Goal: Check status: Check status

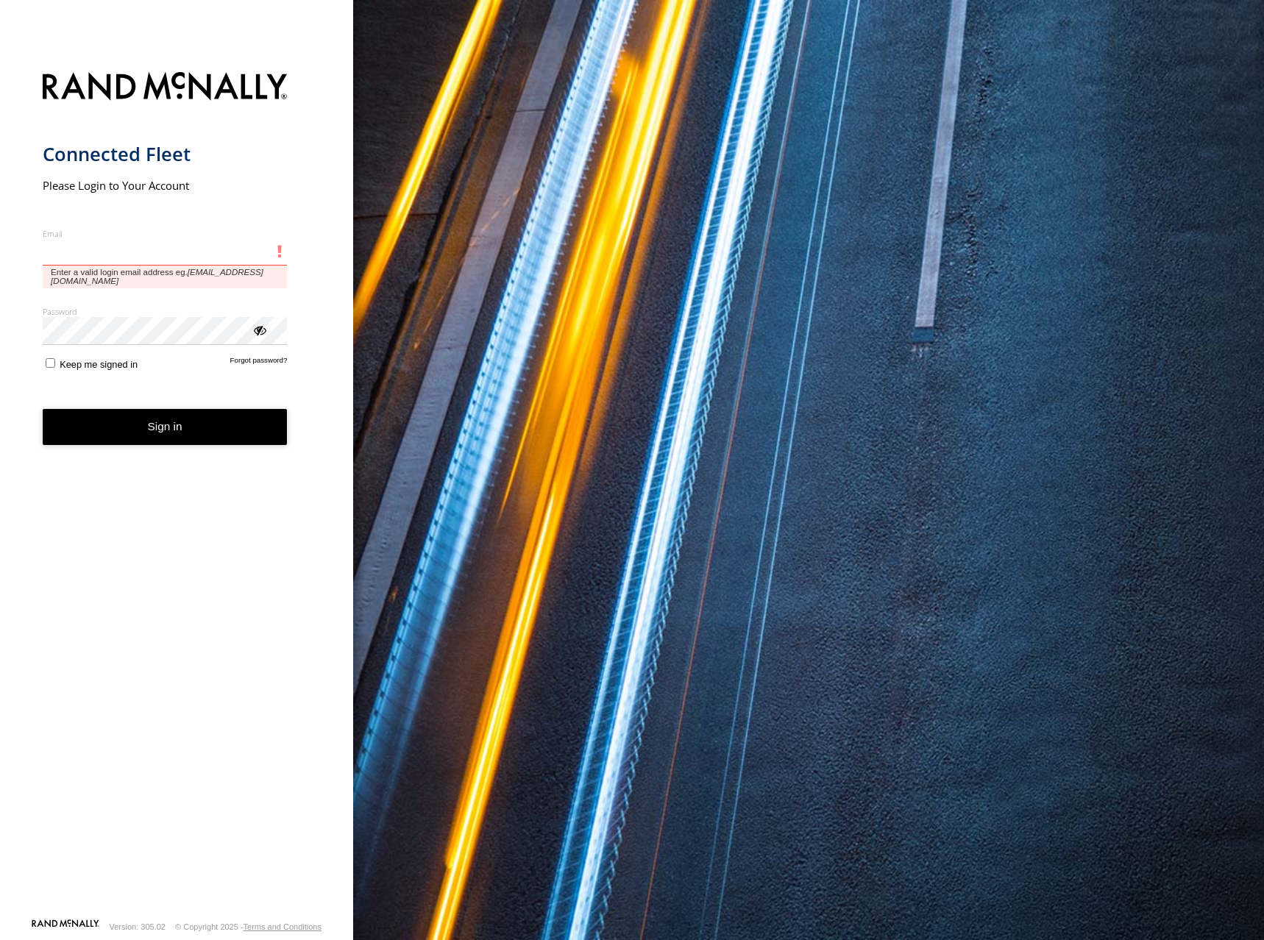
type input "**********"
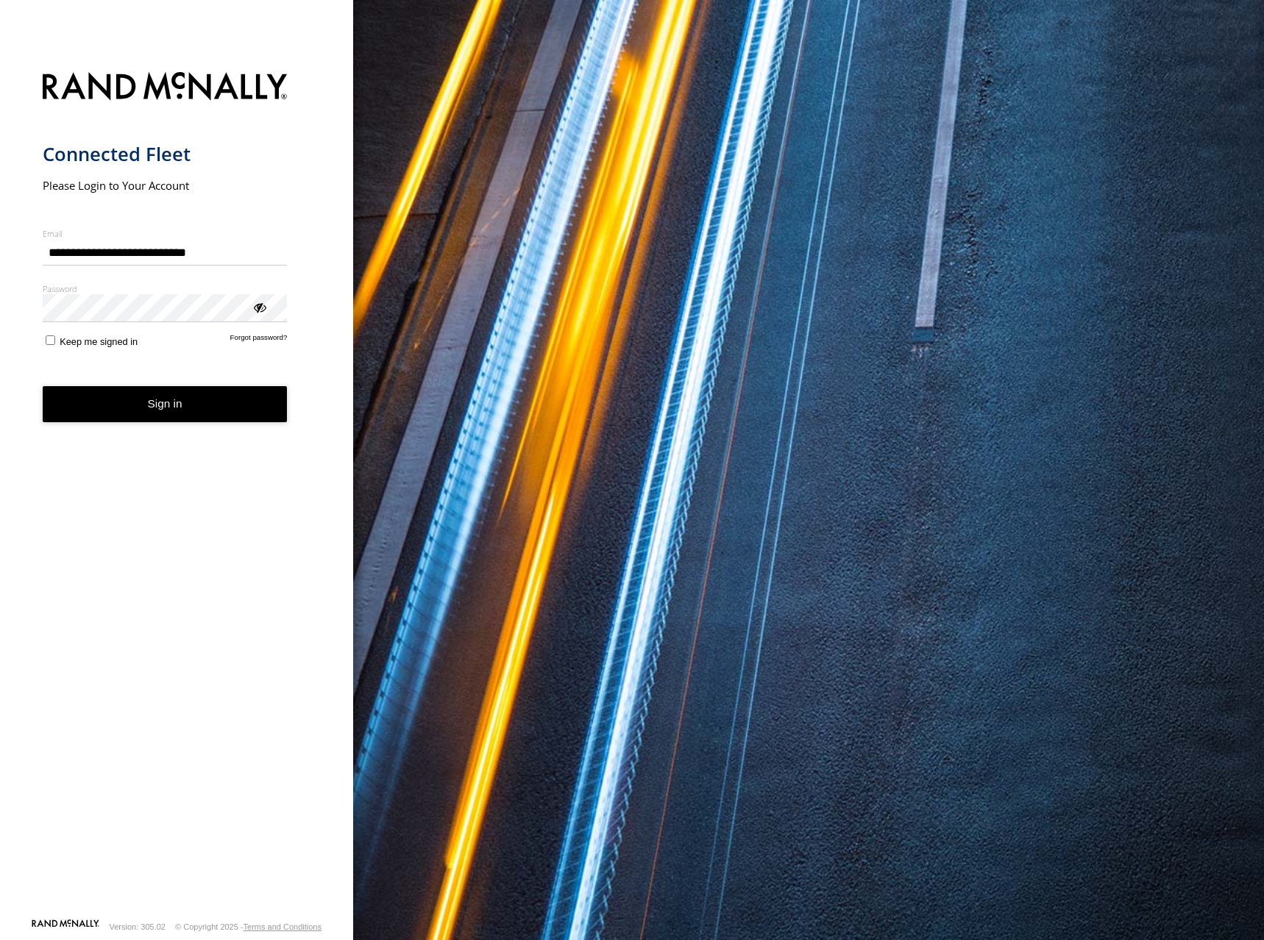
click at [178, 405] on button "Sign in" at bounding box center [165, 404] width 245 height 36
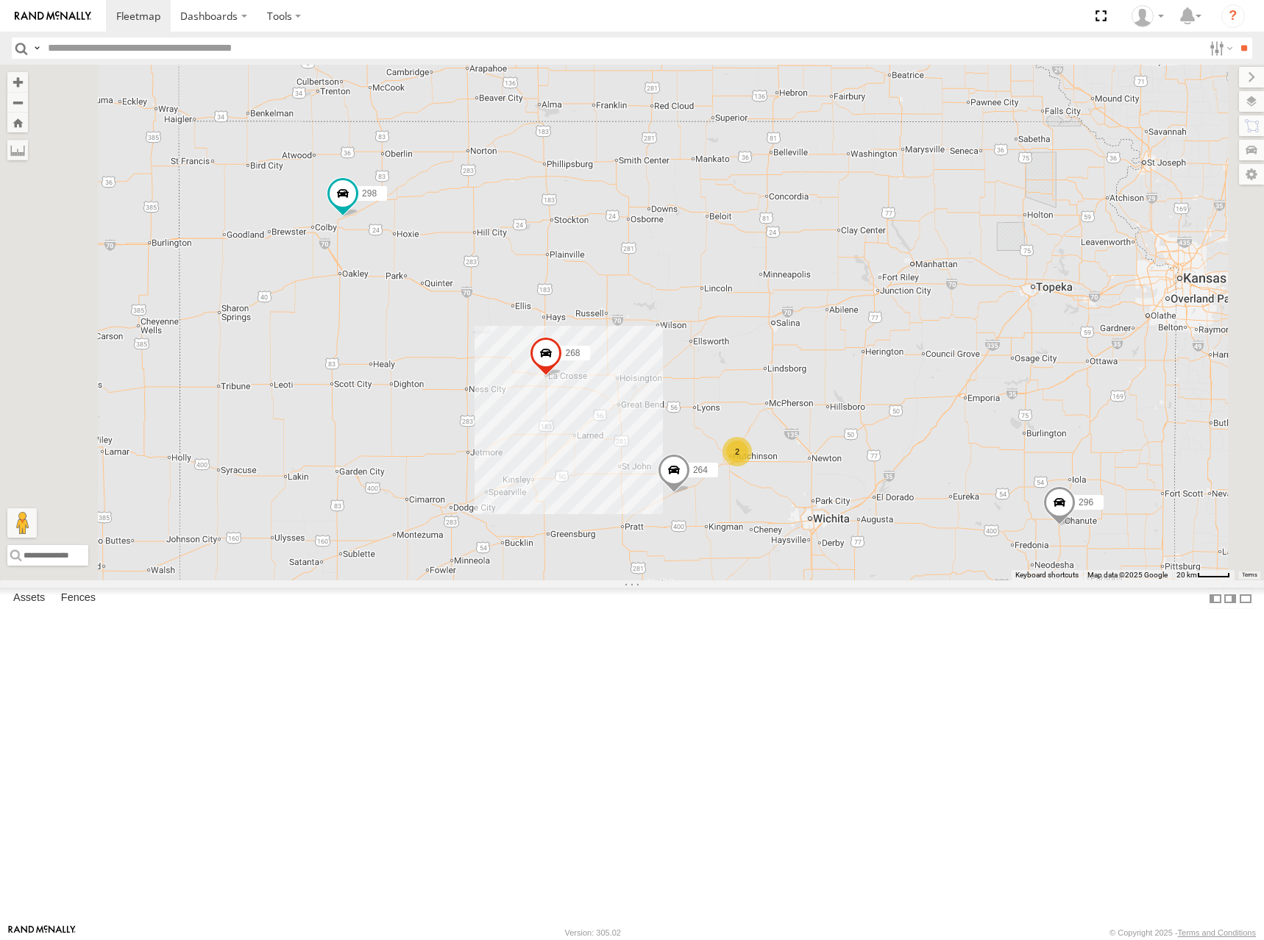
drag, startPoint x: 701, startPoint y: 469, endPoint x: 773, endPoint y: 361, distance: 129.4
click at [773, 361] on div "2 246 298 296 268 264 266 260" at bounding box center [632, 323] width 1264 height 516
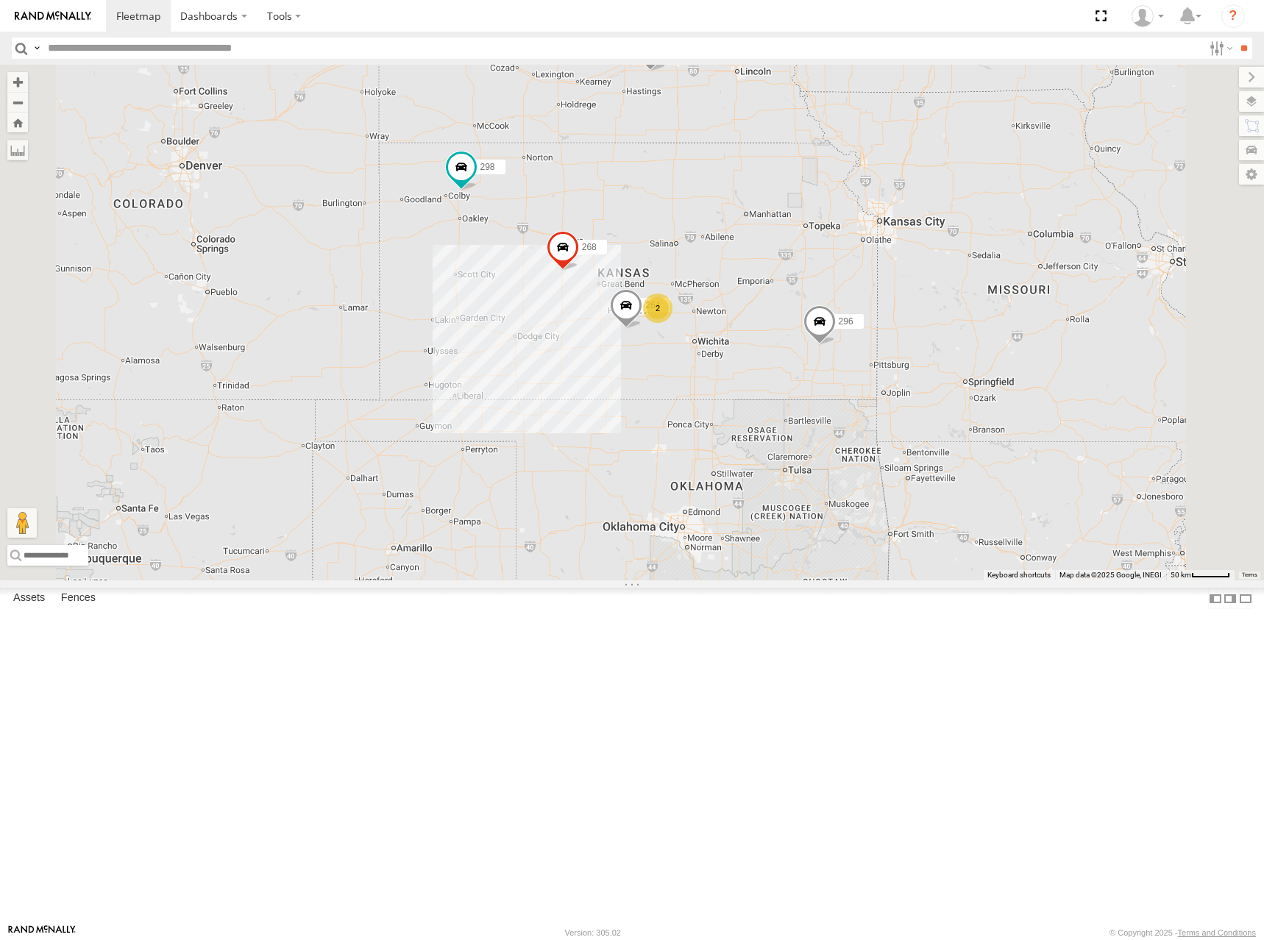
drag, startPoint x: 947, startPoint y: 412, endPoint x: 935, endPoint y: 380, distance: 34.5
click at [935, 380] on div "298 296 268 264 260 2 2" at bounding box center [632, 323] width 1264 height 516
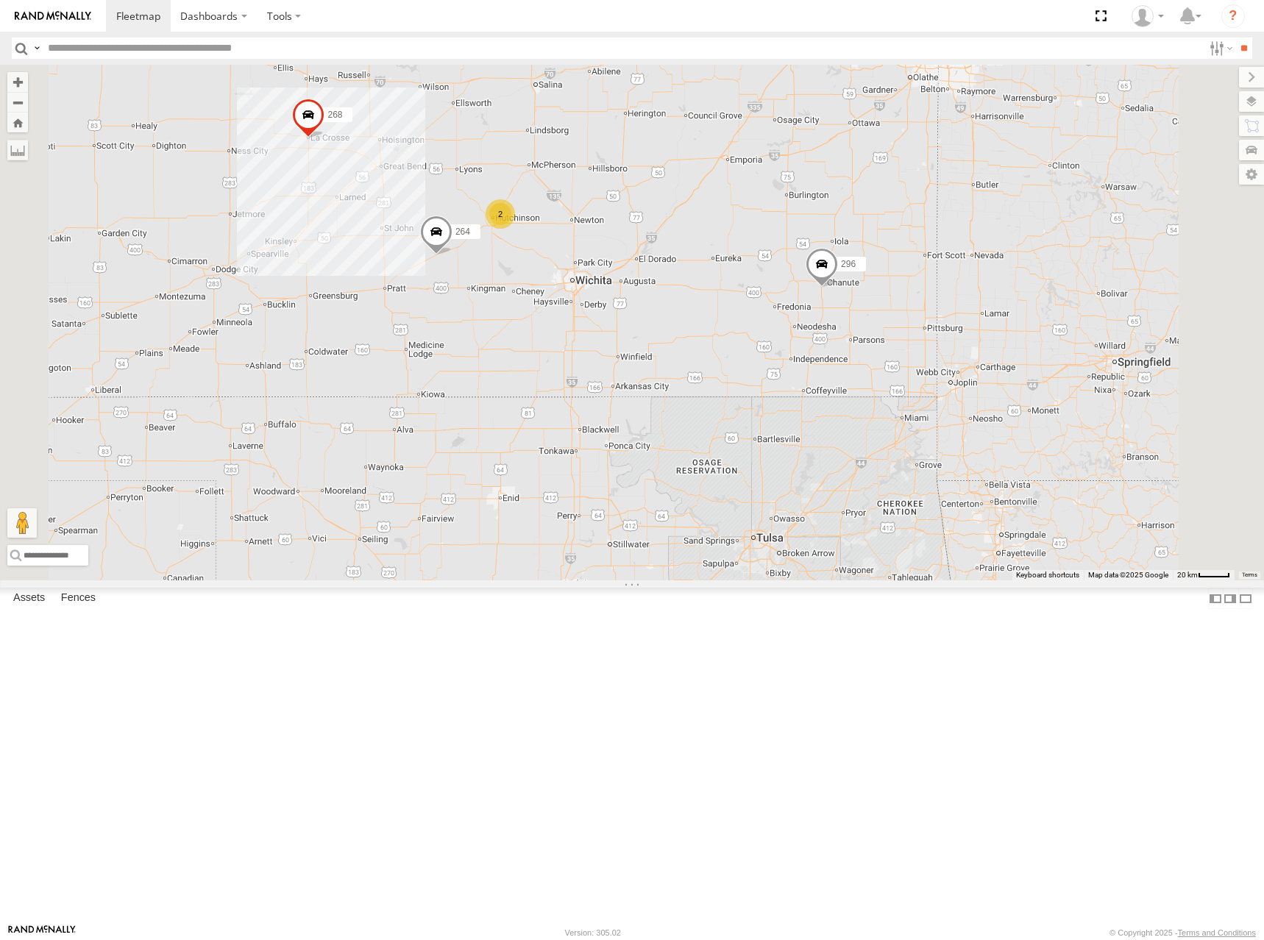
drag, startPoint x: 924, startPoint y: 246, endPoint x: 1052, endPoint y: 235, distance: 129.2
click at [1052, 235] on div "298 296 268 264 260 2" at bounding box center [632, 323] width 1264 height 516
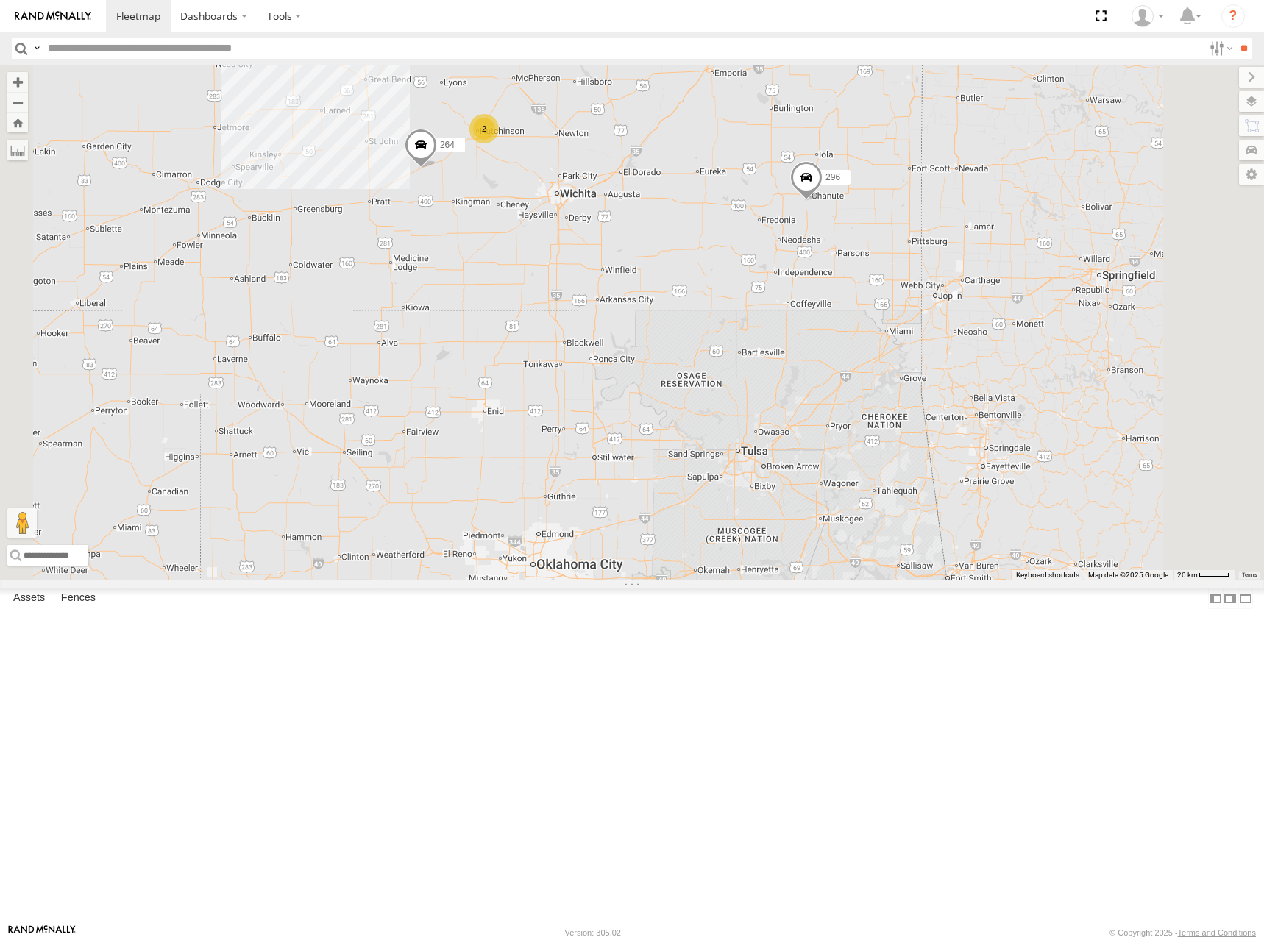
drag, startPoint x: 893, startPoint y: 389, endPoint x: 797, endPoint y: 380, distance: 96.1
click at [797, 380] on div "298 296 268 264 260 2" at bounding box center [632, 323] width 1264 height 516
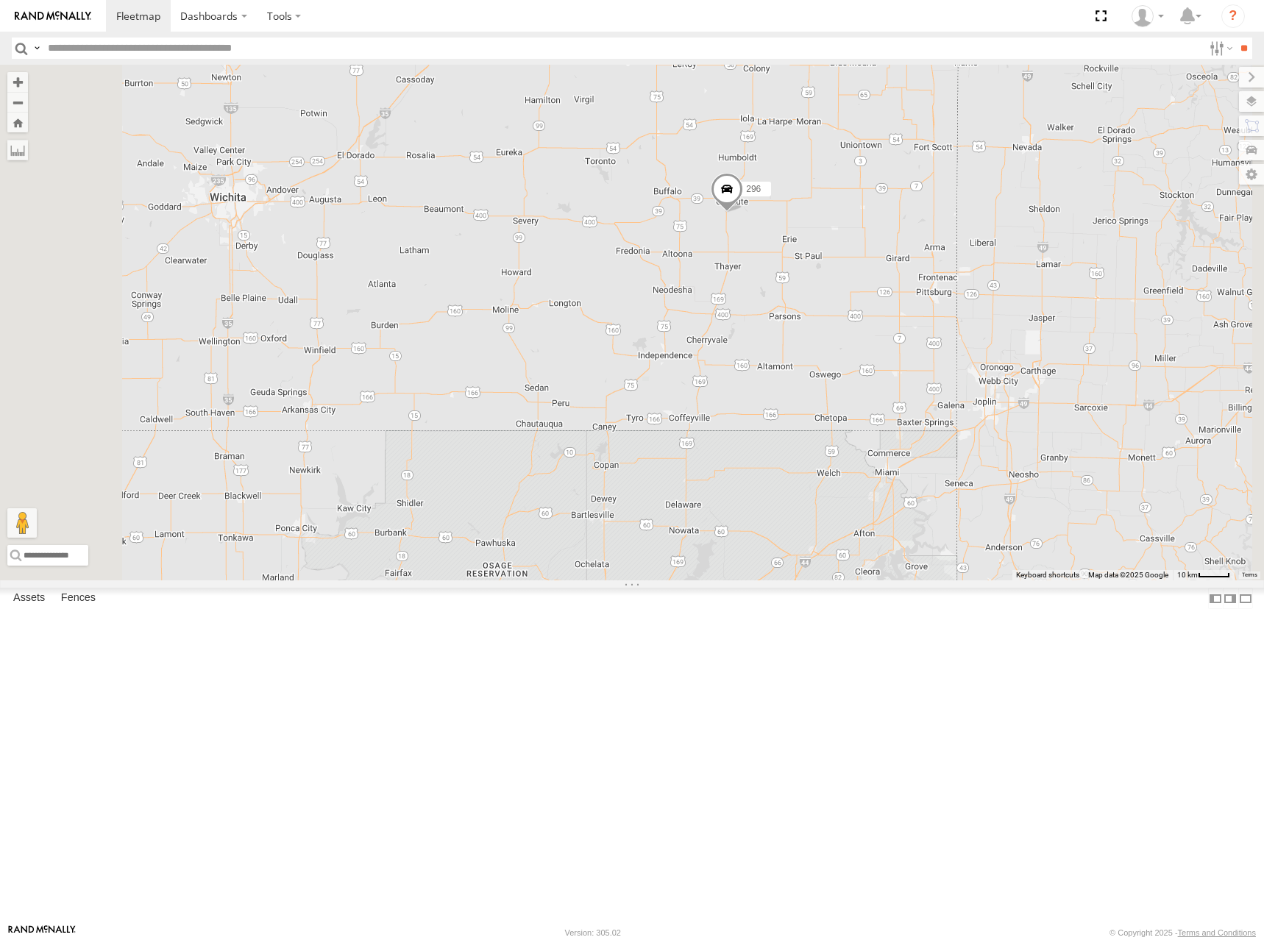
drag, startPoint x: 865, startPoint y: 169, endPoint x: 835, endPoint y: 351, distance: 184.3
click at [837, 344] on div "298 296 268 264 260" at bounding box center [632, 323] width 1264 height 516
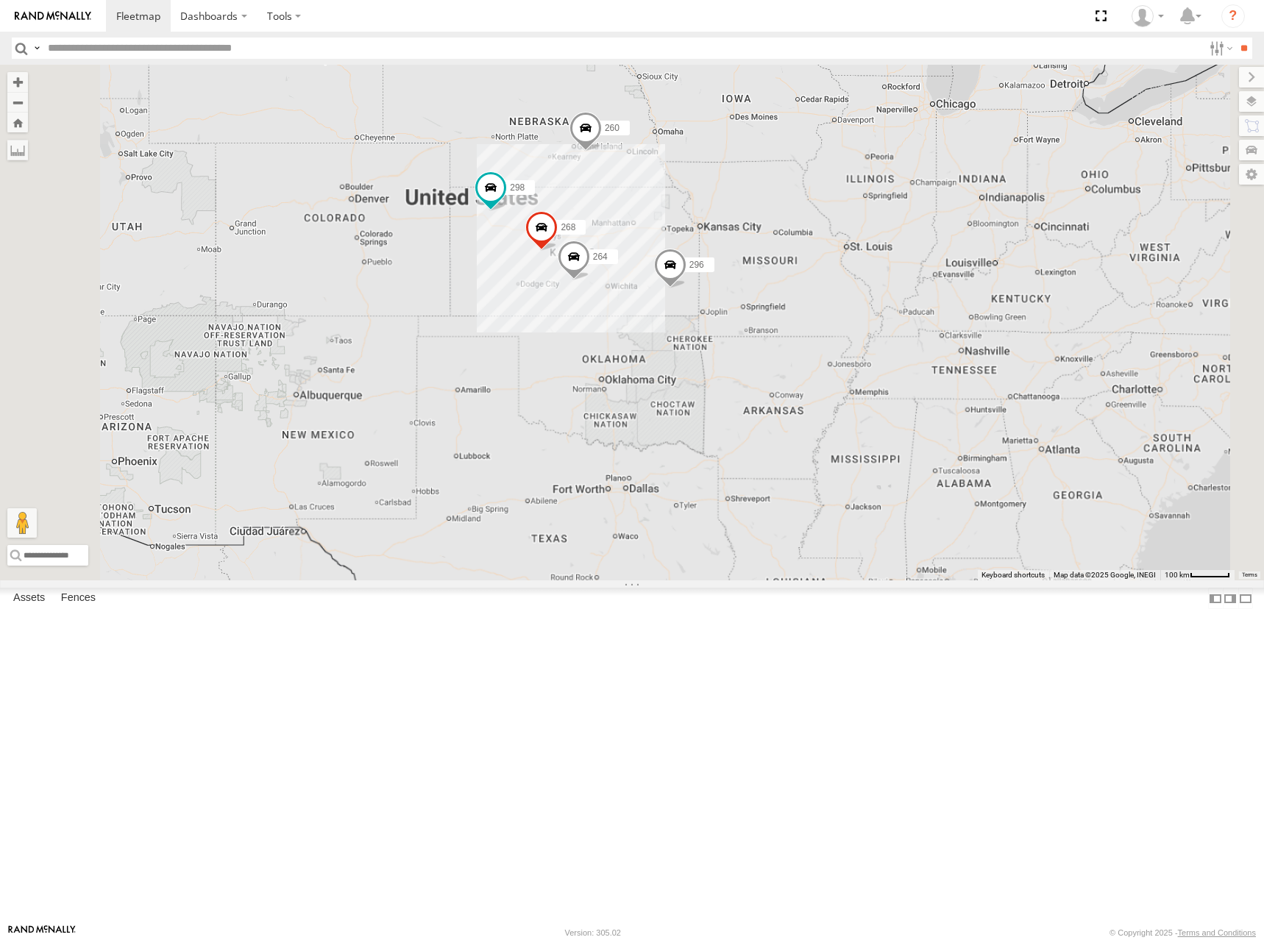
drag, startPoint x: 809, startPoint y: 314, endPoint x: 836, endPoint y: 369, distance: 61.5
click at [834, 353] on div "298 296 268 264 260" at bounding box center [632, 323] width 1264 height 516
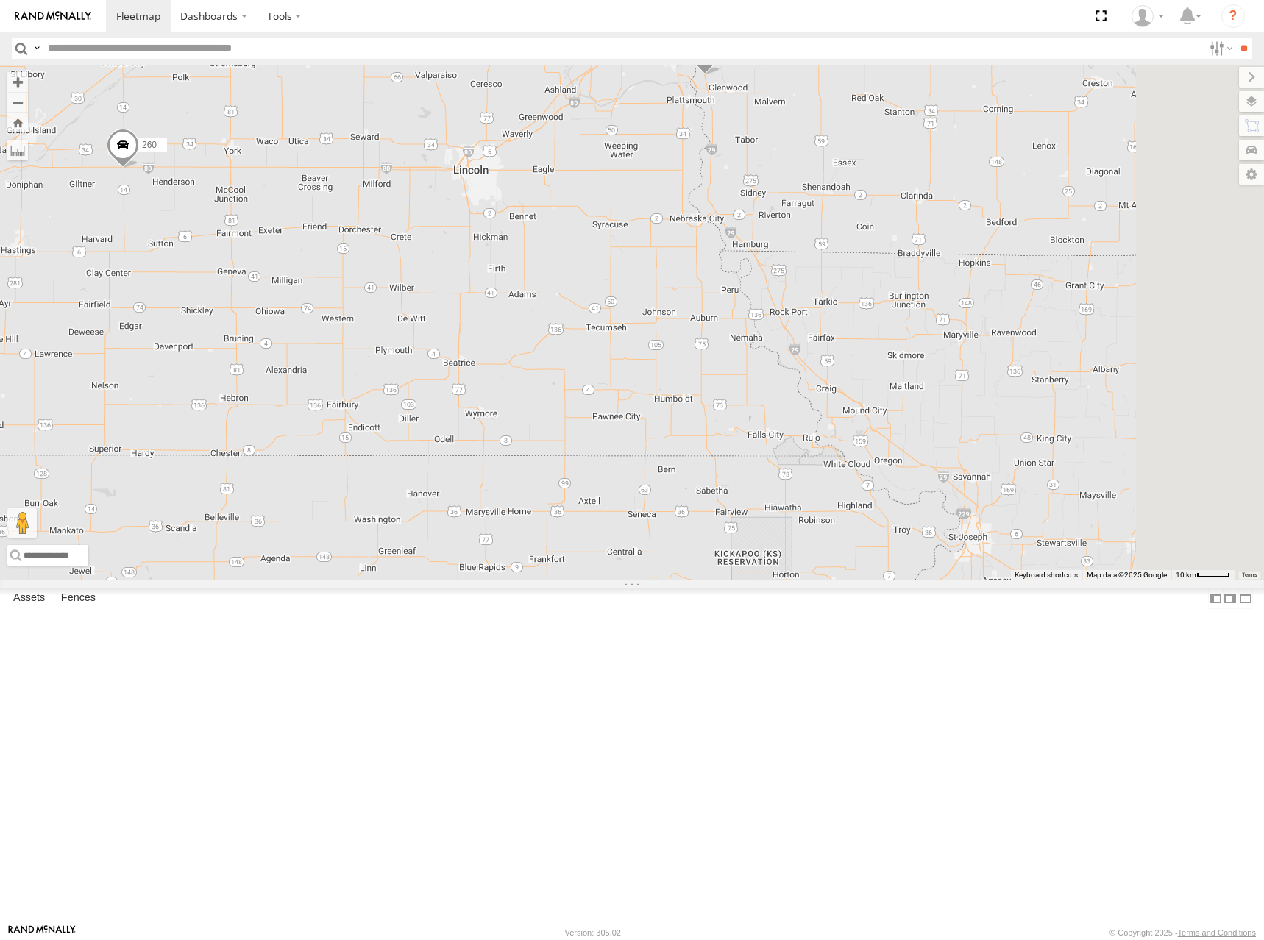
drag, startPoint x: 997, startPoint y: 357, endPoint x: 483, endPoint y: 400, distance: 515.5
click at [483, 400] on div "298 296 268 260 246 266" at bounding box center [632, 323] width 1264 height 516
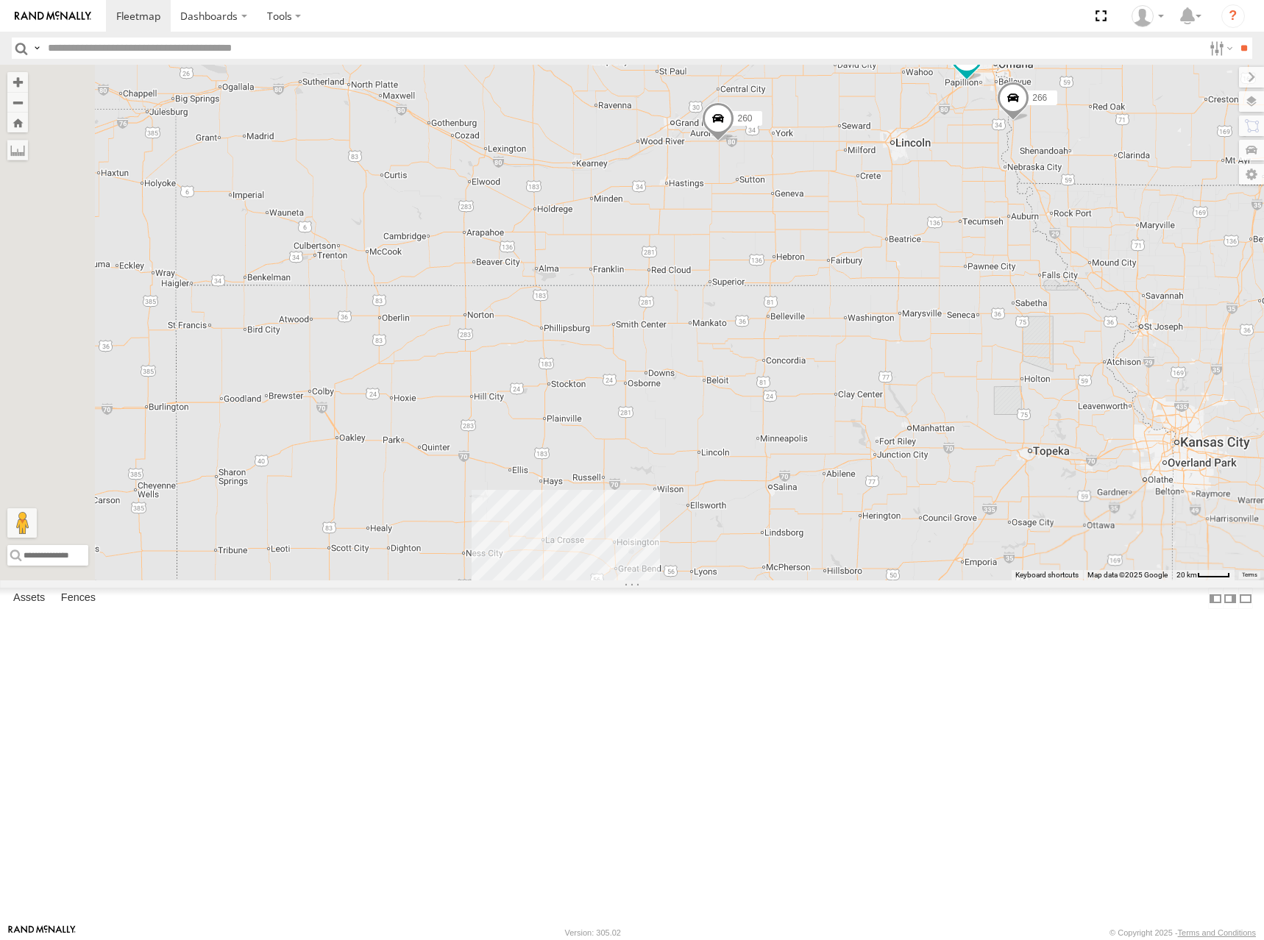
drag, startPoint x: 547, startPoint y: 414, endPoint x: 1012, endPoint y: 403, distance: 465.2
click at [1012, 403] on div "246 266 2 296 264 260" at bounding box center [632, 323] width 1264 height 516
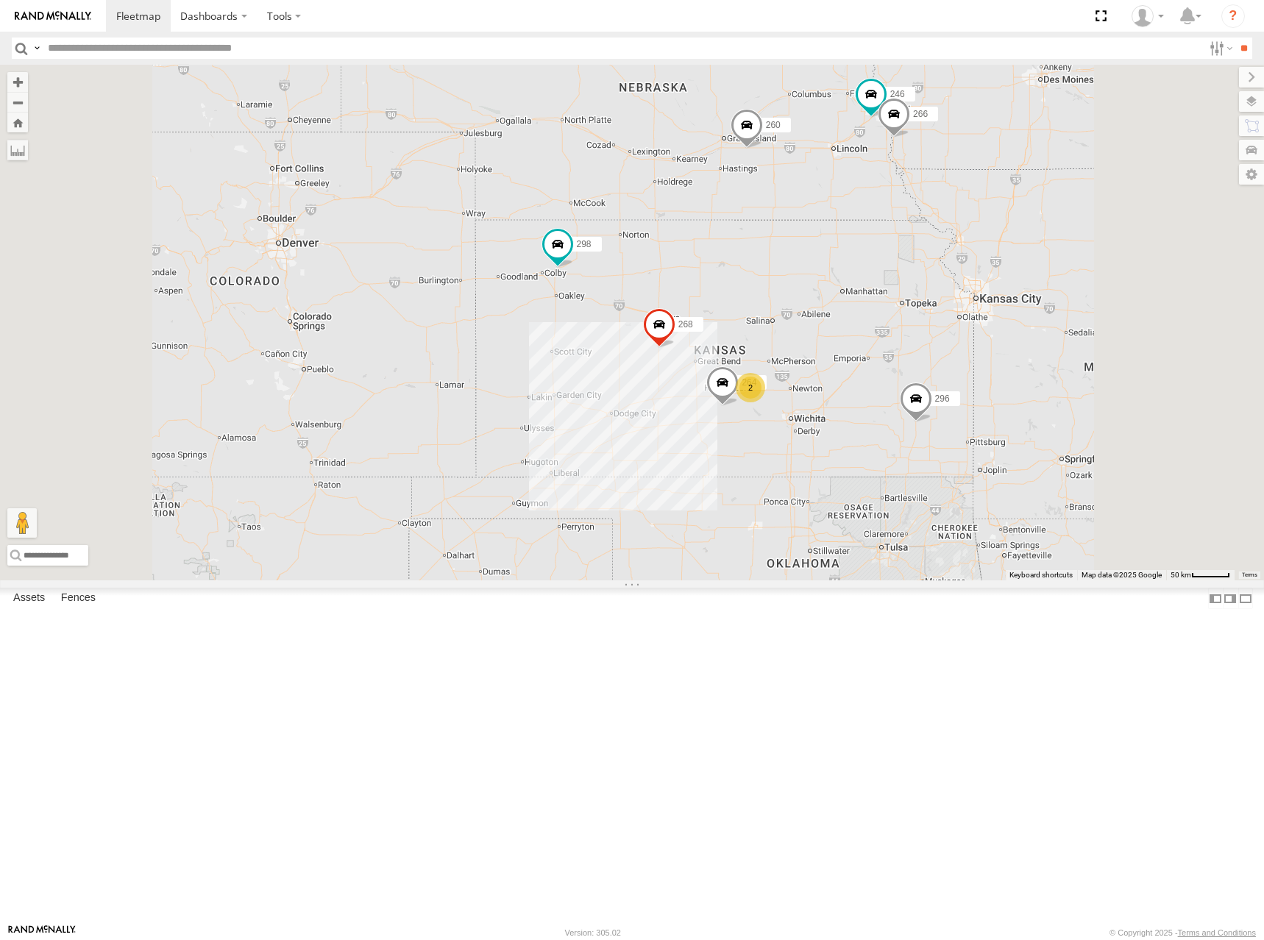
drag, startPoint x: 957, startPoint y: 391, endPoint x: 939, endPoint y: 353, distance: 42.5
click at [939, 353] on div "246 266 296 264 260 298 268 2" at bounding box center [632, 323] width 1264 height 516
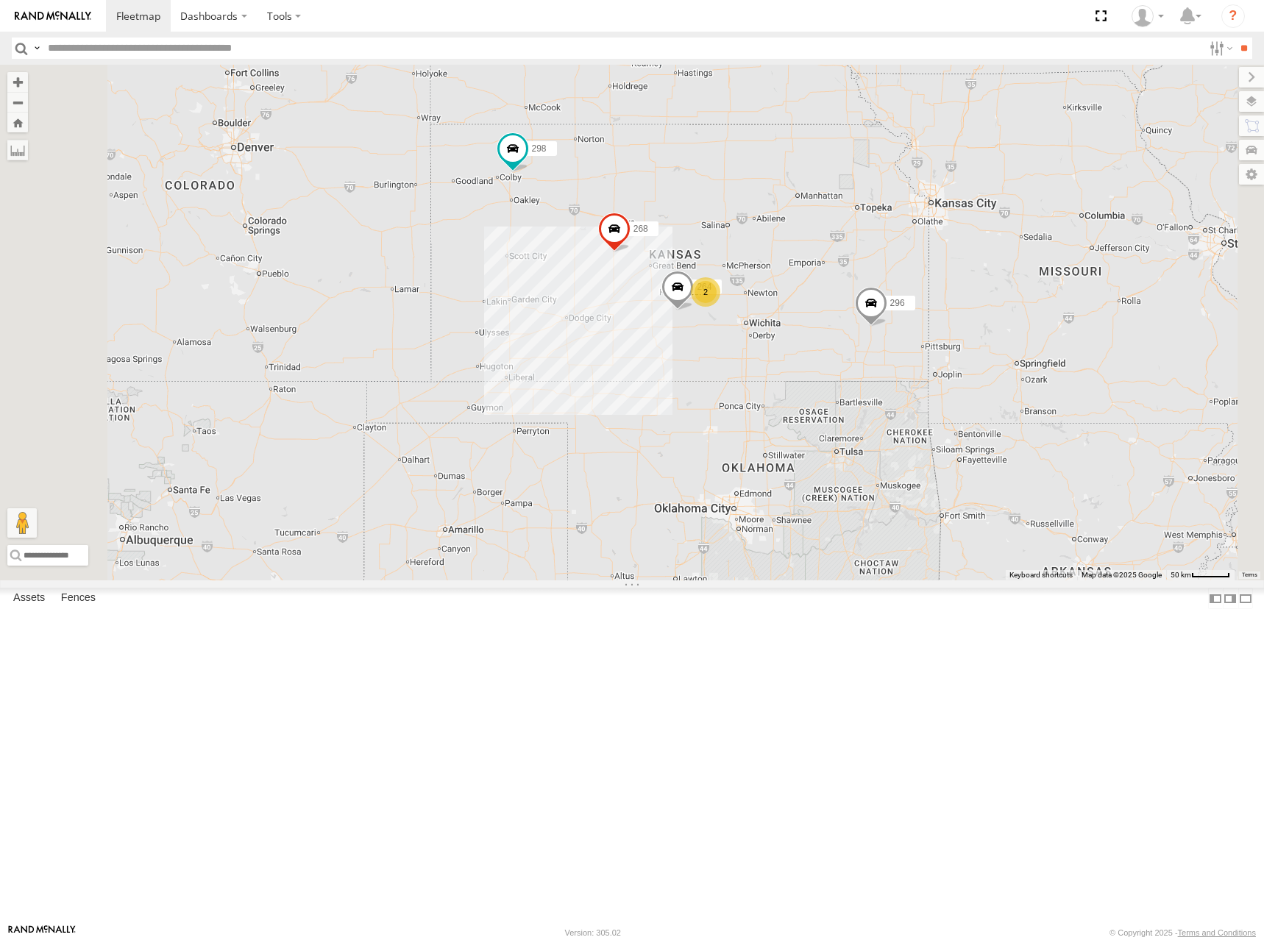
drag, startPoint x: 1037, startPoint y: 478, endPoint x: 992, endPoint y: 403, distance: 86.8
click at [992, 403] on div "246 266 296 264 260 298 268 2" at bounding box center [632, 323] width 1264 height 516
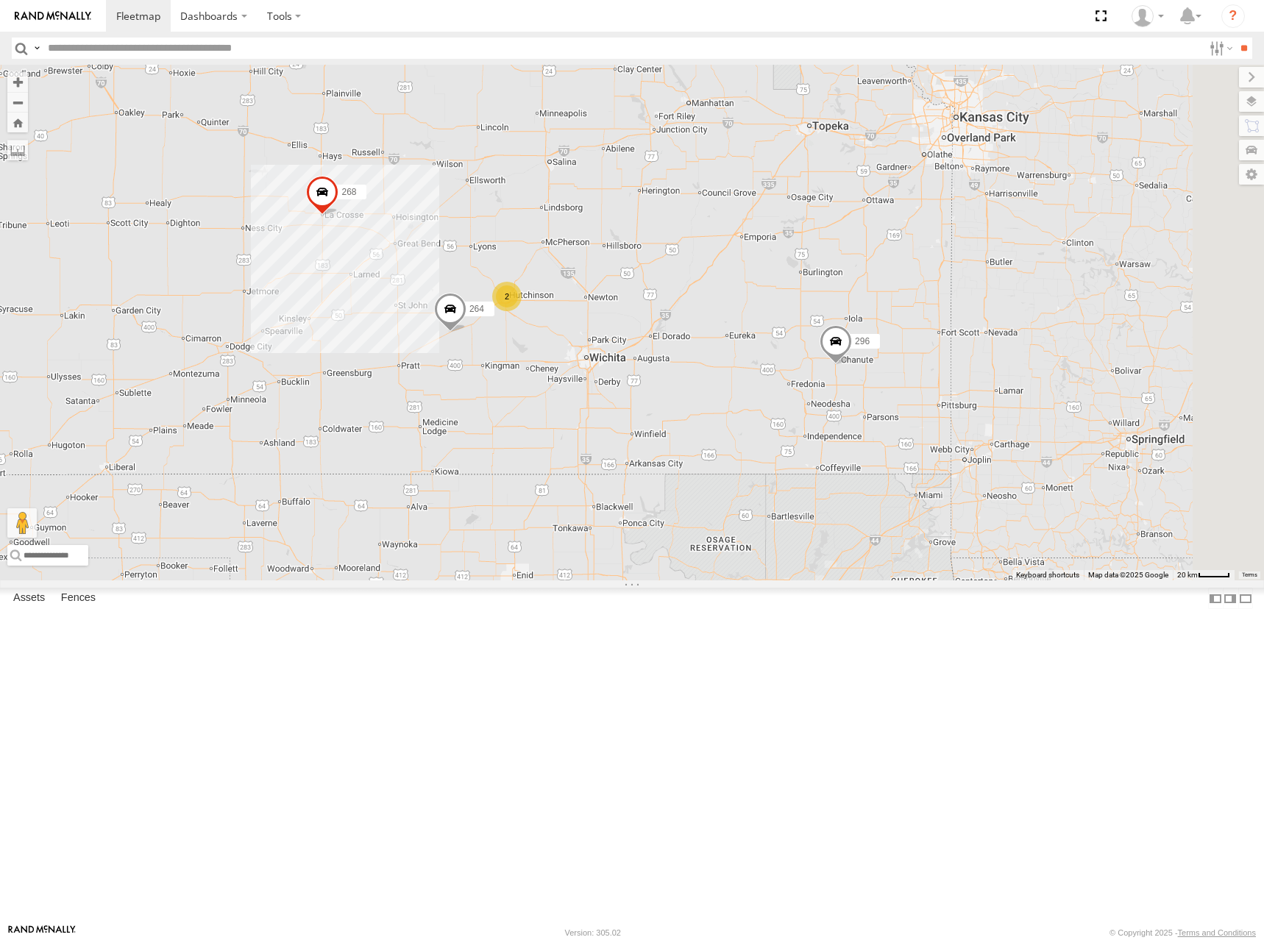
drag, startPoint x: 1052, startPoint y: 382, endPoint x: 923, endPoint y: 394, distance: 129.3
click at [923, 394] on div "246 266 296 264 260 298 268 2" at bounding box center [632, 323] width 1264 height 516
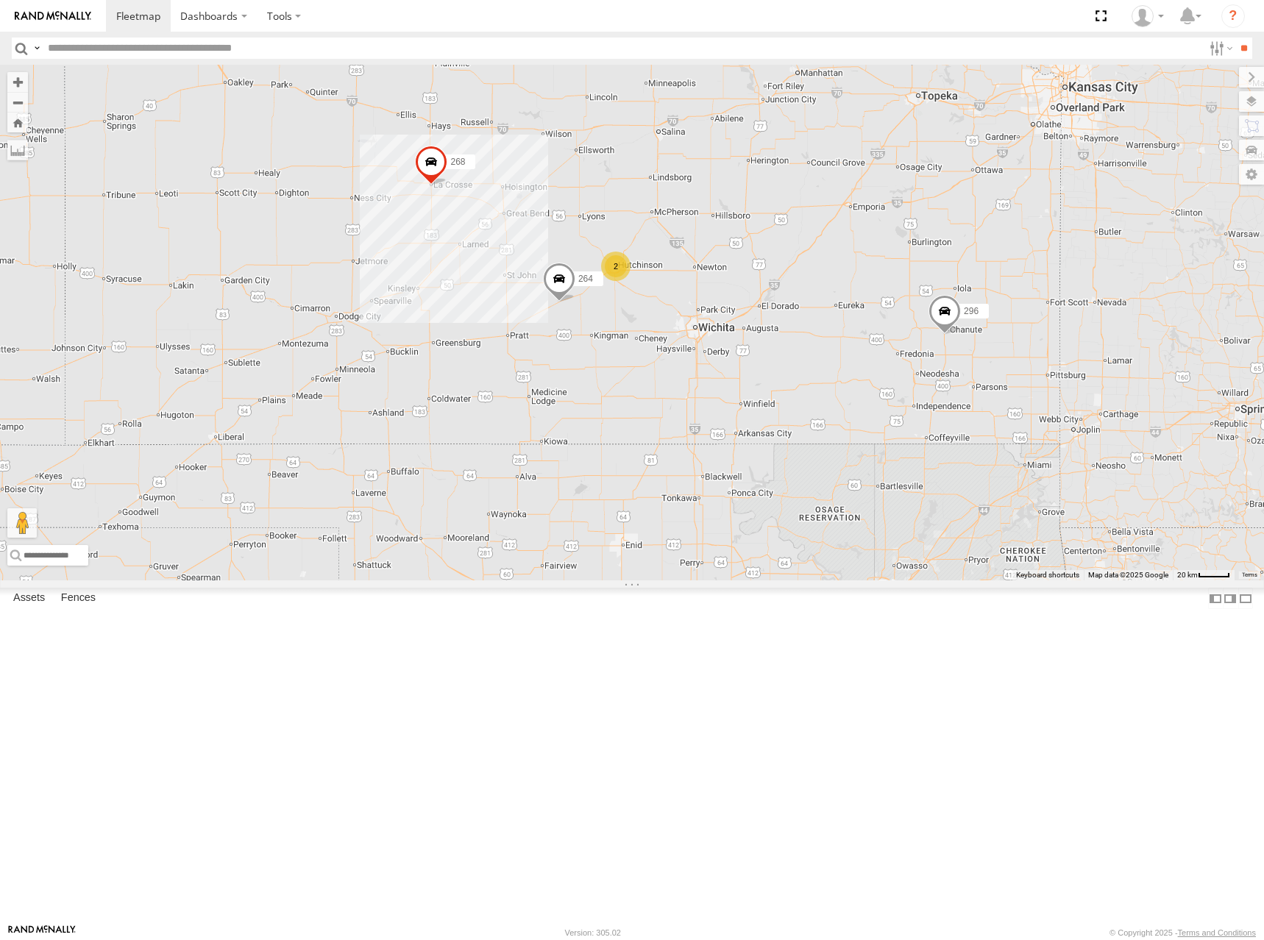
drag, startPoint x: 804, startPoint y: 370, endPoint x: 932, endPoint y: 341, distance: 131.2
click at [932, 341] on div "246 266 296 264 260 298 268 2" at bounding box center [632, 323] width 1264 height 516
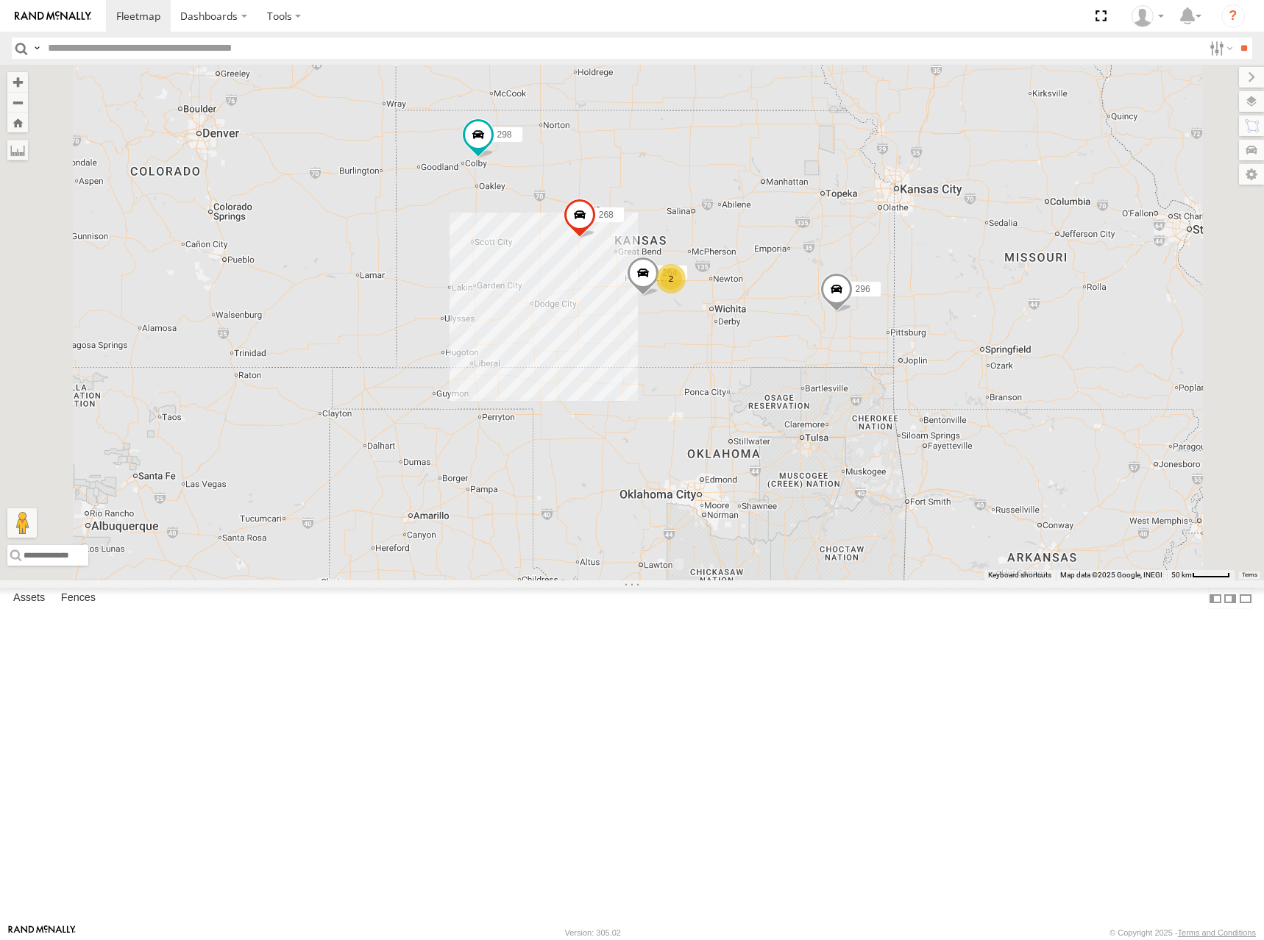
drag, startPoint x: 970, startPoint y: 353, endPoint x: 961, endPoint y: 372, distance: 20.4
click at [961, 372] on div "246 266 296 264 260 298 268 2" at bounding box center [632, 323] width 1264 height 516
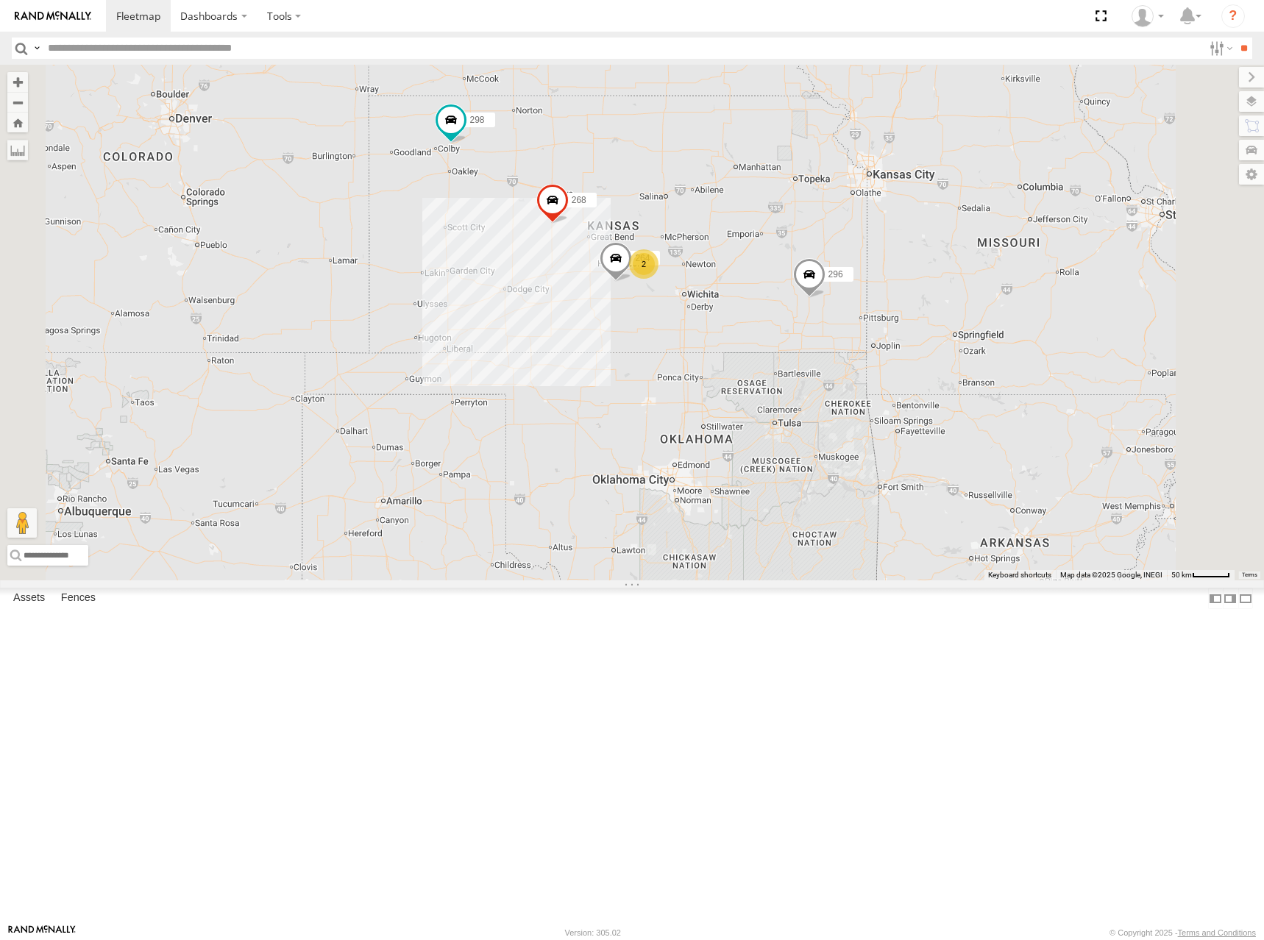
drag, startPoint x: 1029, startPoint y: 152, endPoint x: 979, endPoint y: 269, distance: 127.3
click at [979, 269] on div "246 266 296 264 260 298 268 2" at bounding box center [632, 323] width 1264 height 516
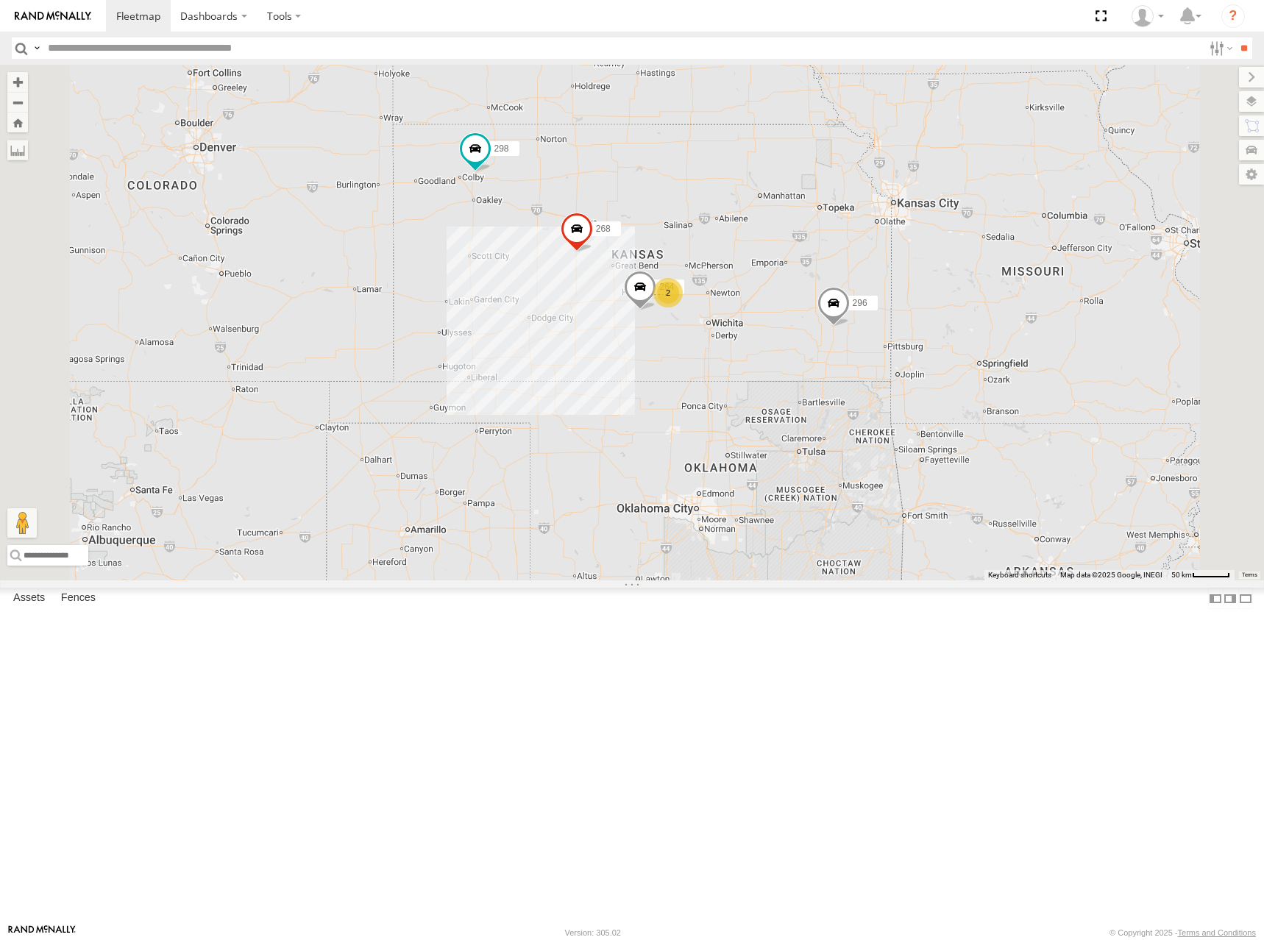
drag, startPoint x: 863, startPoint y: 394, endPoint x: 869, endPoint y: 403, distance: 10.6
click at [865, 404] on div "246 266 296 264 260 298 268 2" at bounding box center [632, 323] width 1264 height 516
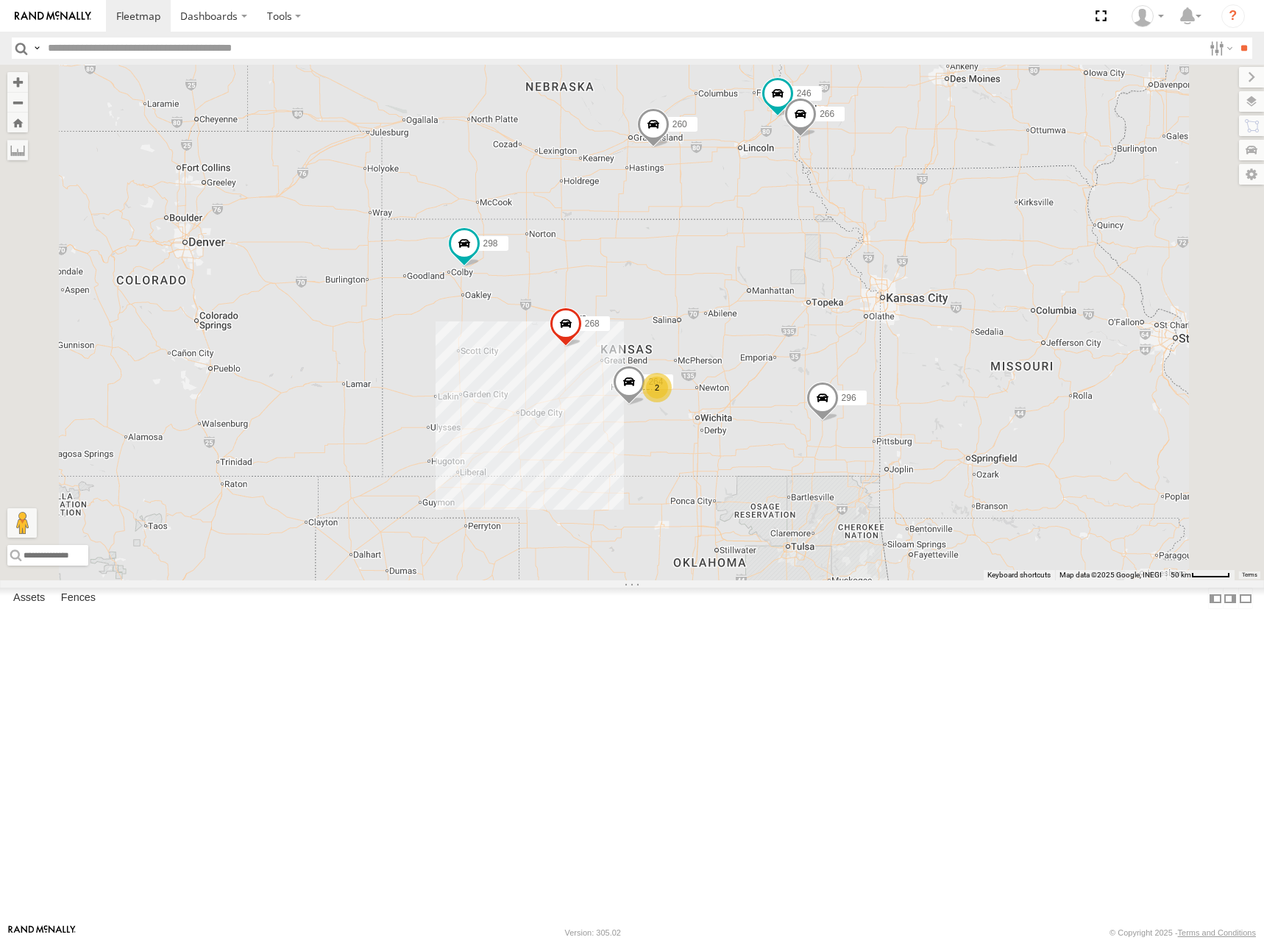
drag, startPoint x: 907, startPoint y: 352, endPoint x: 893, endPoint y: 417, distance: 66.3
click at [893, 417] on div "246 266 296 264 260 298 268 2" at bounding box center [632, 323] width 1264 height 516
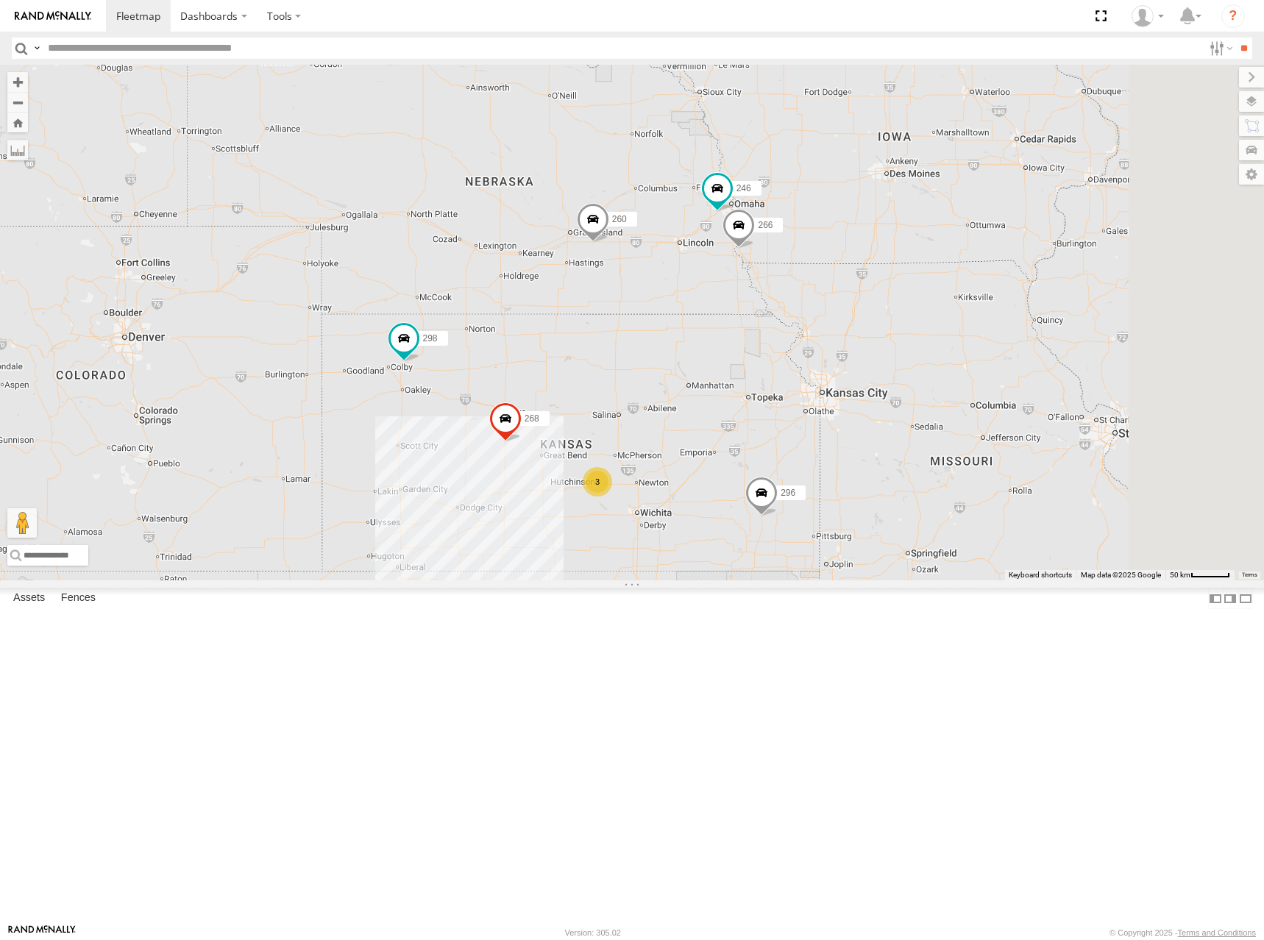
drag, startPoint x: 999, startPoint y: 533, endPoint x: 1004, endPoint y: 491, distance: 42.3
click at [1002, 495] on div "246 266 3 298 296 268 260" at bounding box center [632, 323] width 1264 height 516
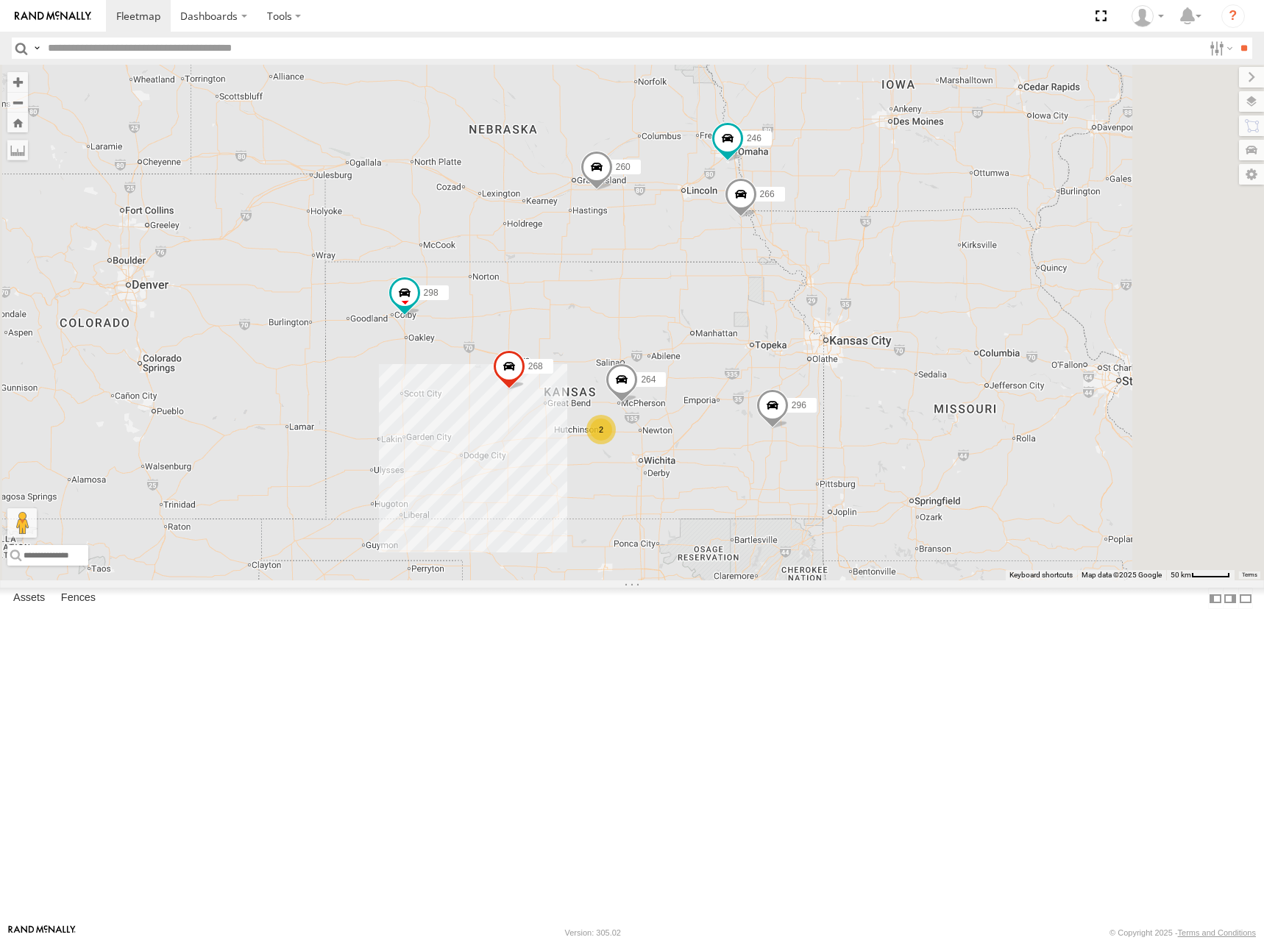
drag, startPoint x: 871, startPoint y: 507, endPoint x: 880, endPoint y: 445, distance: 62.6
click at [880, 445] on div "246 298 296 268 264 266 260 2" at bounding box center [632, 323] width 1264 height 516
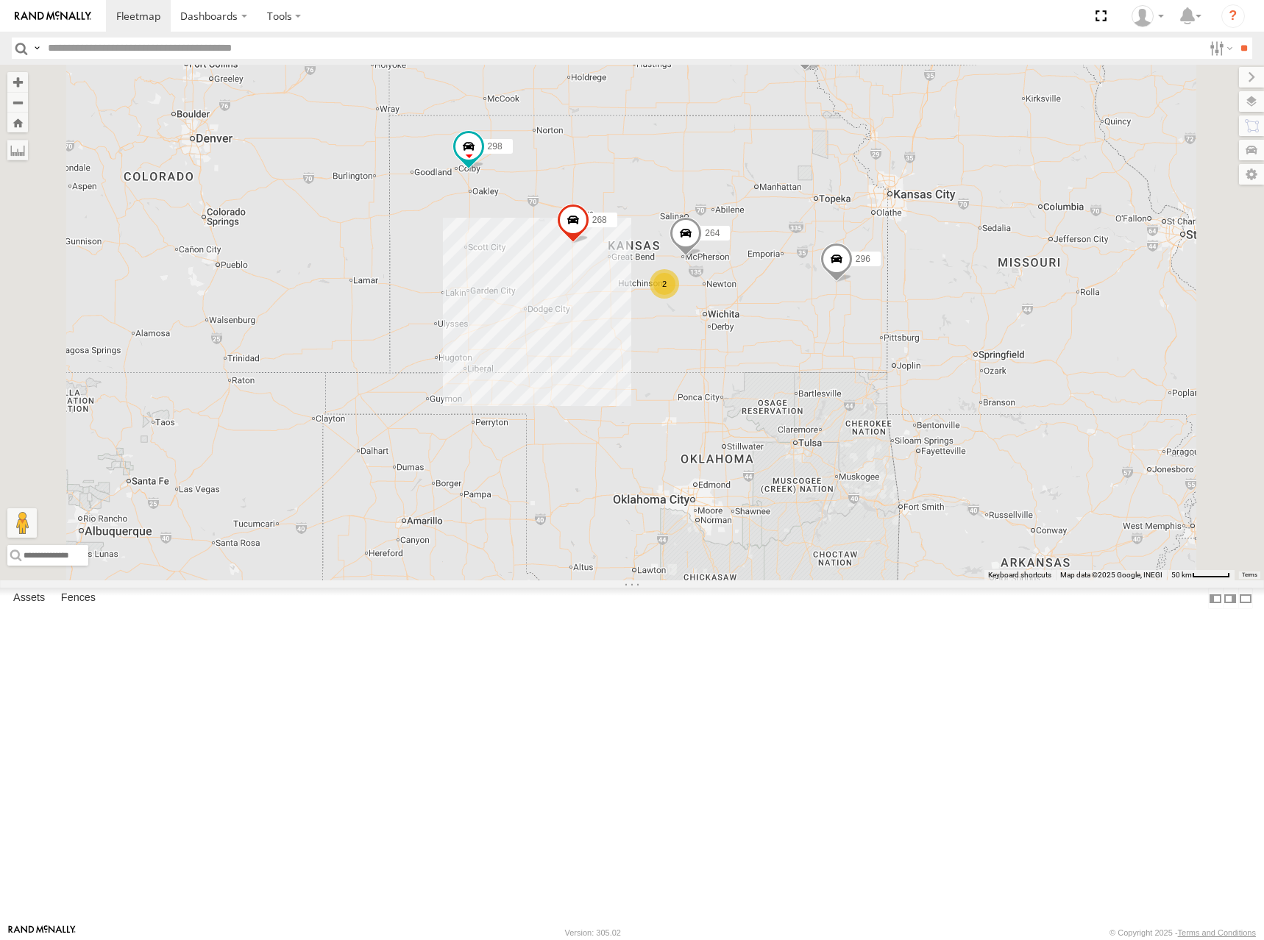
click at [847, 307] on div "246 298 296 268 264 266 260 2" at bounding box center [632, 323] width 1264 height 516
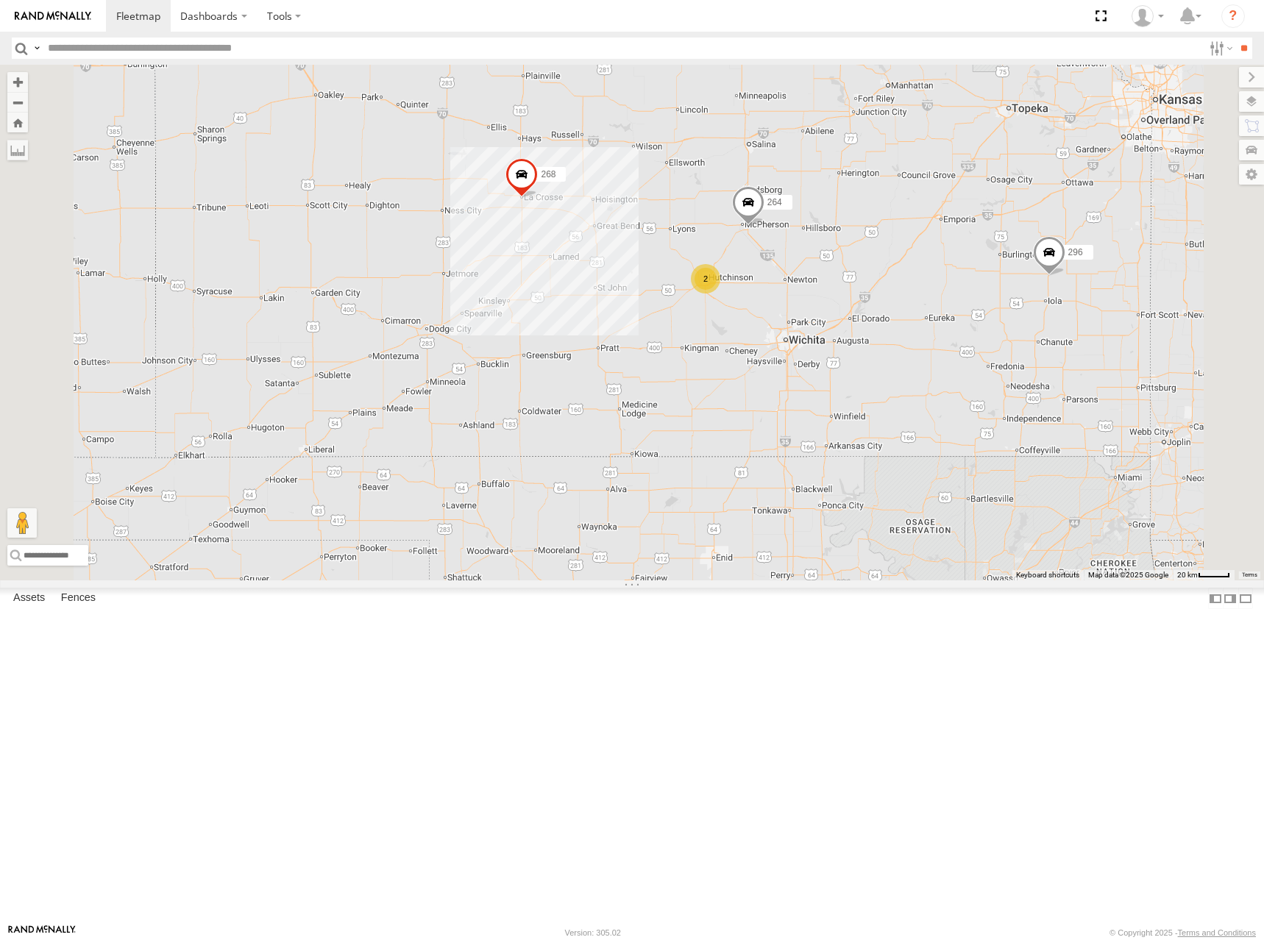
drag, startPoint x: 854, startPoint y: 315, endPoint x: 856, endPoint y: 344, distance: 29.5
click at [856, 344] on div "246 298 296 268 264 266 260 2" at bounding box center [632, 323] width 1264 height 516
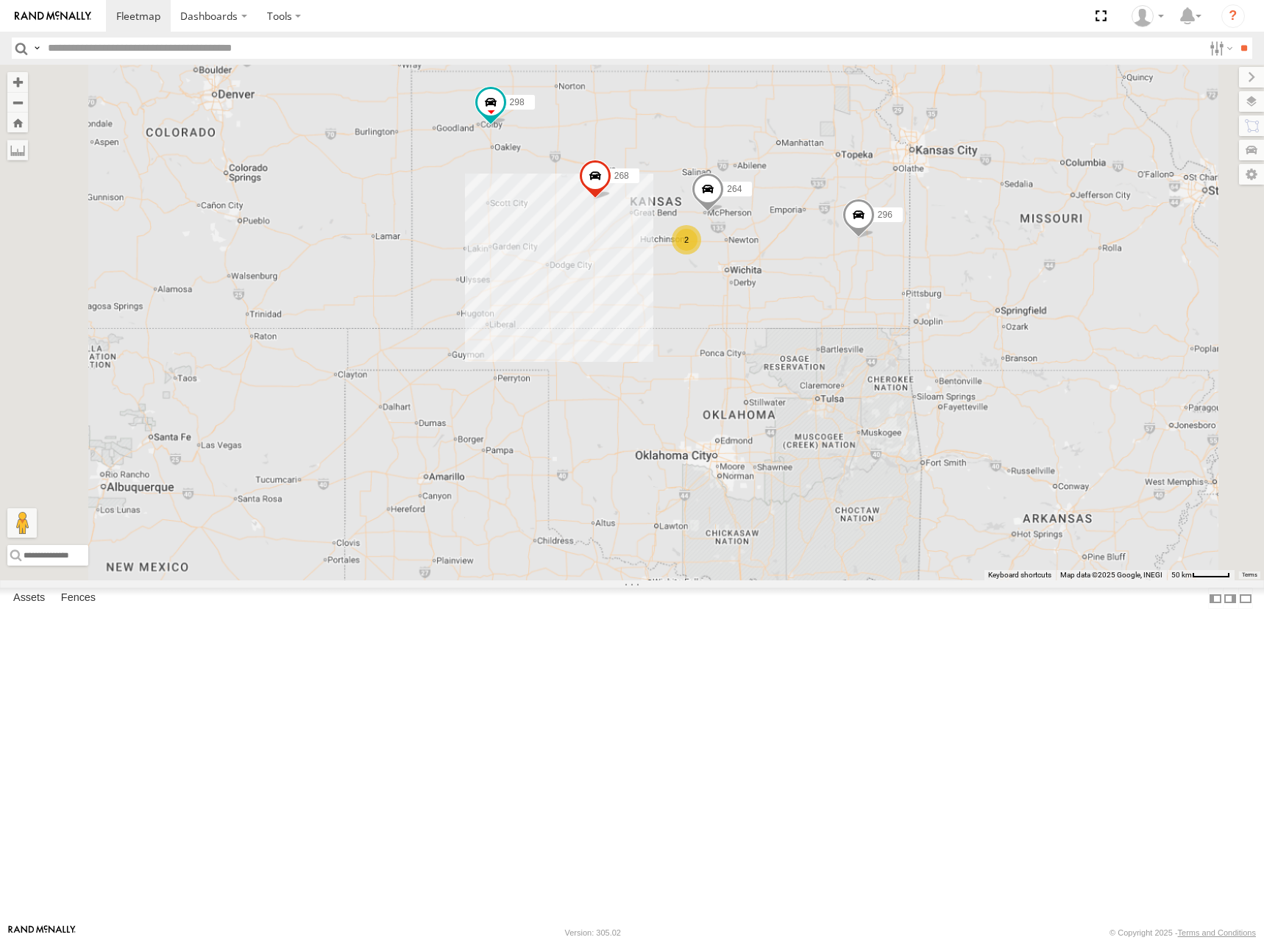
click at [859, 317] on div "246 298 296 268 264 266 260 2" at bounding box center [632, 323] width 1264 height 516
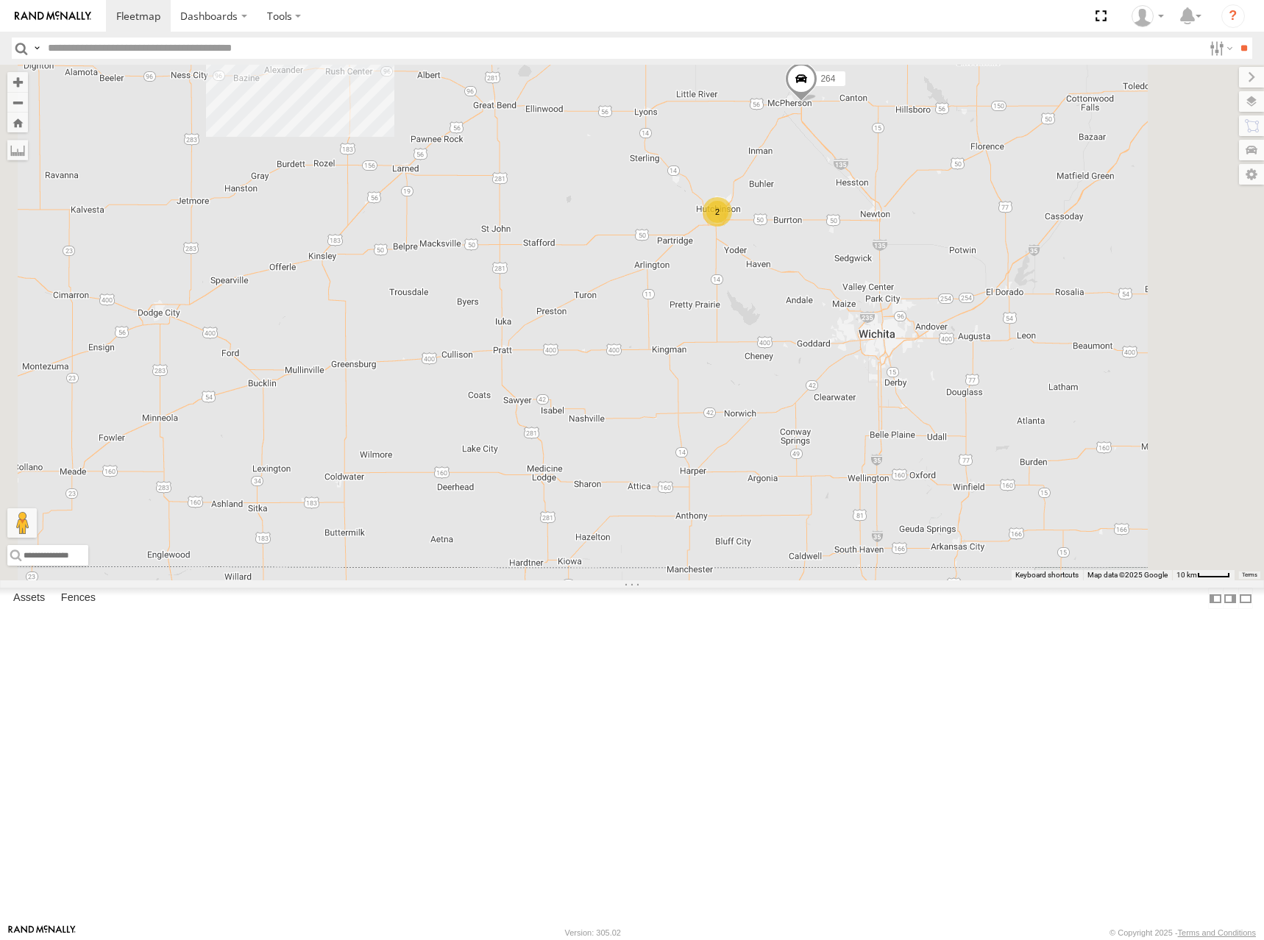
drag, startPoint x: 856, startPoint y: 417, endPoint x: 894, endPoint y: 433, distance: 41.8
click at [894, 433] on div "246 298 296 268 264 266 260 2" at bounding box center [632, 323] width 1264 height 516
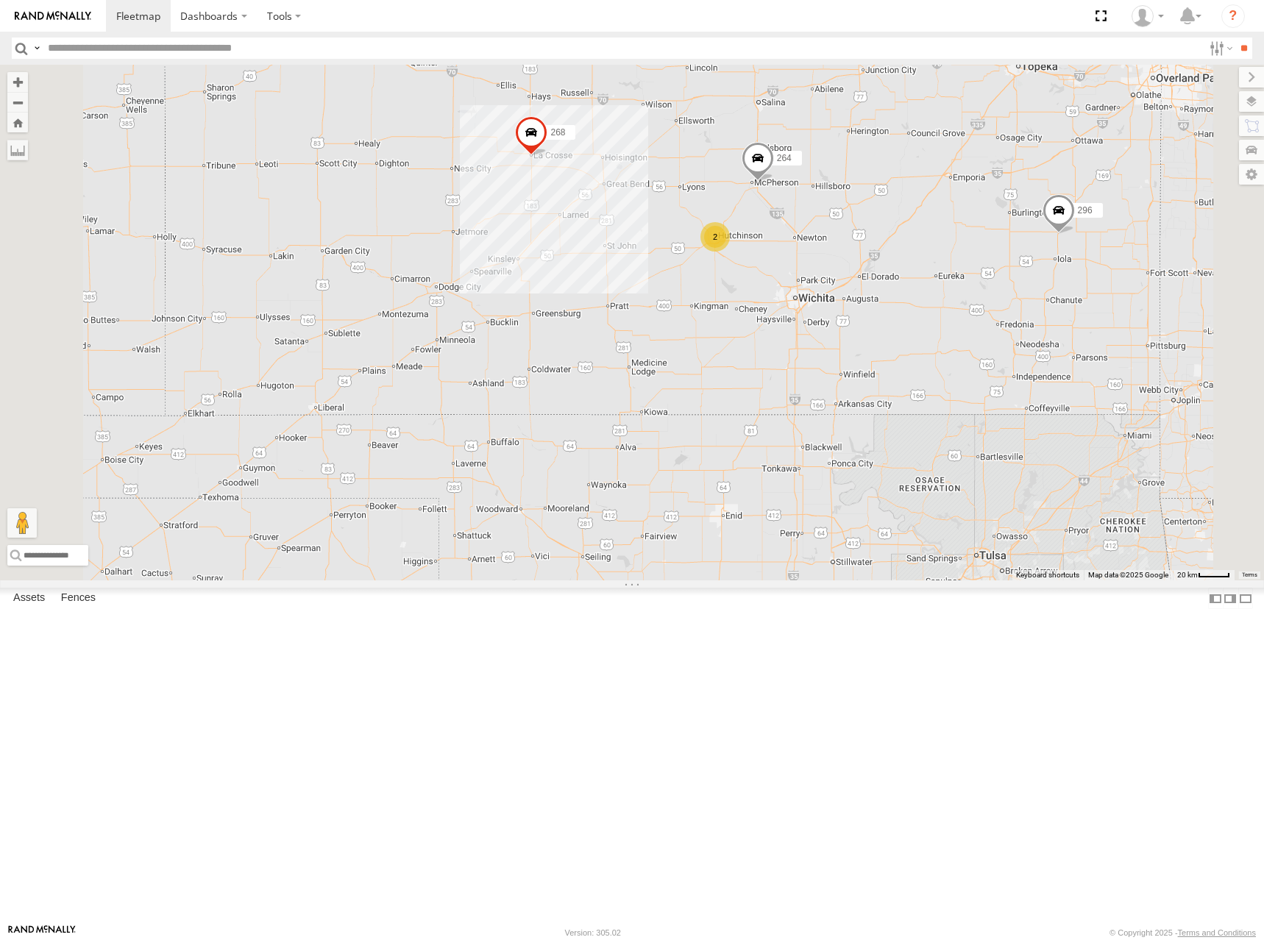
drag, startPoint x: 1075, startPoint y: 243, endPoint x: 1051, endPoint y: 241, distance: 24.4
click at [1051, 241] on div "246 298 296 268 264 266 260 2" at bounding box center [632, 323] width 1264 height 516
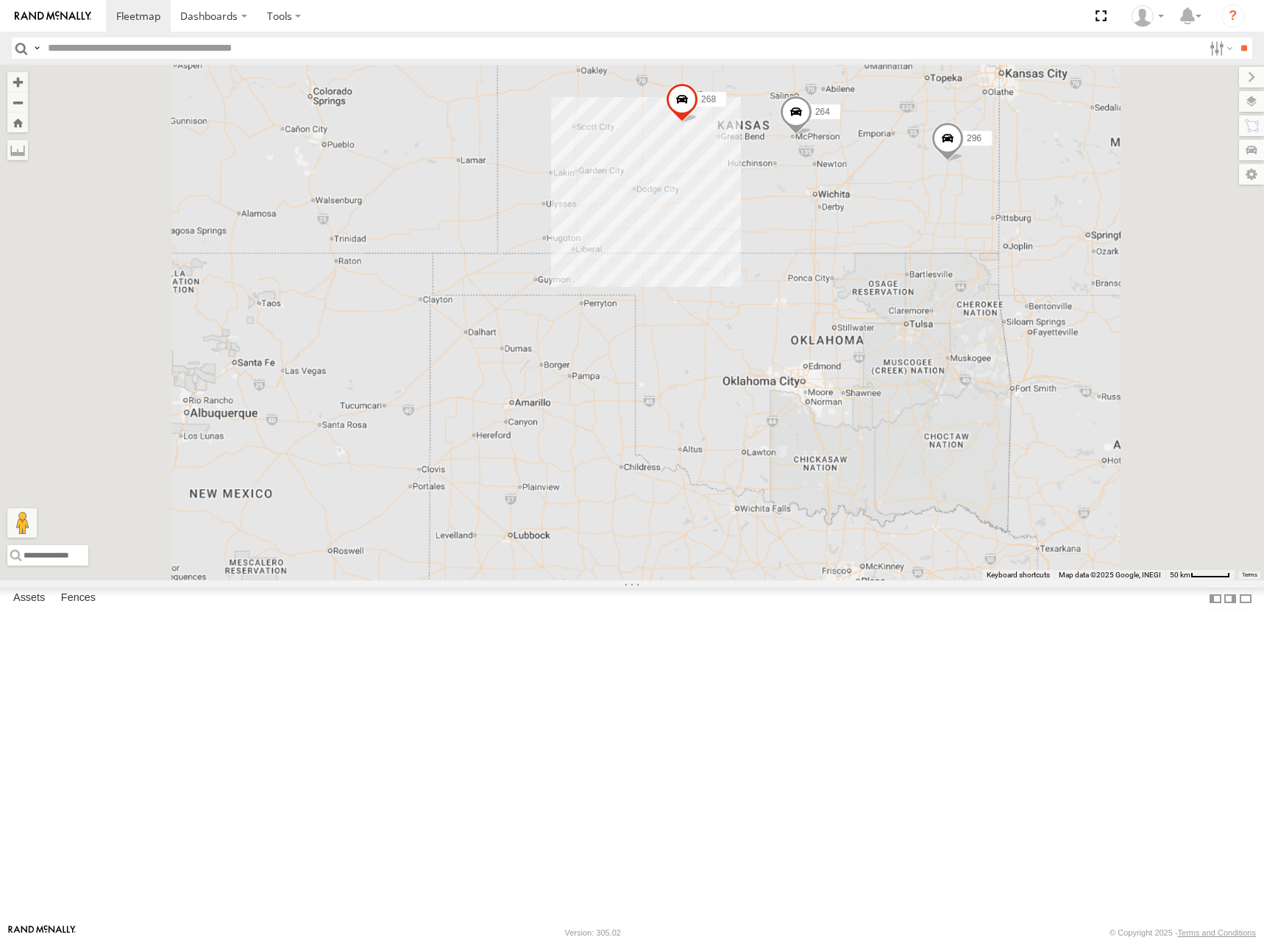
drag, startPoint x: 1059, startPoint y: 199, endPoint x: 1052, endPoint y: 214, distance: 16.8
click at [1052, 214] on div "246 298 296 268 264 266 260" at bounding box center [632, 323] width 1264 height 516
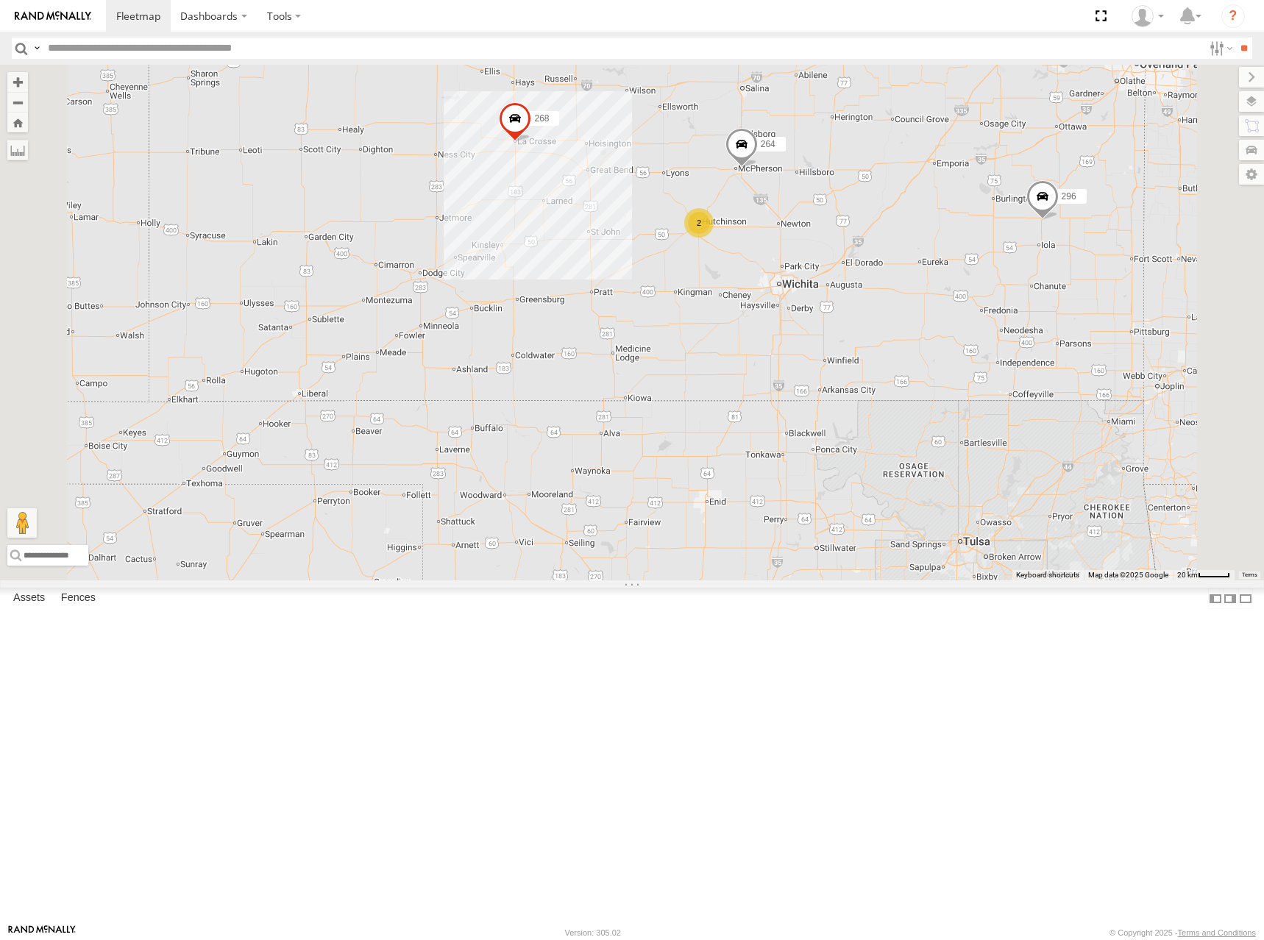
drag, startPoint x: 1094, startPoint y: 294, endPoint x: 1025, endPoint y: 333, distance: 79.4
click at [1025, 333] on div "246 298 296 268 264 266 260 2" at bounding box center [632, 323] width 1264 height 516
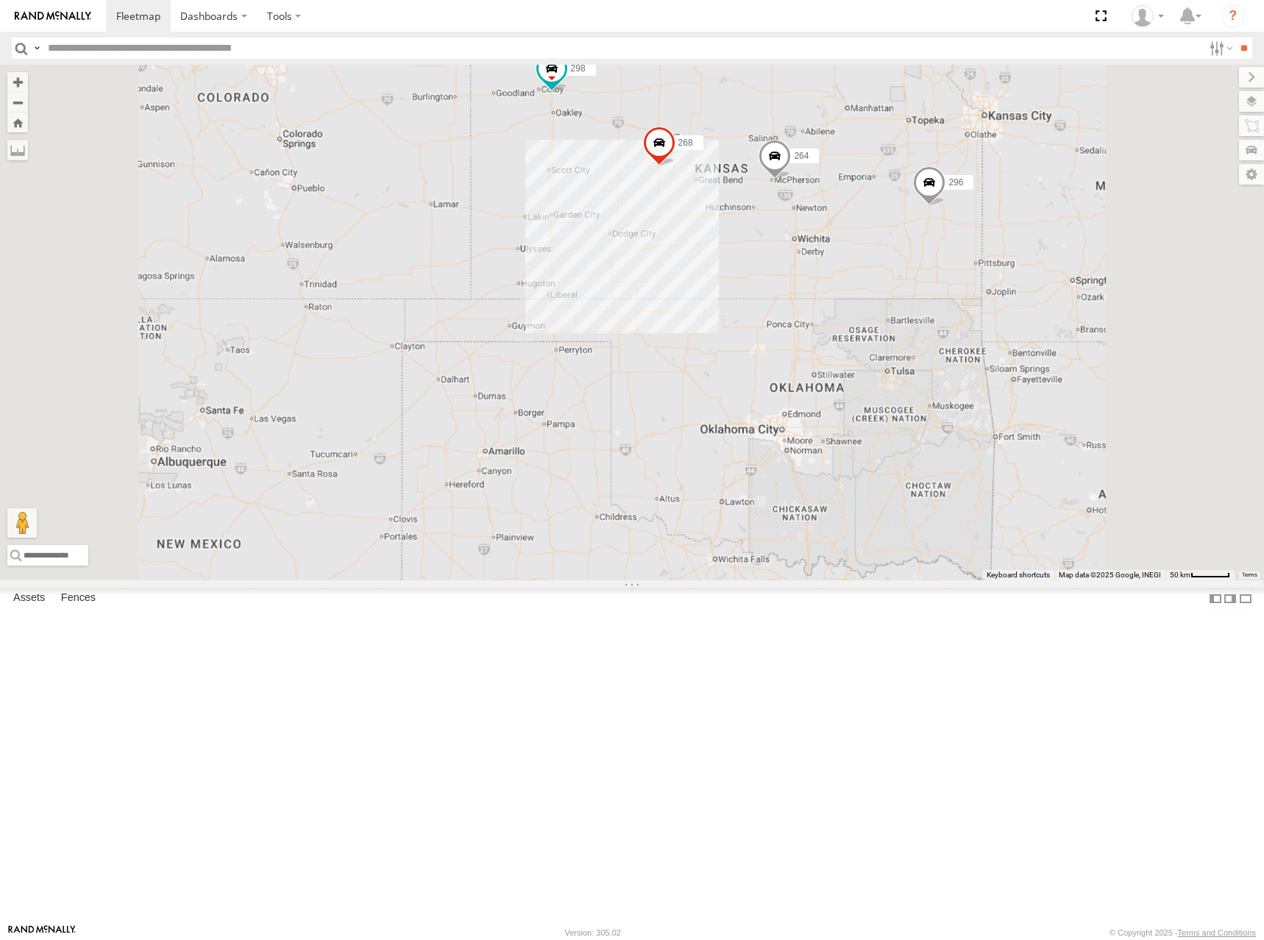
drag, startPoint x: 965, startPoint y: 253, endPoint x: 971, endPoint y: 269, distance: 16.5
click at [966, 269] on div "246 298 296 268 264 266 260" at bounding box center [632, 323] width 1264 height 516
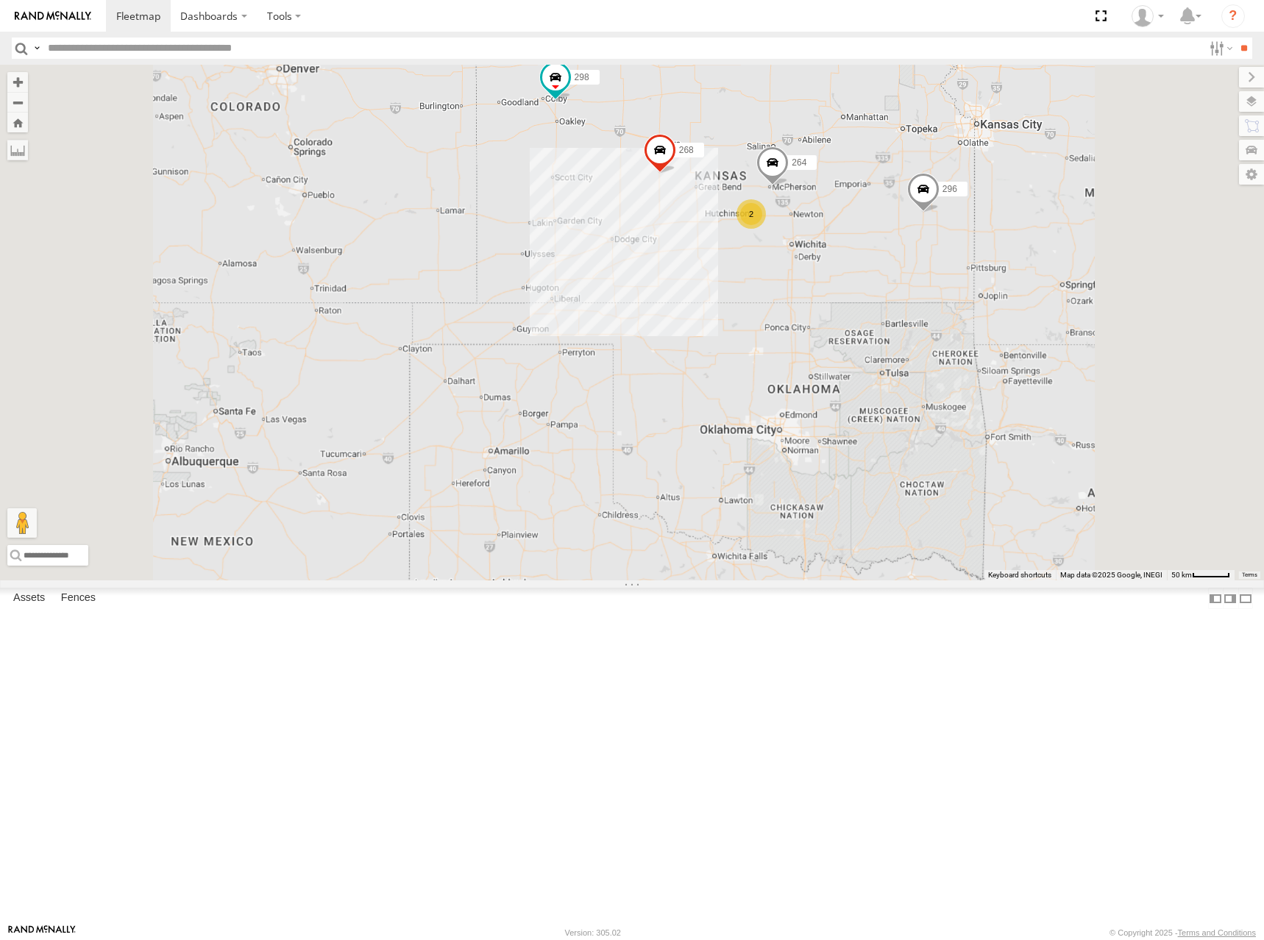
click at [1001, 216] on div "246 298 296 268 264 266 260 2" at bounding box center [632, 323] width 1264 height 516
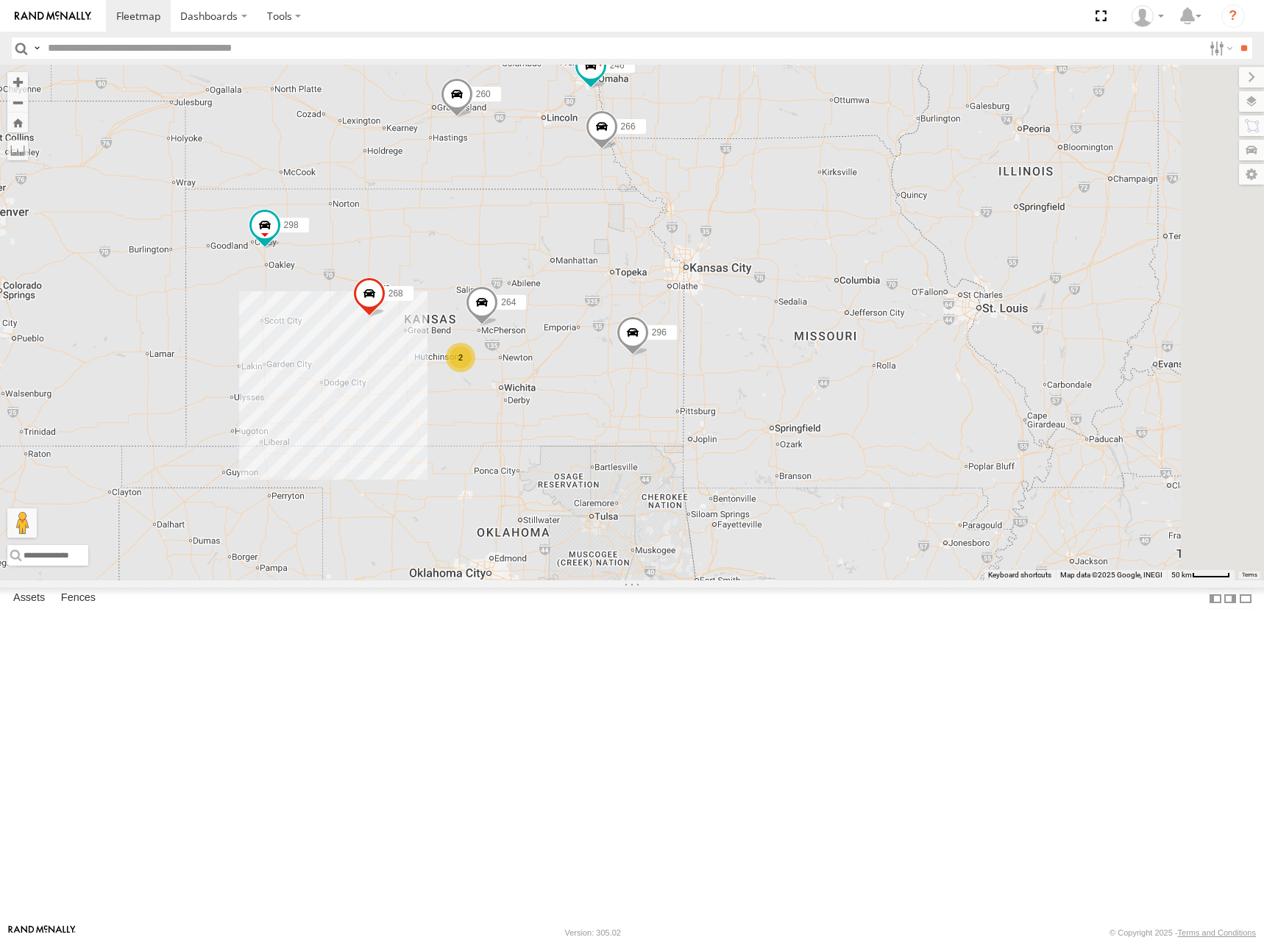
click at [649, 355] on span at bounding box center [633, 336] width 32 height 40
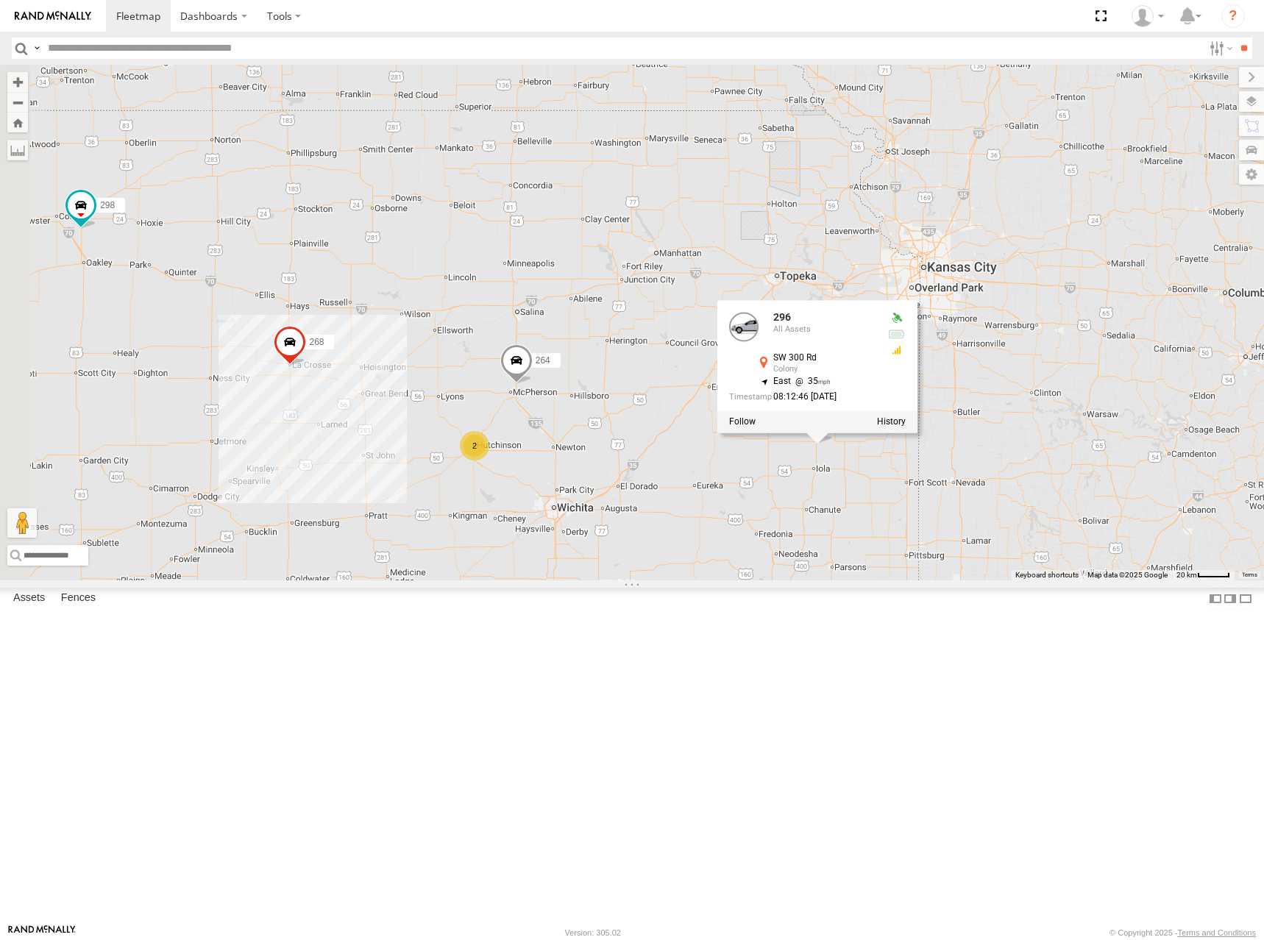
drag, startPoint x: 847, startPoint y: 380, endPoint x: 947, endPoint y: 355, distance: 103.0
click at [928, 362] on div "264 246 298 296 268 266 260 296 All Assets [GEOGRAPHIC_DATA] 38.06803 , -95.374…" at bounding box center [632, 323] width 1264 height 516
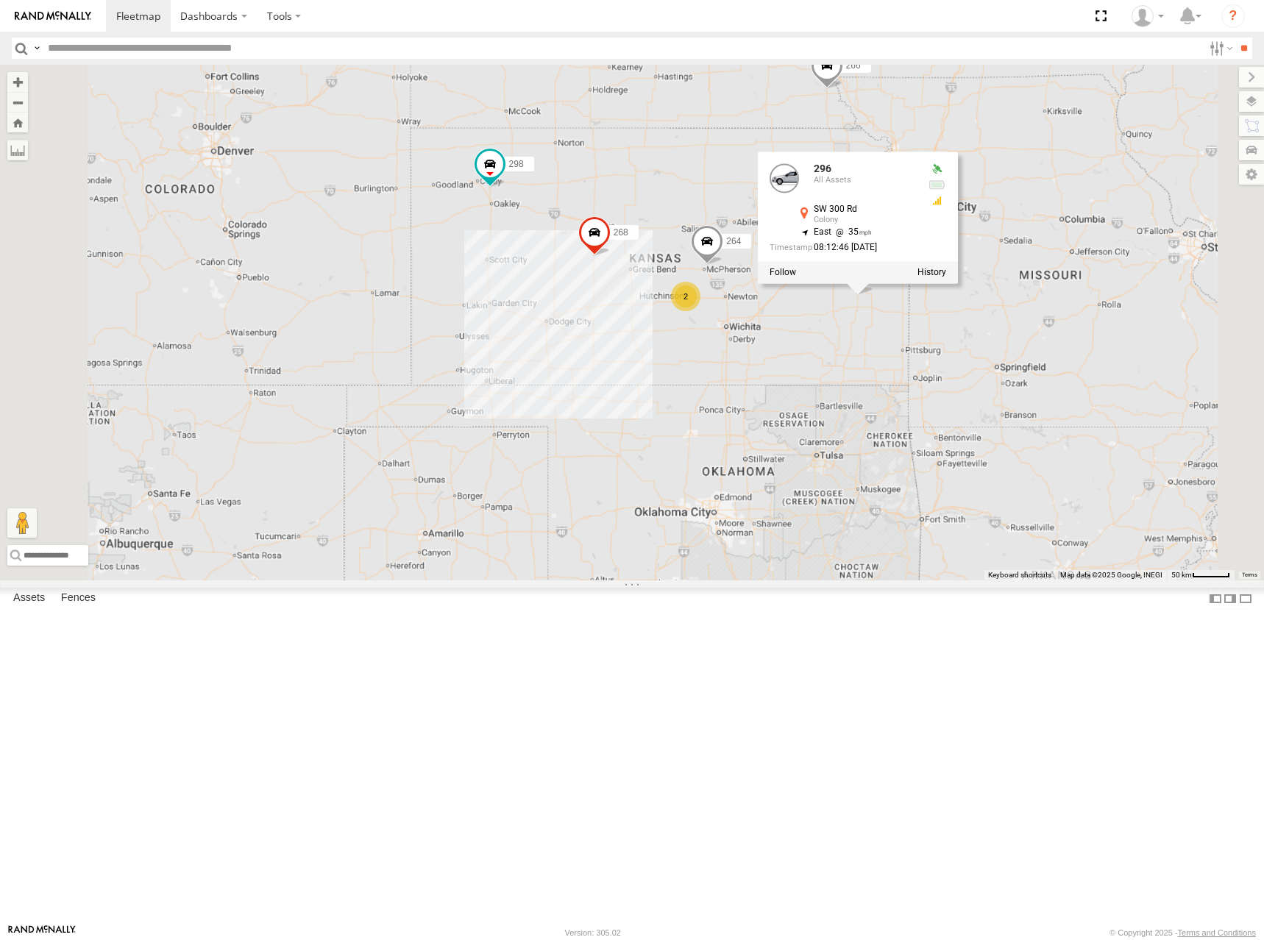
drag, startPoint x: 940, startPoint y: 342, endPoint x: 953, endPoint y: 331, distance: 17.2
click at [953, 331] on div "264 246 298 296 268 266 260 296 All Assets [GEOGRAPHIC_DATA] 38.06803 , -95.374…" at bounding box center [632, 323] width 1264 height 516
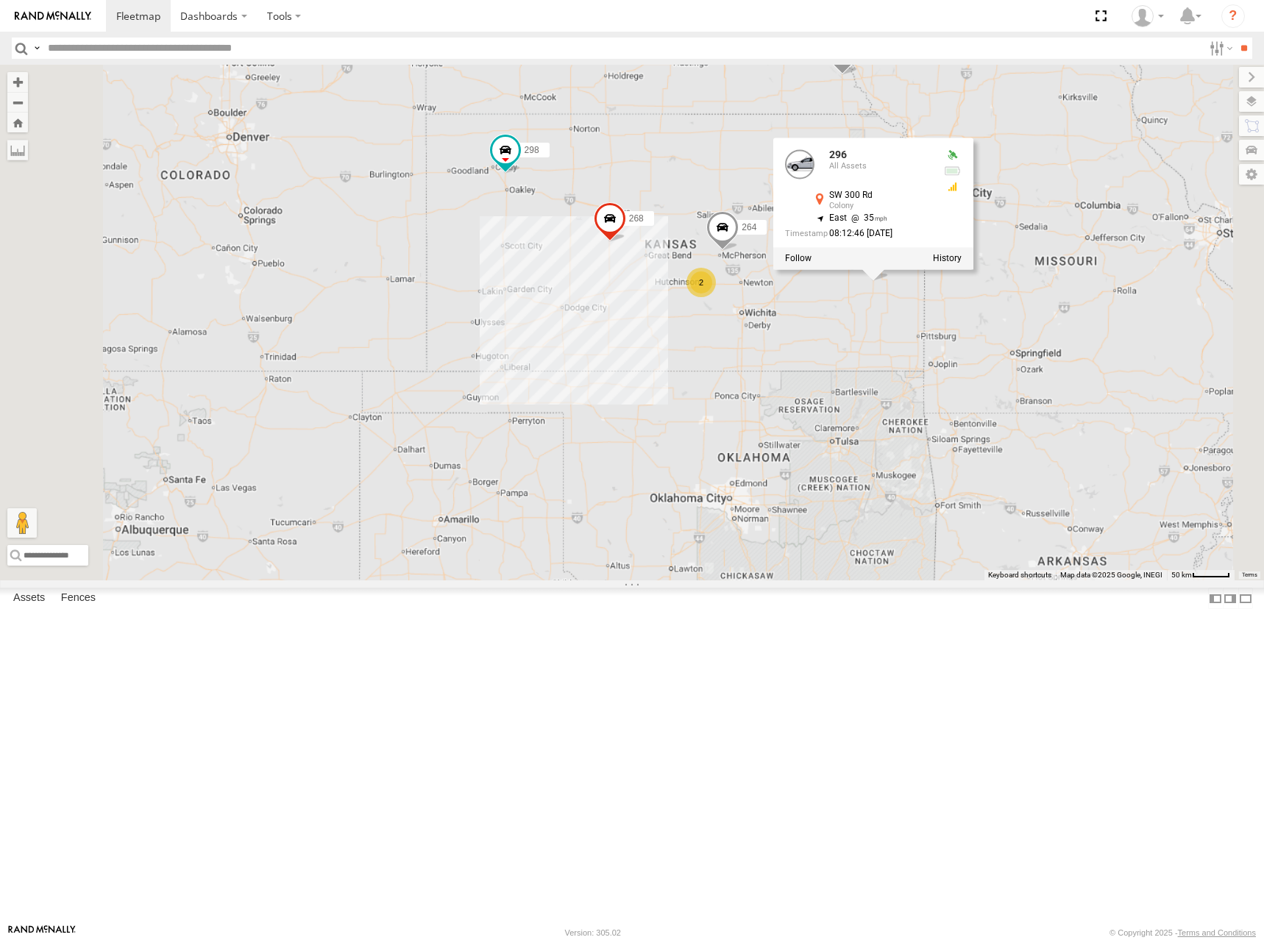
click at [865, 291] on div "264 246 298 296 268 266 260 296 All Assets [GEOGRAPHIC_DATA] 38.06803 , -95.374…" at bounding box center [632, 323] width 1264 height 516
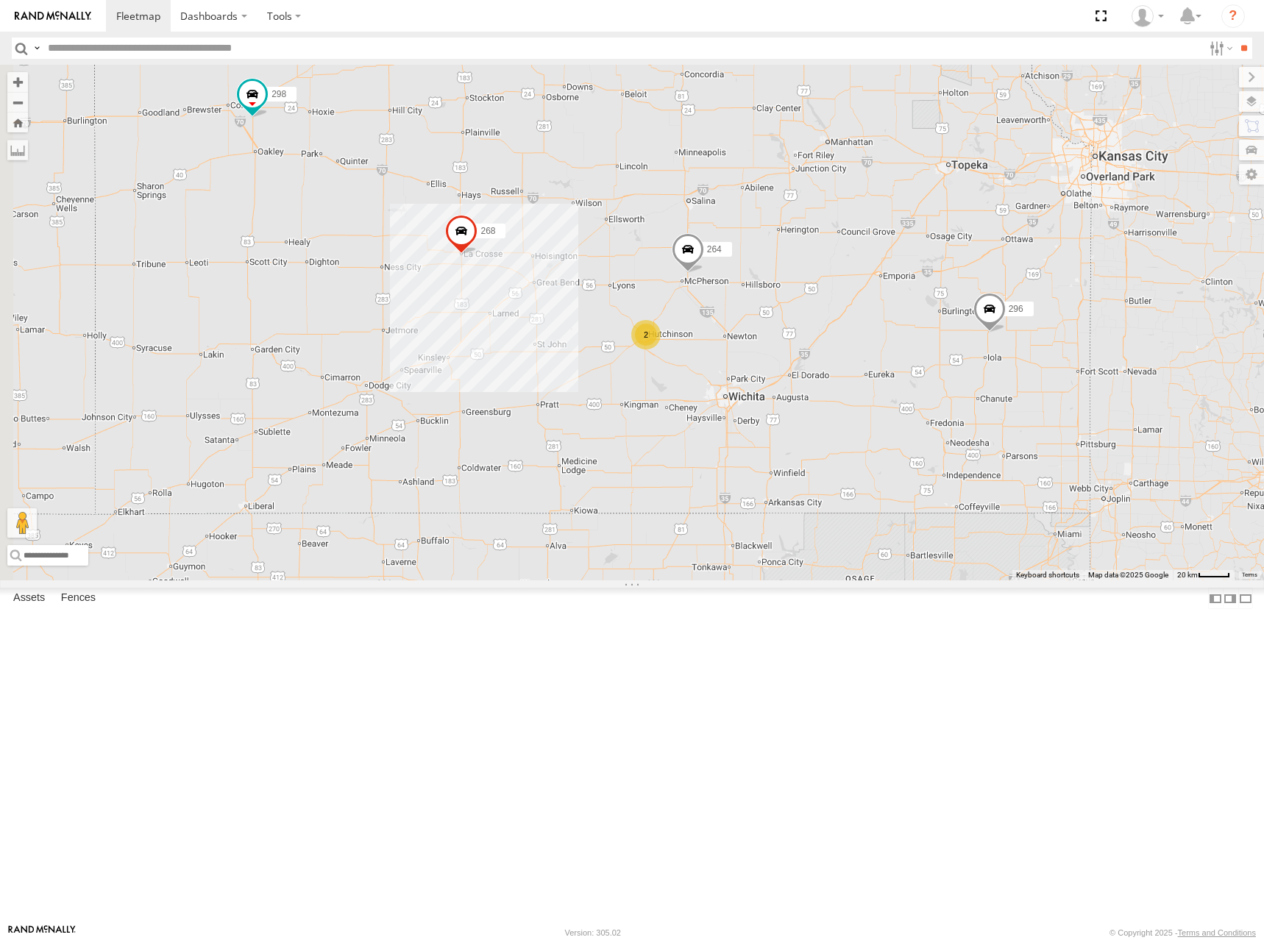
drag, startPoint x: 668, startPoint y: 325, endPoint x: 765, endPoint y: 313, distance: 97.8
click at [765, 313] on div "264 246 298 296 268 266 260 2" at bounding box center [632, 323] width 1264 height 516
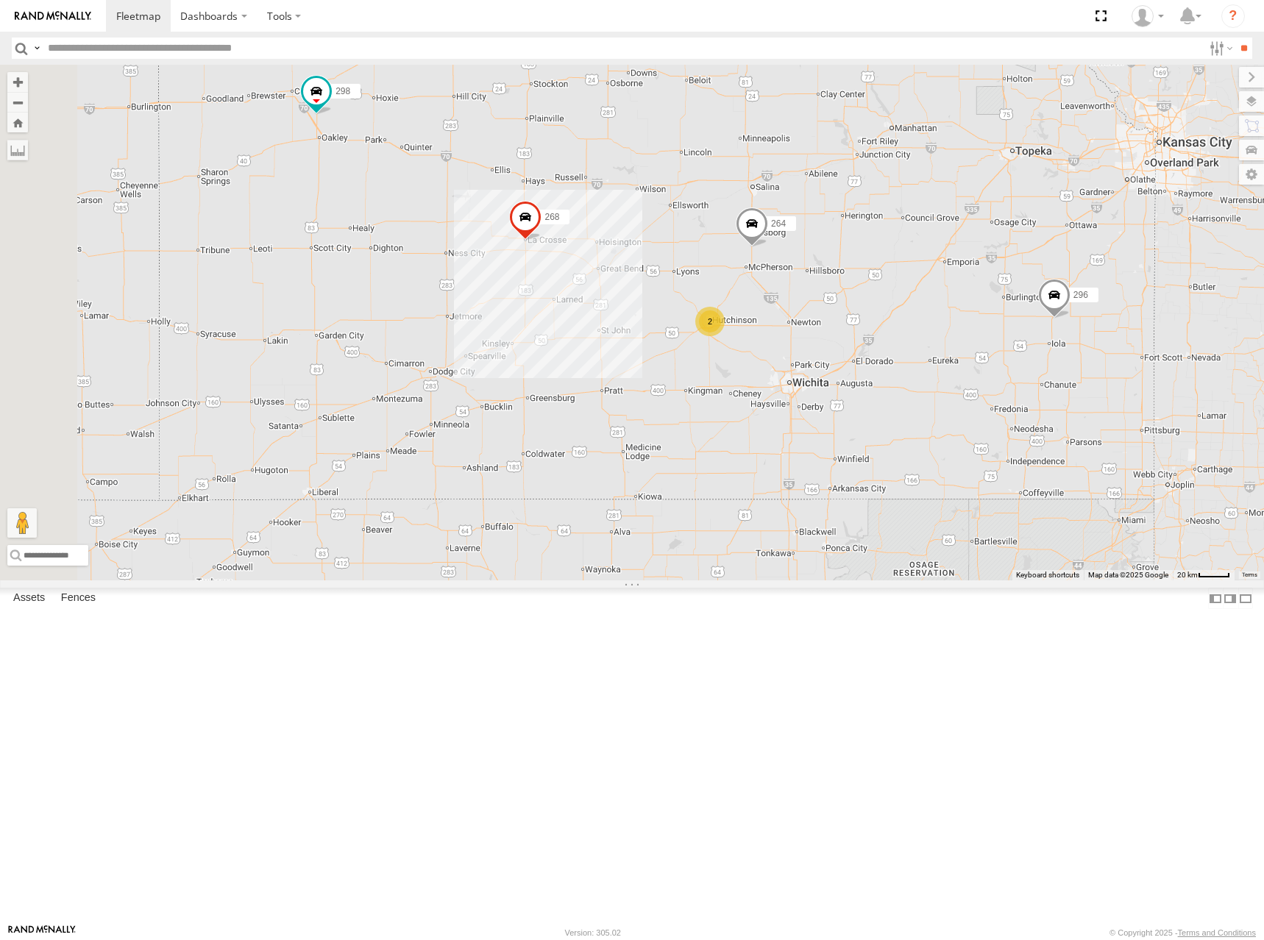
drag, startPoint x: 595, startPoint y: 301, endPoint x: 743, endPoint y: 266, distance: 152.8
click at [743, 266] on div "298 296 268 264 266 2" at bounding box center [632, 323] width 1264 height 516
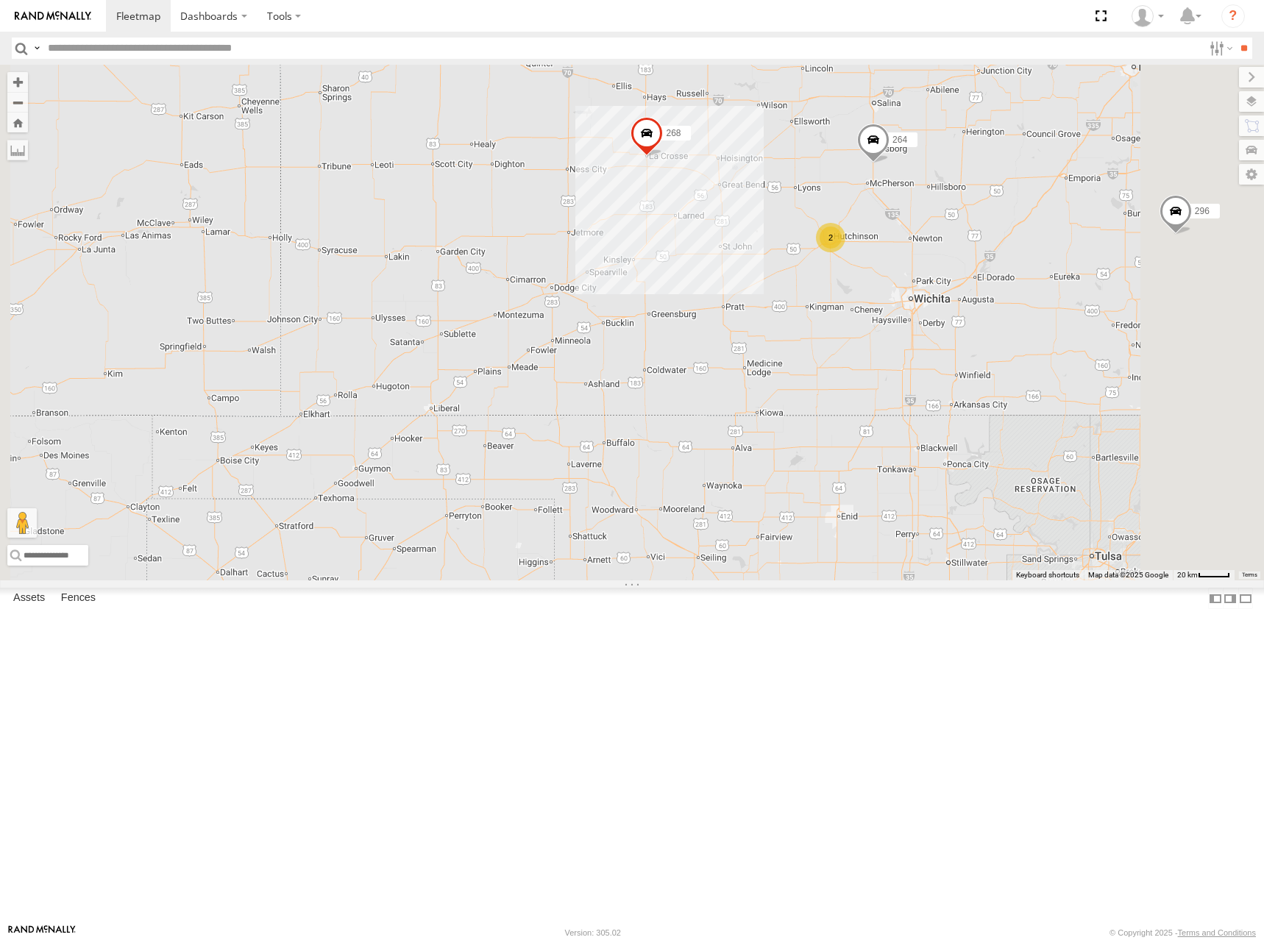
drag, startPoint x: 826, startPoint y: 274, endPoint x: 815, endPoint y: 210, distance: 65.6
click at [815, 210] on div "298 296 268 264 266 2" at bounding box center [632, 323] width 1264 height 516
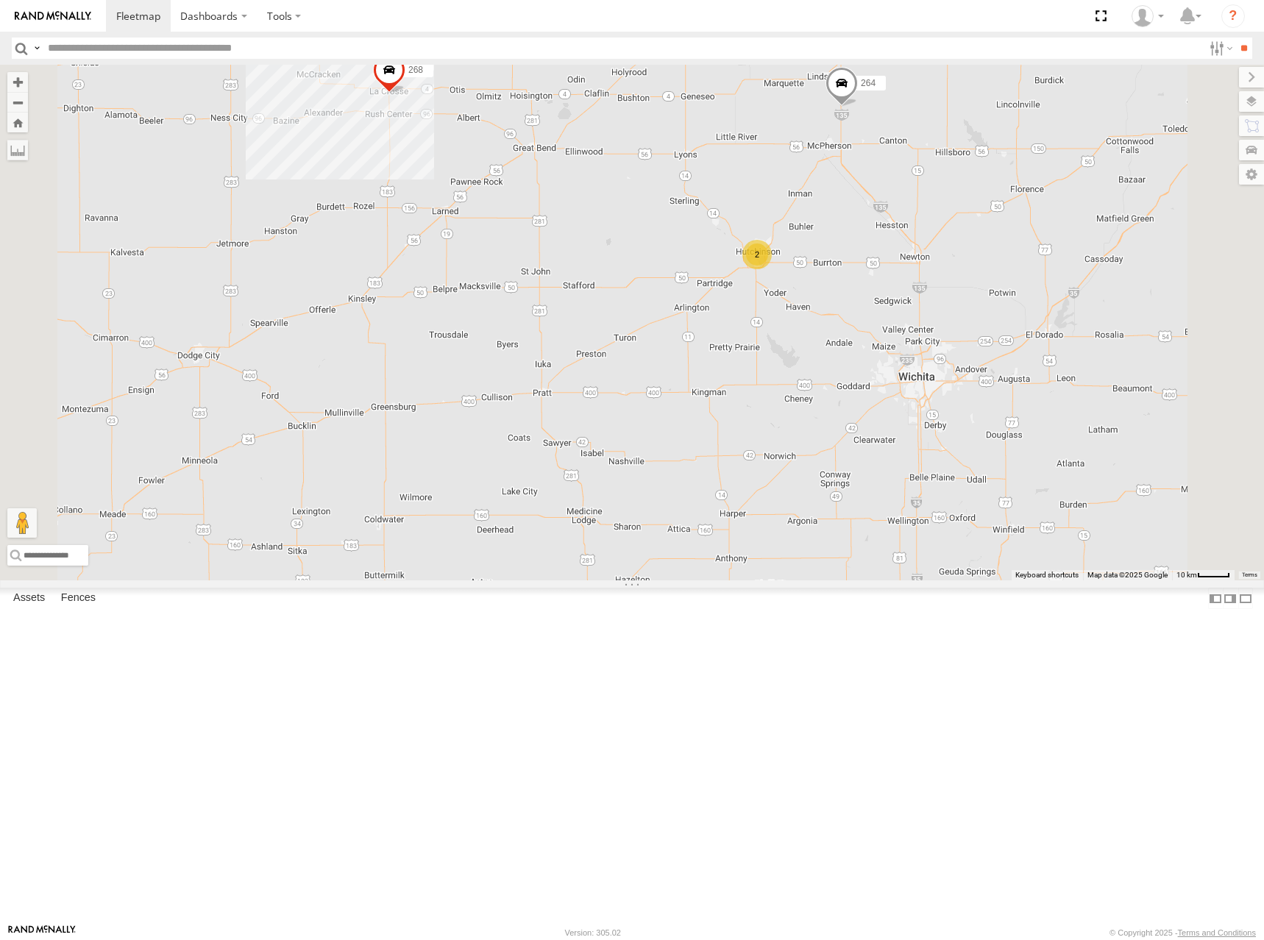
click at [988, 318] on div "298 296 268 264 266 2" at bounding box center [632, 323] width 1264 height 516
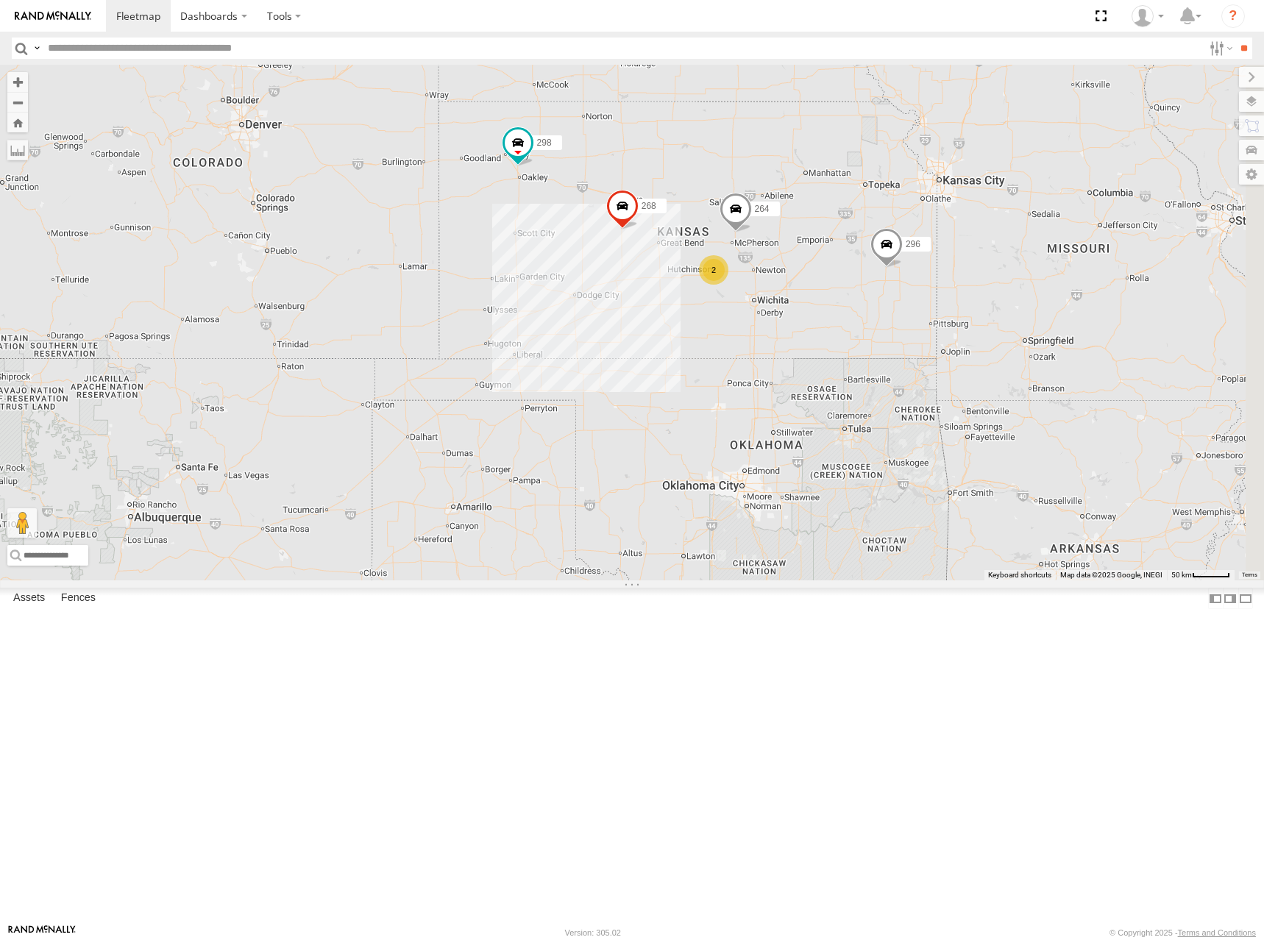
drag, startPoint x: 1141, startPoint y: 230, endPoint x: 1033, endPoint y: 336, distance: 151.4
click at [1033, 336] on div "298 296 268 264 266 2 246 260" at bounding box center [632, 323] width 1264 height 516
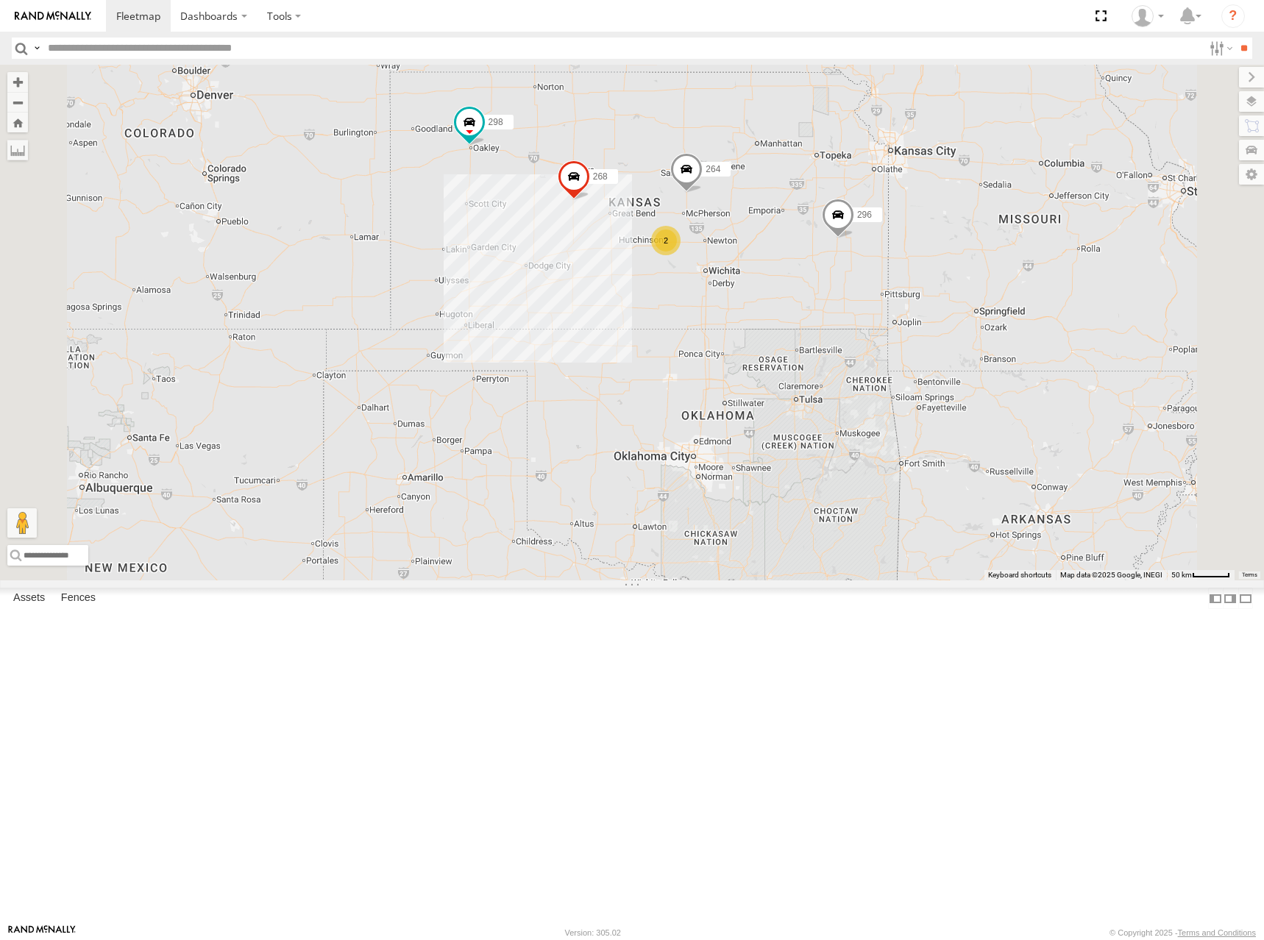
drag, startPoint x: 1027, startPoint y: 272, endPoint x: 1002, endPoint y: 266, distance: 25.7
click at [1002, 266] on div "246 298 296 268 264 266 260 2" at bounding box center [632, 323] width 1264 height 516
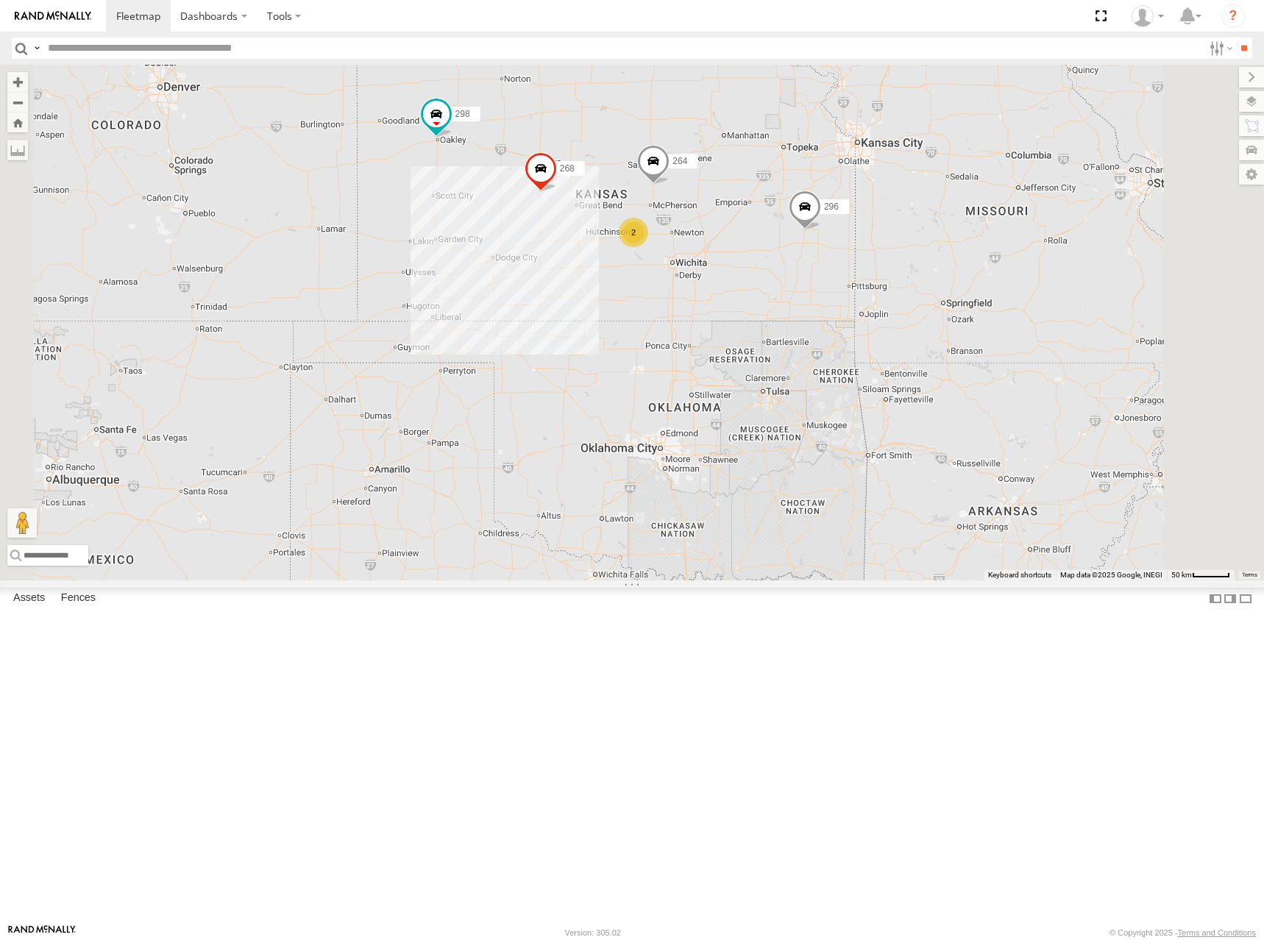
click at [966, 250] on div "246 298 296 268 264 266 260 2" at bounding box center [632, 323] width 1264 height 516
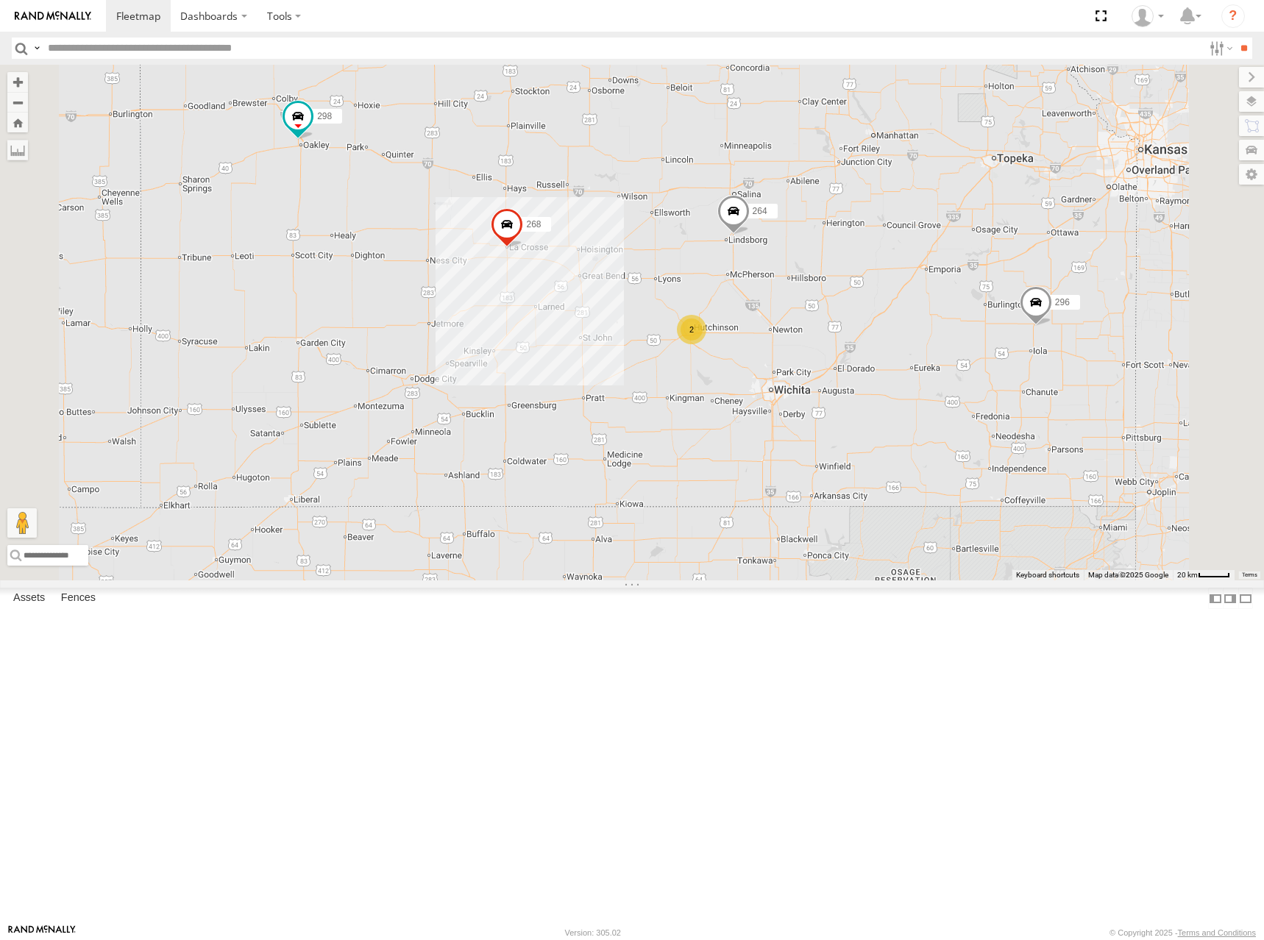
click at [746, 293] on div "246 298 296 268 264 266 260 2" at bounding box center [632, 323] width 1264 height 516
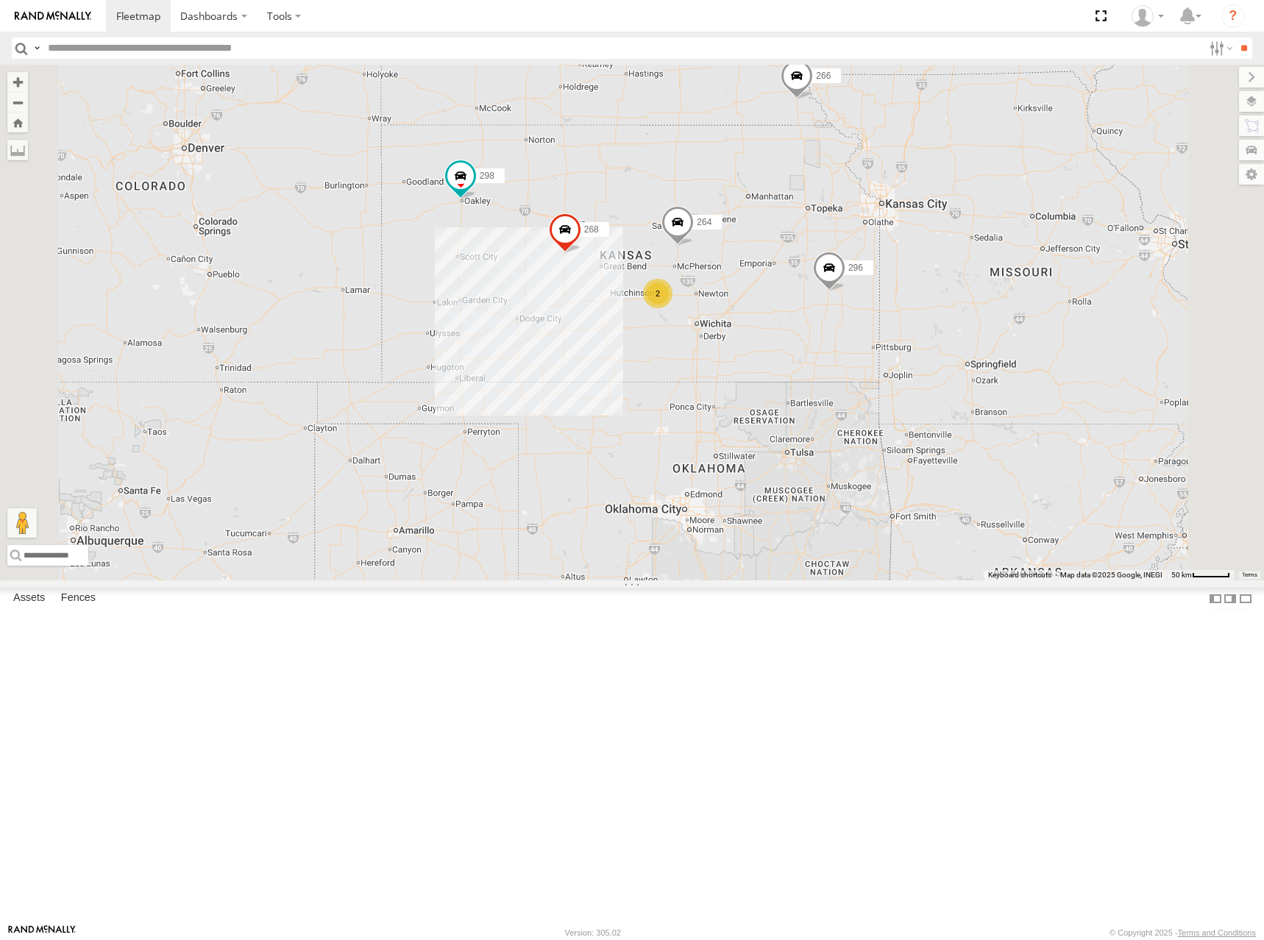
drag, startPoint x: 922, startPoint y: 271, endPoint x: 949, endPoint y: 343, distance: 76.8
click at [949, 343] on div "246 298 296 268 264 266 260 2" at bounding box center [632, 323] width 1264 height 516
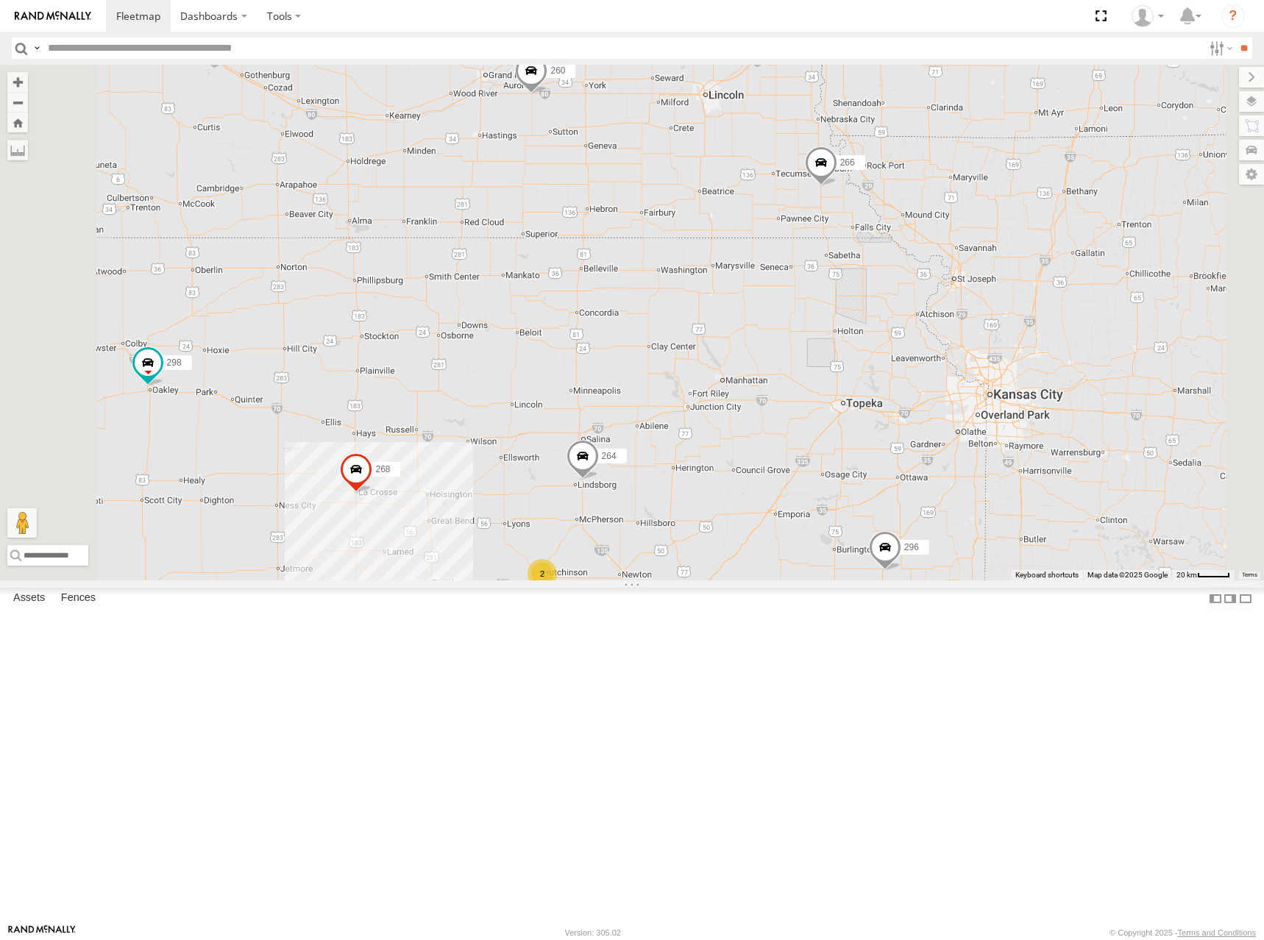
drag, startPoint x: 803, startPoint y: 366, endPoint x: 810, endPoint y: 333, distance: 33.2
click at [810, 333] on div "246 298 296 268 264 266 260 2" at bounding box center [632, 323] width 1264 height 516
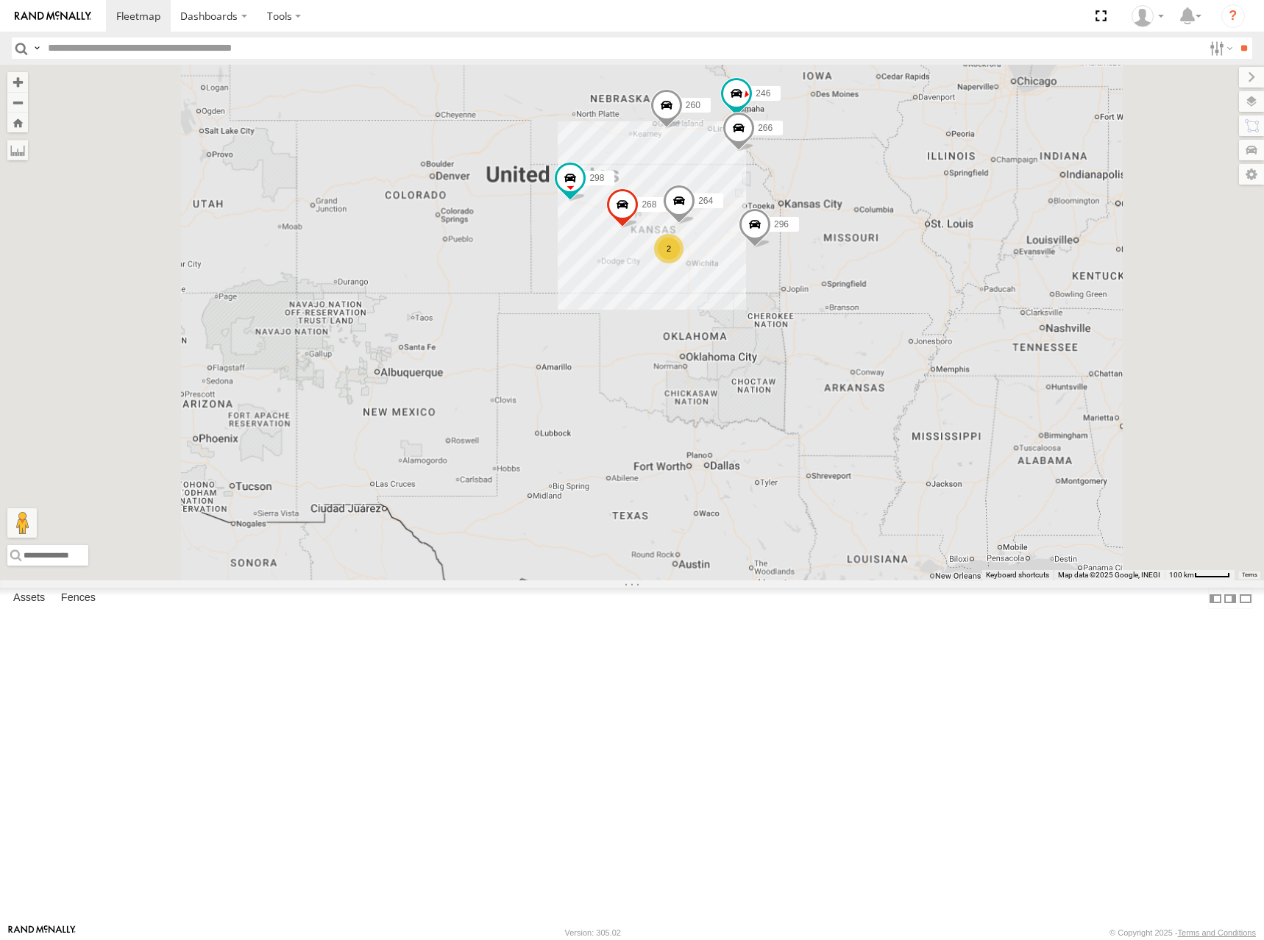
drag, startPoint x: 878, startPoint y: 344, endPoint x: 895, endPoint y: 325, distance: 25.5
click at [895, 325] on div "246 298 296 268 264 266 260 2" at bounding box center [632, 323] width 1264 height 516
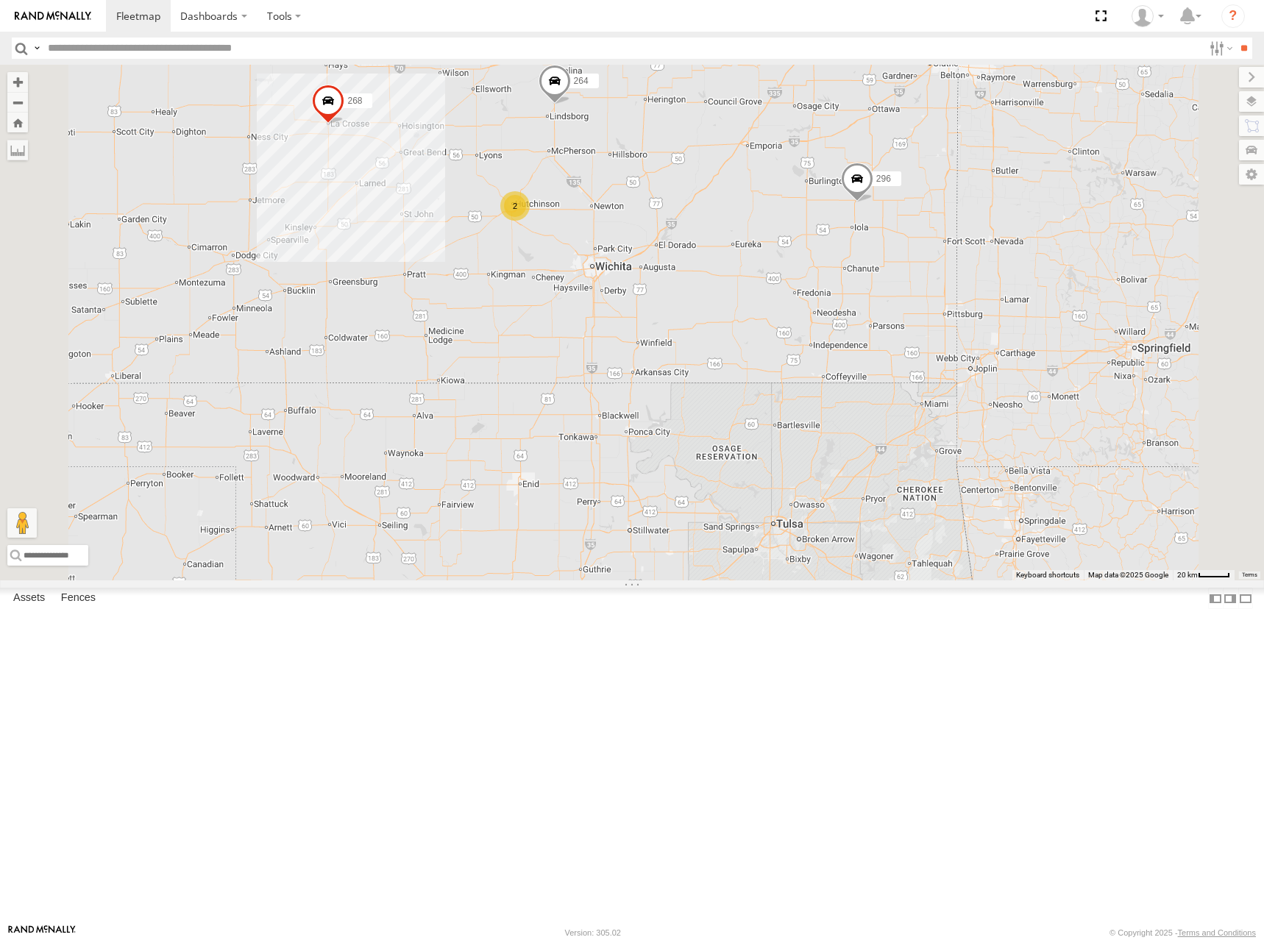
drag, startPoint x: 832, startPoint y: 269, endPoint x: 874, endPoint y: 286, distance: 45.0
click at [874, 286] on div "296 268 264 2" at bounding box center [632, 323] width 1264 height 516
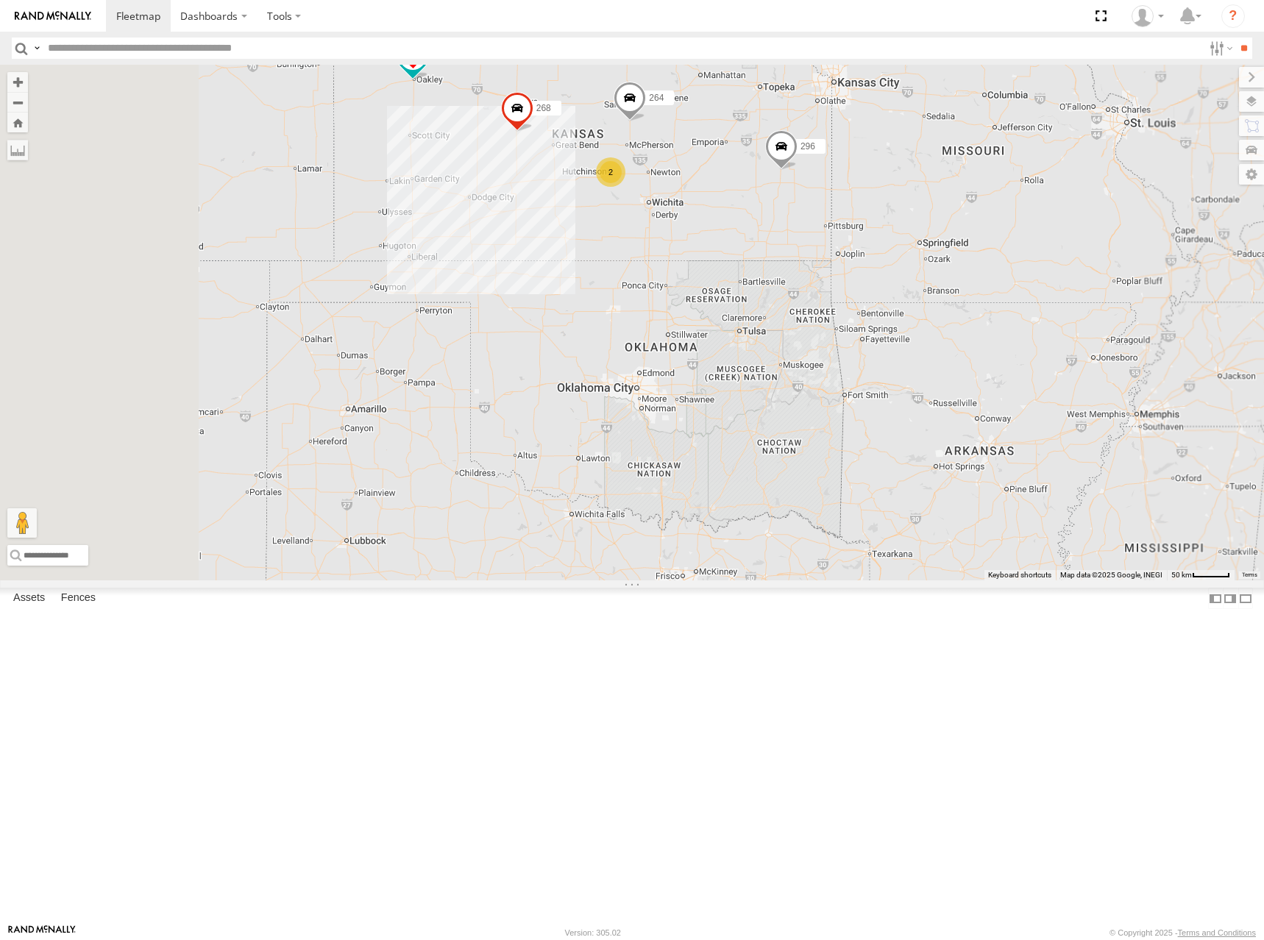
drag, startPoint x: 743, startPoint y: 250, endPoint x: 855, endPoint y: 260, distance: 112.3
click at [855, 260] on div "296 268 264 2 246 298 266 260" at bounding box center [632, 323] width 1264 height 516
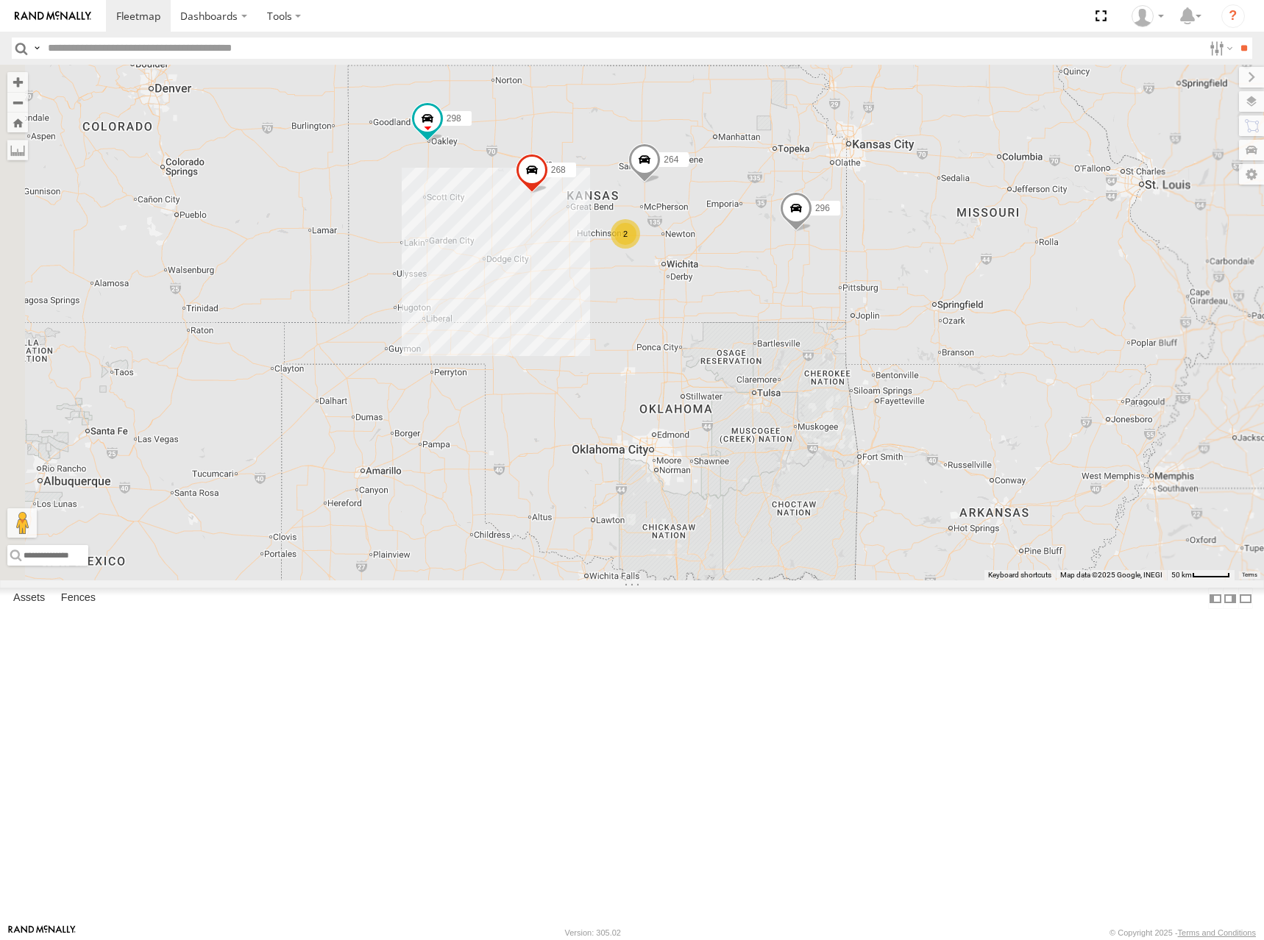
drag, startPoint x: 838, startPoint y: 198, endPoint x: 843, endPoint y: 252, distance: 53.9
click at [843, 252] on div "296 268 264 2 246 298 266 260" at bounding box center [632, 323] width 1264 height 516
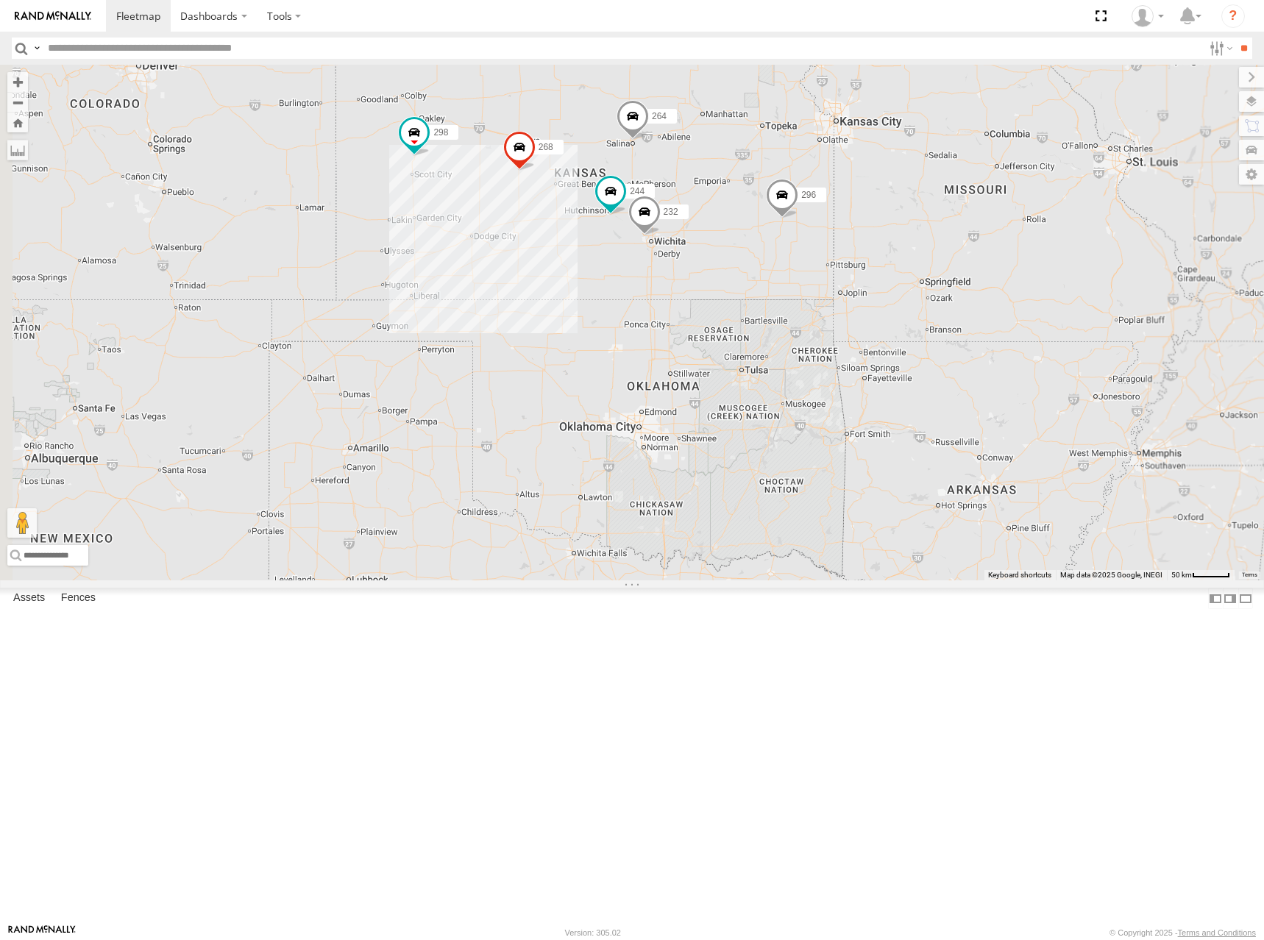
drag, startPoint x: 942, startPoint y: 341, endPoint x: 928, endPoint y: 305, distance: 38.7
click at [928, 305] on div "244 246 298 232 296 268 264 266 260" at bounding box center [632, 323] width 1264 height 516
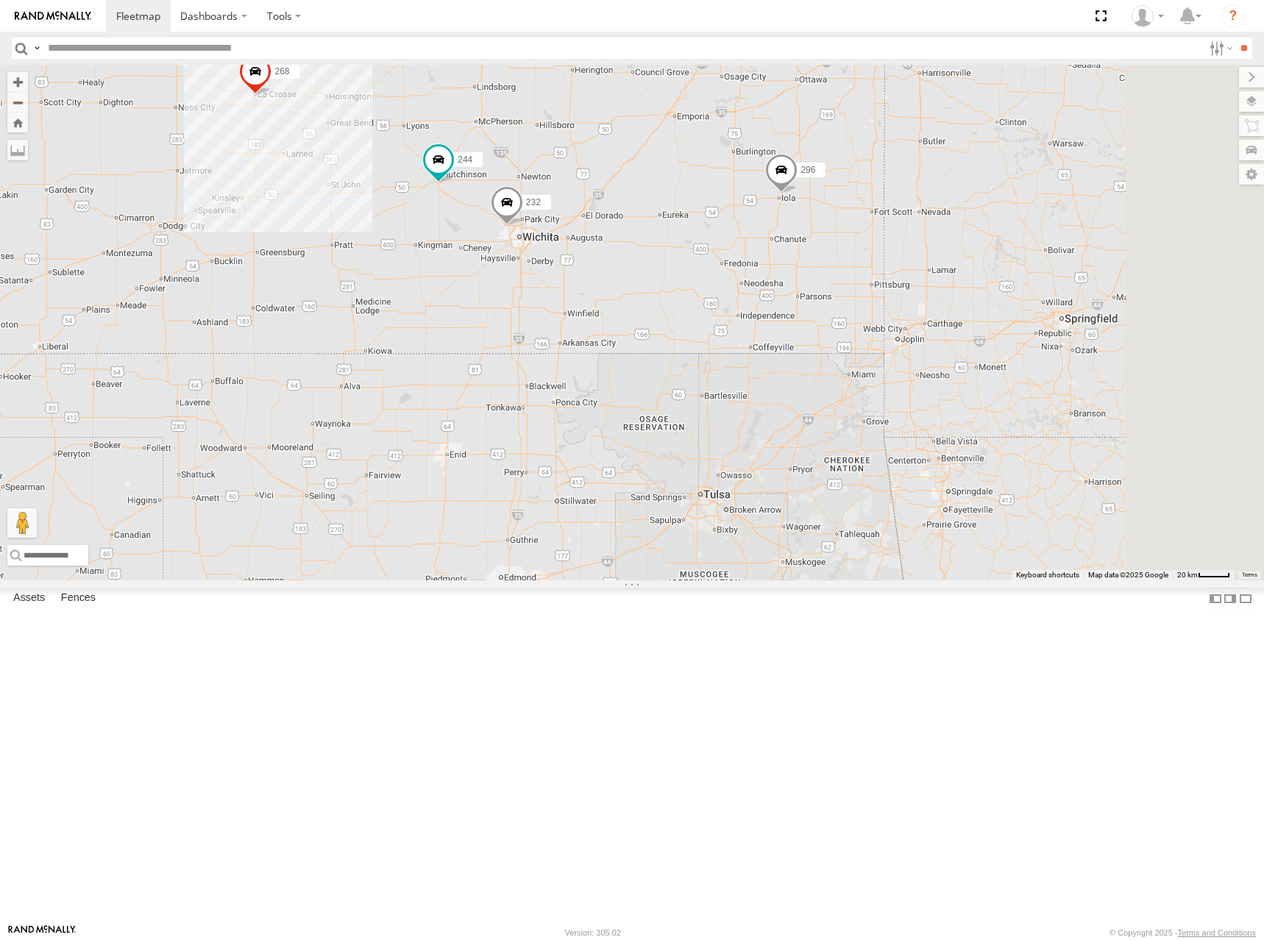
click at [952, 219] on div "244 232 296 268 264" at bounding box center [632, 323] width 1264 height 516
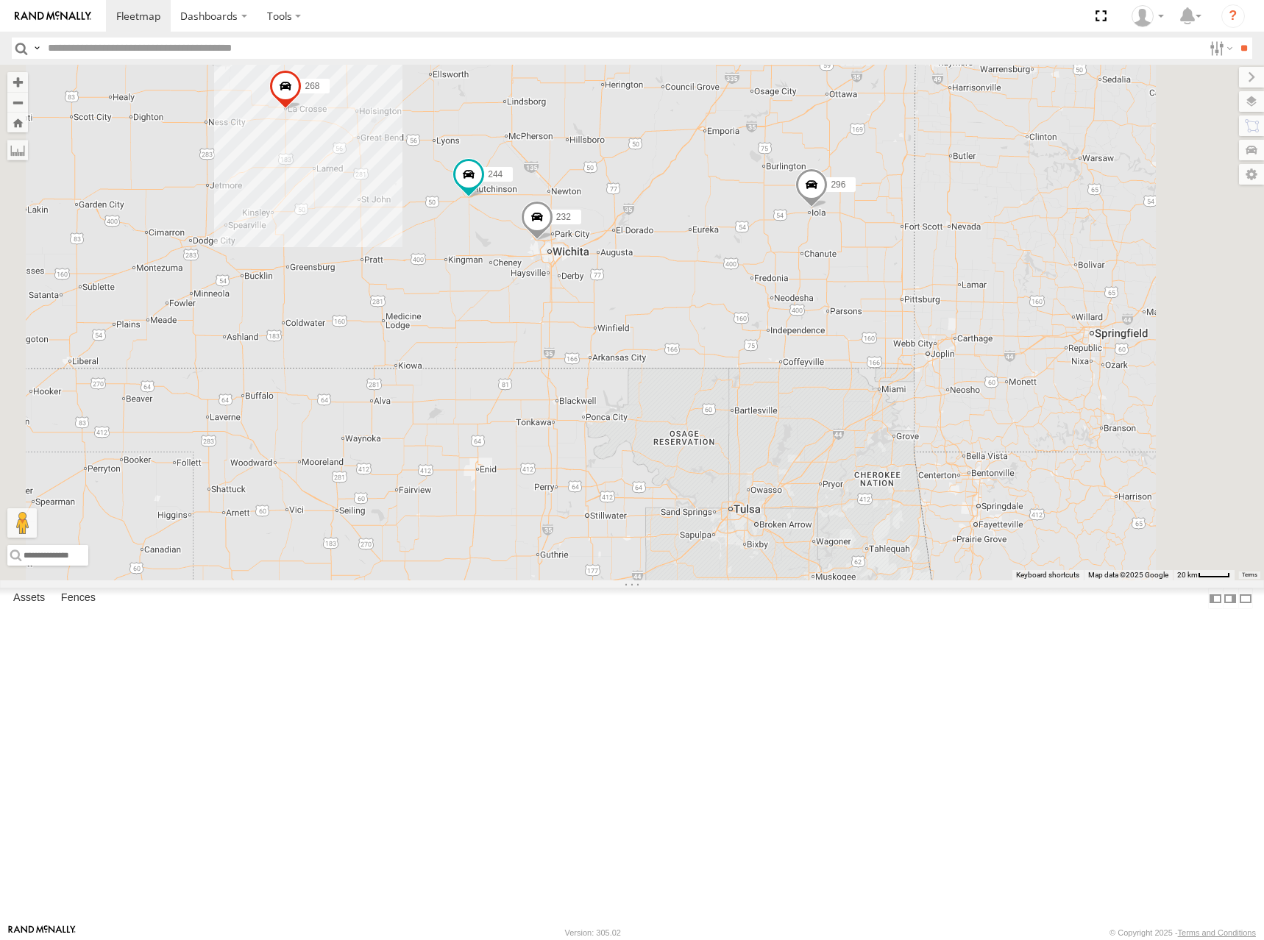
drag, startPoint x: 952, startPoint y: 213, endPoint x: 985, endPoint y: 229, distance: 36.5
click at [985, 229] on div "244 232 296 268 264" at bounding box center [632, 323] width 1264 height 516
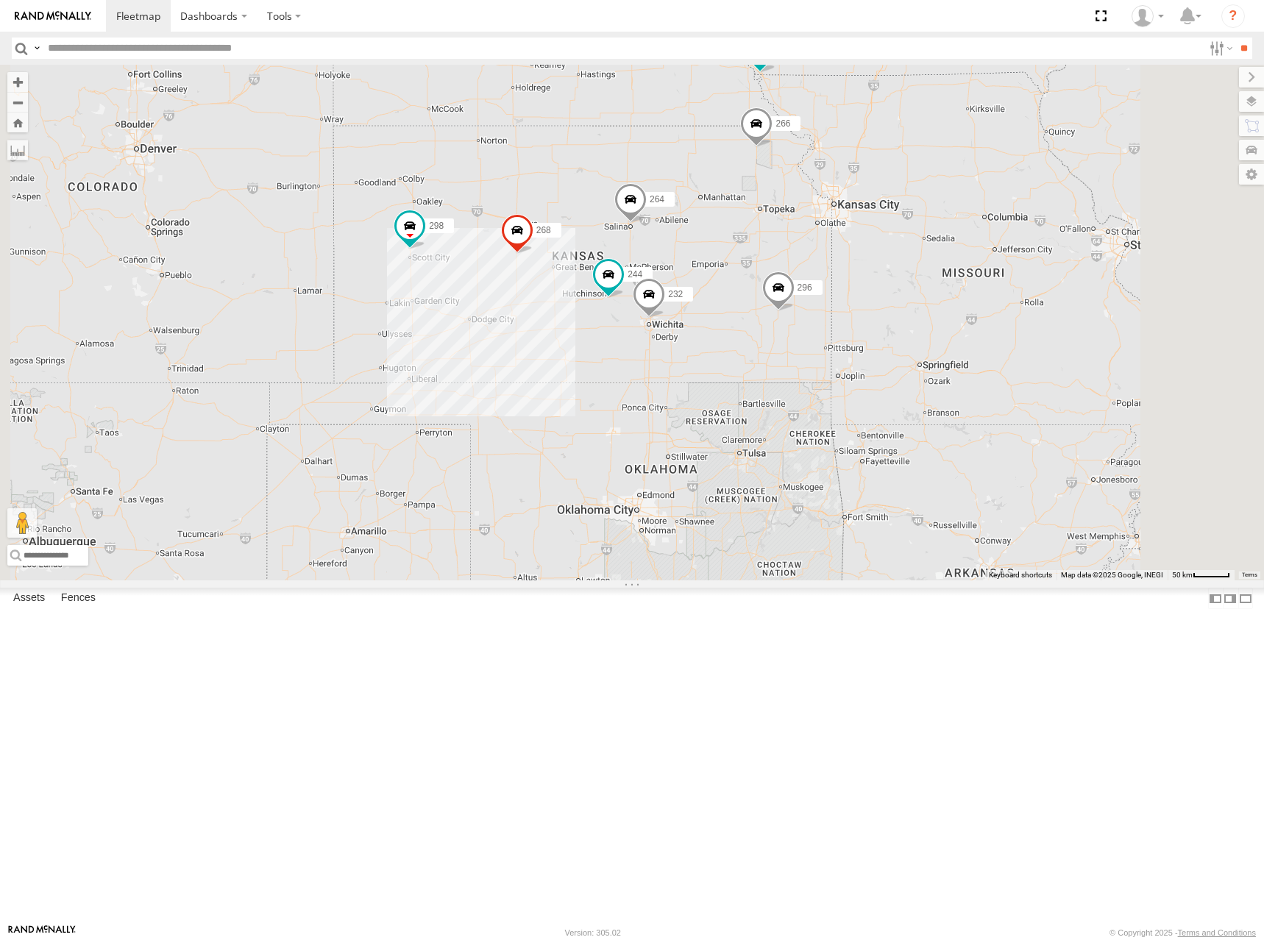
drag, startPoint x: 907, startPoint y: 170, endPoint x: 890, endPoint y: 332, distance: 162.8
click at [890, 332] on div "244 232 296 268 264 266 246 298 260" at bounding box center [632, 323] width 1264 height 516
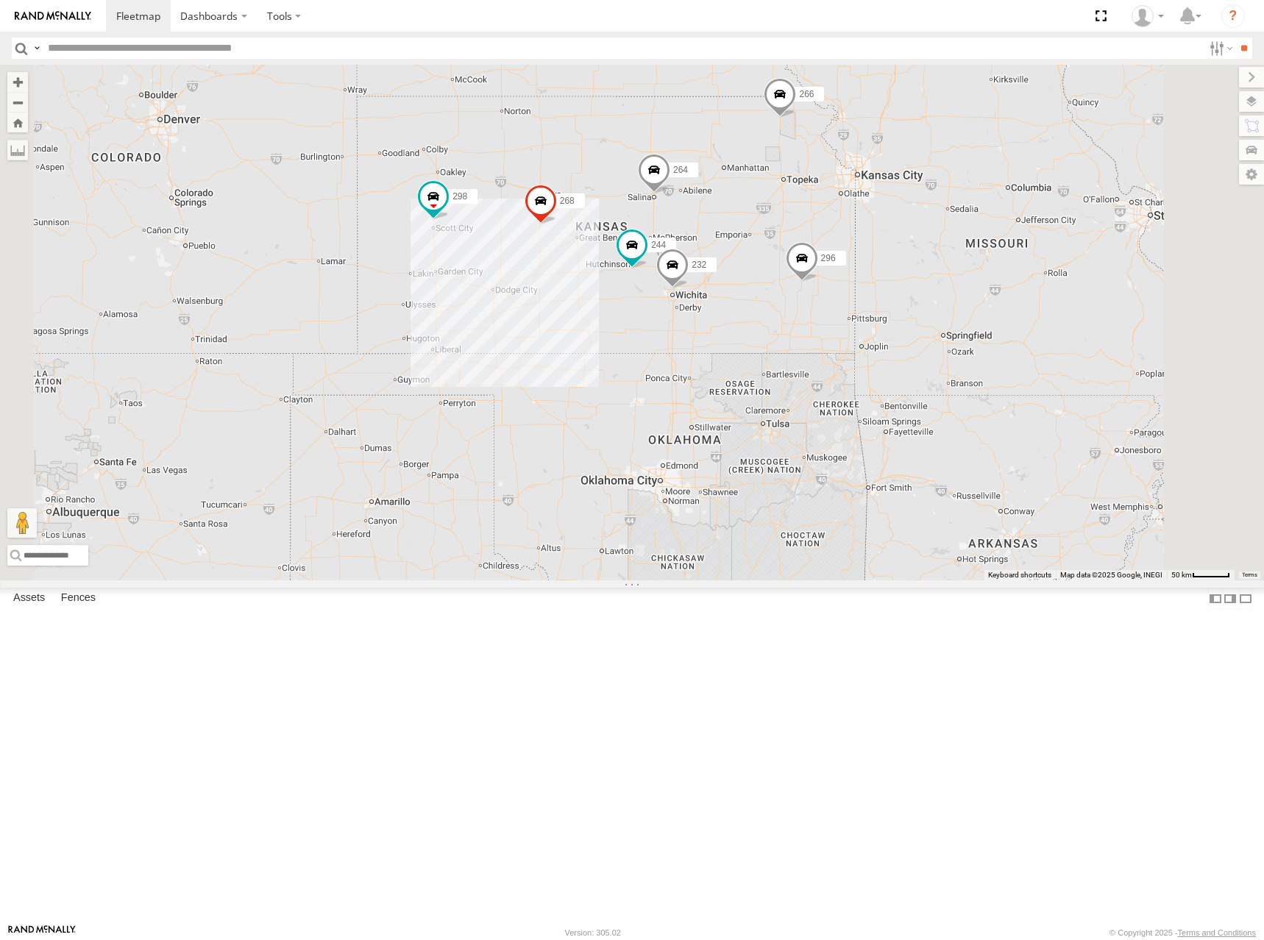
drag, startPoint x: 918, startPoint y: 389, endPoint x: 943, endPoint y: 350, distance: 46.7
click at [943, 350] on div "244 232 296 268 264 266 246 298 260" at bounding box center [632, 323] width 1264 height 516
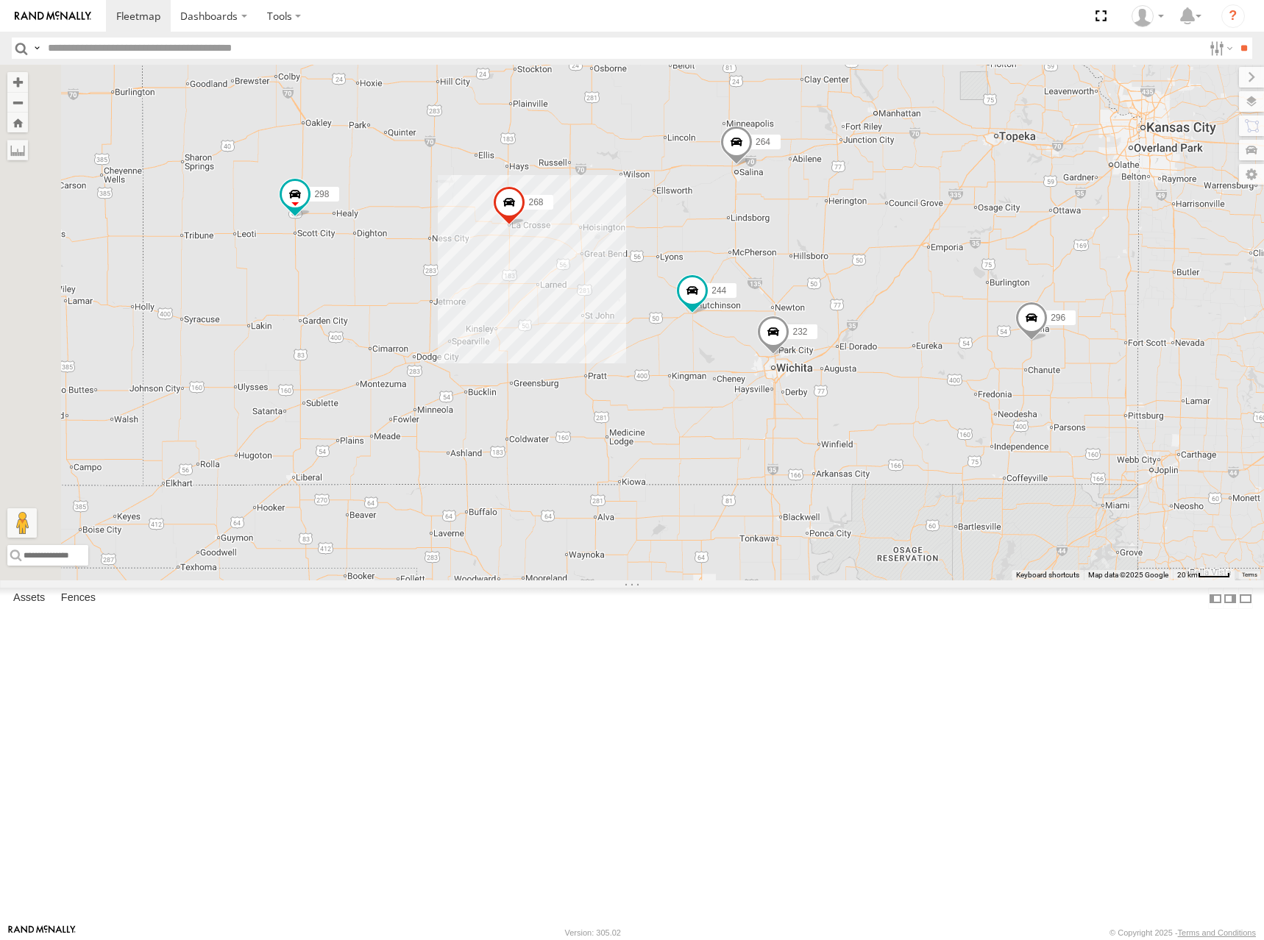
drag, startPoint x: 915, startPoint y: 392, endPoint x: 1107, endPoint y: 368, distance: 193.6
click at [1107, 368] on div "244 232 296 268 264 266 246 298 260" at bounding box center [632, 323] width 1264 height 516
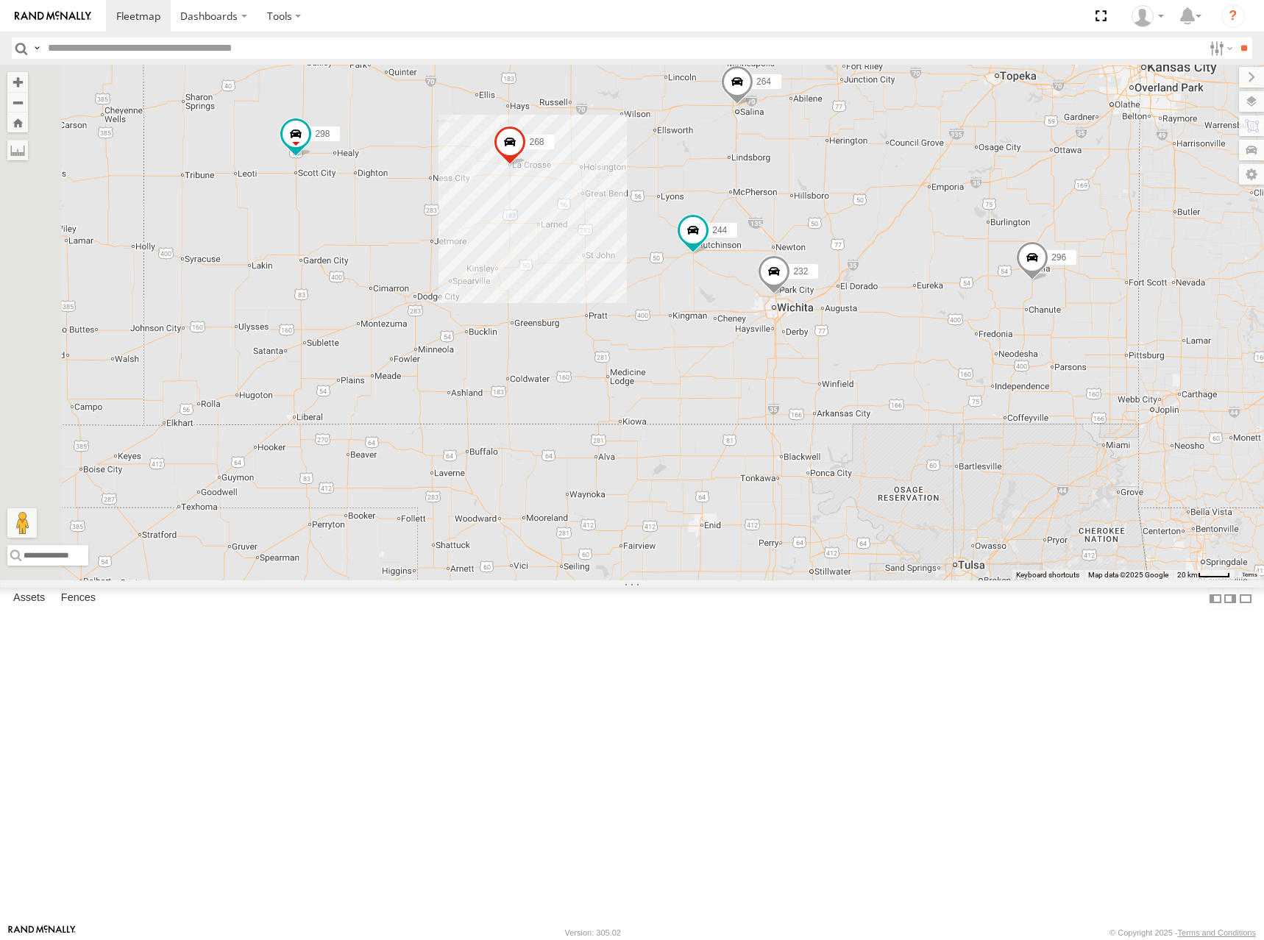
drag, startPoint x: 938, startPoint y: 420, endPoint x: 929, endPoint y: 356, distance: 64.6
click at [929, 356] on div "244 232 296 268 264 266 246 298 260" at bounding box center [632, 323] width 1264 height 516
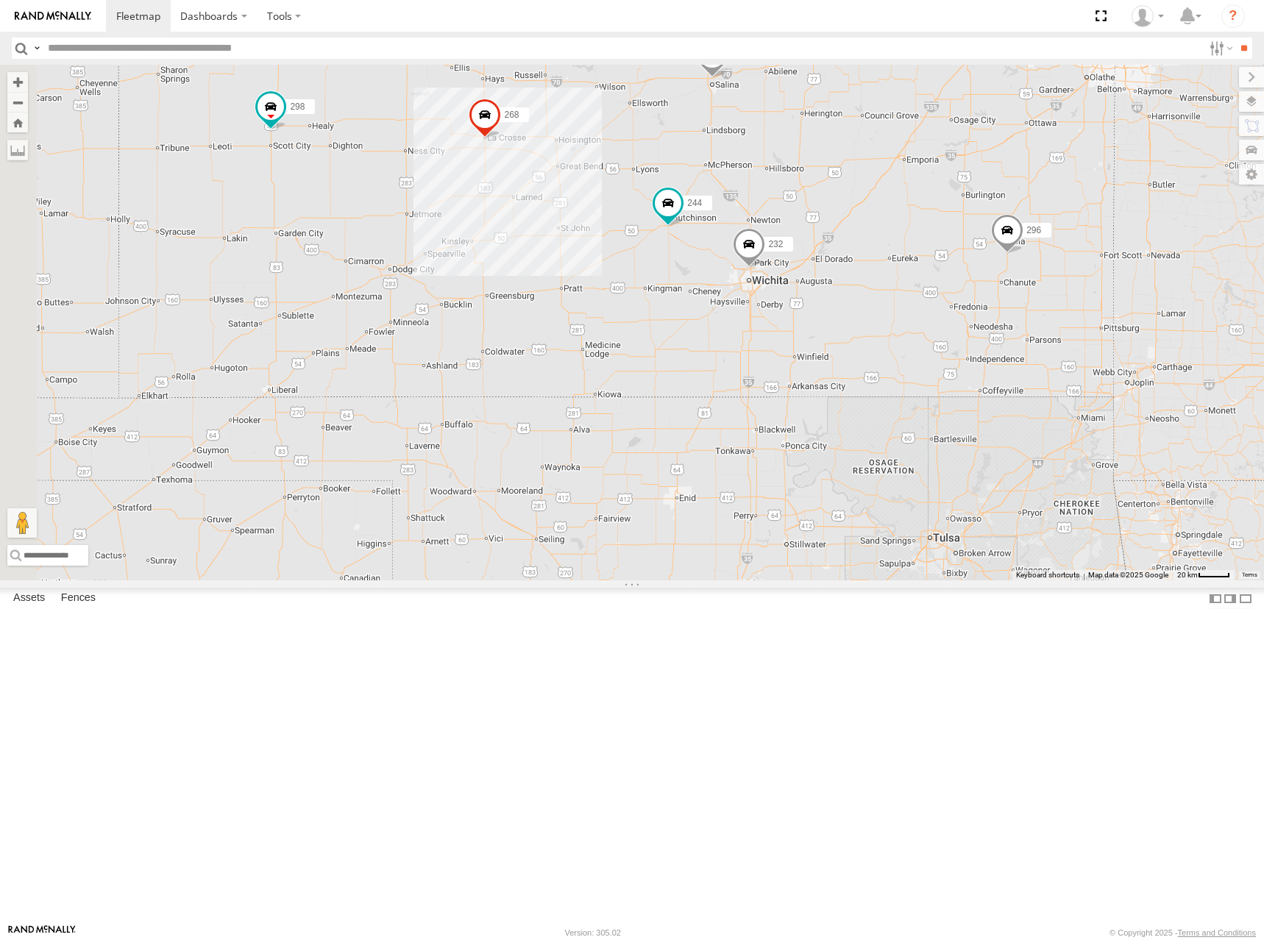
drag, startPoint x: 1149, startPoint y: 472, endPoint x: 1124, endPoint y: 444, distance: 38.6
click at [1124, 444] on div "244 232 296 268 264 266 246 298 260" at bounding box center [632, 323] width 1264 height 516
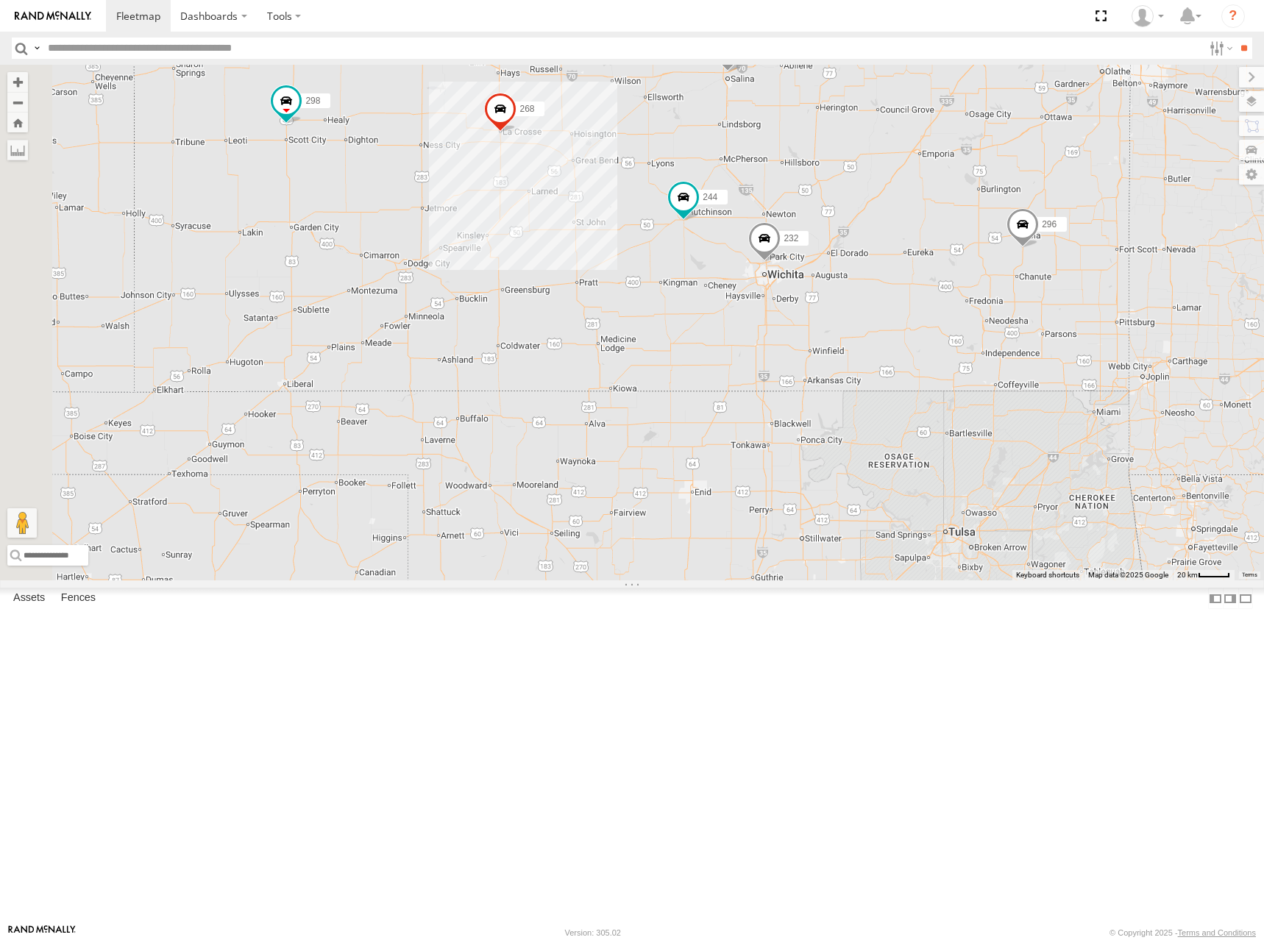
drag, startPoint x: 1024, startPoint y: 474, endPoint x: 1051, endPoint y: 463, distance: 28.7
click at [1051, 463] on div "244 232 296 268 264 266 246 298 260" at bounding box center [632, 323] width 1264 height 516
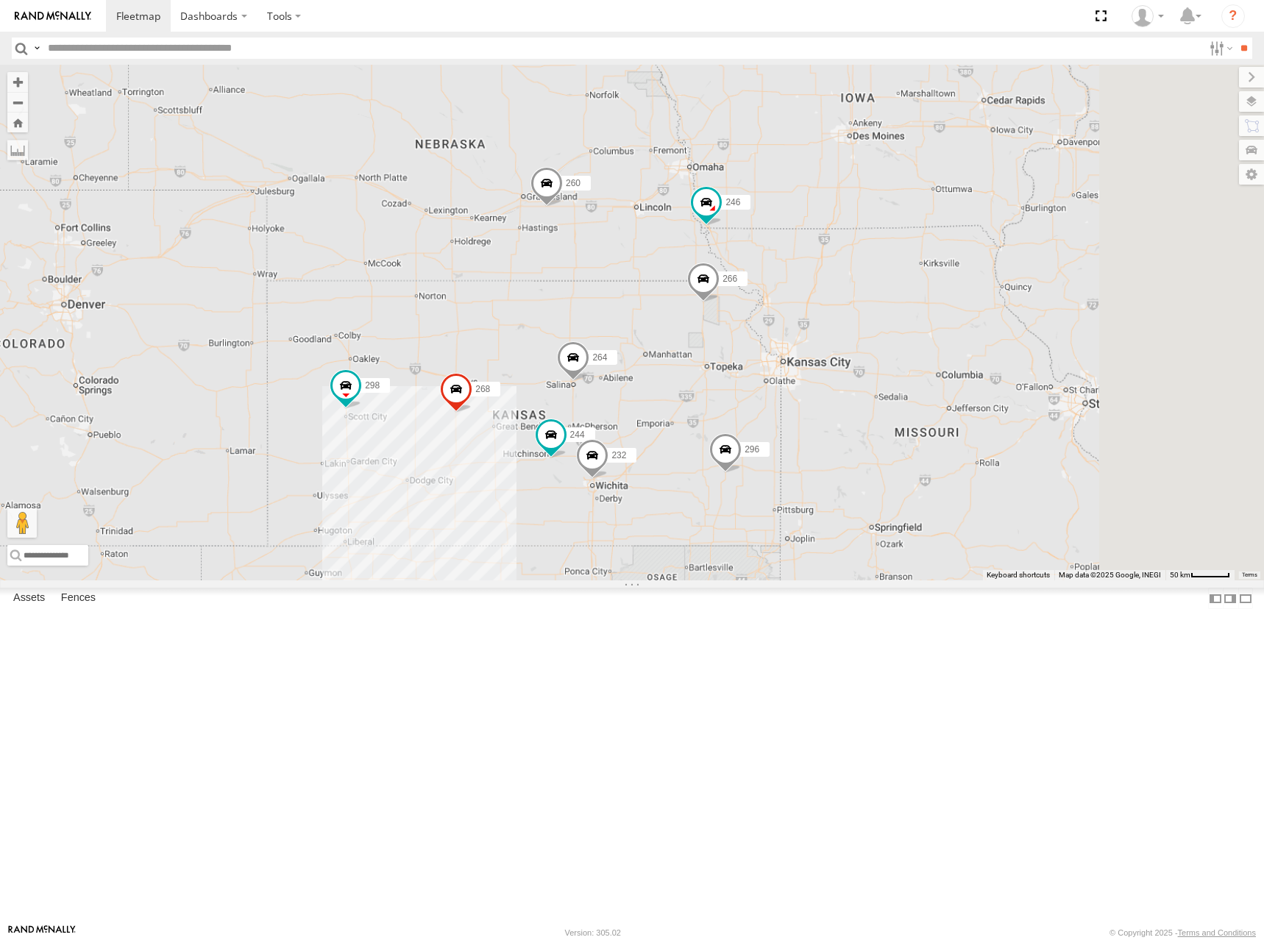
drag, startPoint x: 858, startPoint y: 145, endPoint x: 762, endPoint y: 474, distance: 342.8
click at [762, 474] on div "244 232 296 268 264 266 246 298 260" at bounding box center [632, 323] width 1264 height 516
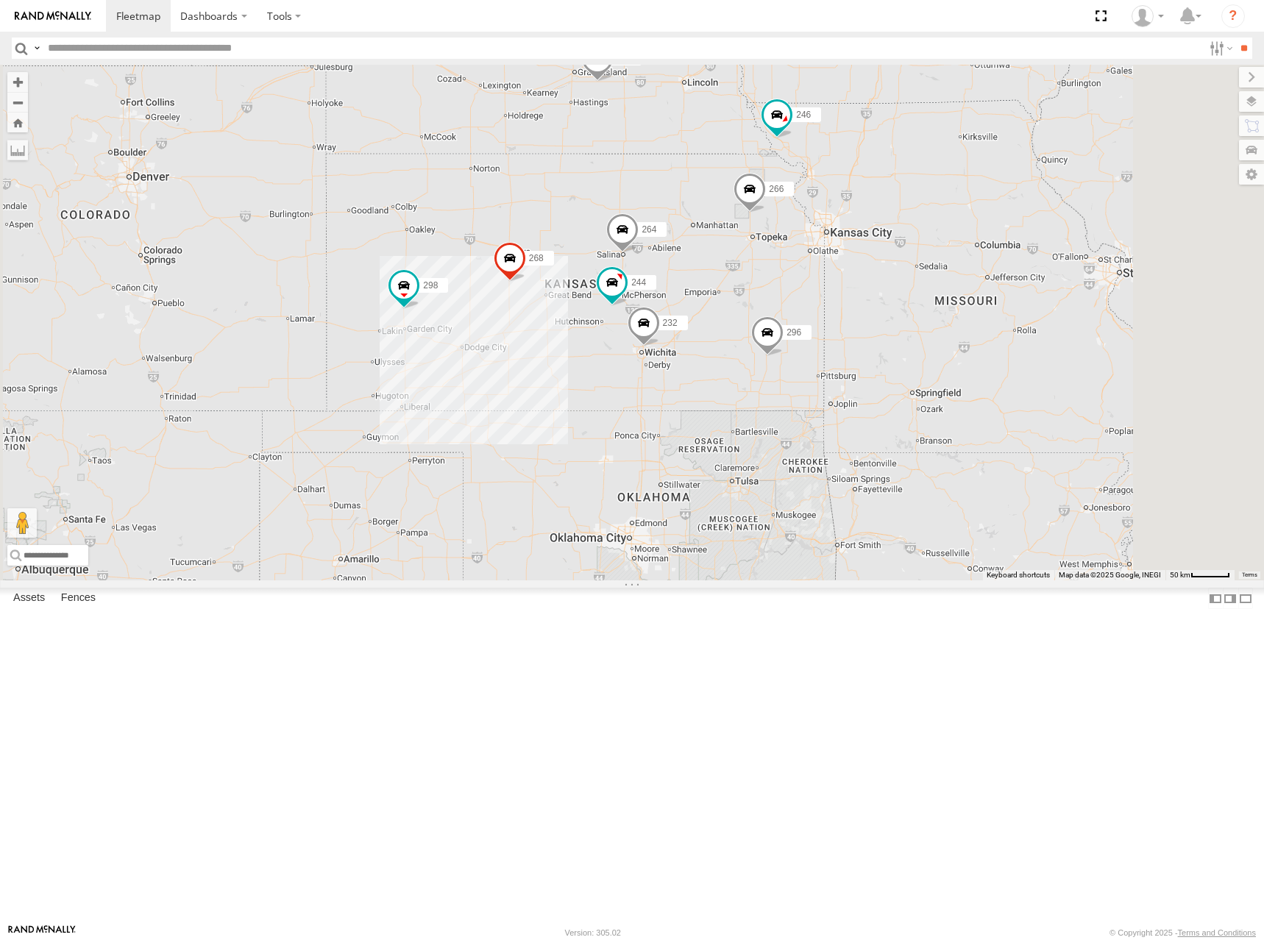
drag, startPoint x: 521, startPoint y: 378, endPoint x: 572, endPoint y: 247, distance: 140.5
click at [572, 247] on div "244 246 298 232 296 268 264 266 260" at bounding box center [632, 323] width 1264 height 516
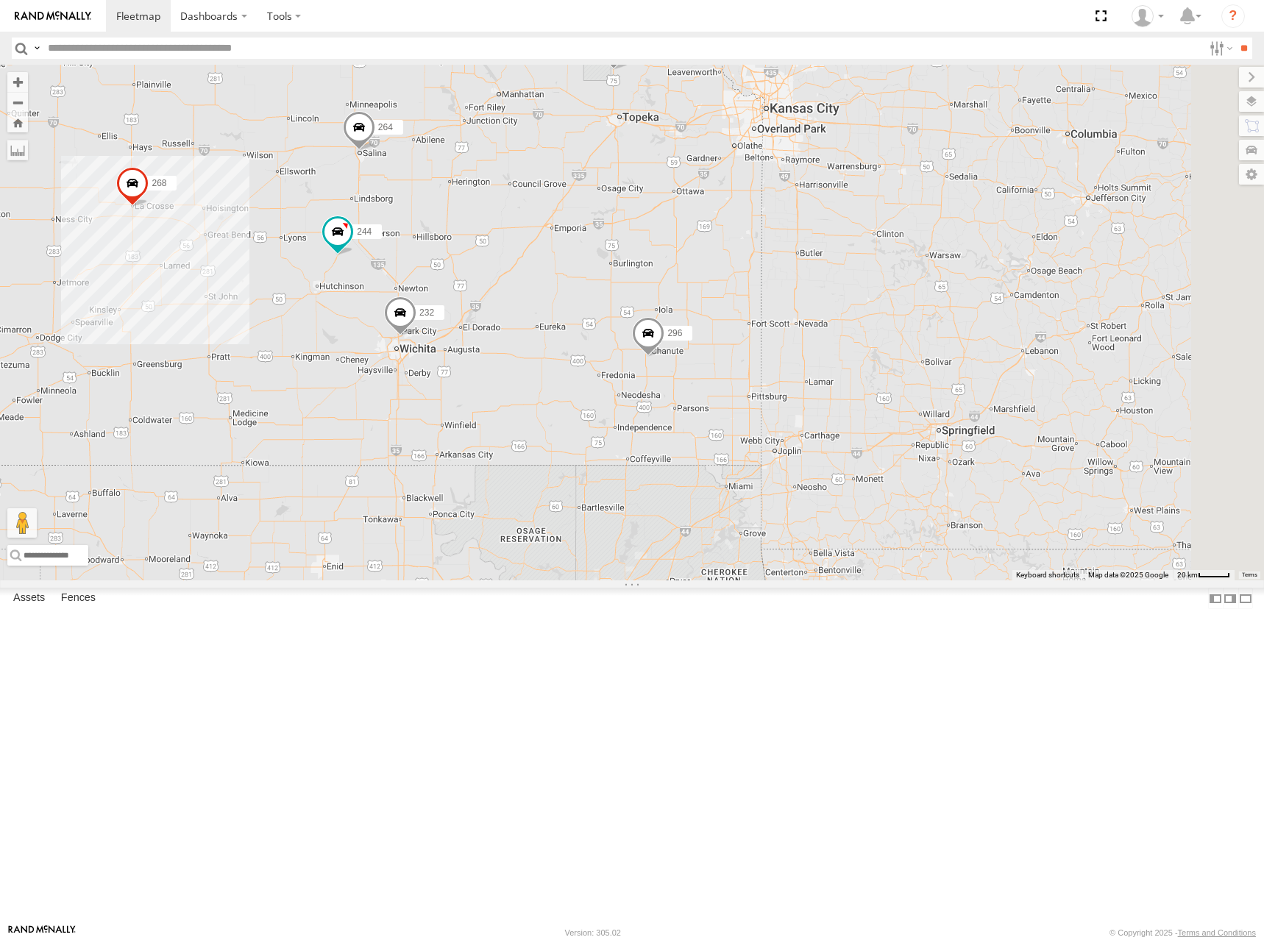
drag, startPoint x: 985, startPoint y: 350, endPoint x: 595, endPoint y: 375, distance: 391.6
click at [595, 375] on div "244 246 298 232 296 268 264 266 260" at bounding box center [632, 323] width 1264 height 516
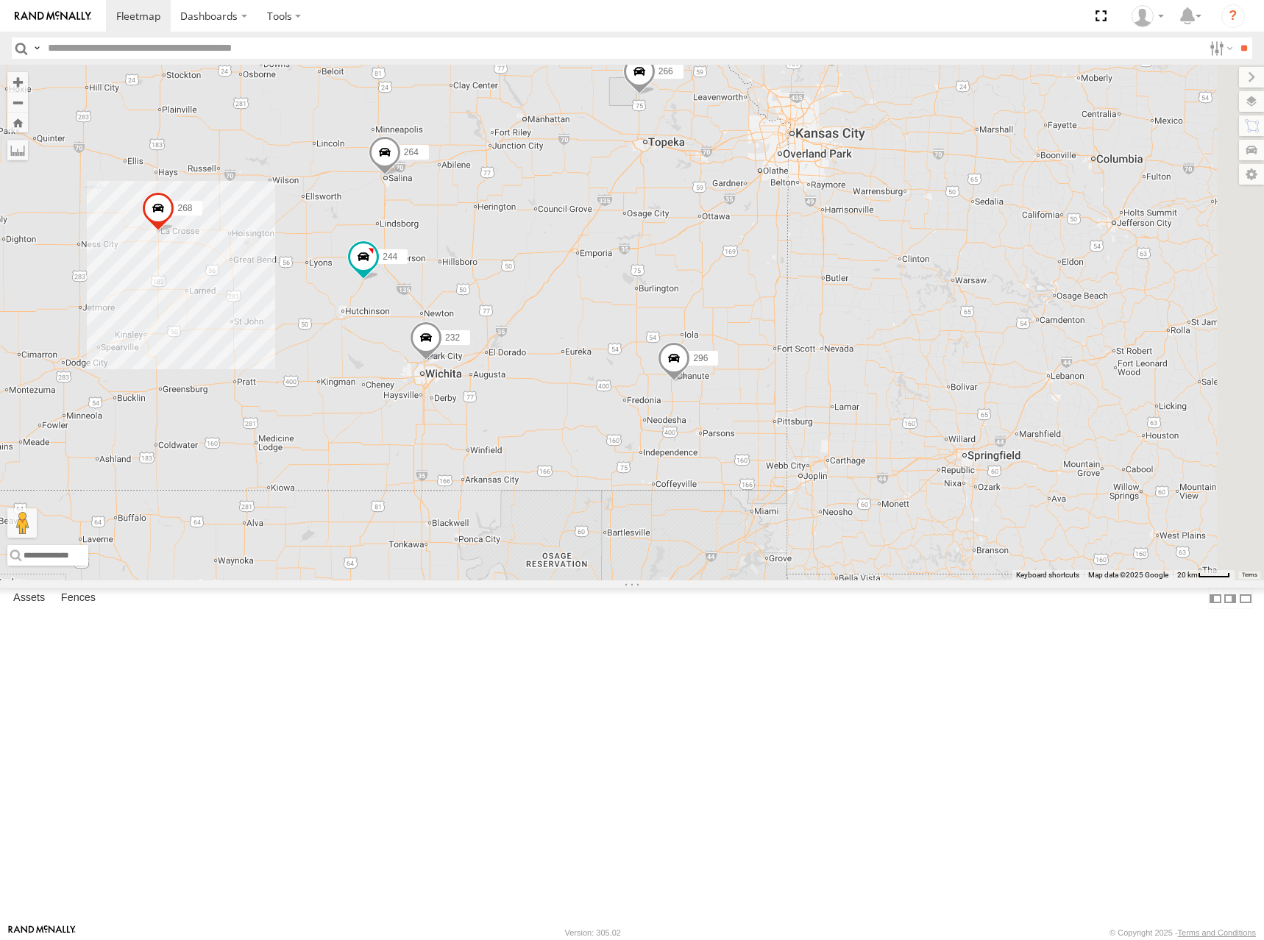
drag, startPoint x: 723, startPoint y: 350, endPoint x: 751, endPoint y: 377, distance: 38.5
click at [751, 377] on div "244 246 298 232 296 268 264 266 260" at bounding box center [632, 323] width 1264 height 516
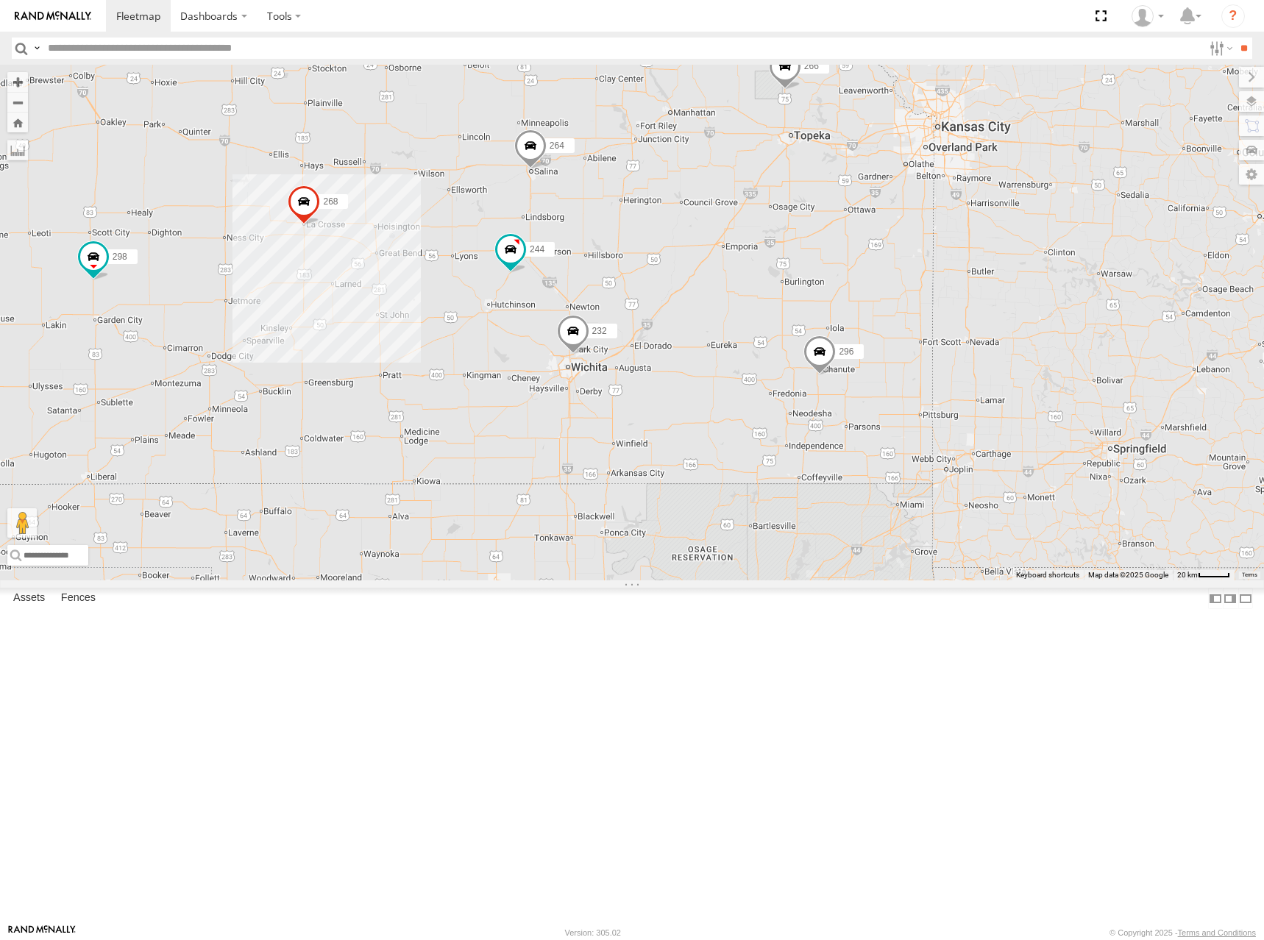
drag, startPoint x: 683, startPoint y: 307, endPoint x: 830, endPoint y: 300, distance: 147.3
click at [830, 300] on div "244 246 298 232 296 268 264 266 260" at bounding box center [632, 323] width 1264 height 516
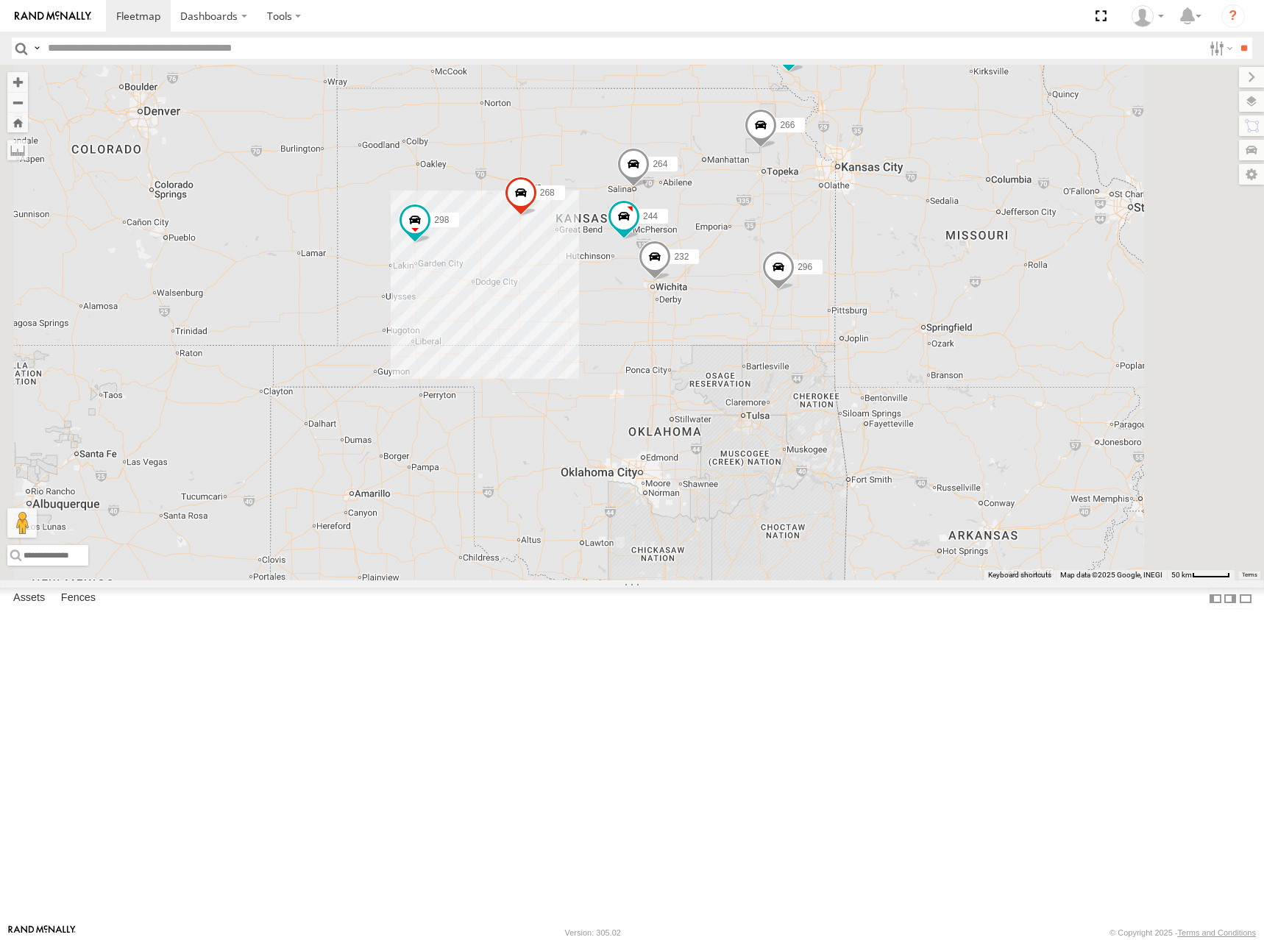
drag, startPoint x: 825, startPoint y: 302, endPoint x: 874, endPoint y: 344, distance: 64.7
click at [874, 344] on div "244 246 298 232 296 268 264 266 260" at bounding box center [632, 323] width 1264 height 516
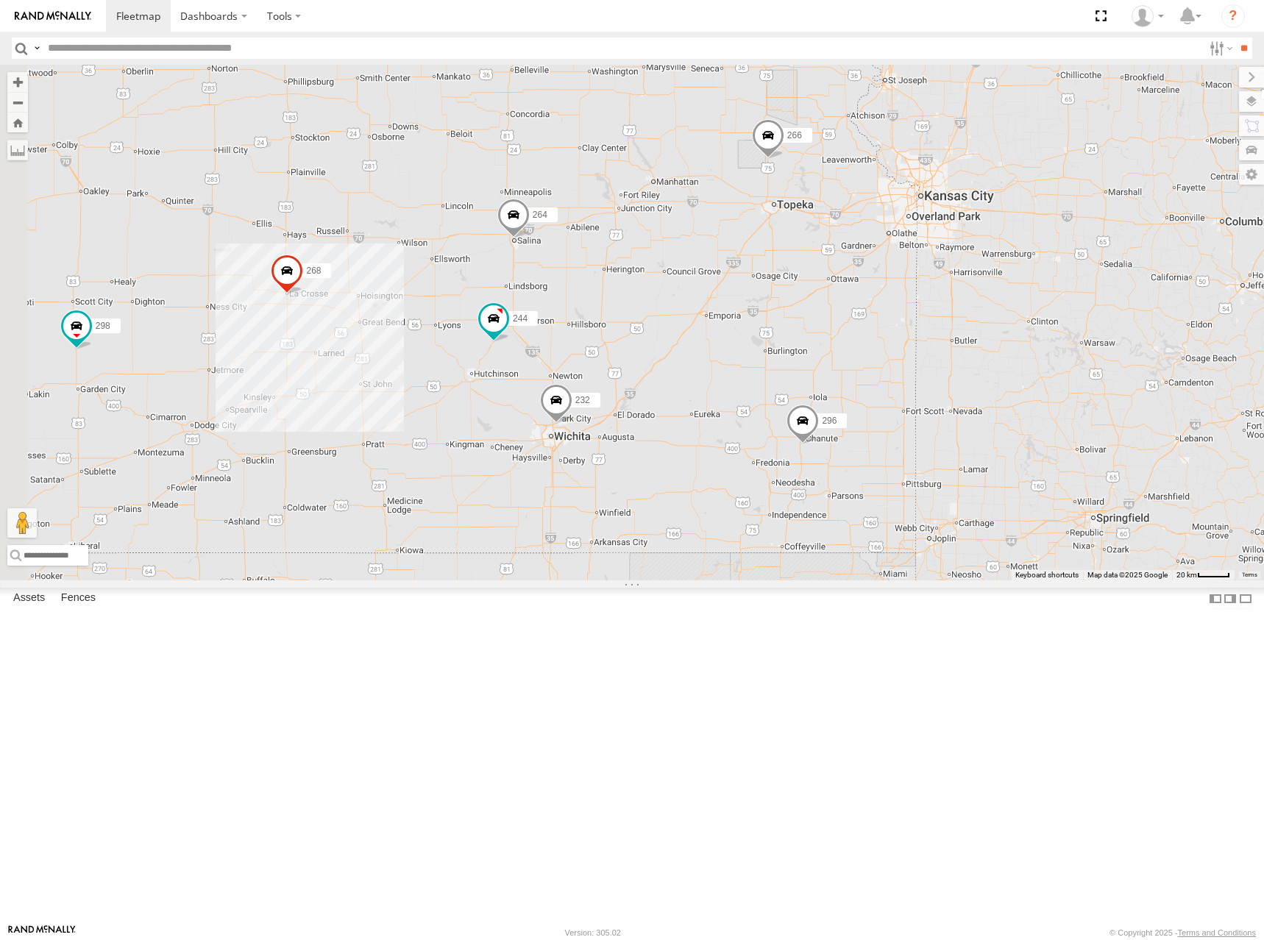
drag, startPoint x: 923, startPoint y: 332, endPoint x: 1027, endPoint y: 287, distance: 113.7
click at [1027, 287] on div "244 246 298 232 296 268 264 266 260" at bounding box center [632, 323] width 1264 height 516
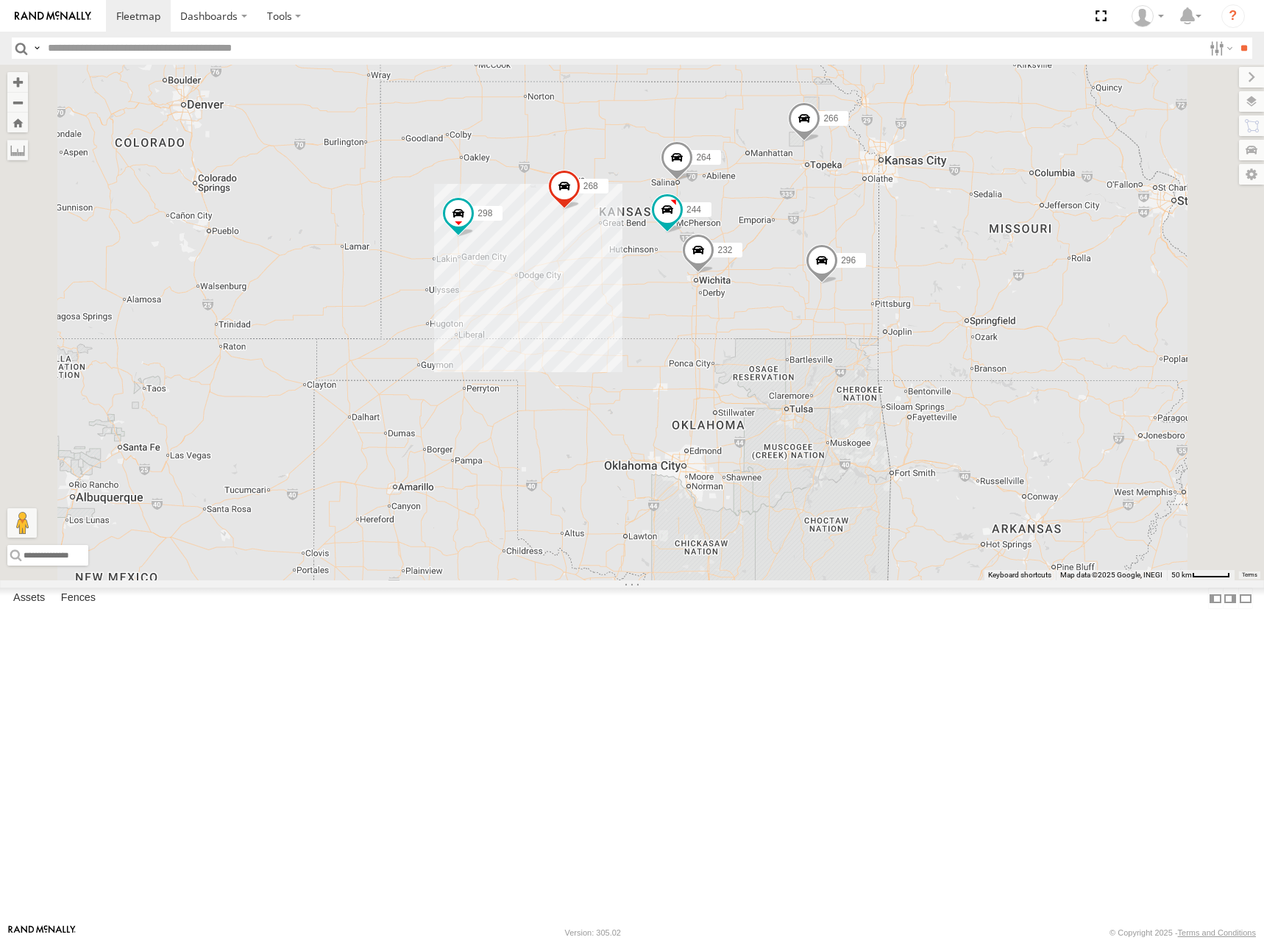
click at [899, 268] on div "244 246 298 232 296 268 264 266 260" at bounding box center [632, 323] width 1264 height 516
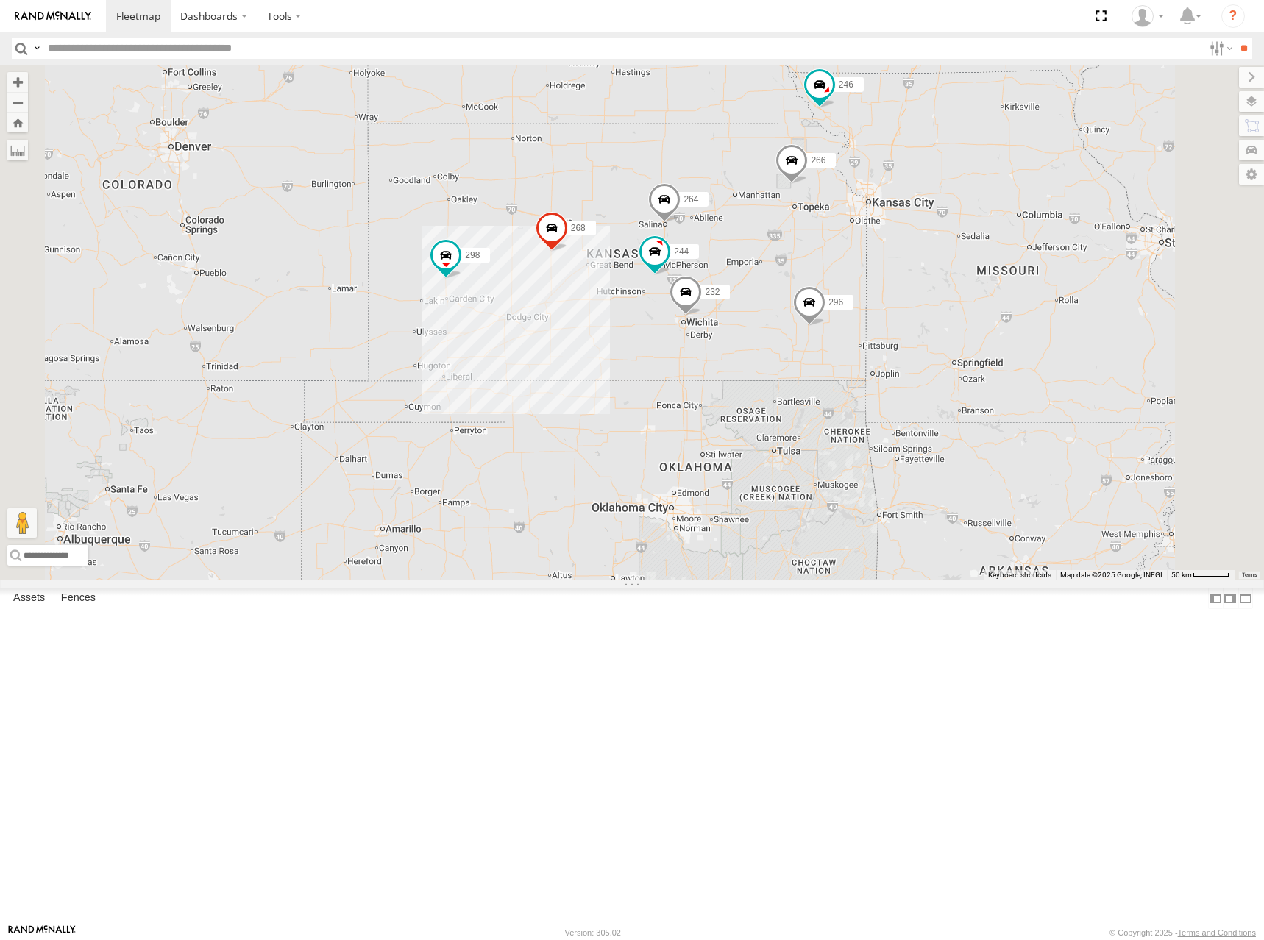
drag, startPoint x: 931, startPoint y: 238, endPoint x: 918, endPoint y: 280, distance: 43.8
click at [918, 280] on div "244 246 298 232 296 268 264 266 260" at bounding box center [632, 323] width 1264 height 516
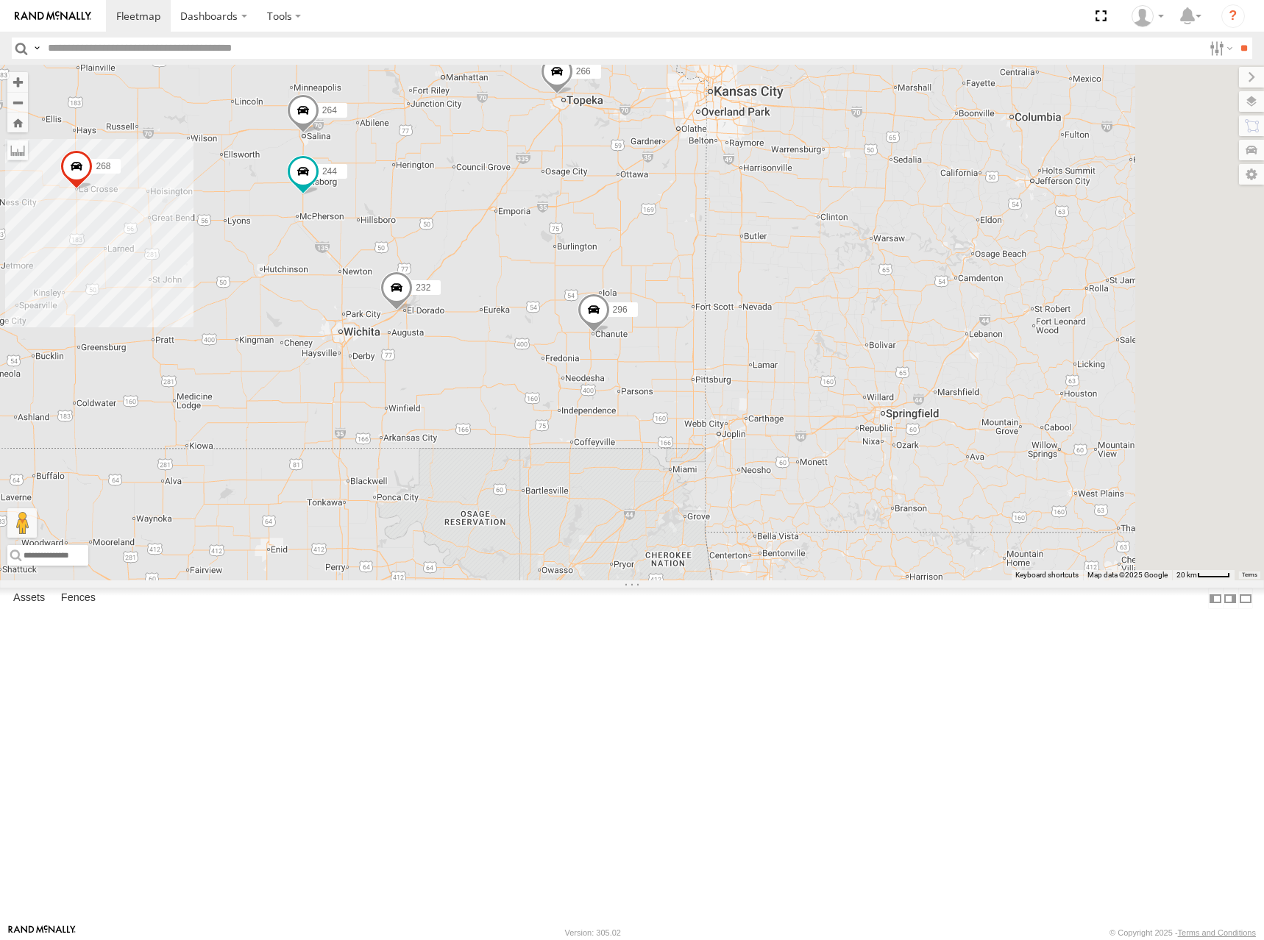
drag, startPoint x: 1089, startPoint y: 503, endPoint x: 691, endPoint y: 247, distance: 473.4
click at [678, 225] on div "244 246 298 232 296 268 264 266 260" at bounding box center [632, 323] width 1264 height 516
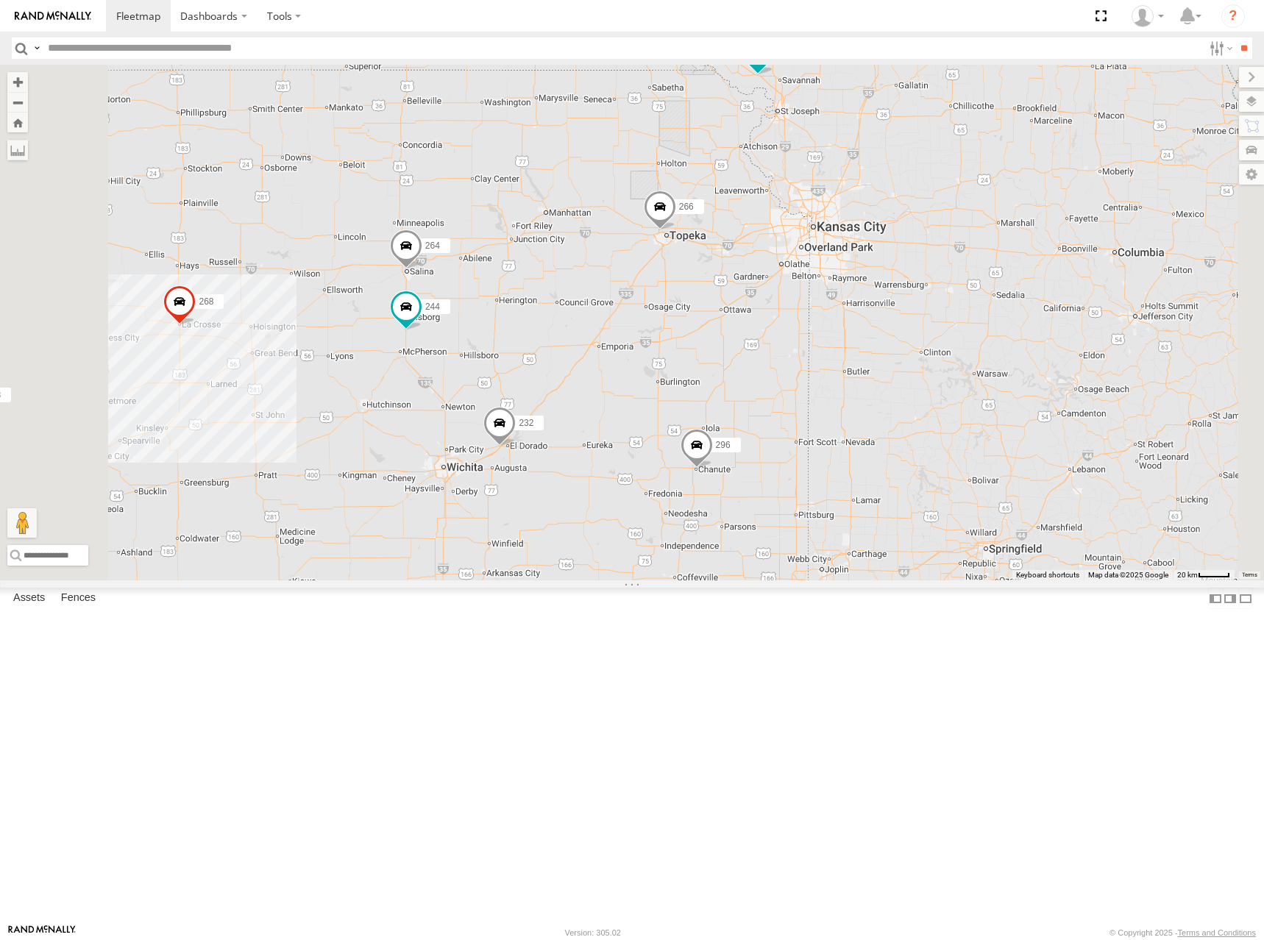
drag, startPoint x: 846, startPoint y: 167, endPoint x: 1002, endPoint y: 386, distance: 269.1
click at [1004, 390] on div "244 246 298 232 296 268 264 266 260" at bounding box center [632, 323] width 1264 height 516
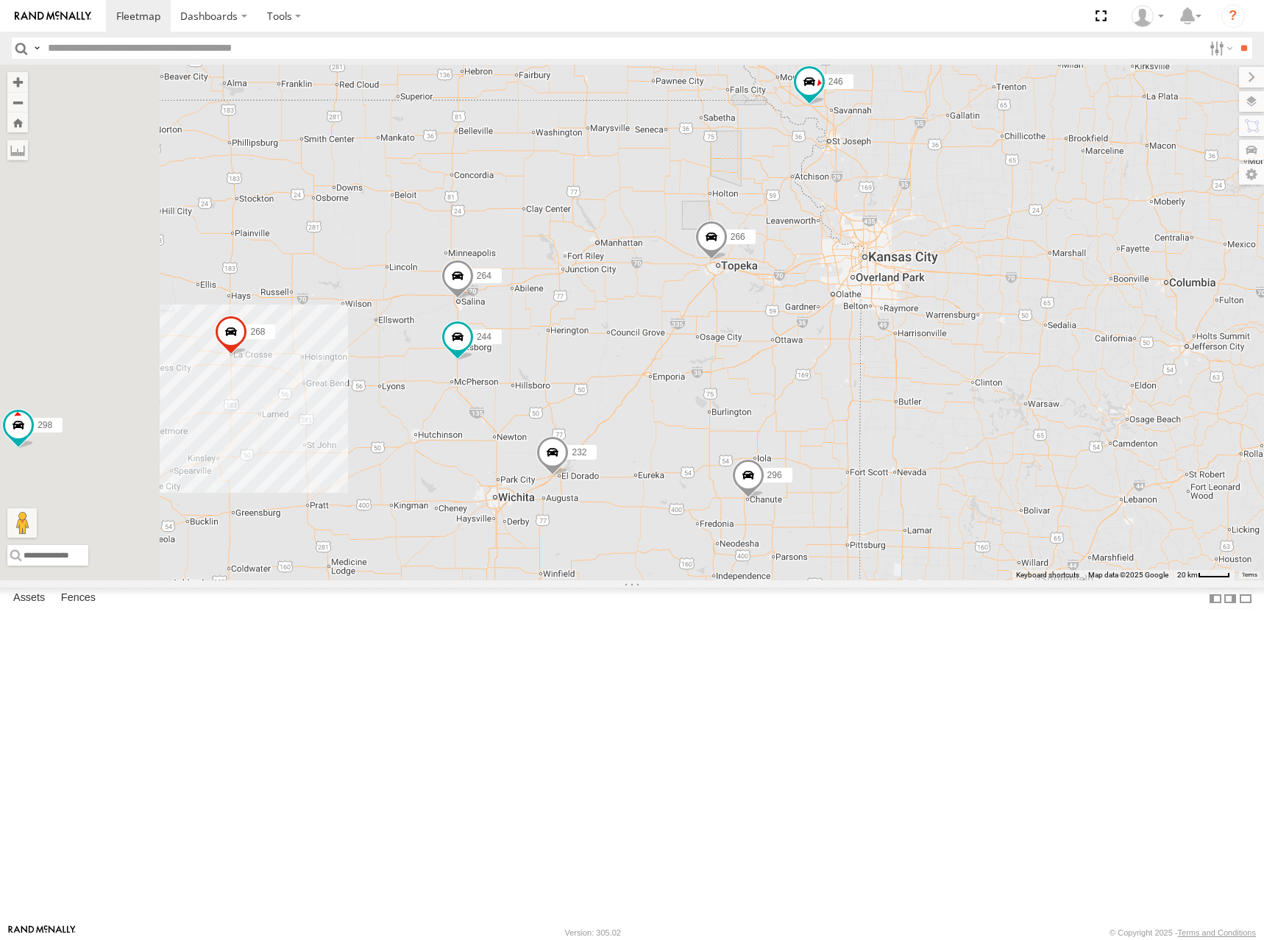
drag, startPoint x: 676, startPoint y: 227, endPoint x: 714, endPoint y: 262, distance: 51.6
click at [713, 261] on div "244 246 298 232 296 268 264 266 260" at bounding box center [632, 323] width 1264 height 516
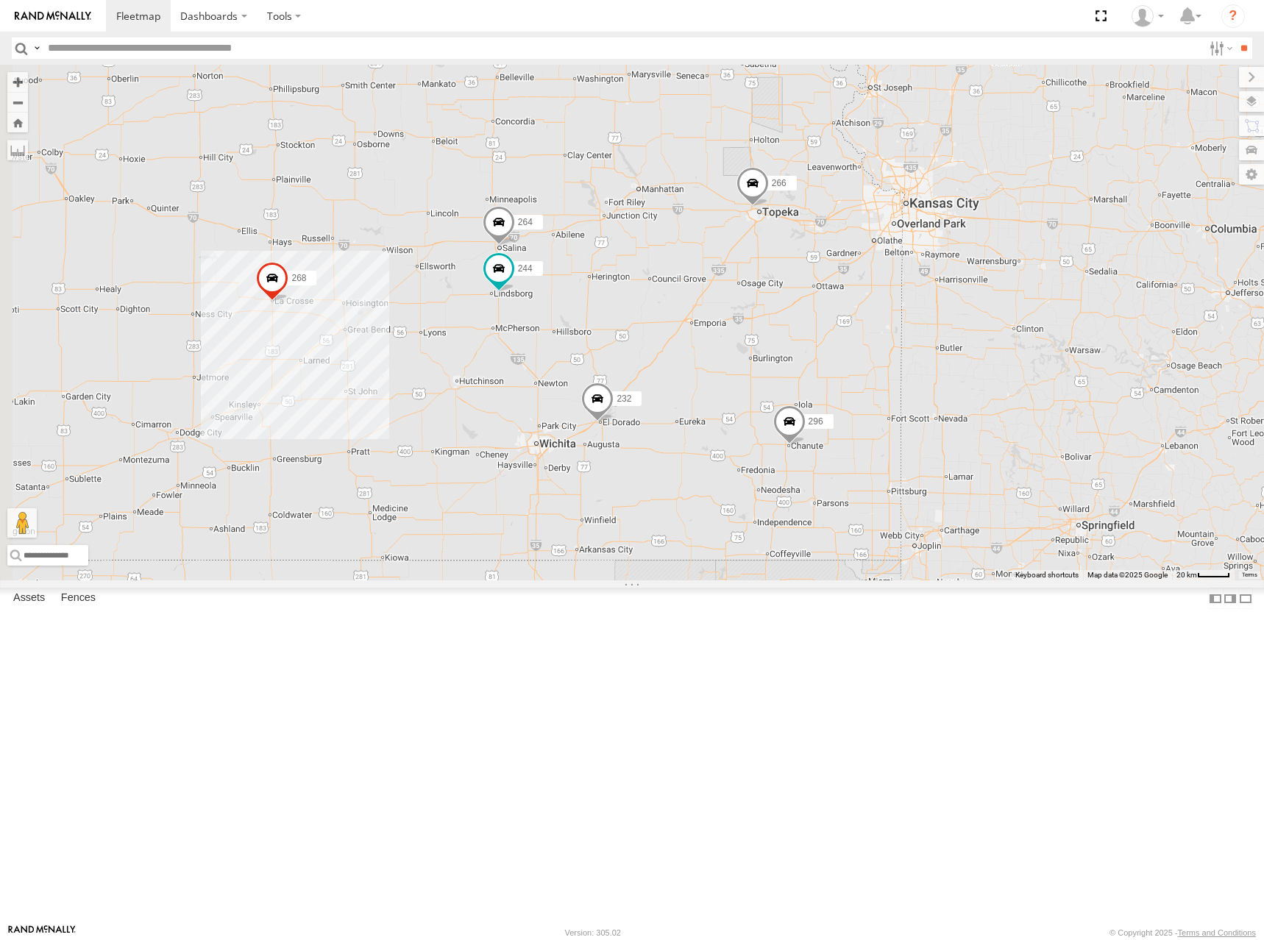
drag, startPoint x: 860, startPoint y: 343, endPoint x: 894, endPoint y: 280, distance: 72.1
click at [894, 280] on div "244 246 232 296 268 264 266 260" at bounding box center [632, 323] width 1264 height 516
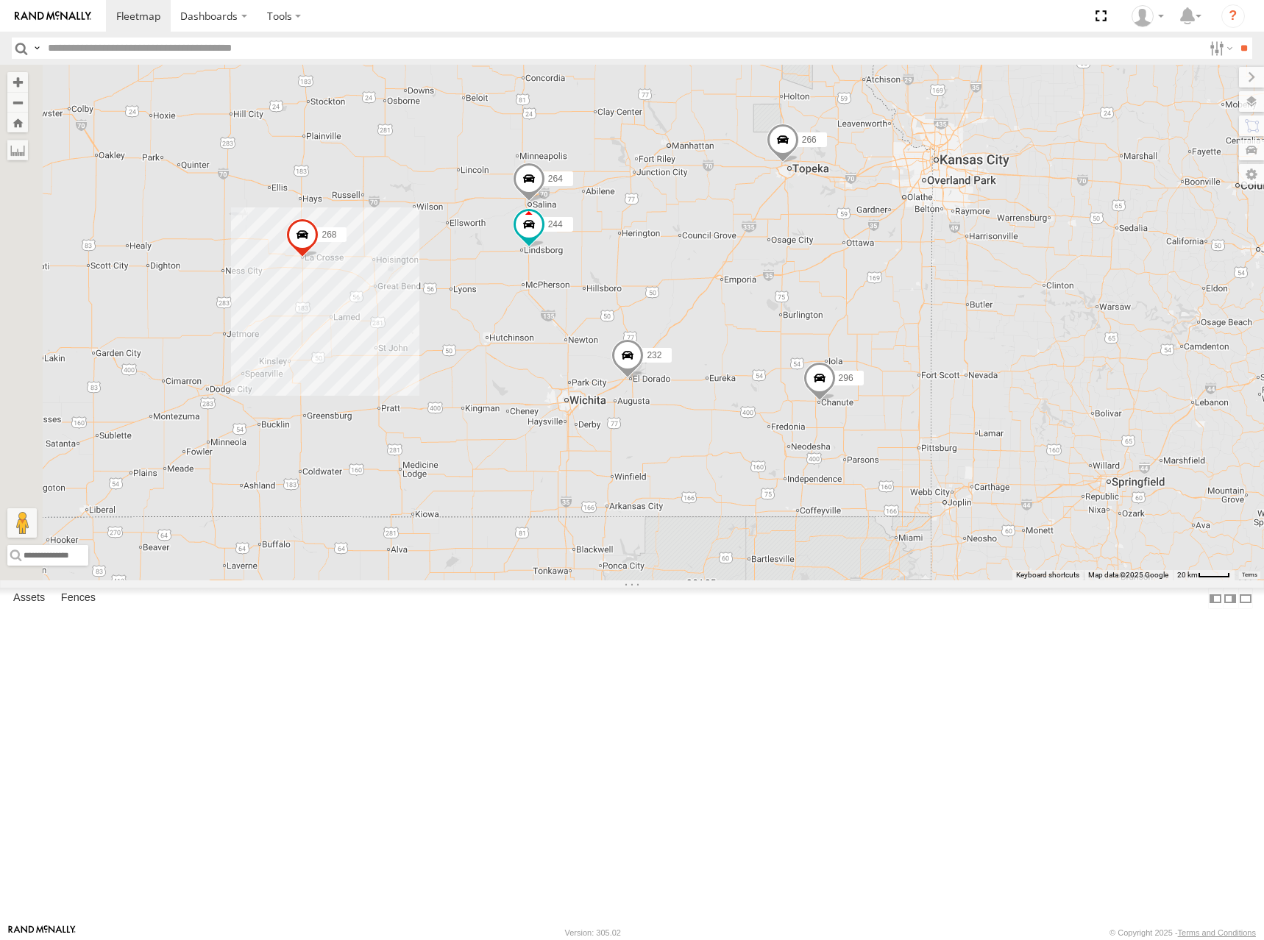
drag, startPoint x: 898, startPoint y: 296, endPoint x: 929, endPoint y: 249, distance: 56.1
click at [929, 249] on div "244 246 232 296 268 264 266 260" at bounding box center [632, 323] width 1264 height 516
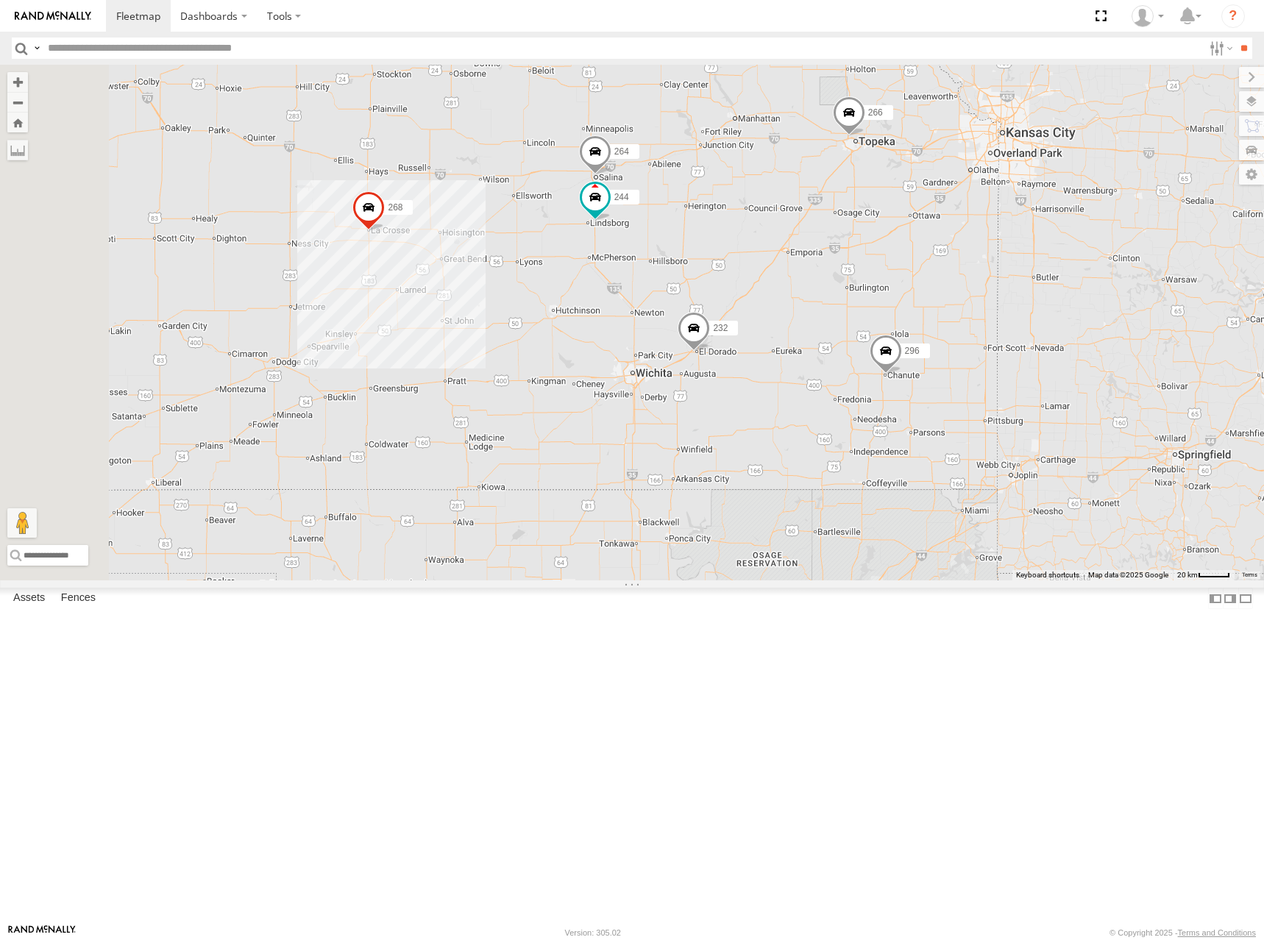
drag, startPoint x: 882, startPoint y: 304, endPoint x: 948, endPoint y: 275, distance: 71.5
click at [948, 275] on div "244 246 232 296 268 264 266 260" at bounding box center [632, 323] width 1264 height 516
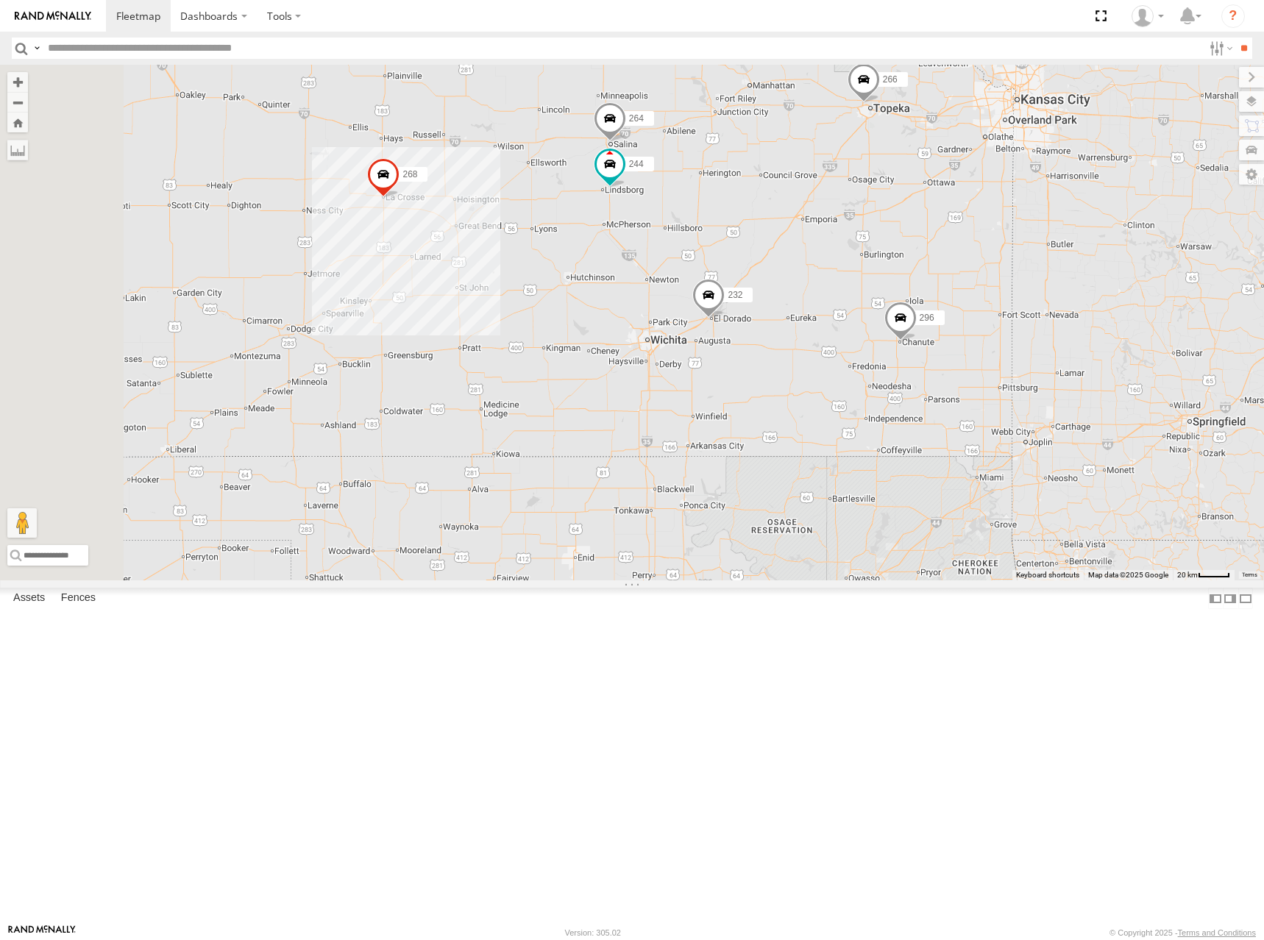
drag, startPoint x: 931, startPoint y: 273, endPoint x: 946, endPoint y: 235, distance: 41.3
click at [946, 235] on div "244 246 232 296 268 264 266 260" at bounding box center [632, 323] width 1264 height 516
drag, startPoint x: 952, startPoint y: 216, endPoint x: 941, endPoint y: 232, distance: 19.0
click at [941, 232] on div "244 246 232 296 268 264 266 260" at bounding box center [632, 323] width 1264 height 516
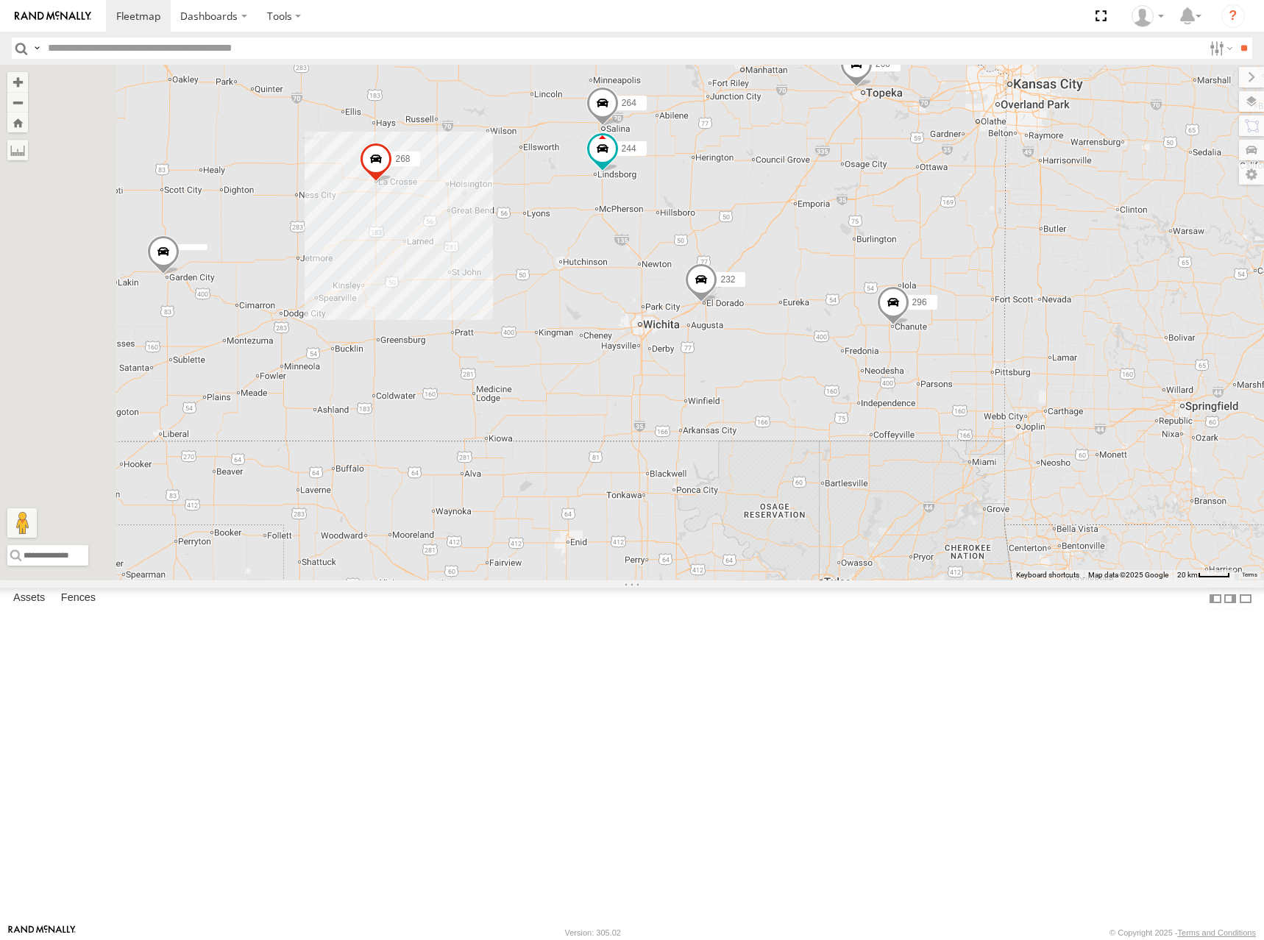
drag, startPoint x: 929, startPoint y: 251, endPoint x: 937, endPoint y: 207, distance: 44.9
click at [937, 207] on div "244 246 232 296 268 264 266 260" at bounding box center [632, 323] width 1264 height 516
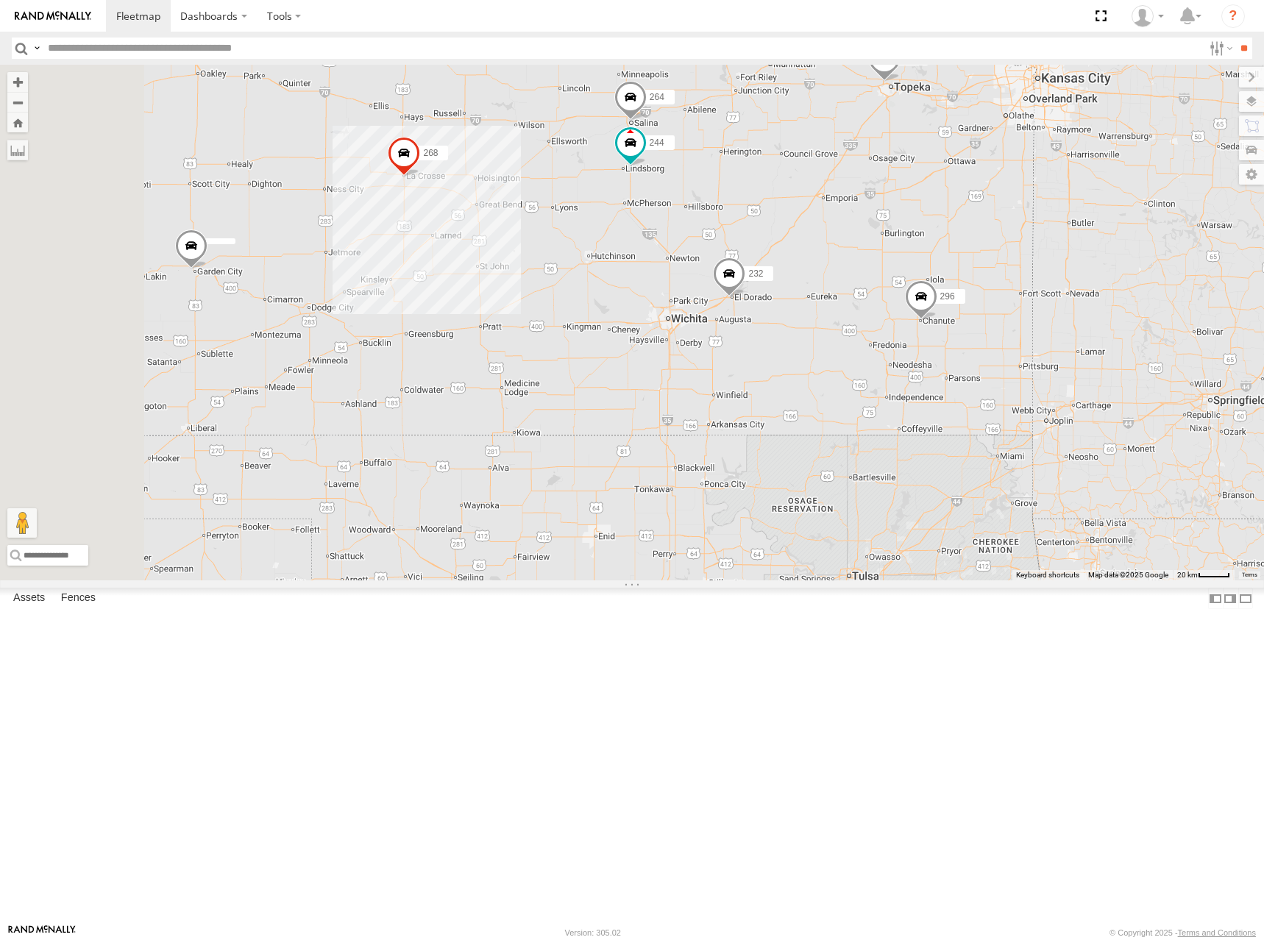
drag, startPoint x: 821, startPoint y: 324, endPoint x: 891, endPoint y: 332, distance: 70.4
click at [891, 332] on div "244 246 232 296 268 264 266 260" at bounding box center [632, 323] width 1264 height 516
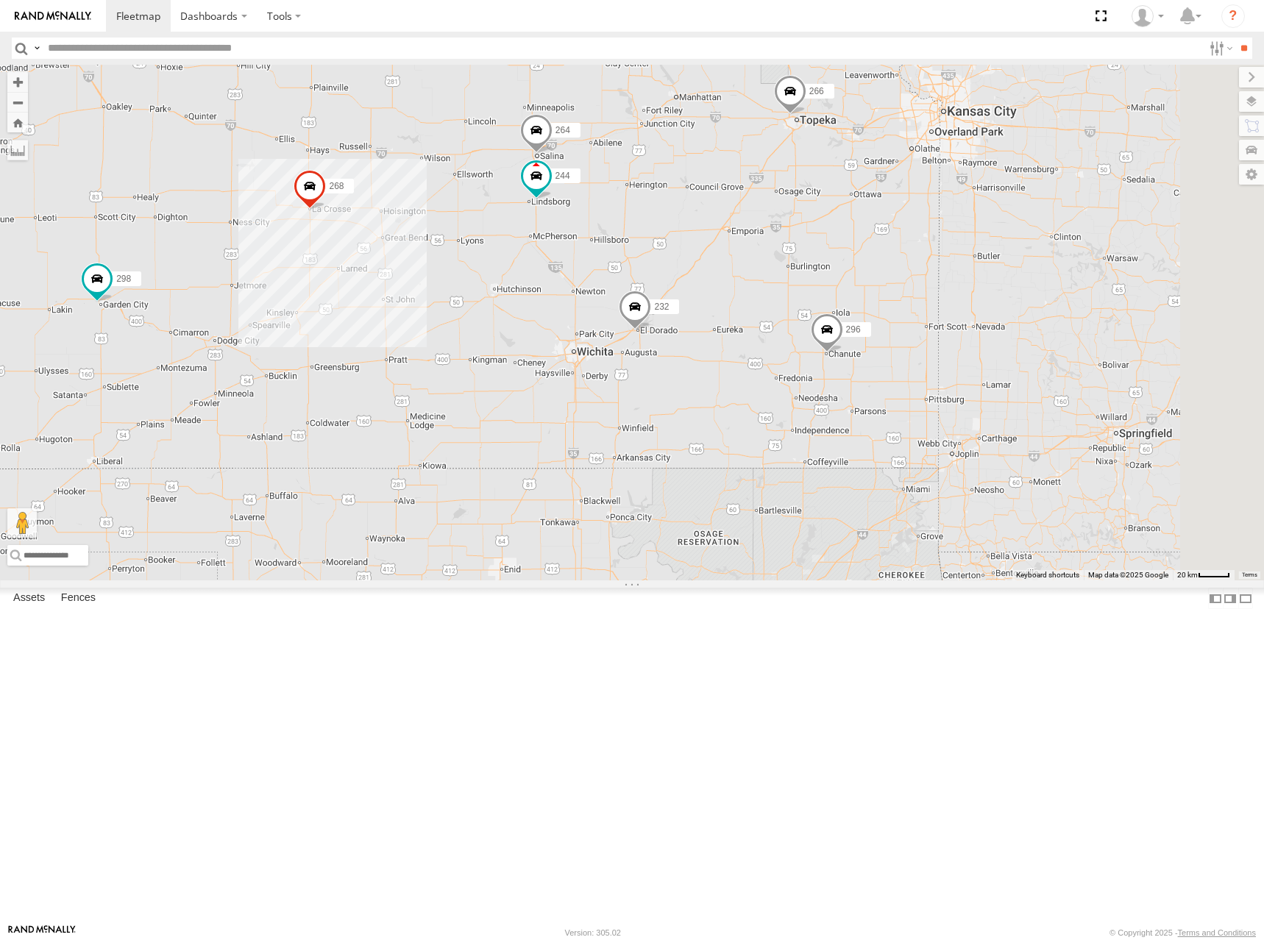
drag, startPoint x: 1003, startPoint y: 314, endPoint x: 805, endPoint y: 372, distance: 206.1
click at [805, 372] on div "244 246 232 296 268 264 266 260 298" at bounding box center [632, 323] width 1264 height 516
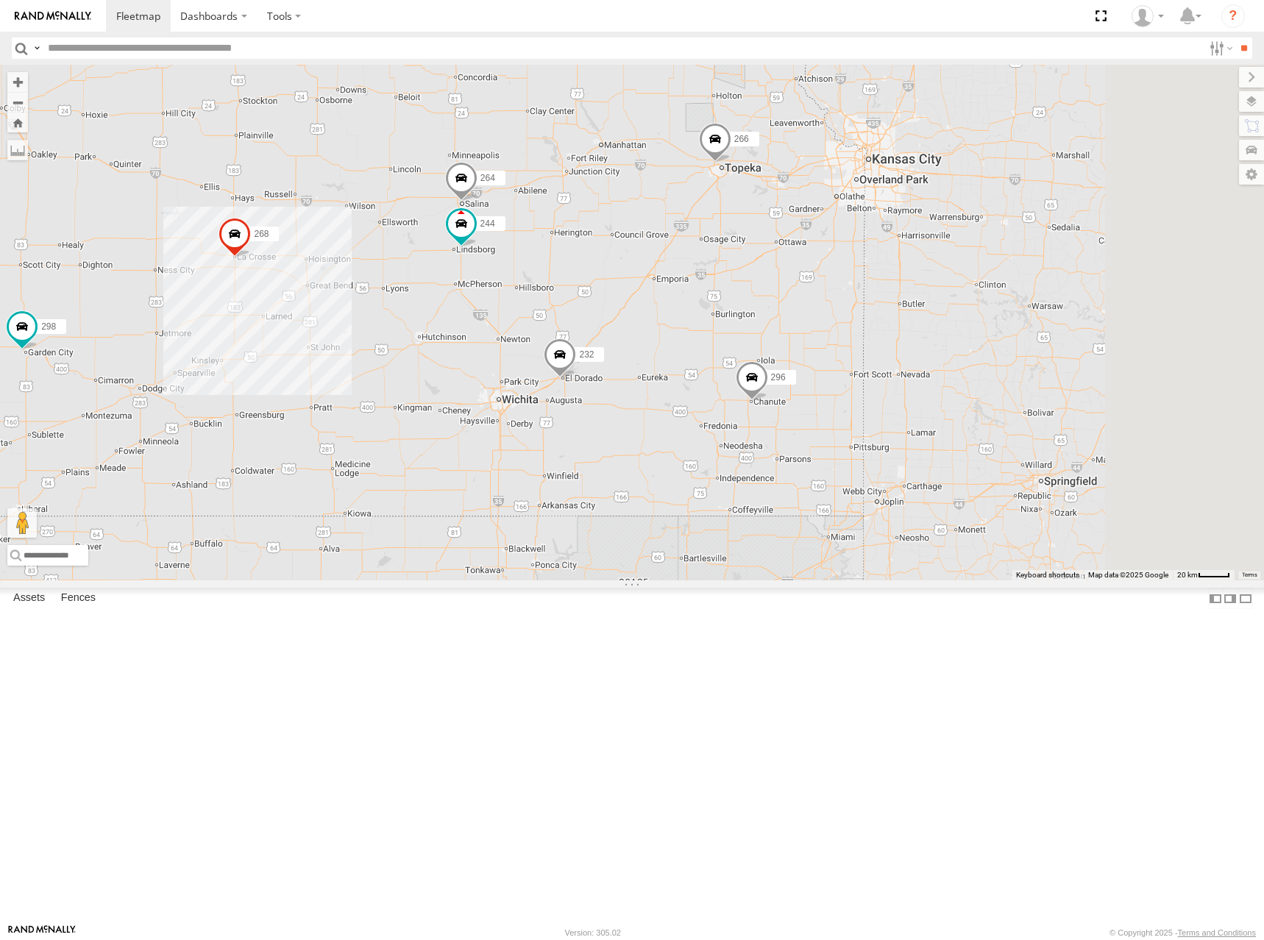
drag, startPoint x: 1004, startPoint y: 255, endPoint x: 984, endPoint y: 289, distance: 40.3
click at [984, 289] on div "244 246 232 296 268 264 266 260 298" at bounding box center [632, 323] width 1264 height 516
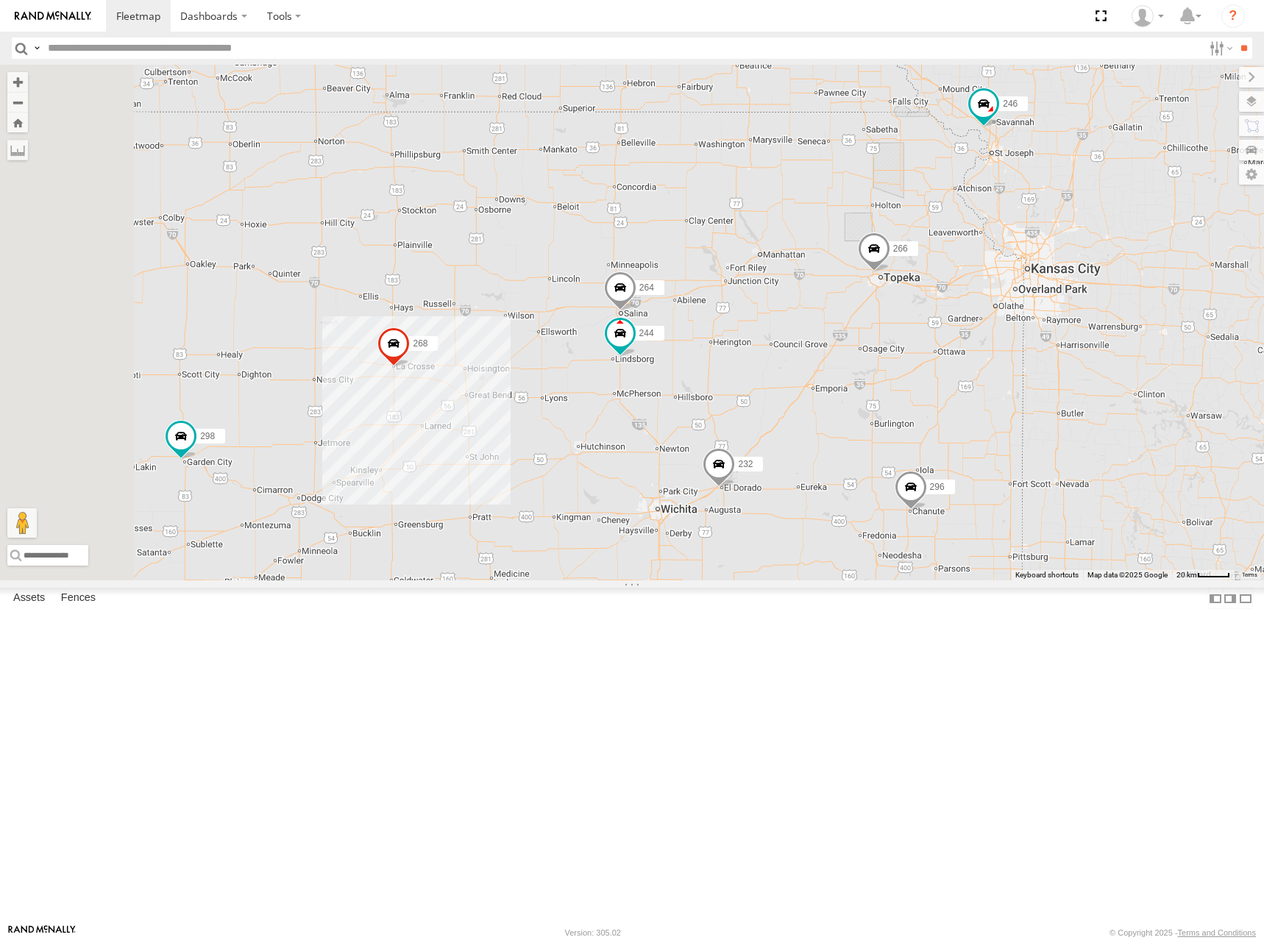
drag, startPoint x: 811, startPoint y: 370, endPoint x: 1033, endPoint y: 350, distance: 223.2
click at [1033, 350] on div "244 246 232 296 268 264 266 260 298" at bounding box center [632, 323] width 1264 height 516
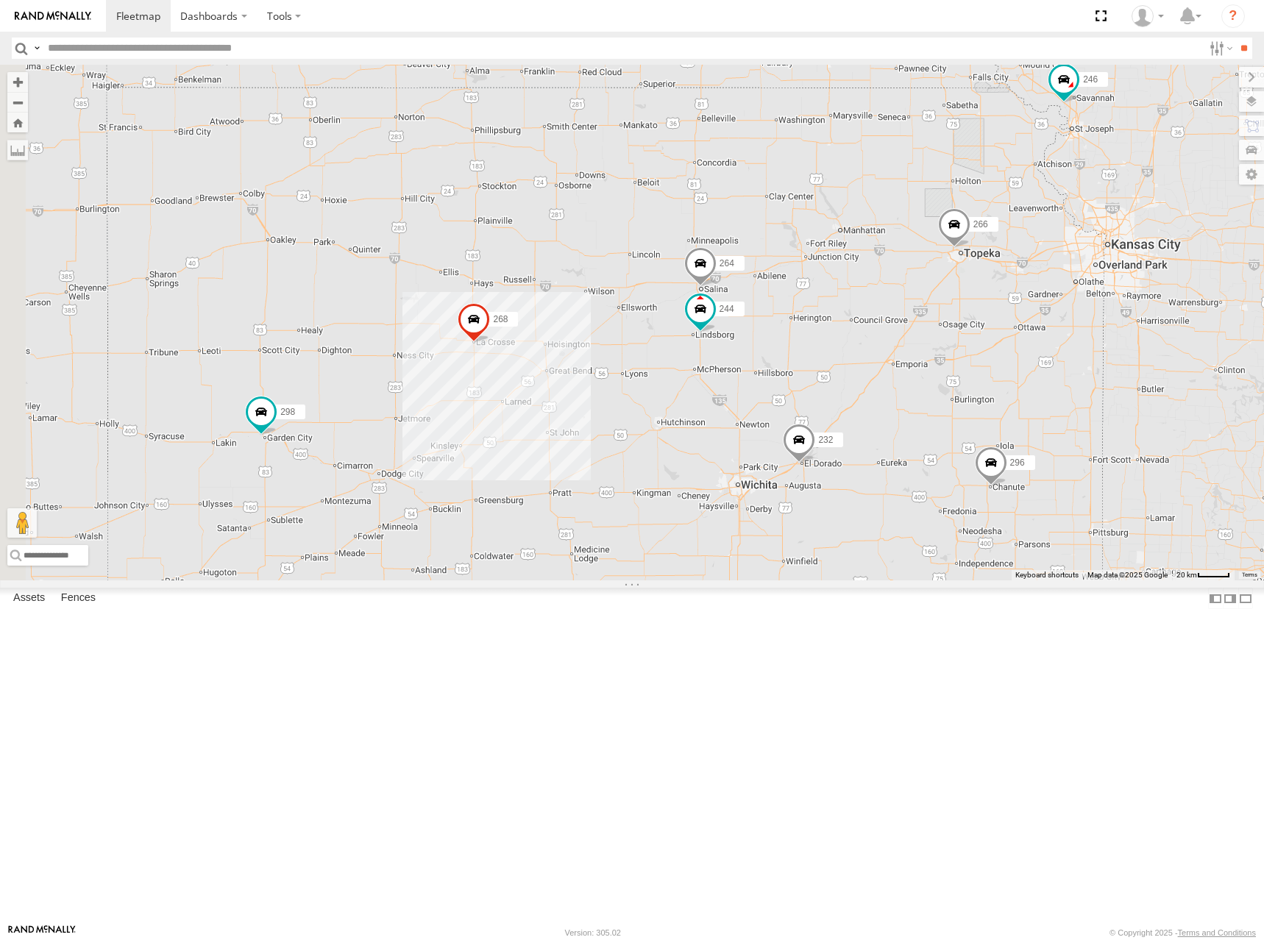
drag, startPoint x: 732, startPoint y: 263, endPoint x: 793, endPoint y: 240, distance: 64.8
click at [793, 240] on div "244 246 232 296 268 264 266 260 298" at bounding box center [632, 323] width 1264 height 516
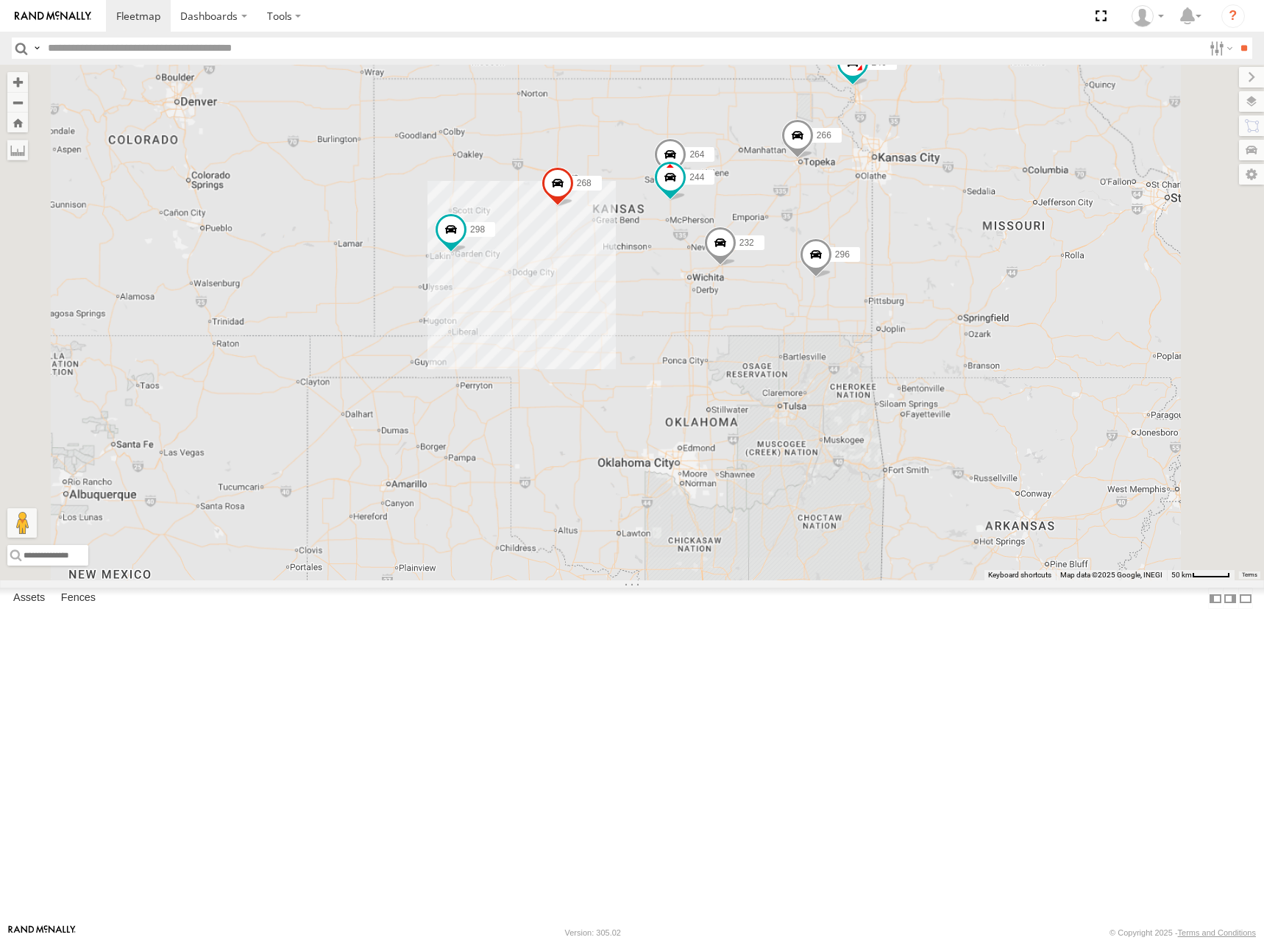
drag, startPoint x: 776, startPoint y: 239, endPoint x: 795, endPoint y: 247, distance: 20.1
click at [795, 247] on div "244 246 232 296 268 264 266 260 298" at bounding box center [632, 323] width 1264 height 516
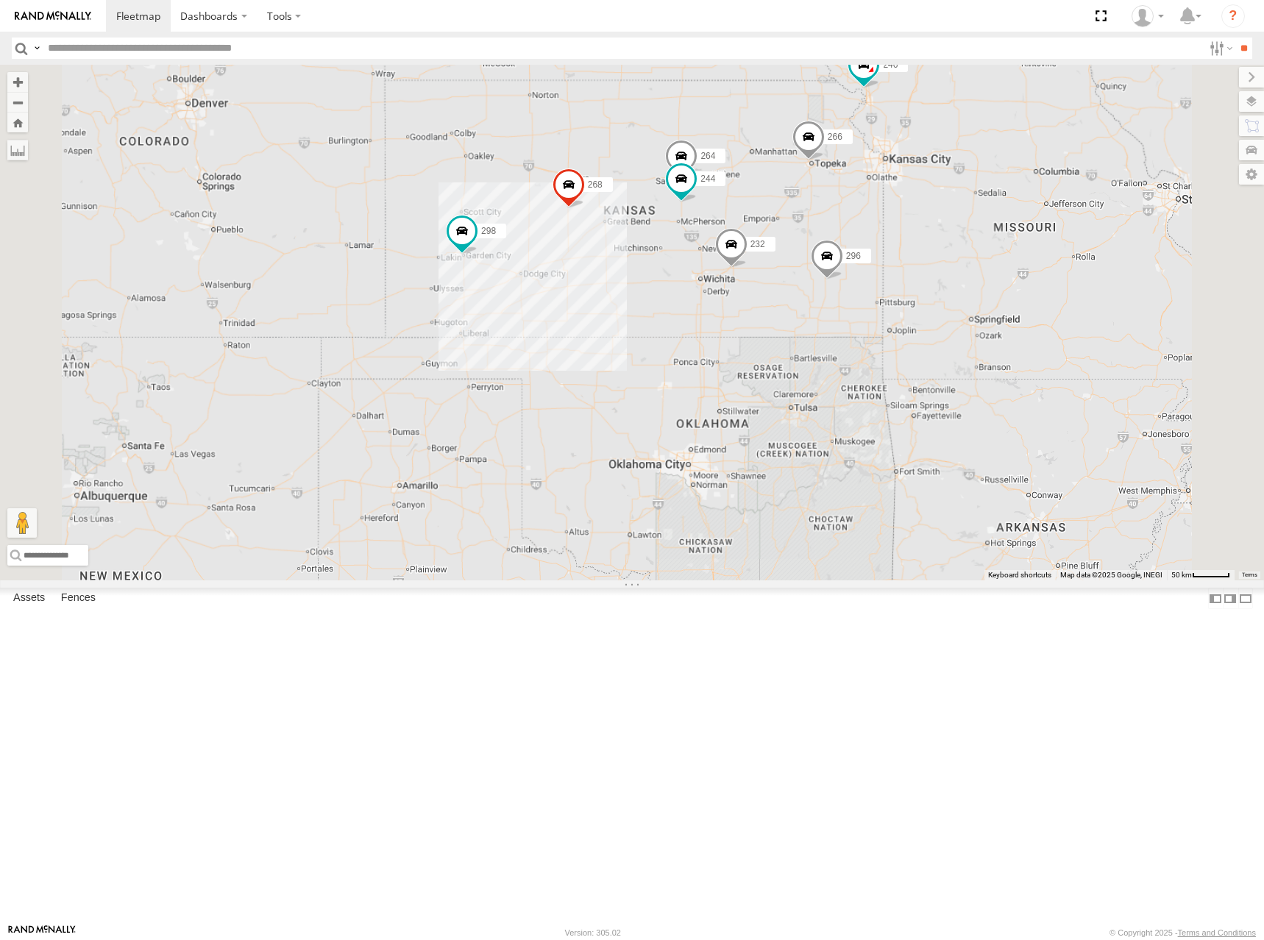
drag, startPoint x: 766, startPoint y: 283, endPoint x: 770, endPoint y: 294, distance: 11.6
click at [770, 294] on div "244 246 232 296 268 264 266 260 298" at bounding box center [632, 323] width 1264 height 516
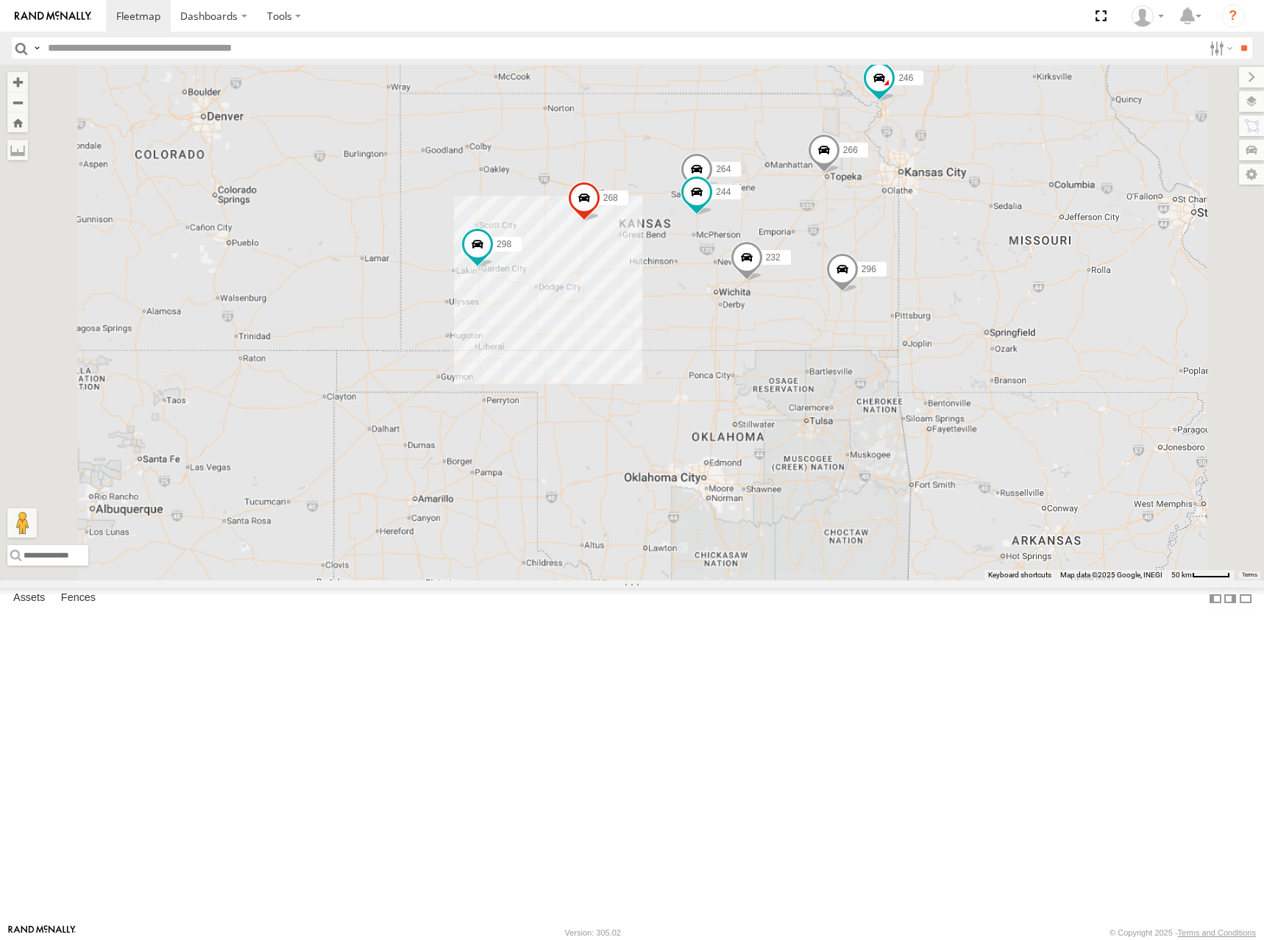
drag, startPoint x: 851, startPoint y: 276, endPoint x: 870, endPoint y: 280, distance: 19.5
click at [865, 280] on div "244 246 232 296 268 264 266 260 298" at bounding box center [632, 323] width 1264 height 516
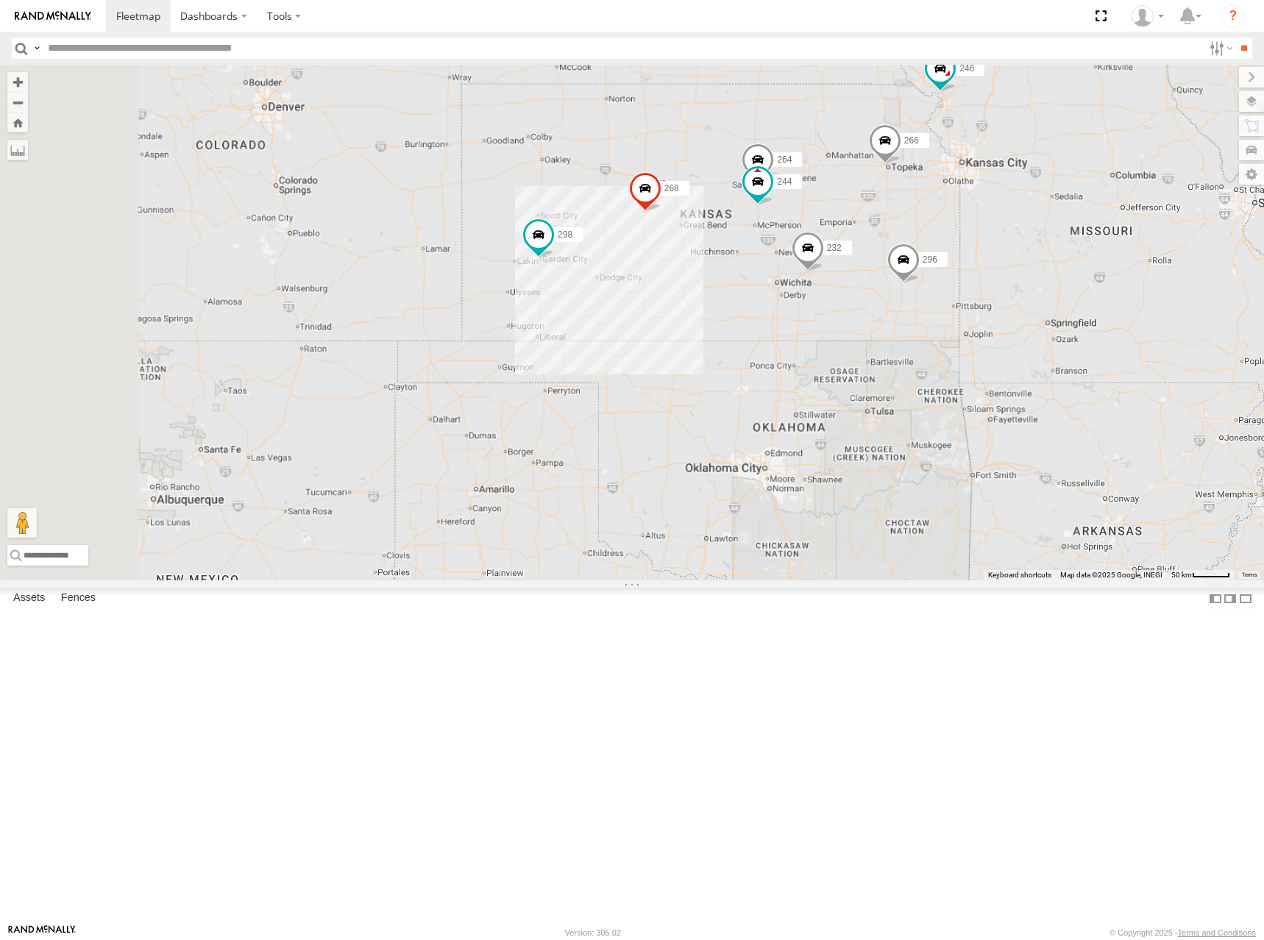
drag, startPoint x: 829, startPoint y: 277, endPoint x: 890, endPoint y: 265, distance: 62.2
click at [890, 265] on div "244 246 232 296 268 264 266 260 298" at bounding box center [632, 323] width 1264 height 516
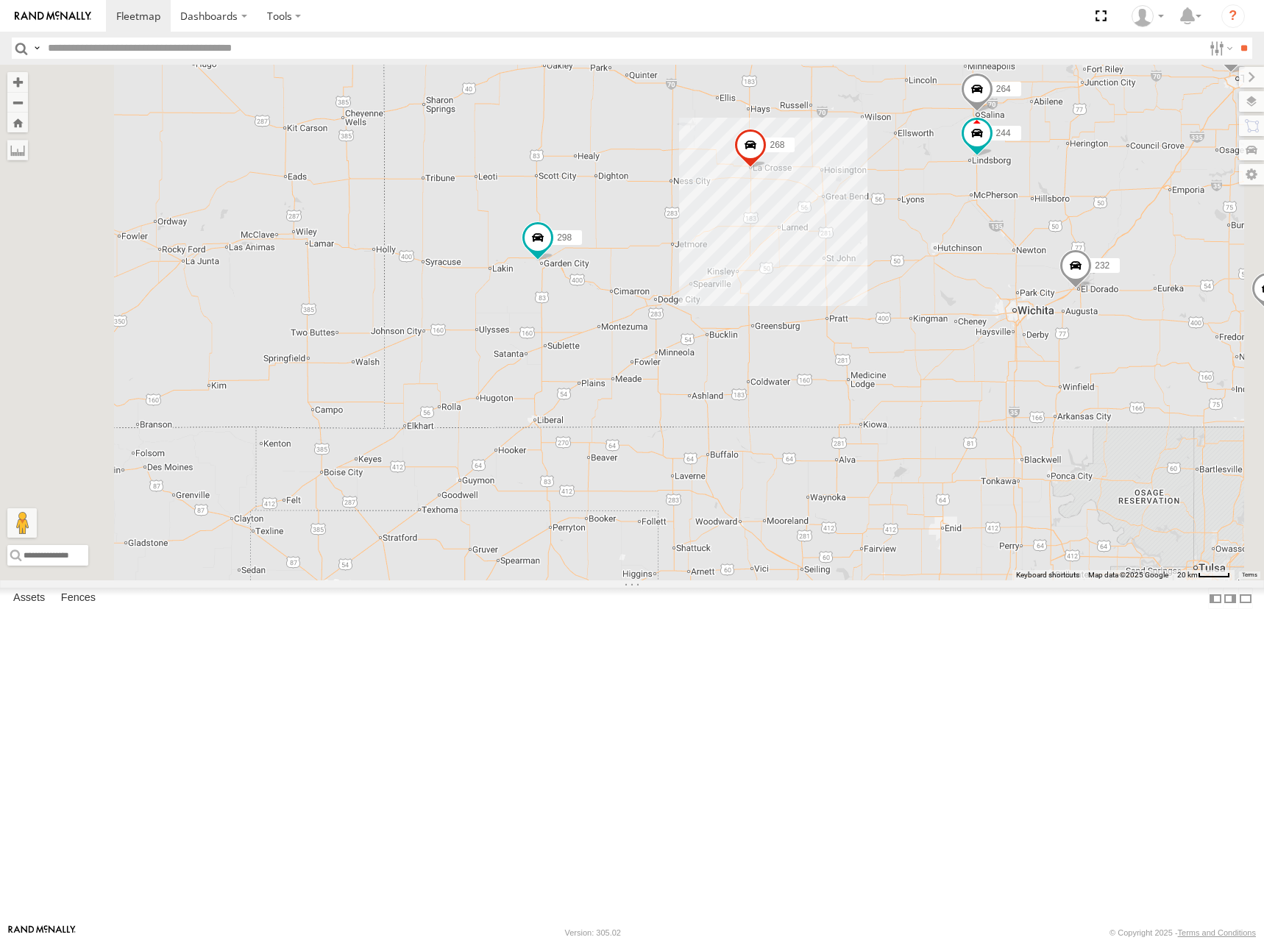
drag, startPoint x: 908, startPoint y: 232, endPoint x: 751, endPoint y: 252, distance: 158.7
click at [751, 252] on div "244 246 232 296 268 264 266 260 298" at bounding box center [632, 323] width 1264 height 516
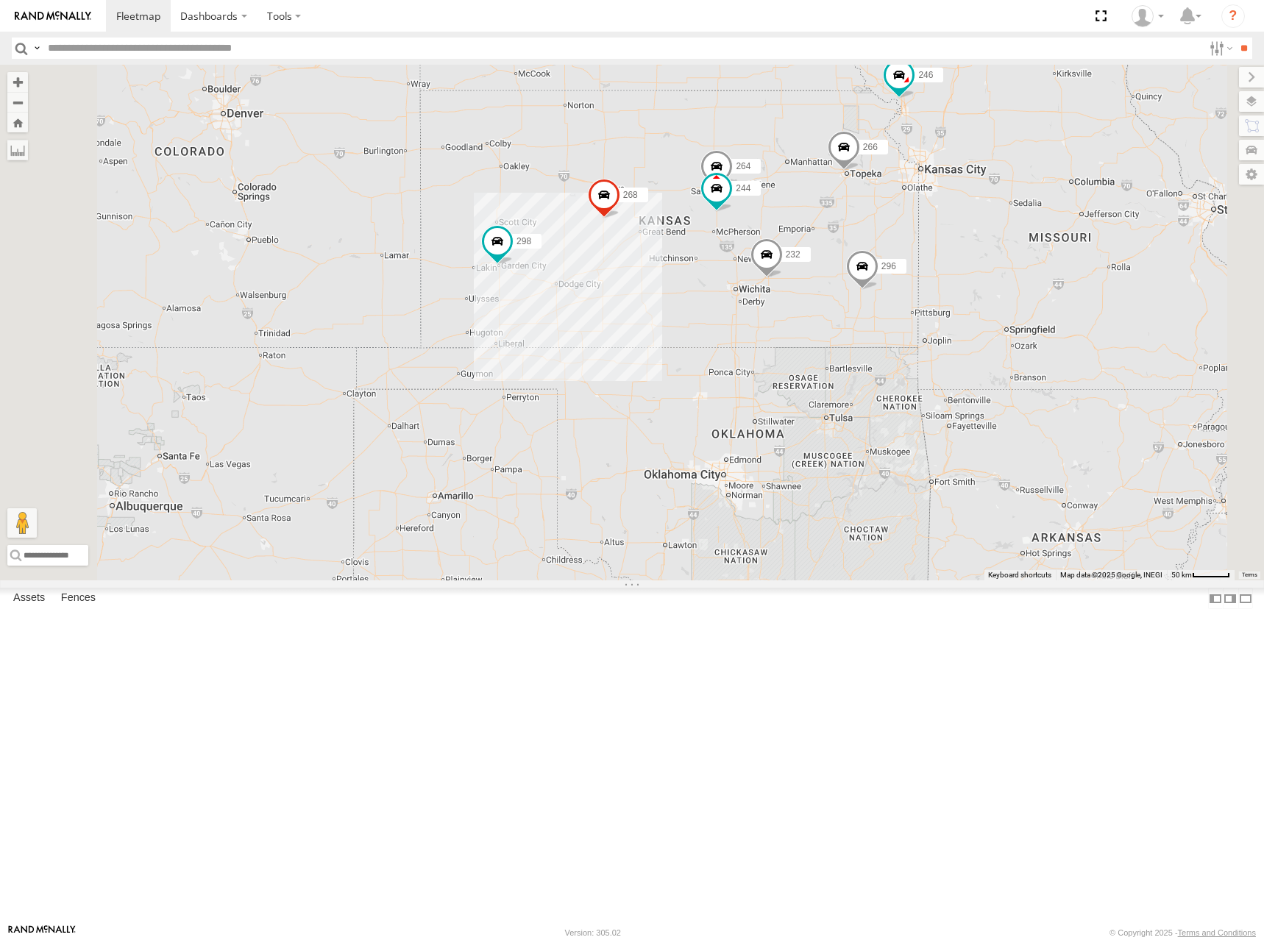
drag, startPoint x: 763, startPoint y: 189, endPoint x: 841, endPoint y: 277, distance: 117.3
click at [841, 277] on div "244 246 232 296 268 264 266 260 298" at bounding box center [632, 323] width 1264 height 516
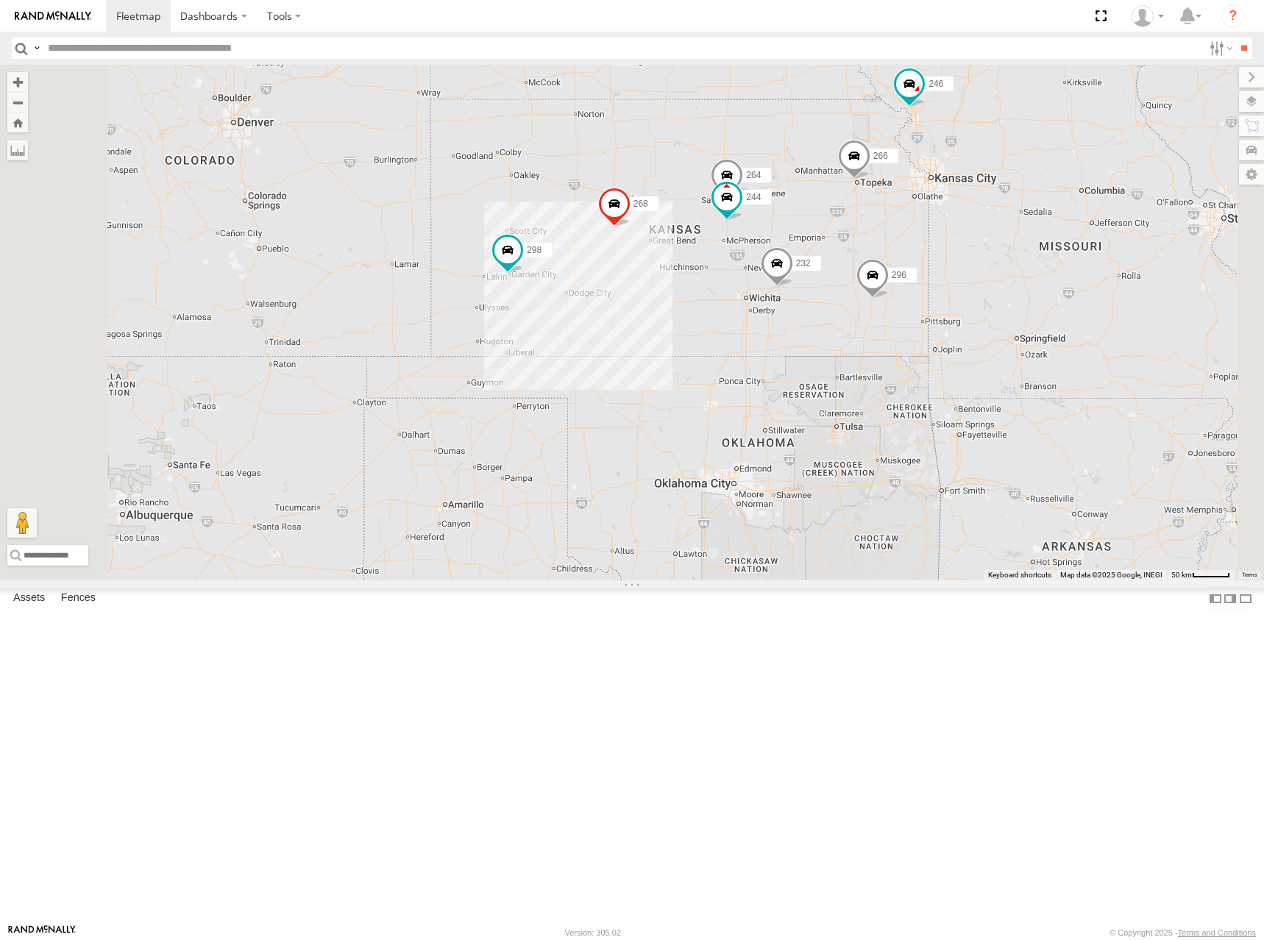
drag, startPoint x: 894, startPoint y: 269, endPoint x: 903, endPoint y: 274, distance: 10.6
click at [903, 274] on div "244 246 232 296 268 264 266 260 298" at bounding box center [632, 323] width 1264 height 516
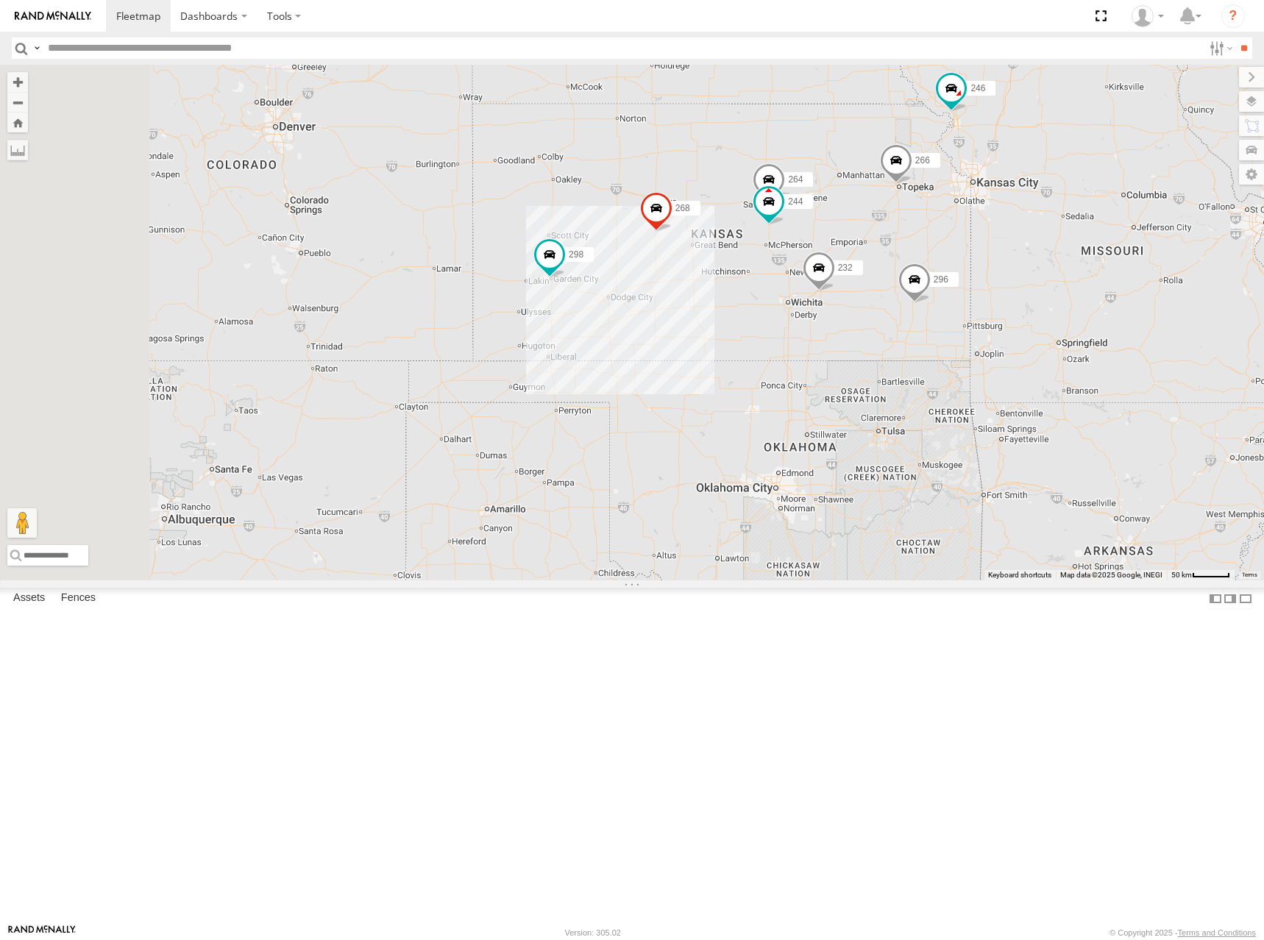
drag, startPoint x: 813, startPoint y: 300, endPoint x: 857, endPoint y: 305, distance: 43.6
click at [857, 305] on div "244 246 232 296 268 264 266 260 298" at bounding box center [632, 323] width 1264 height 516
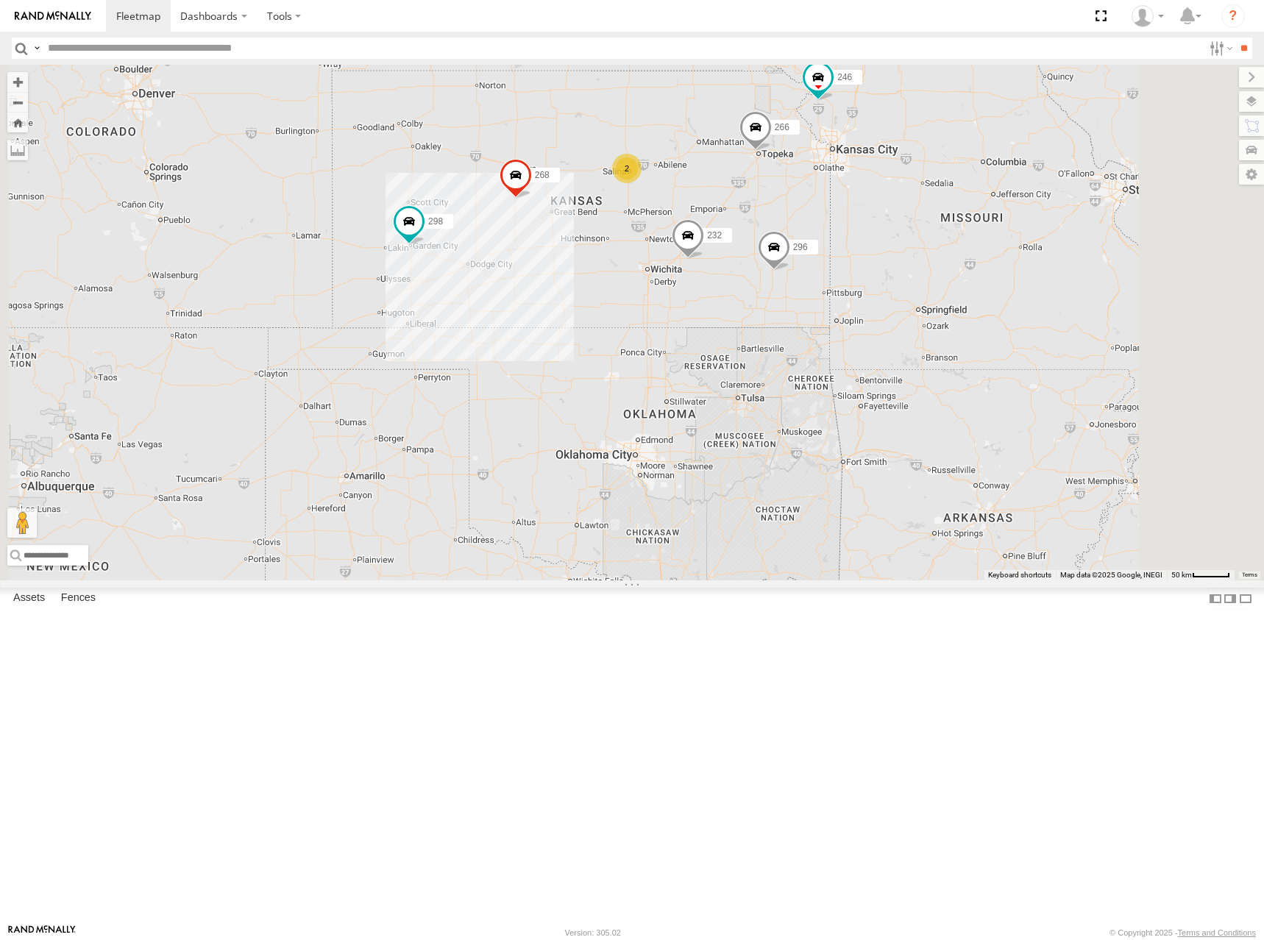
drag, startPoint x: 826, startPoint y: 316, endPoint x: 754, endPoint y: 308, distance: 72.7
click at [754, 308] on div "246 298 232 296 268 266 260 2" at bounding box center [632, 323] width 1264 height 516
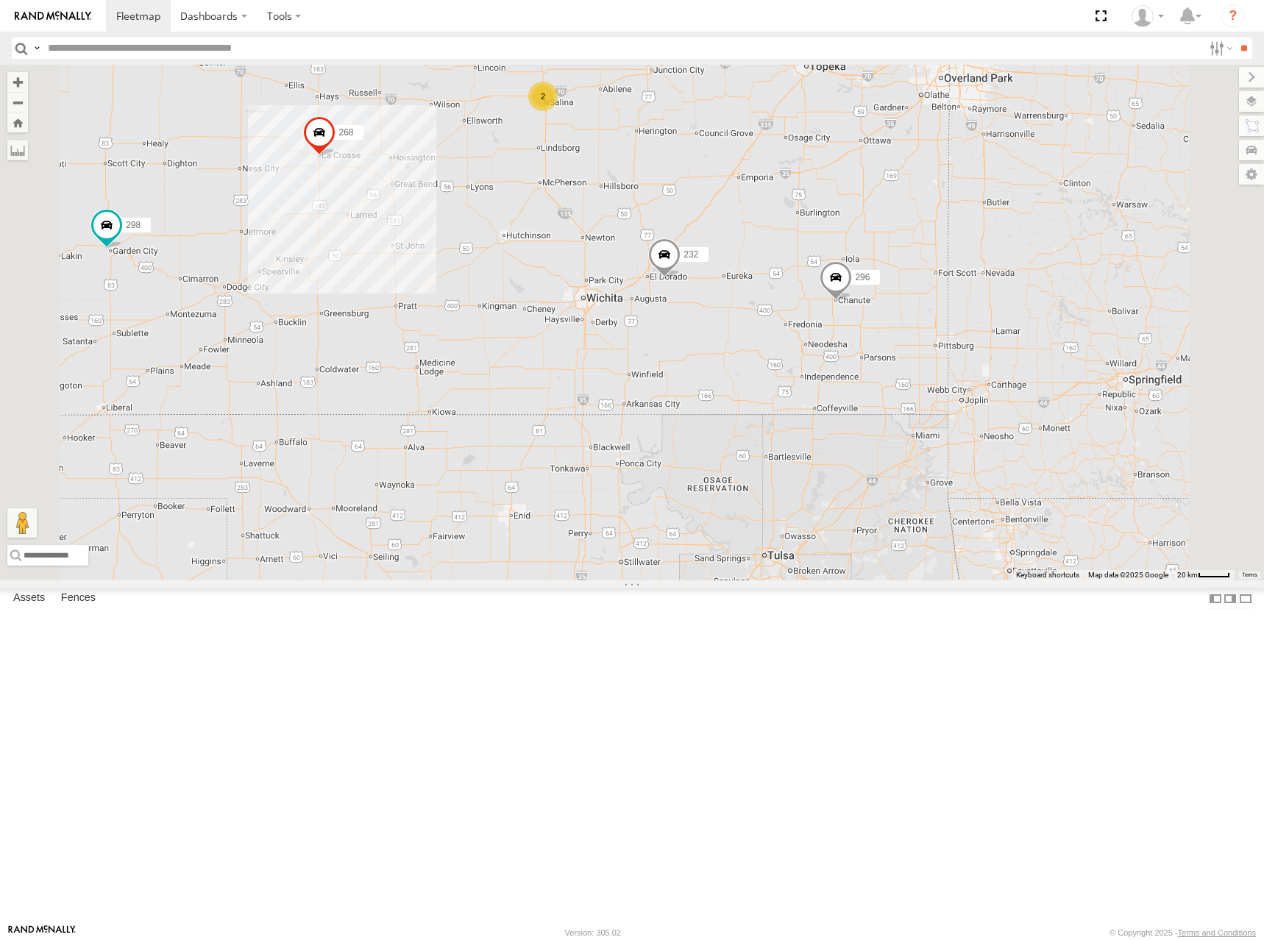
drag, startPoint x: 896, startPoint y: 414, endPoint x: 891, endPoint y: 362, distance: 51.8
click at [891, 362] on div "246 298 232 296 268 266 260 2" at bounding box center [632, 323] width 1264 height 516
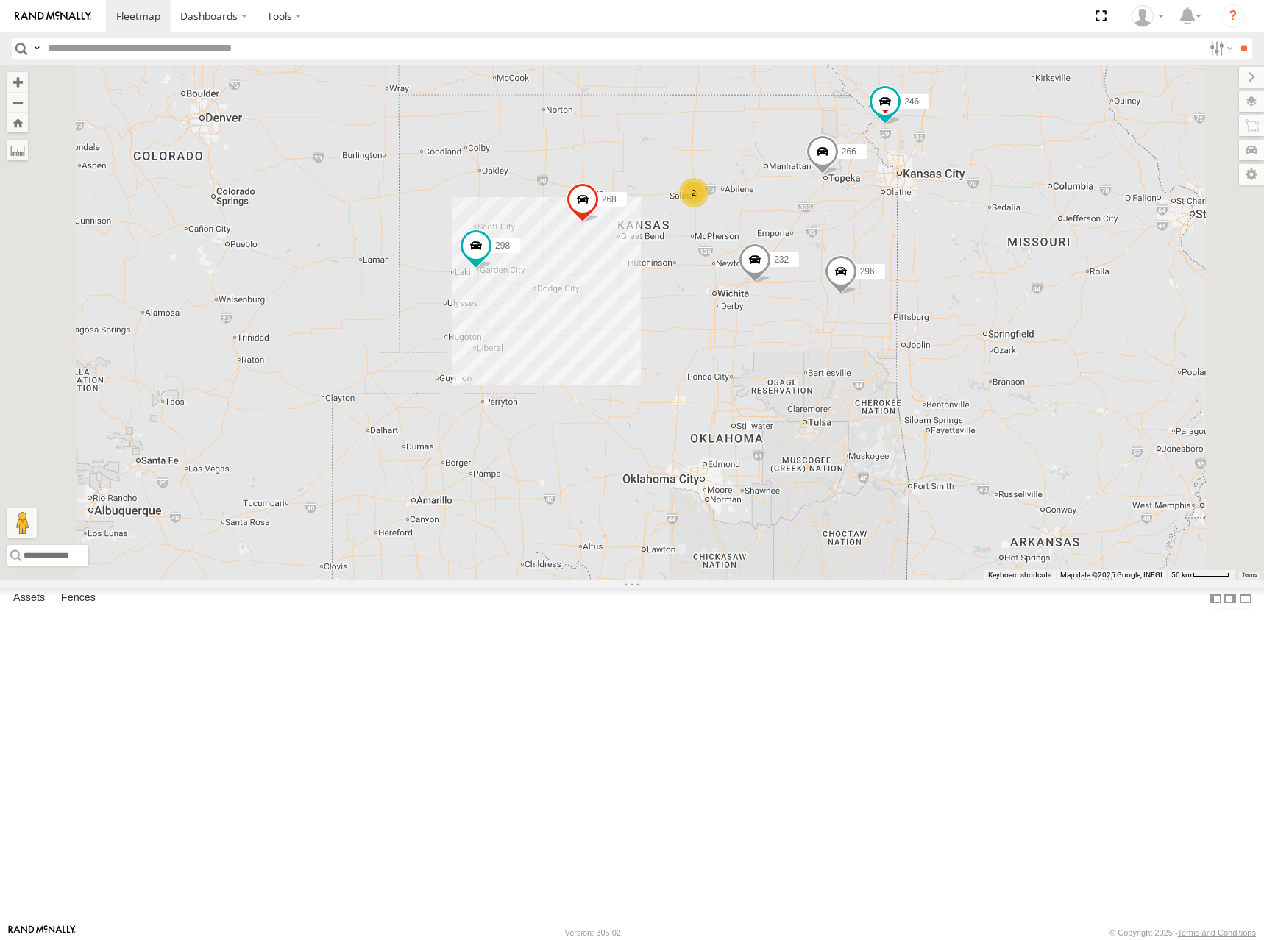
drag, startPoint x: 940, startPoint y: 300, endPoint x: 932, endPoint y: 283, distance: 19.7
click at [932, 283] on div "246 298 232 296 268 266 260 2" at bounding box center [632, 323] width 1264 height 516
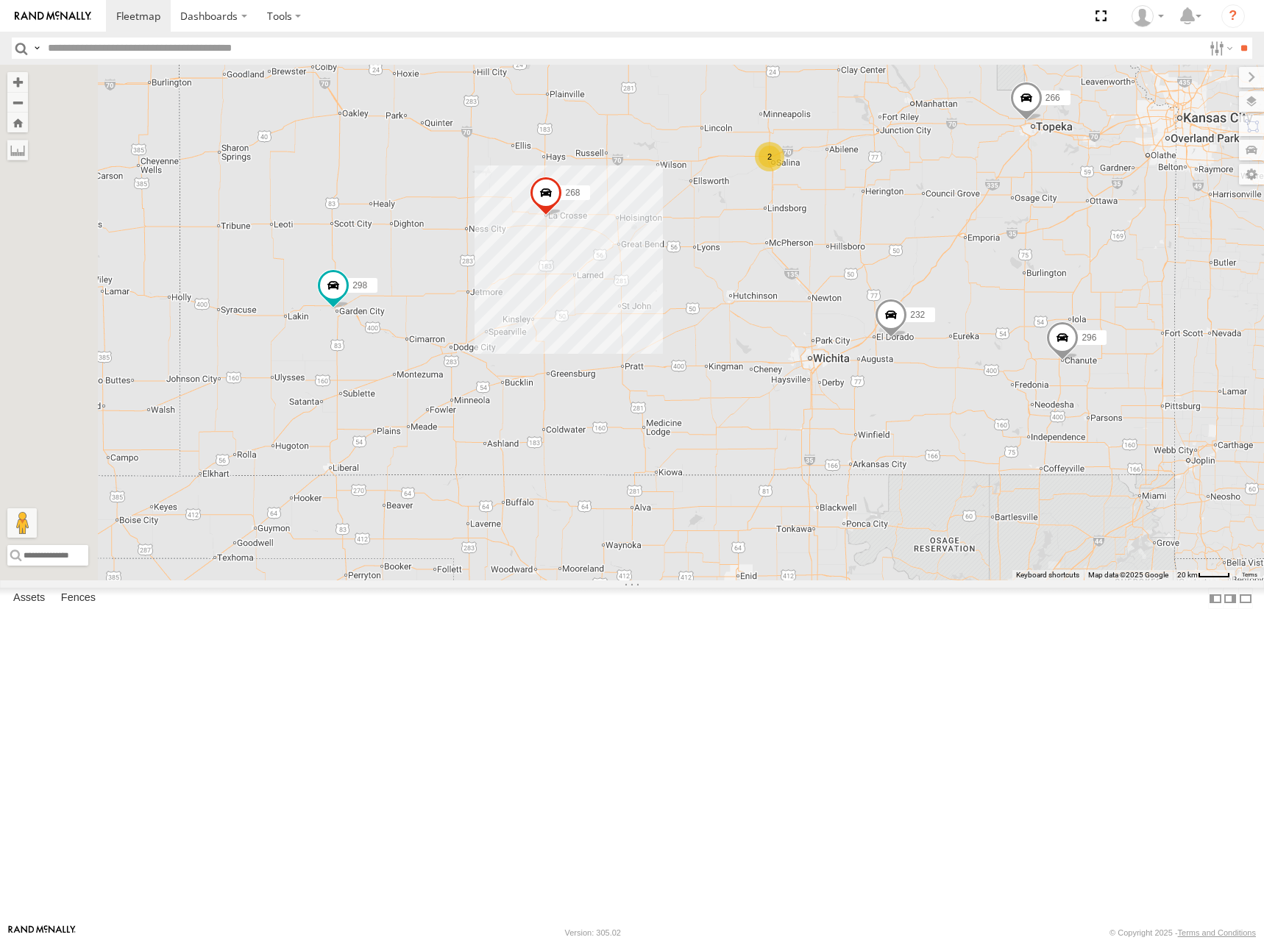
drag, startPoint x: 872, startPoint y: 266, endPoint x: 1028, endPoint y: 365, distance: 185.0
click at [1028, 365] on div "246 298 232 296 268 266 260 2" at bounding box center [632, 323] width 1264 height 516
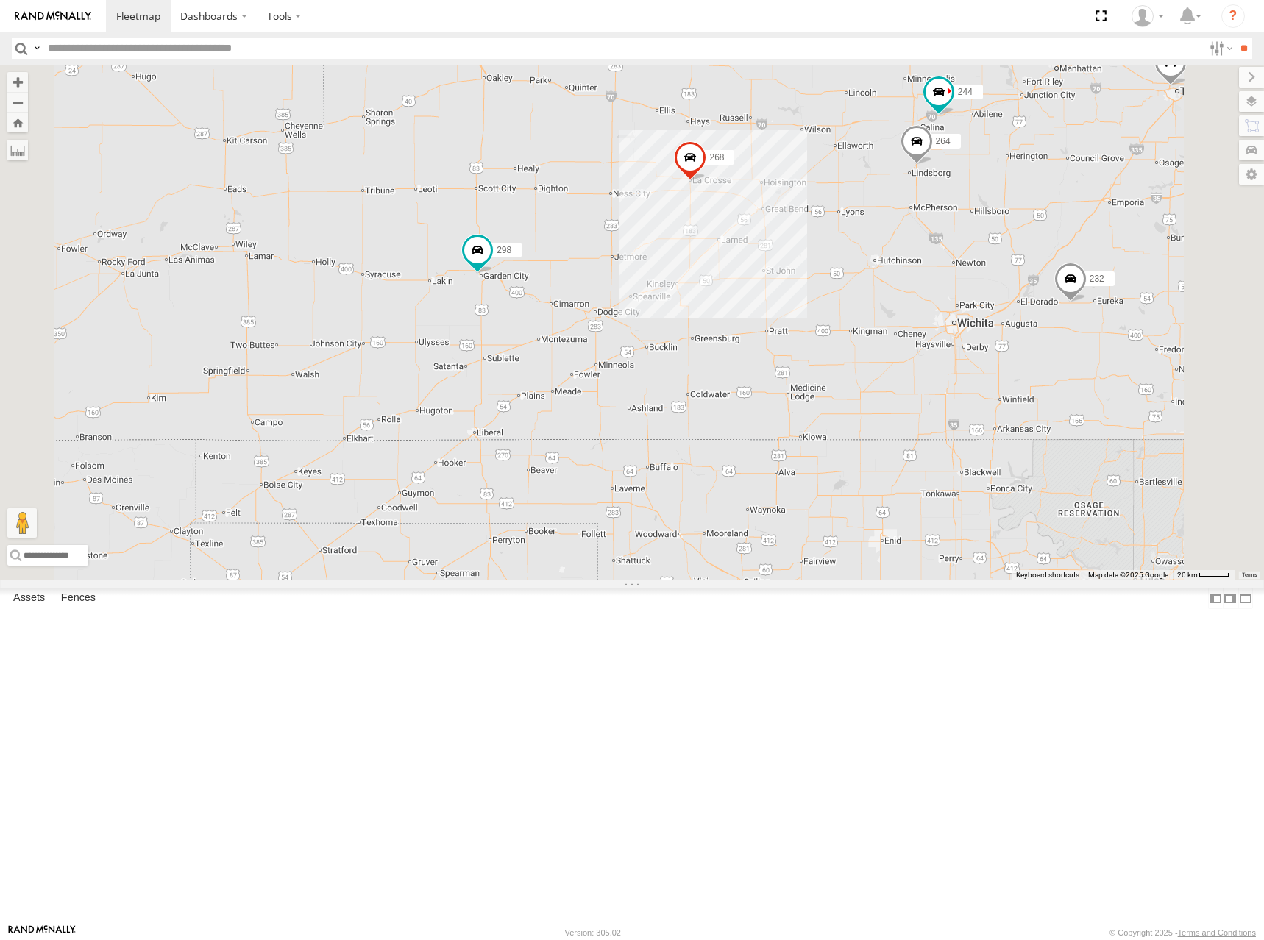
drag, startPoint x: 692, startPoint y: 427, endPoint x: 763, endPoint y: 394, distance: 78.4
click at [763, 394] on div "244 298 232 268 264" at bounding box center [632, 323] width 1264 height 516
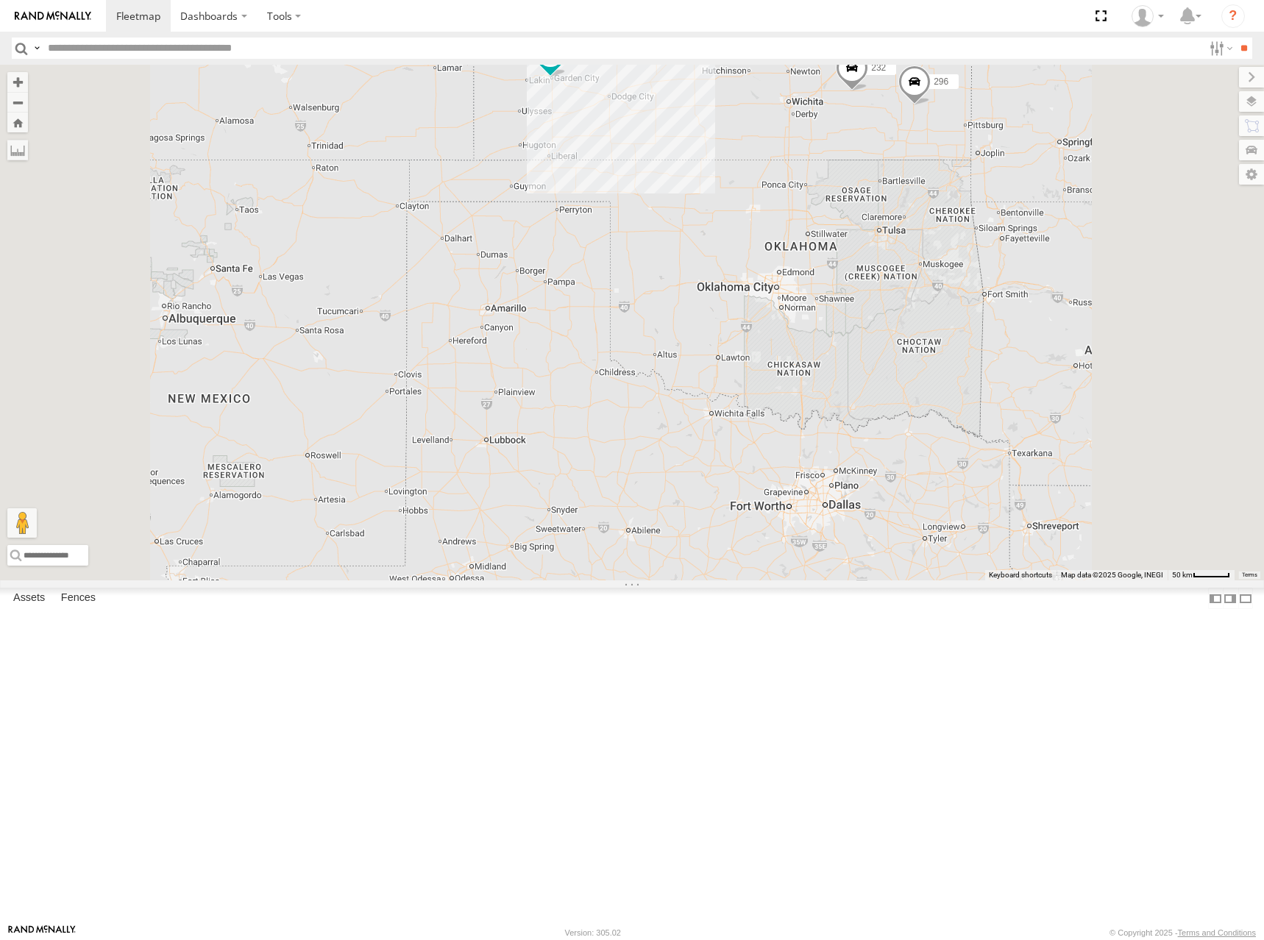
drag, startPoint x: 896, startPoint y: 123, endPoint x: 838, endPoint y: 198, distance: 94.5
click at [838, 198] on div "244 298 232 268 264 266 246 296" at bounding box center [632, 323] width 1264 height 516
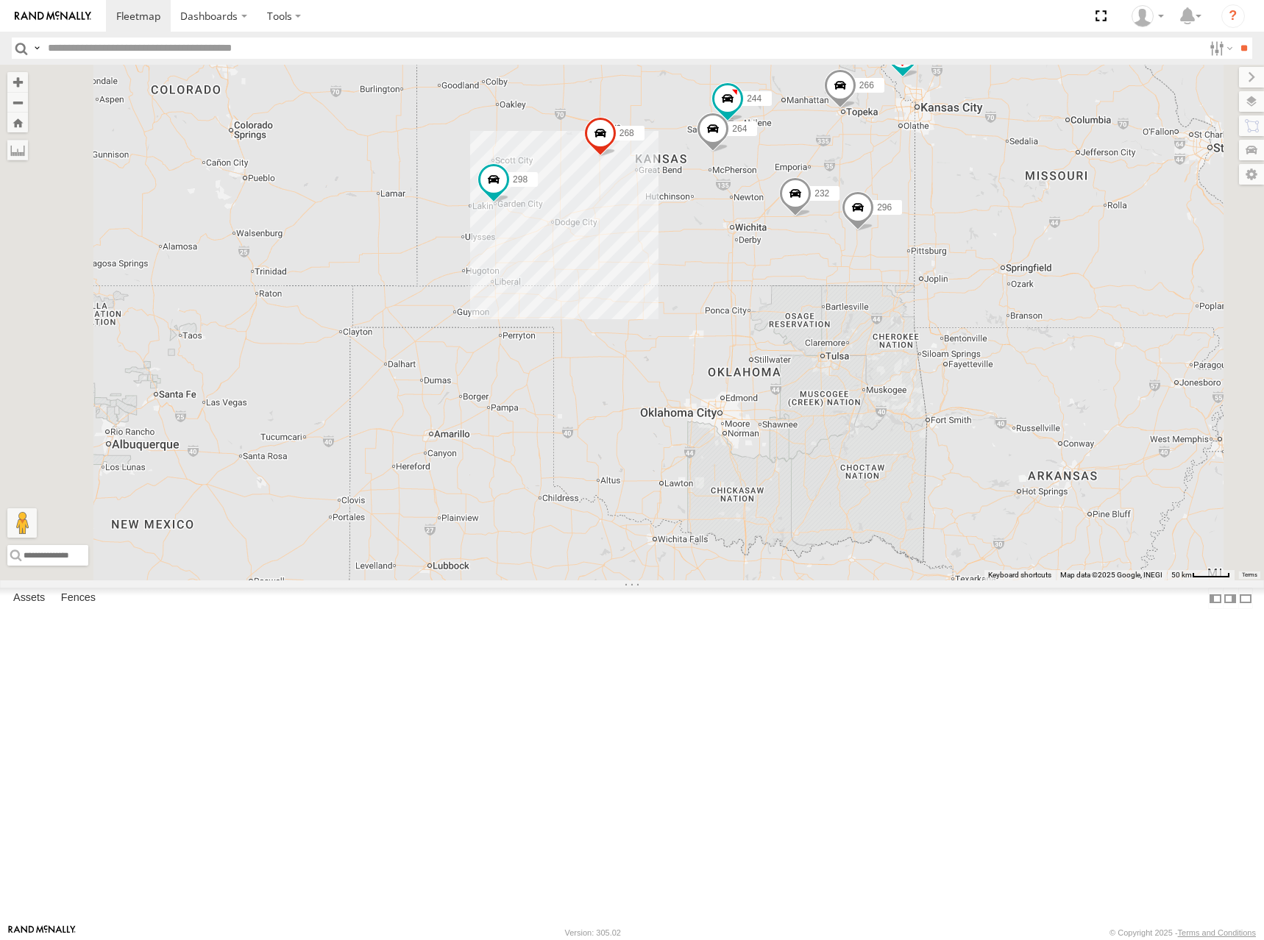
drag, startPoint x: 859, startPoint y: 138, endPoint x: 865, endPoint y: 187, distance: 49.7
click at [865, 187] on div "244 298 232 268 264 266 246 296 260" at bounding box center [632, 323] width 1264 height 516
click at [867, 222] on div "244 298 232 268 264 266 246 296 260" at bounding box center [632, 323] width 1264 height 516
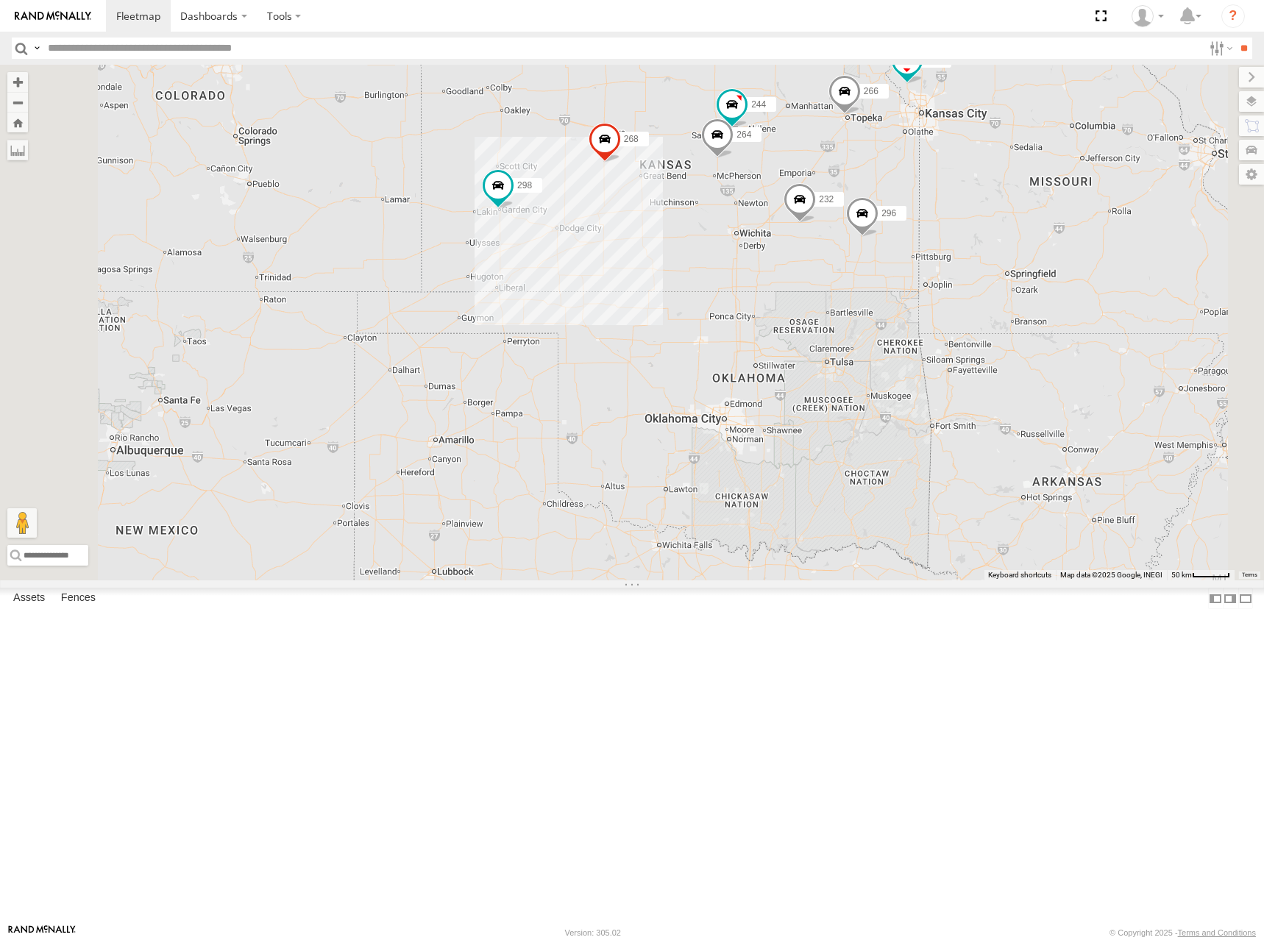
drag, startPoint x: 947, startPoint y: 213, endPoint x: 956, endPoint y: 216, distance: 9.6
click at [956, 216] on div "244 298 232 268 264 266 246 296 260" at bounding box center [632, 323] width 1264 height 516
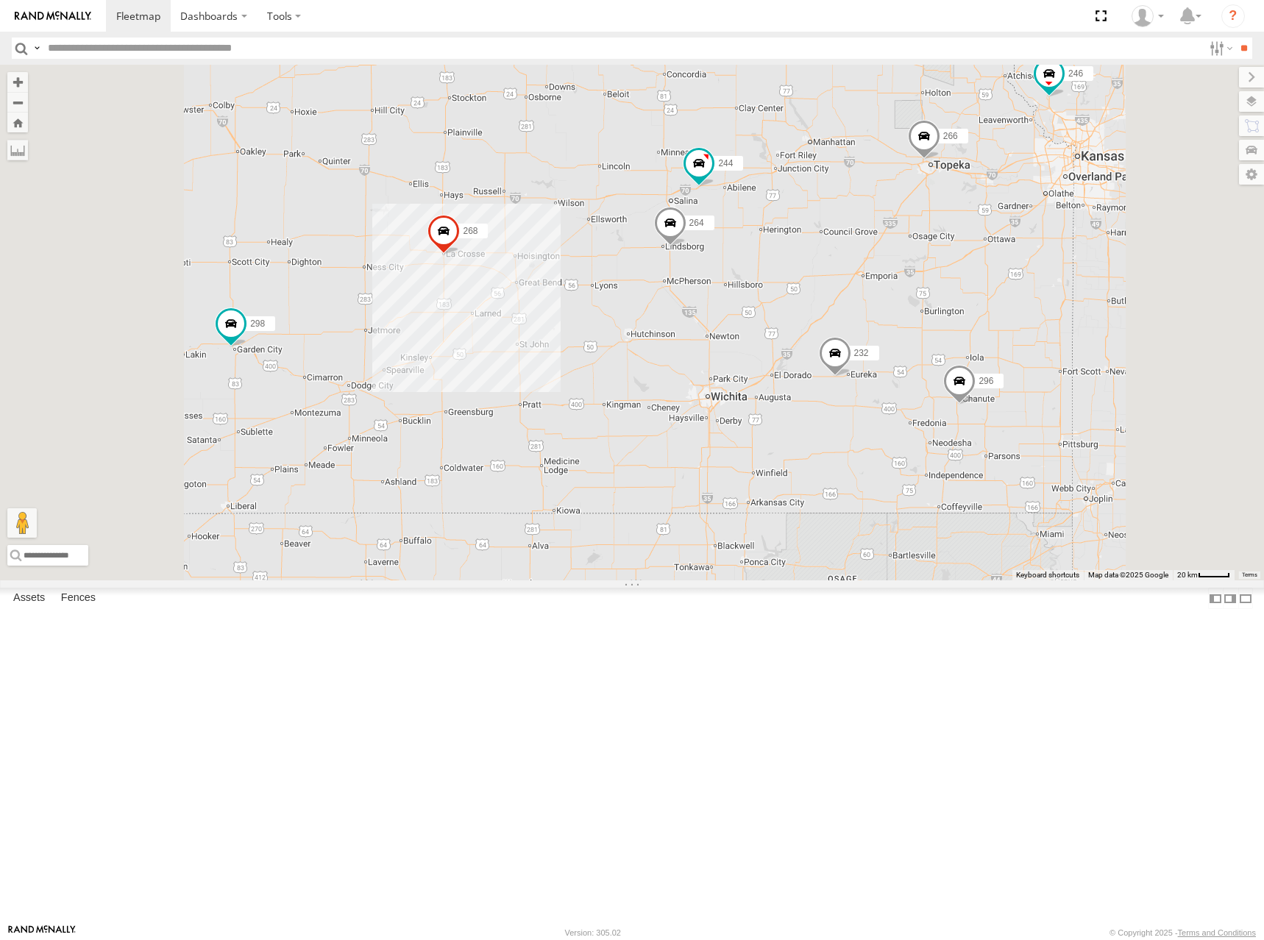
drag, startPoint x: 940, startPoint y: 241, endPoint x: 962, endPoint y: 233, distance: 23.3
click at [962, 233] on div "244 298 232 268 264 266 246 296 260" at bounding box center [632, 323] width 1264 height 516
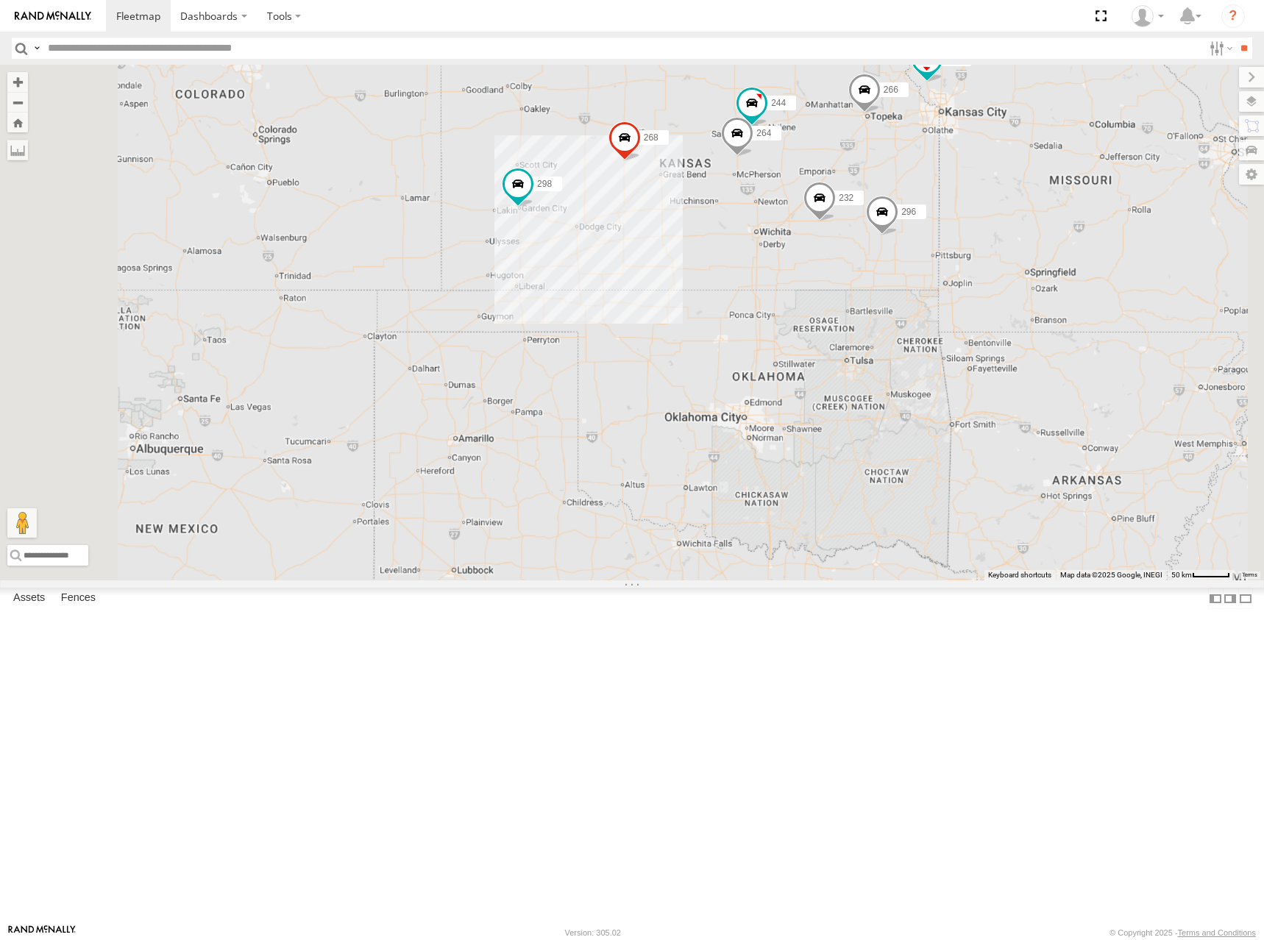
drag, startPoint x: 946, startPoint y: 216, endPoint x: 946, endPoint y: 227, distance: 11.1
click at [946, 227] on div "244 298 232 268 264 266 246 296 260" at bounding box center [632, 323] width 1264 height 516
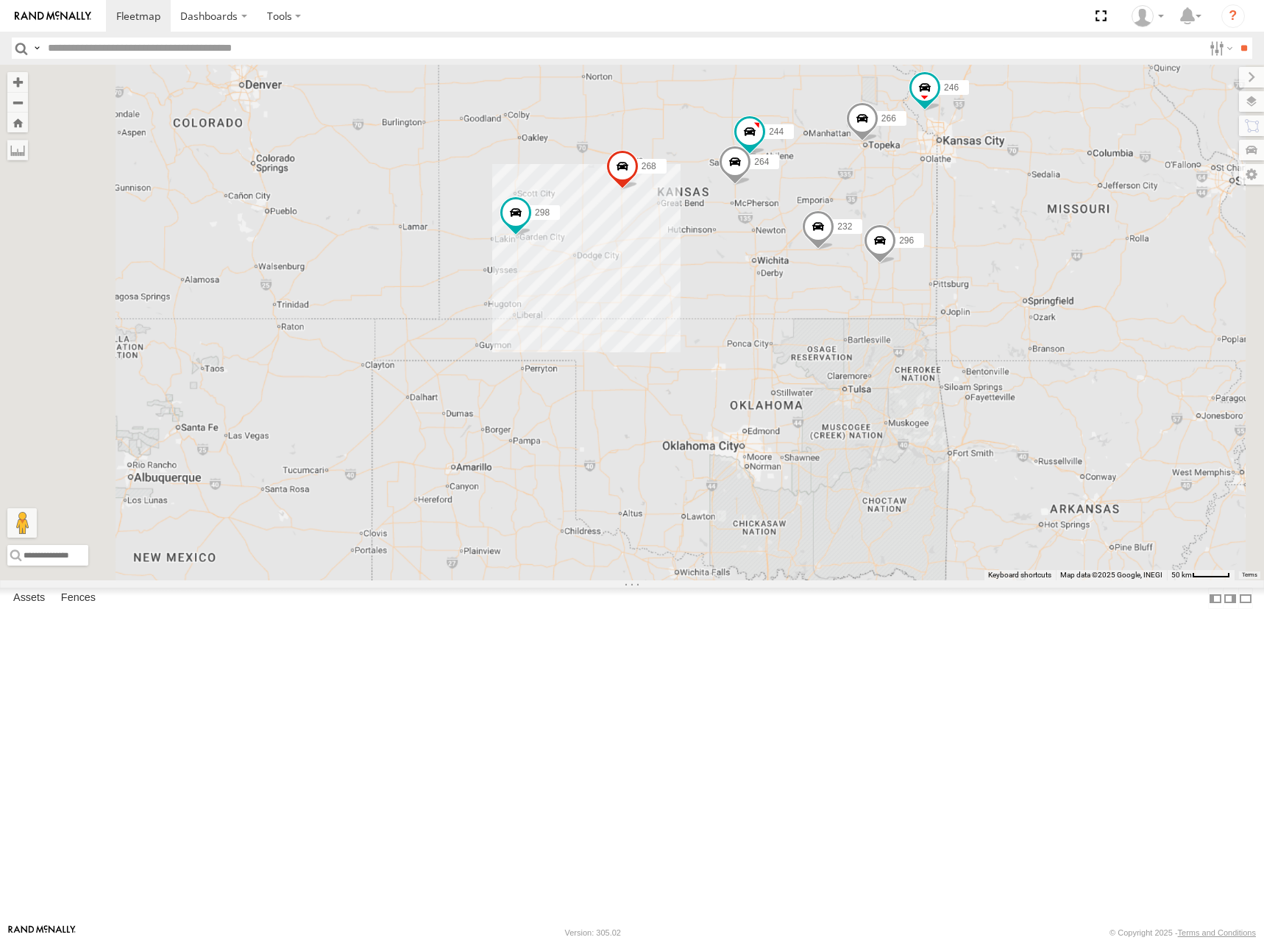
drag, startPoint x: 977, startPoint y: 205, endPoint x: 976, endPoint y: 229, distance: 24.3
click at [976, 229] on div "244 298 232 268 264 266 246 296 260" at bounding box center [632, 323] width 1264 height 516
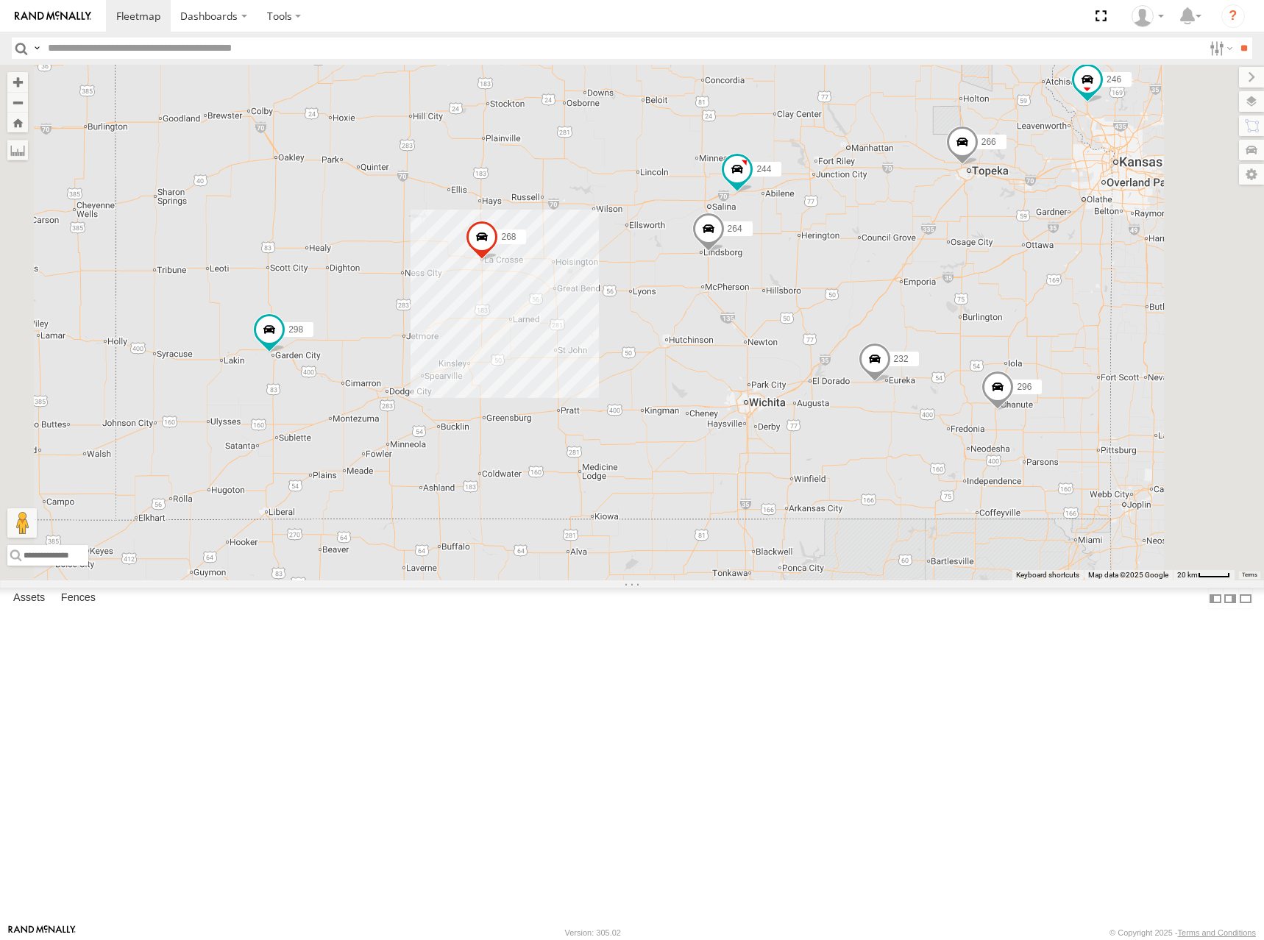
drag, startPoint x: 960, startPoint y: 275, endPoint x: 991, endPoint y: 220, distance: 62.9
click at [991, 220] on div "244 298 232 268 264 266 246 296 260" at bounding box center [632, 323] width 1264 height 516
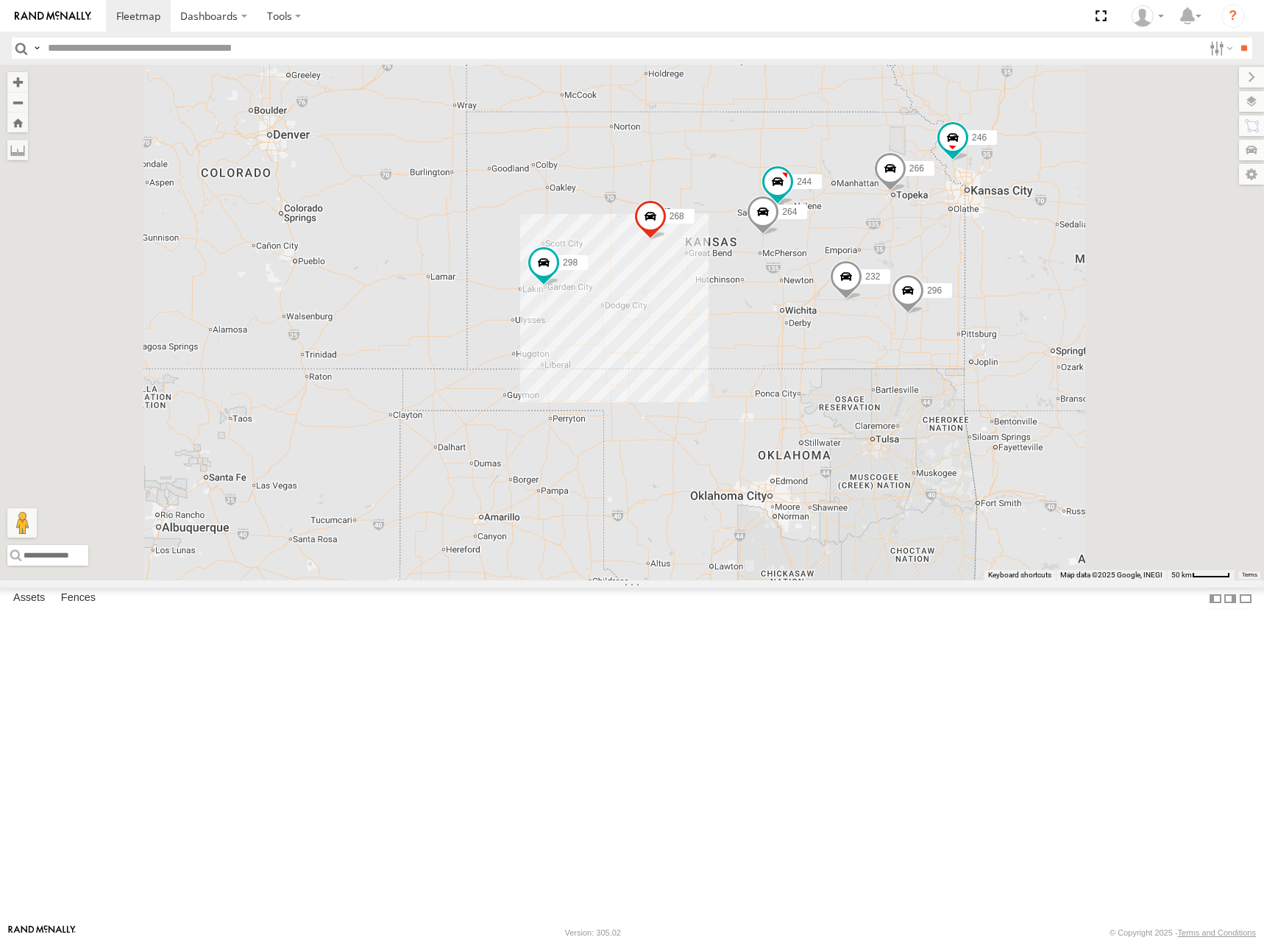
drag, startPoint x: 1028, startPoint y: 295, endPoint x: 1023, endPoint y: 311, distance: 16.3
click at [1023, 311] on div "244 298 232 268 264 266 246 296 260" at bounding box center [632, 323] width 1264 height 516
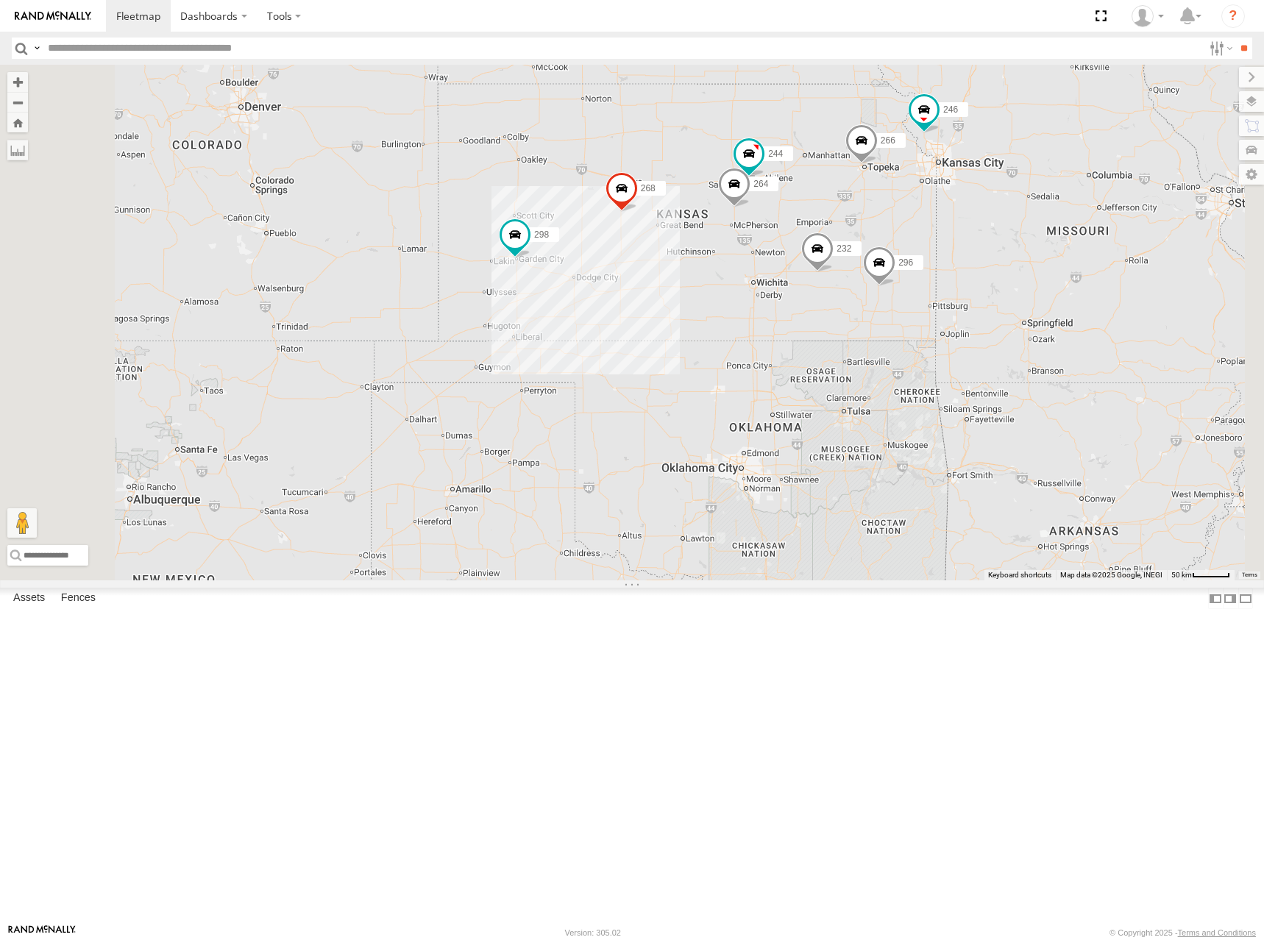
drag, startPoint x: 1004, startPoint y: 300, endPoint x: 974, endPoint y: 270, distance: 42.7
click at [974, 270] on div "244 298 232 268 264 266 246 296 260" at bounding box center [632, 323] width 1264 height 516
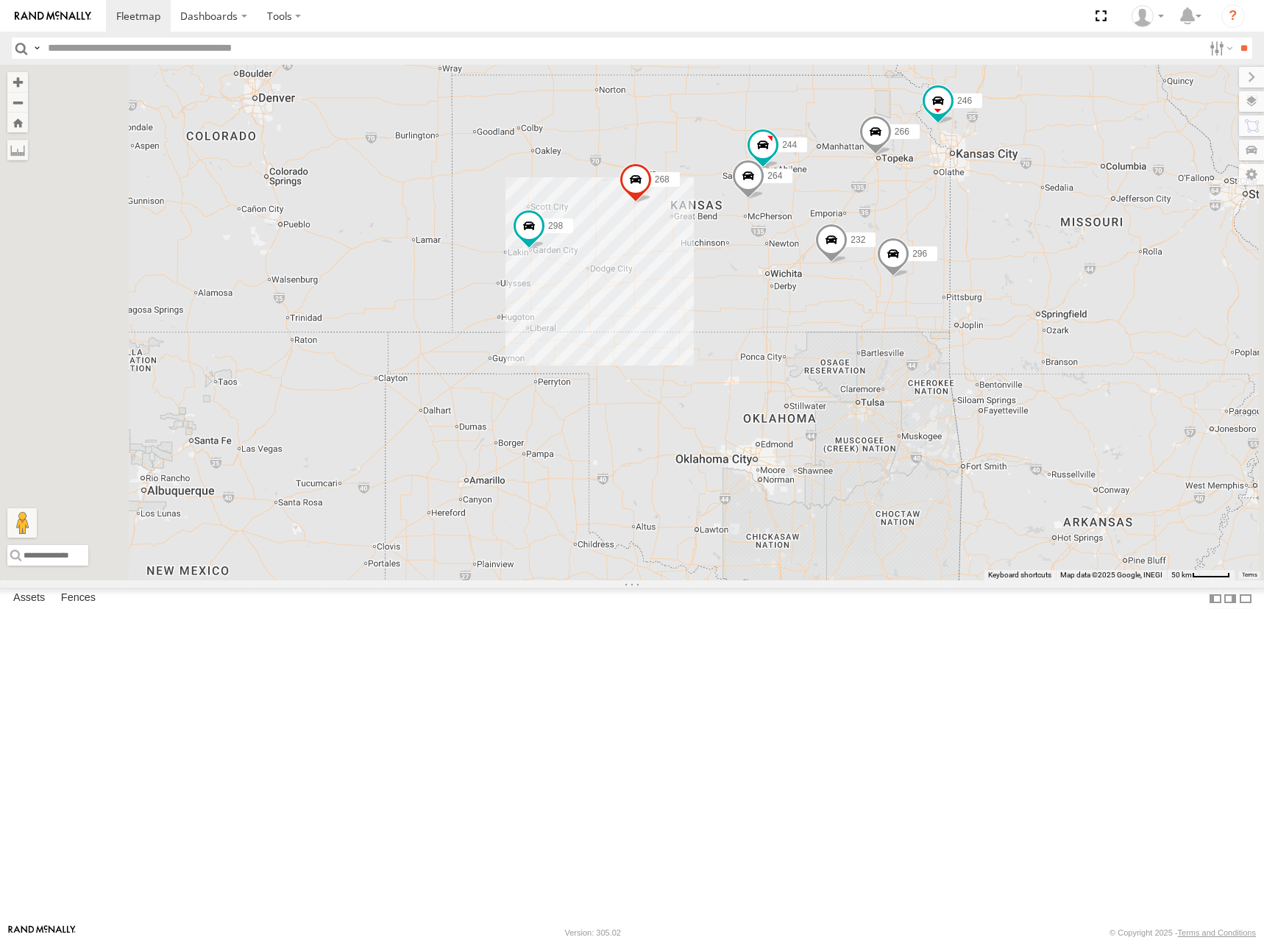
drag, startPoint x: 938, startPoint y: 246, endPoint x: 952, endPoint y: 235, distance: 18.0
click at [952, 235] on div "244 298 232 268 264 266 246 296 260" at bounding box center [632, 323] width 1264 height 516
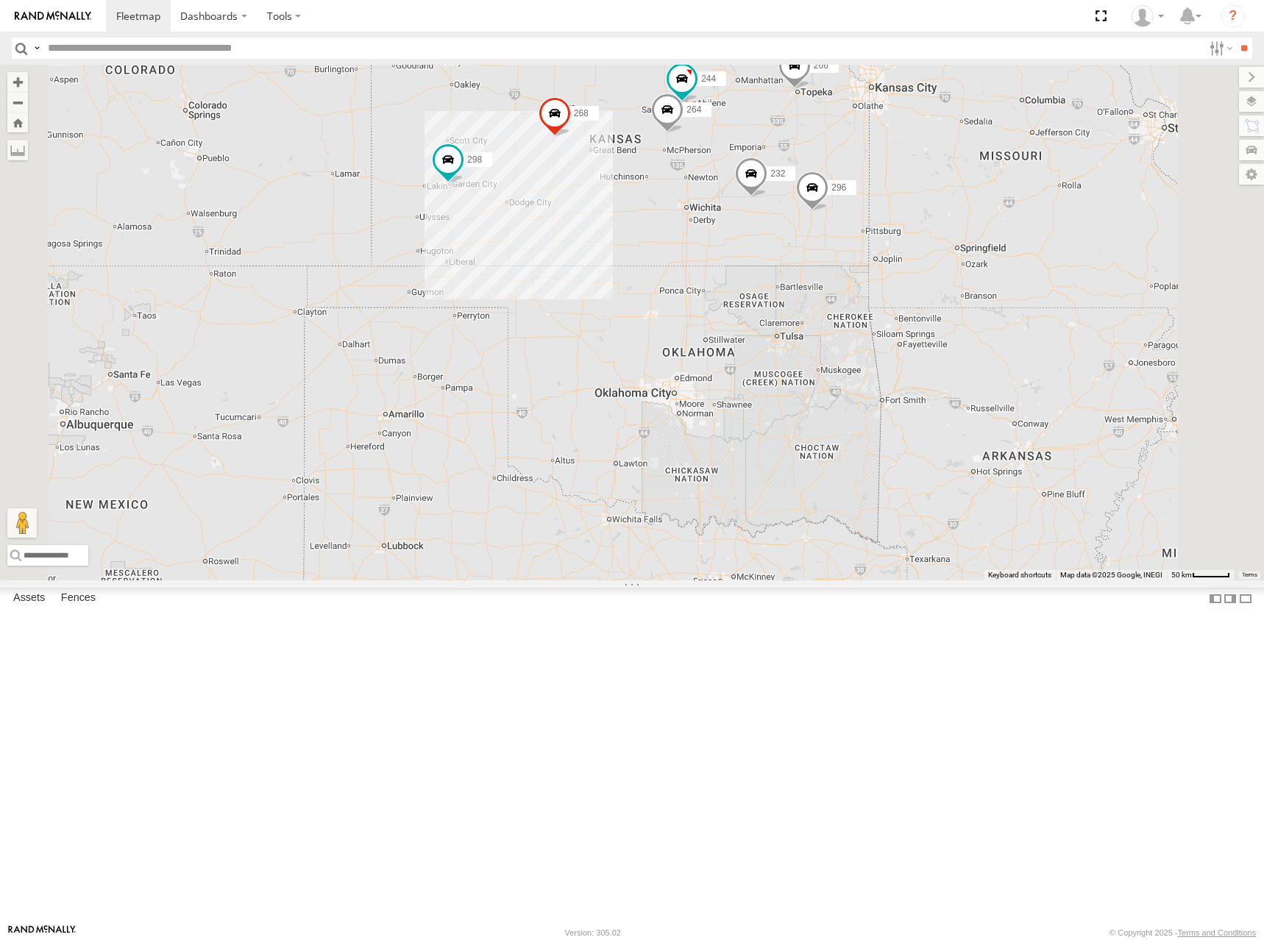
drag, startPoint x: 957, startPoint y: 220, endPoint x: 869, endPoint y: 147, distance: 113.9
click at [869, 147] on div "244 298 232 268 264 266 246 296 260" at bounding box center [632, 323] width 1264 height 516
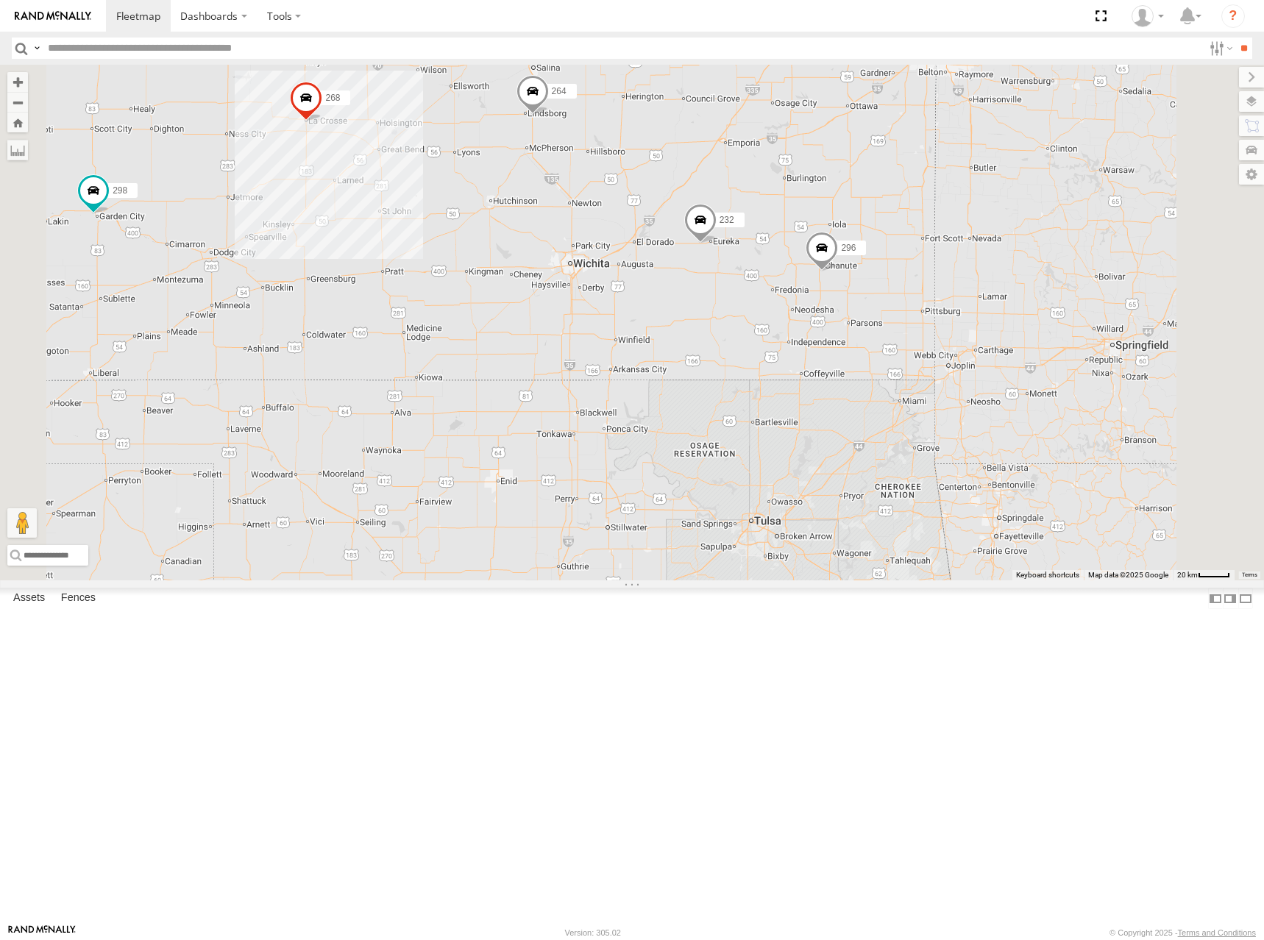
drag, startPoint x: 826, startPoint y: 223, endPoint x: 851, endPoint y: 223, distance: 25.0
click at [845, 223] on div "244 298 232 268 264 266 246 296 260" at bounding box center [632, 323] width 1264 height 516
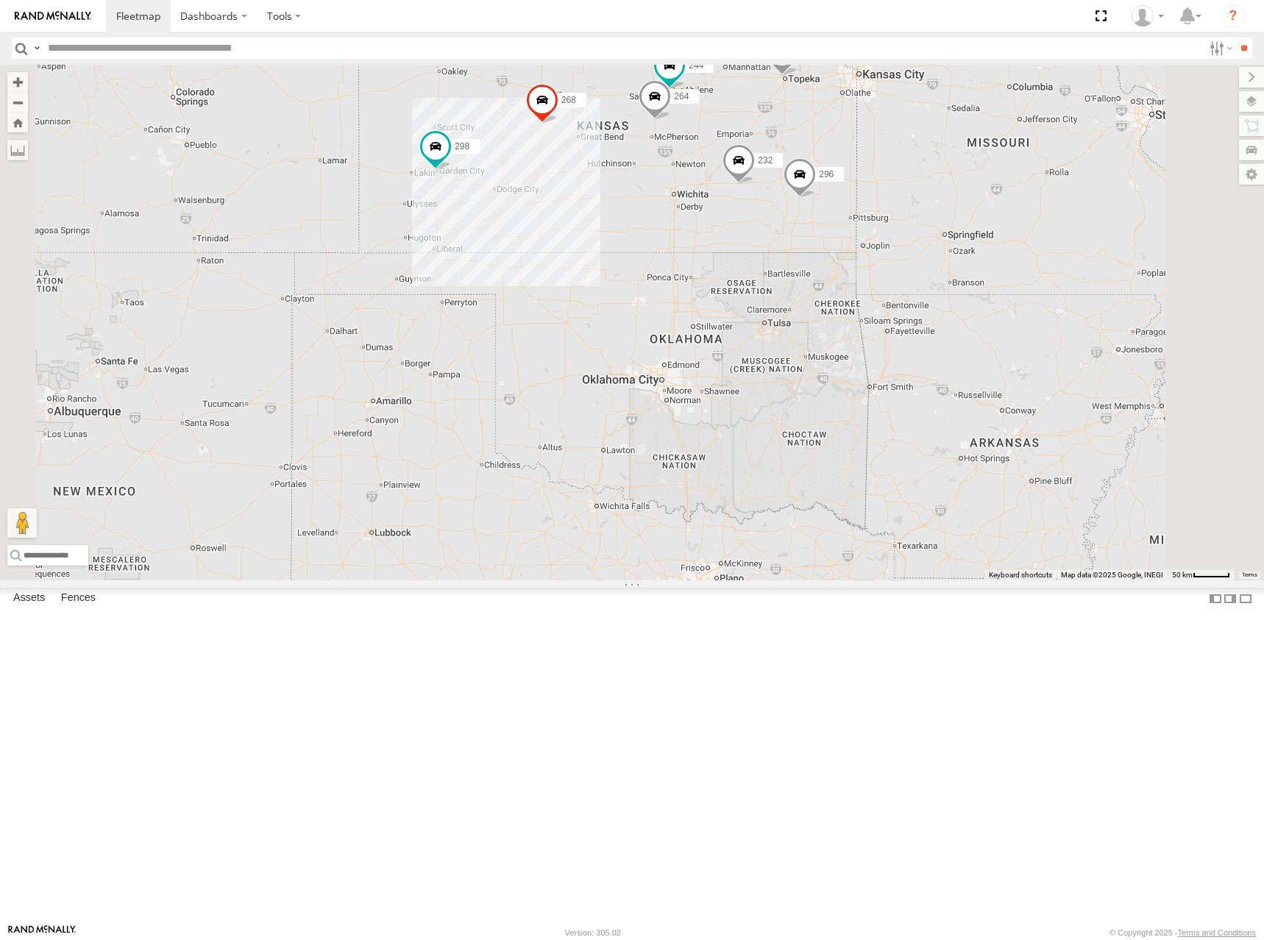
drag, startPoint x: 807, startPoint y: 166, endPoint x: 862, endPoint y: 206, distance: 68.4
click at [862, 206] on div "244 298 232 268 264 266 246 296 260" at bounding box center [632, 323] width 1264 height 516
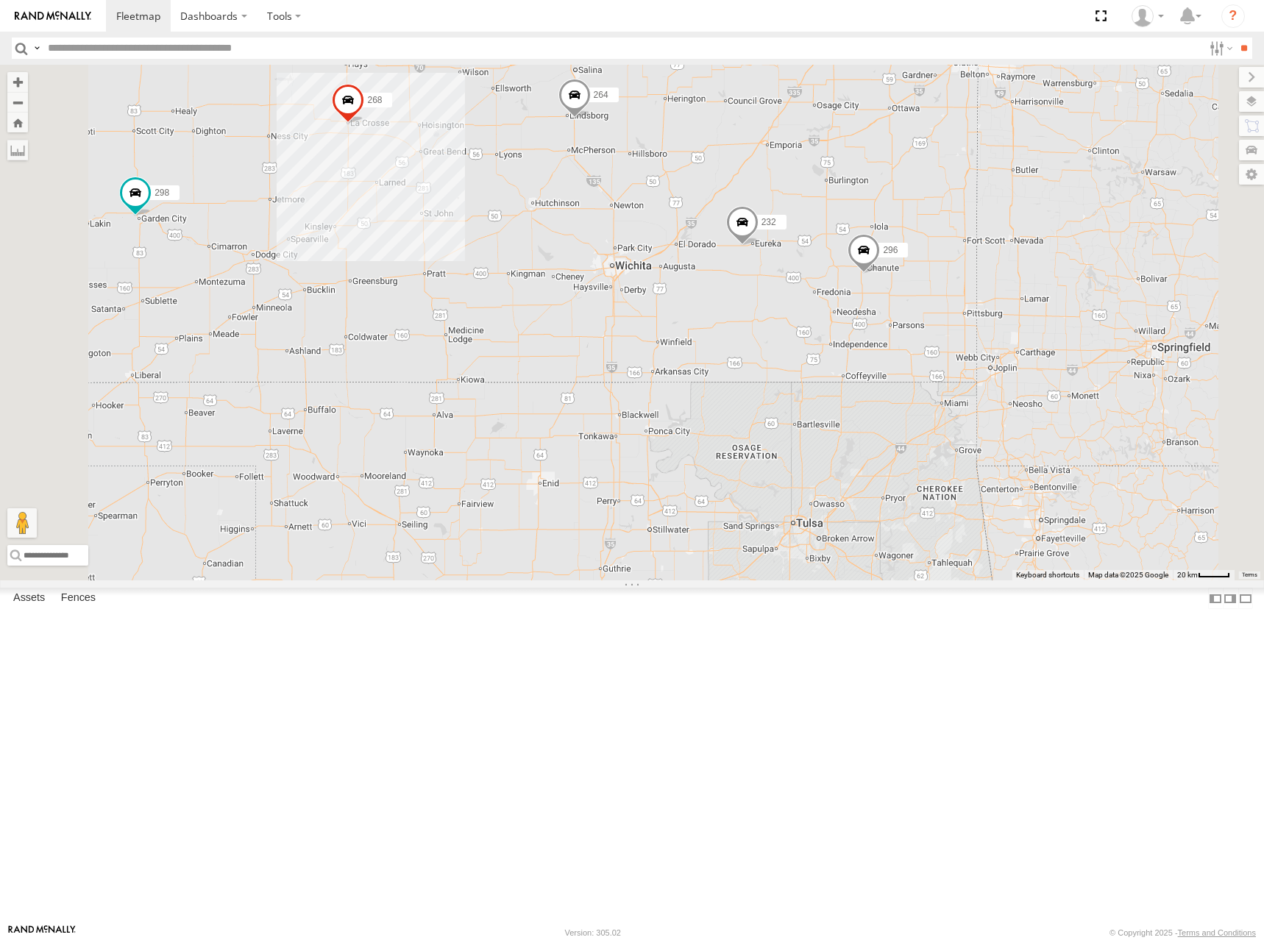
drag, startPoint x: 933, startPoint y: 280, endPoint x: 966, endPoint y: 248, distance: 45.8
click at [966, 248] on div "244 298 232 268 264 266 246 296 260" at bounding box center [632, 323] width 1264 height 516
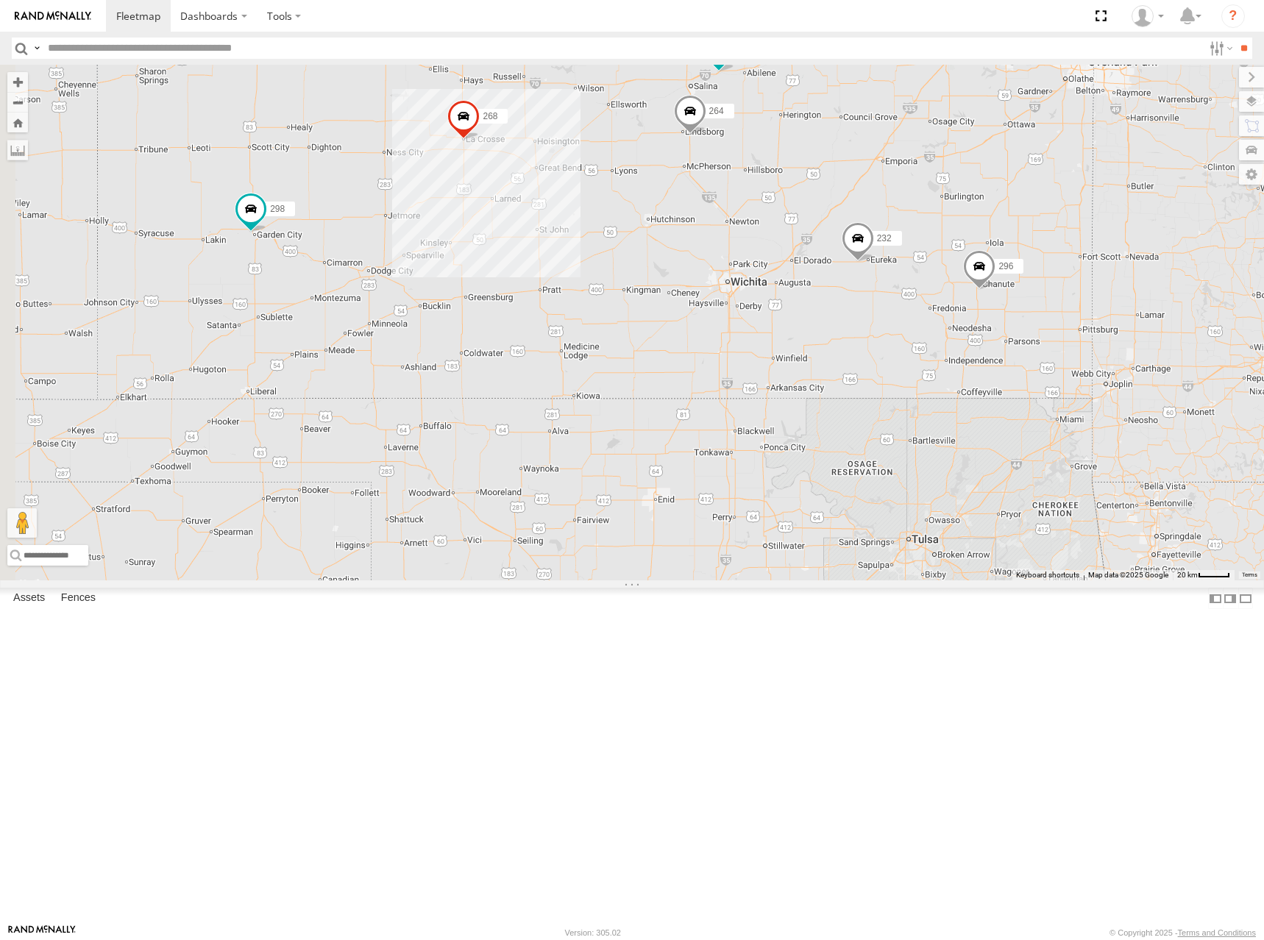
drag, startPoint x: 885, startPoint y: 156, endPoint x: 993, endPoint y: 180, distance: 111.4
click at [993, 180] on div "244 298 232 268 264 266 246 296 260" at bounding box center [632, 323] width 1264 height 516
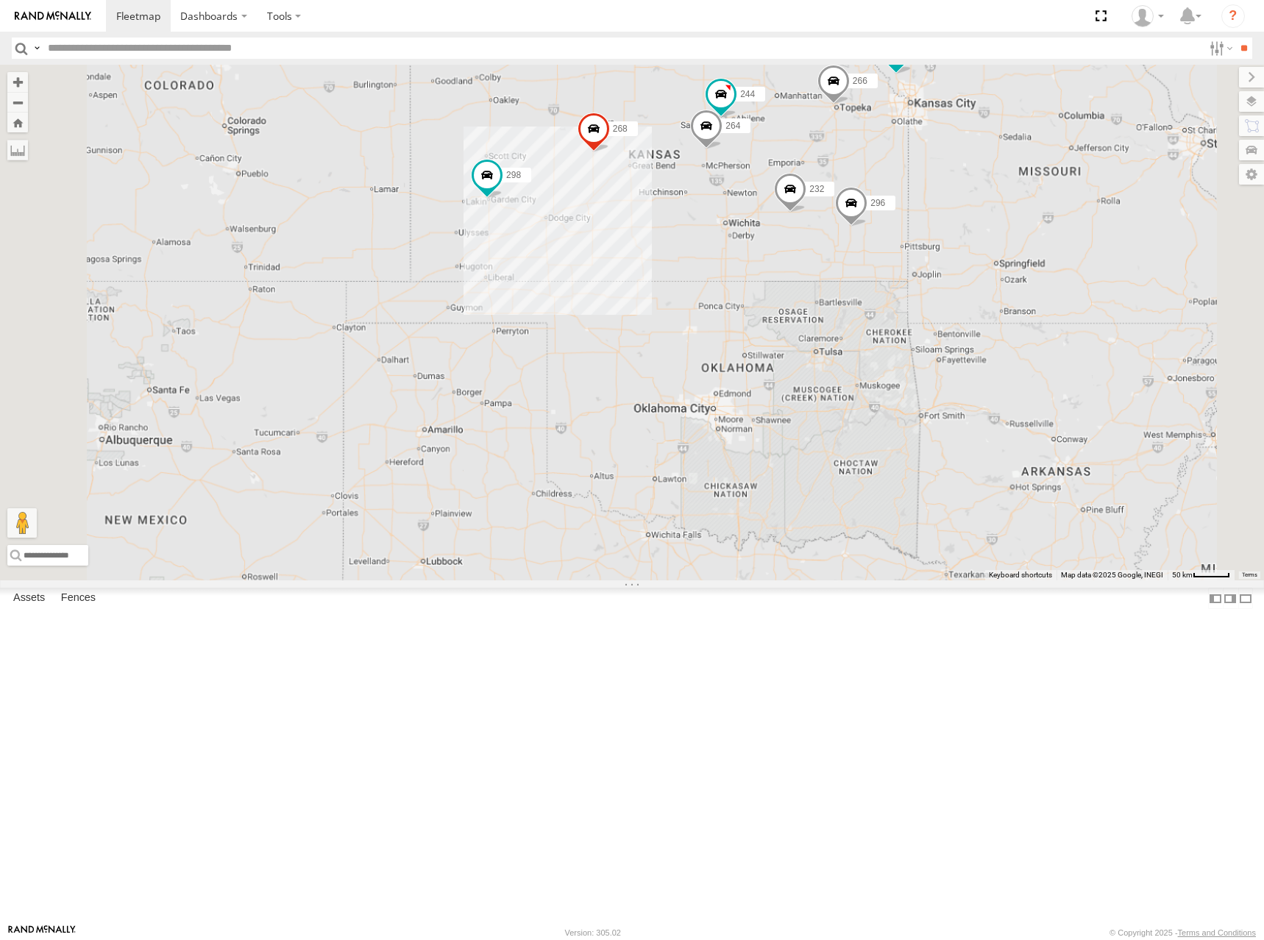
drag, startPoint x: 709, startPoint y: 222, endPoint x: 770, endPoint y: 260, distance: 71.7
click at [770, 260] on div "244 298 232 268 264 266 246 296 260" at bounding box center [632, 323] width 1264 height 516
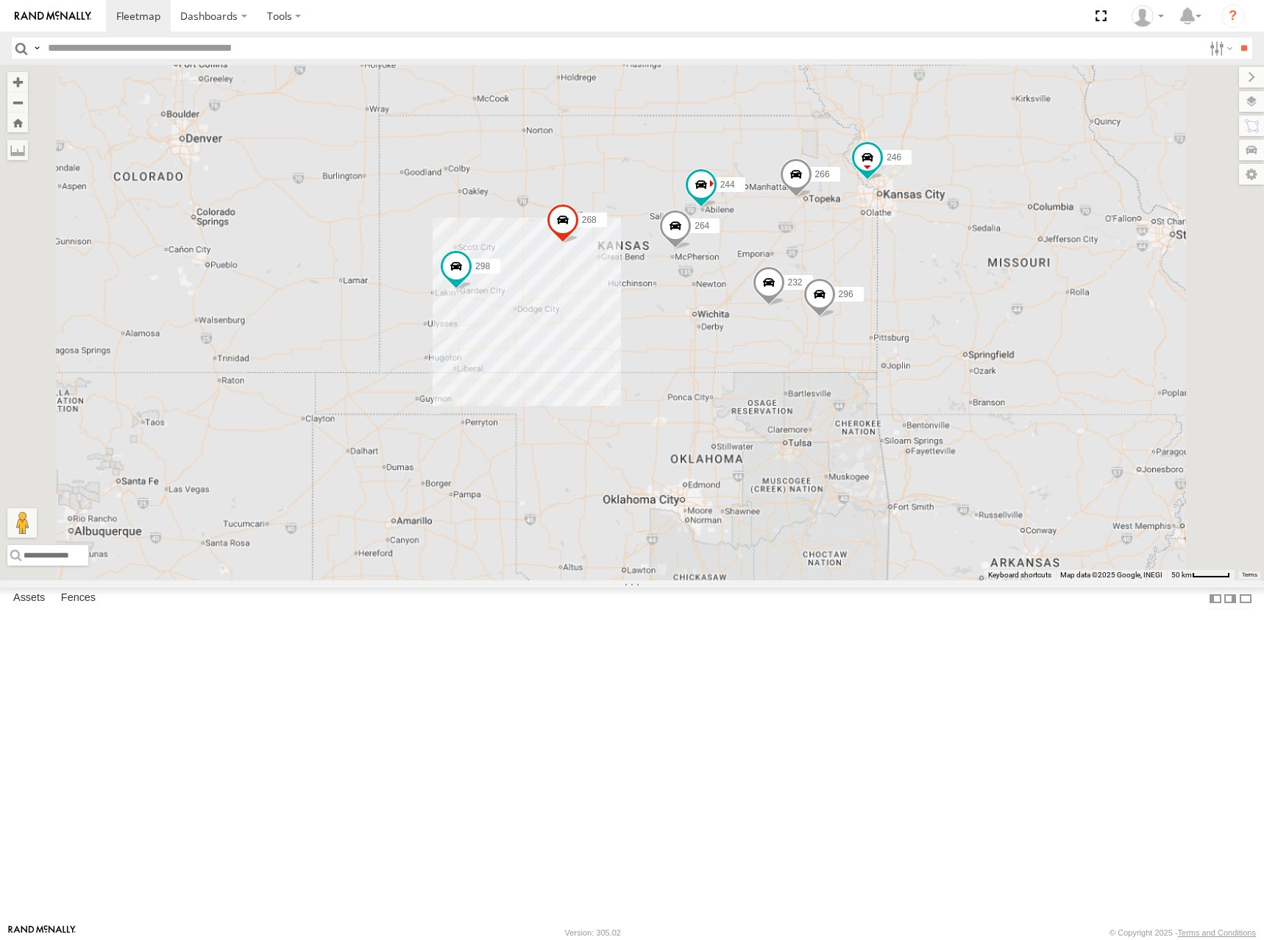
drag, startPoint x: 916, startPoint y: 224, endPoint x: 885, endPoint y: 316, distance: 97.0
click at [885, 316] on div "244 246 298 232 296 268 264 266 260" at bounding box center [632, 323] width 1264 height 516
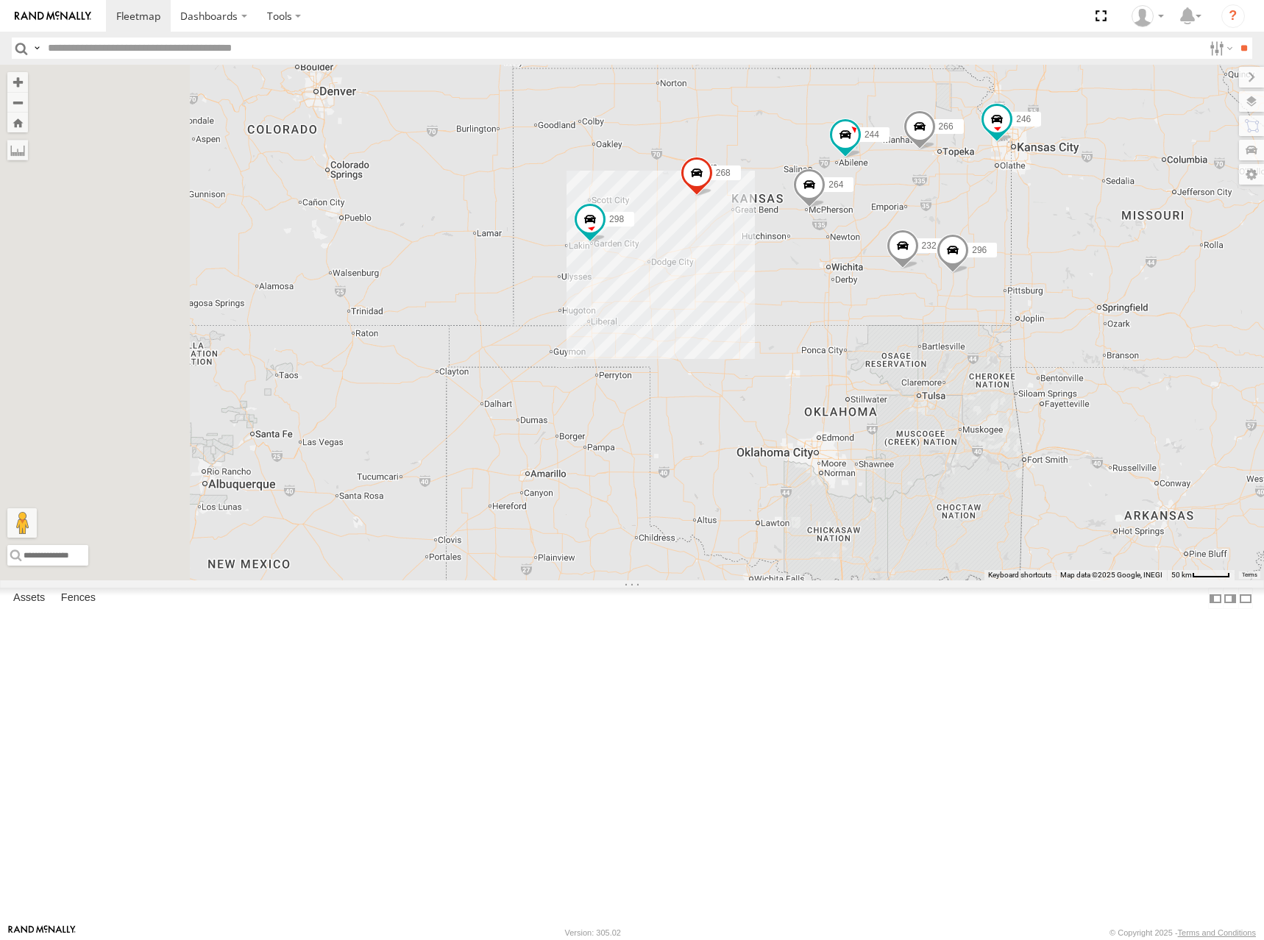
drag, startPoint x: 777, startPoint y: 263, endPoint x: 943, endPoint y: 304, distance: 171.3
click at [943, 304] on div "244 232 264 266 246 296 268 298 260" at bounding box center [632, 323] width 1264 height 516
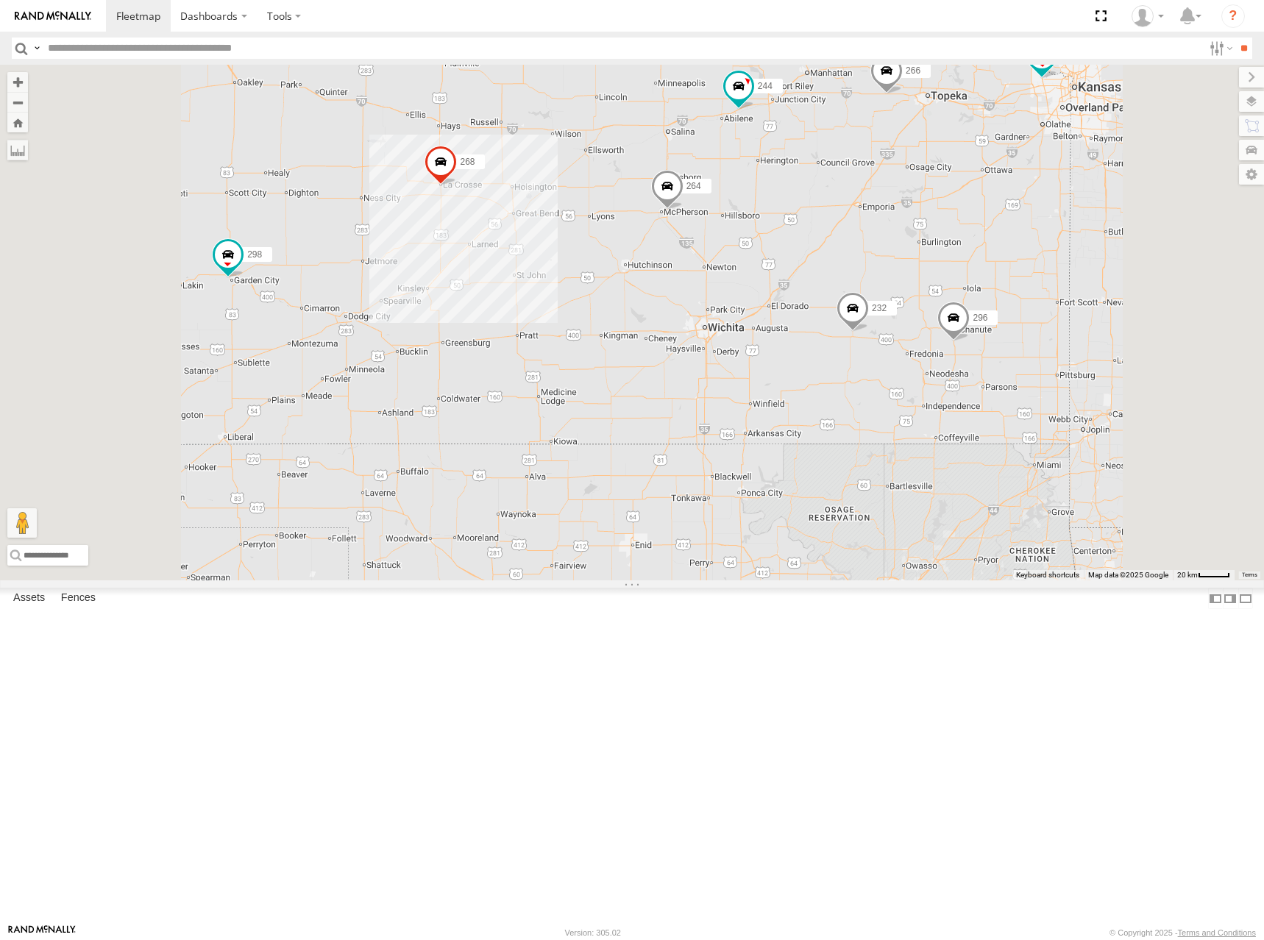
drag, startPoint x: 1105, startPoint y: 380, endPoint x: 1104, endPoint y: 372, distance: 8.2
click at [1104, 372] on div "244 232 264 266 246 296 268 298 260" at bounding box center [632, 323] width 1264 height 516
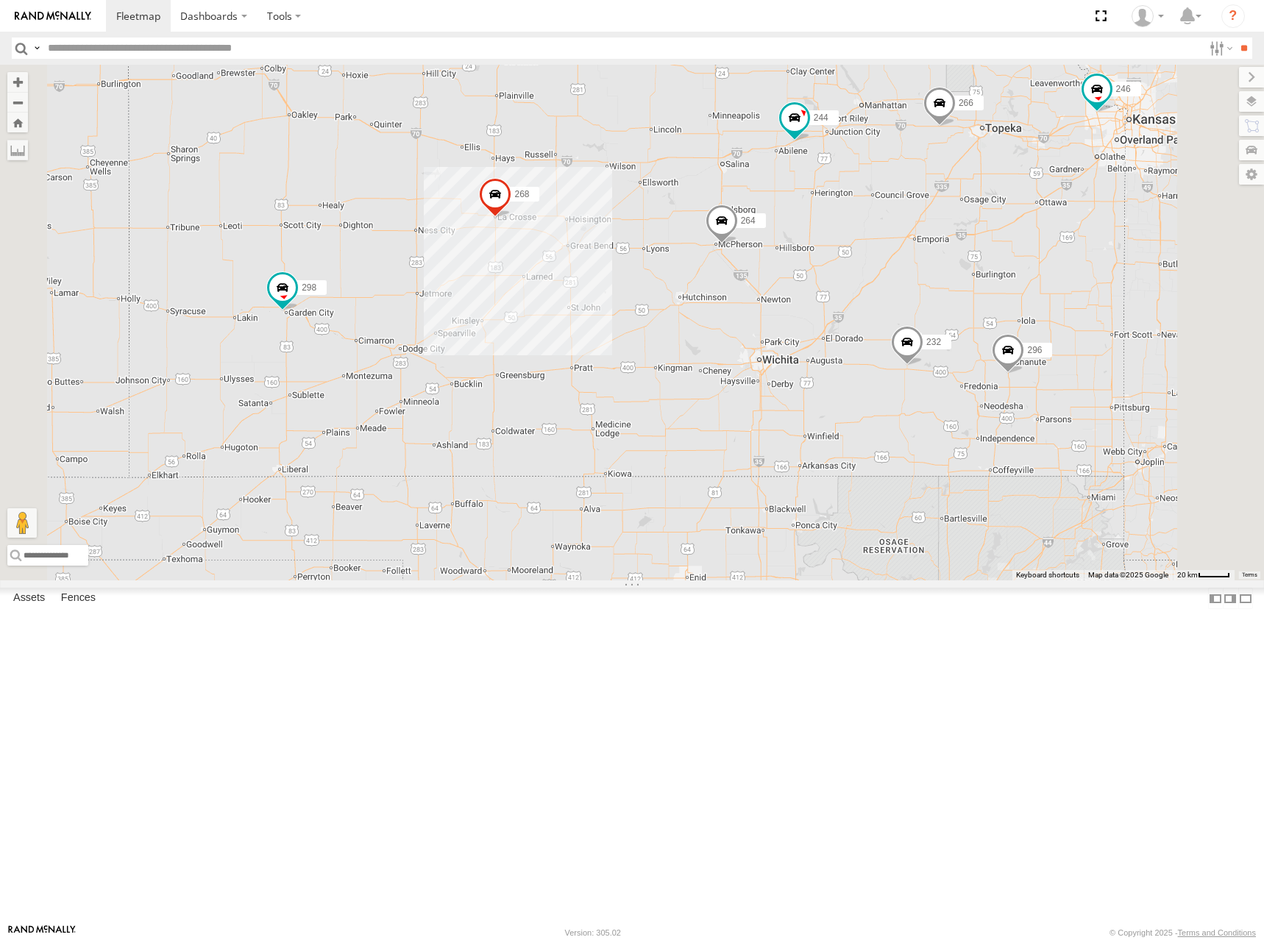
drag, startPoint x: 958, startPoint y: 236, endPoint x: 910, endPoint y: 242, distance: 48.9
click at [910, 242] on div "244 232 264 266 246 296 268 298 260" at bounding box center [632, 323] width 1264 height 516
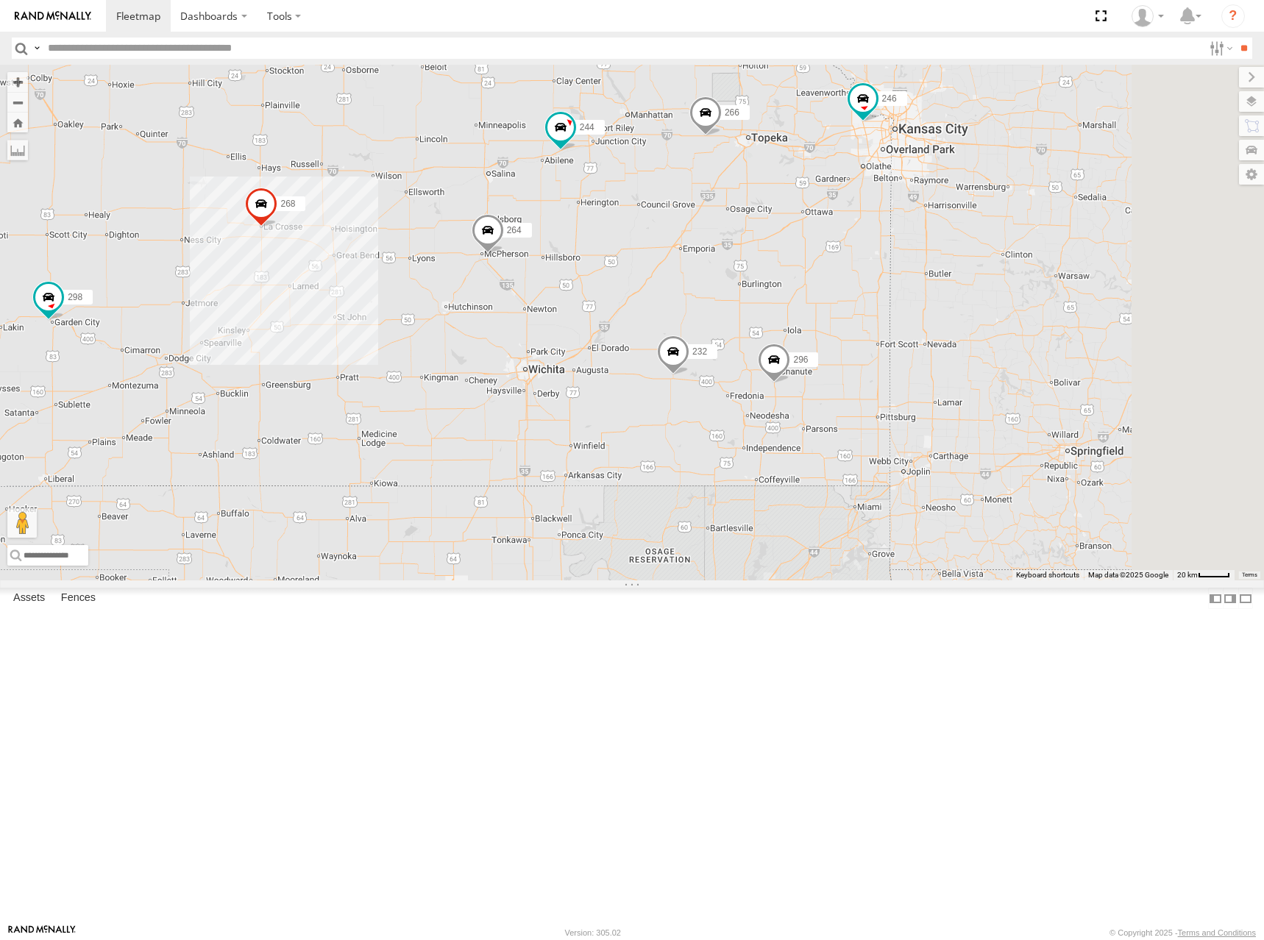
drag, startPoint x: 1137, startPoint y: 220, endPoint x: 960, endPoint y: 222, distance: 177.4
click at [960, 222] on div "244 232 264 266 246 296 268 298 260" at bounding box center [632, 323] width 1264 height 516
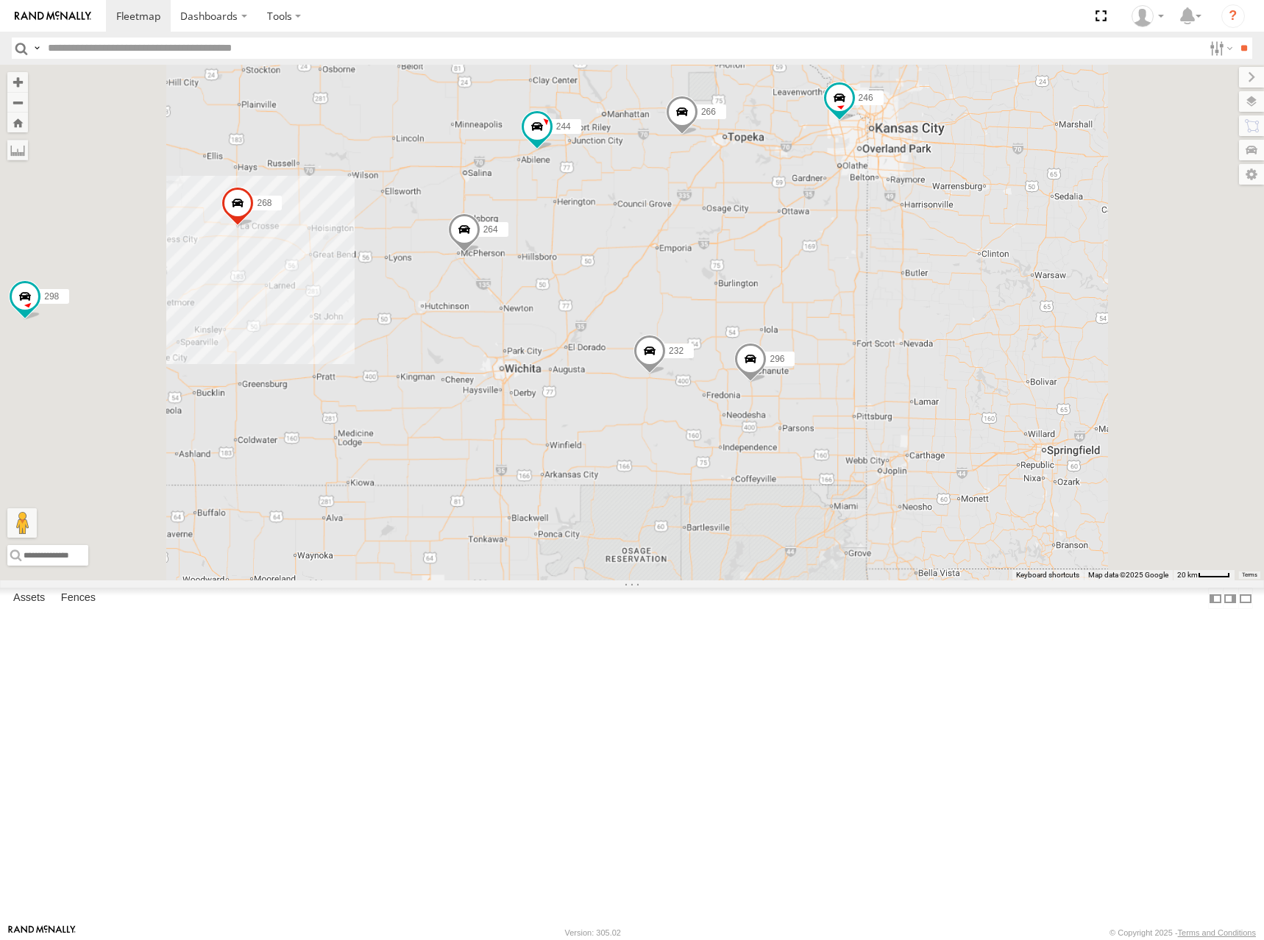
drag, startPoint x: 977, startPoint y: 435, endPoint x: 976, endPoint y: 400, distance: 34.6
click at [976, 400] on div "244 232 264 266 246 296 268 298 260" at bounding box center [632, 323] width 1264 height 516
drag, startPoint x: 873, startPoint y: 416, endPoint x: 969, endPoint y: 380, distance: 102.9
click at [967, 380] on div "244 232 264 266 246 296 268 298 260" at bounding box center [632, 323] width 1264 height 516
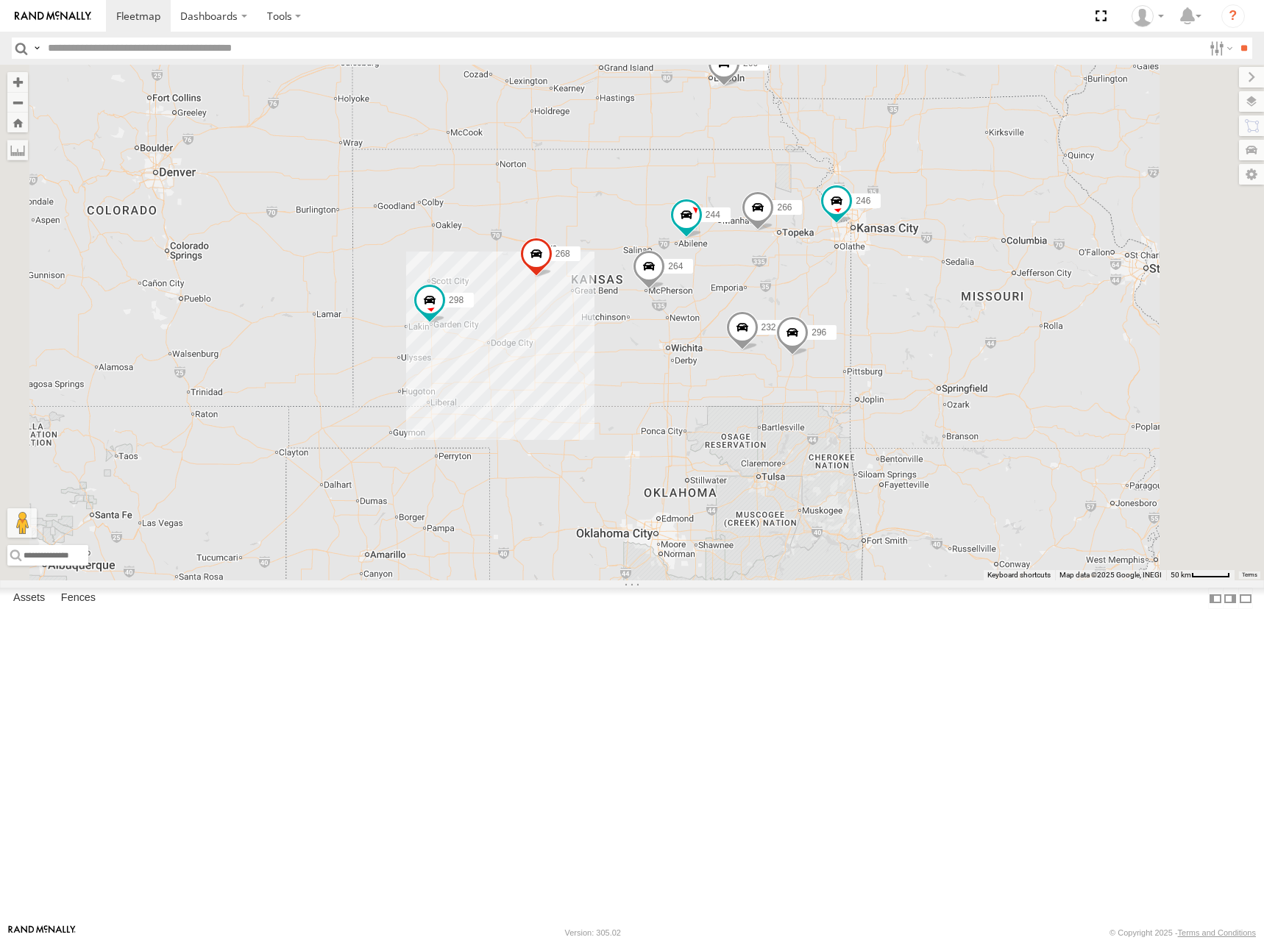
drag, startPoint x: 888, startPoint y: 447, endPoint x: 906, endPoint y: 447, distance: 17.7
click at [906, 447] on div "244 232 264 266 246 296 268 298 260" at bounding box center [632, 323] width 1264 height 516
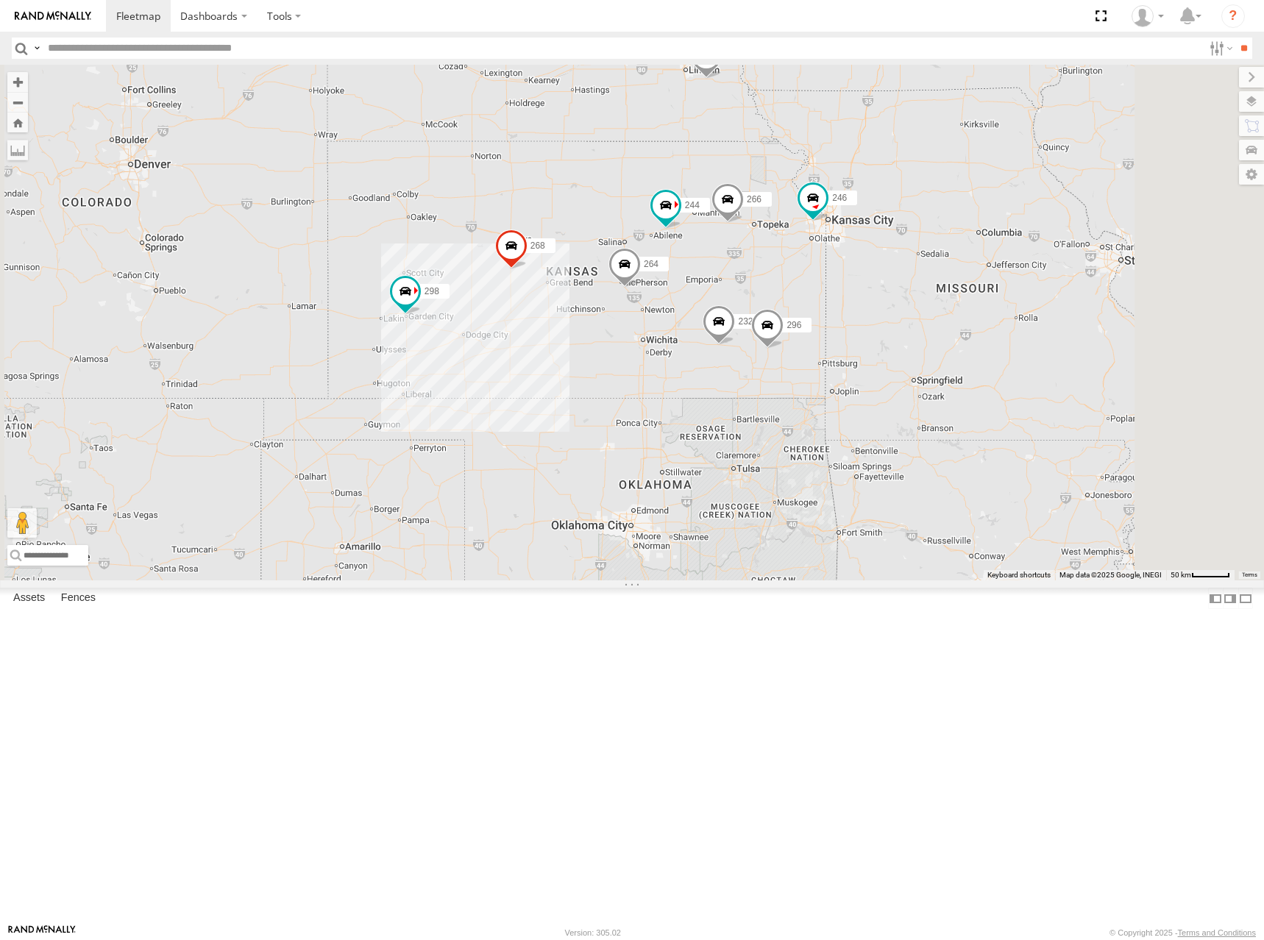
drag, startPoint x: 855, startPoint y: 299, endPoint x: 822, endPoint y: 299, distance: 33.1
click at [822, 299] on div "244 246 298 232 296 268 264 266 260" at bounding box center [632, 323] width 1264 height 516
